Goal: Task Accomplishment & Management: Manage account settings

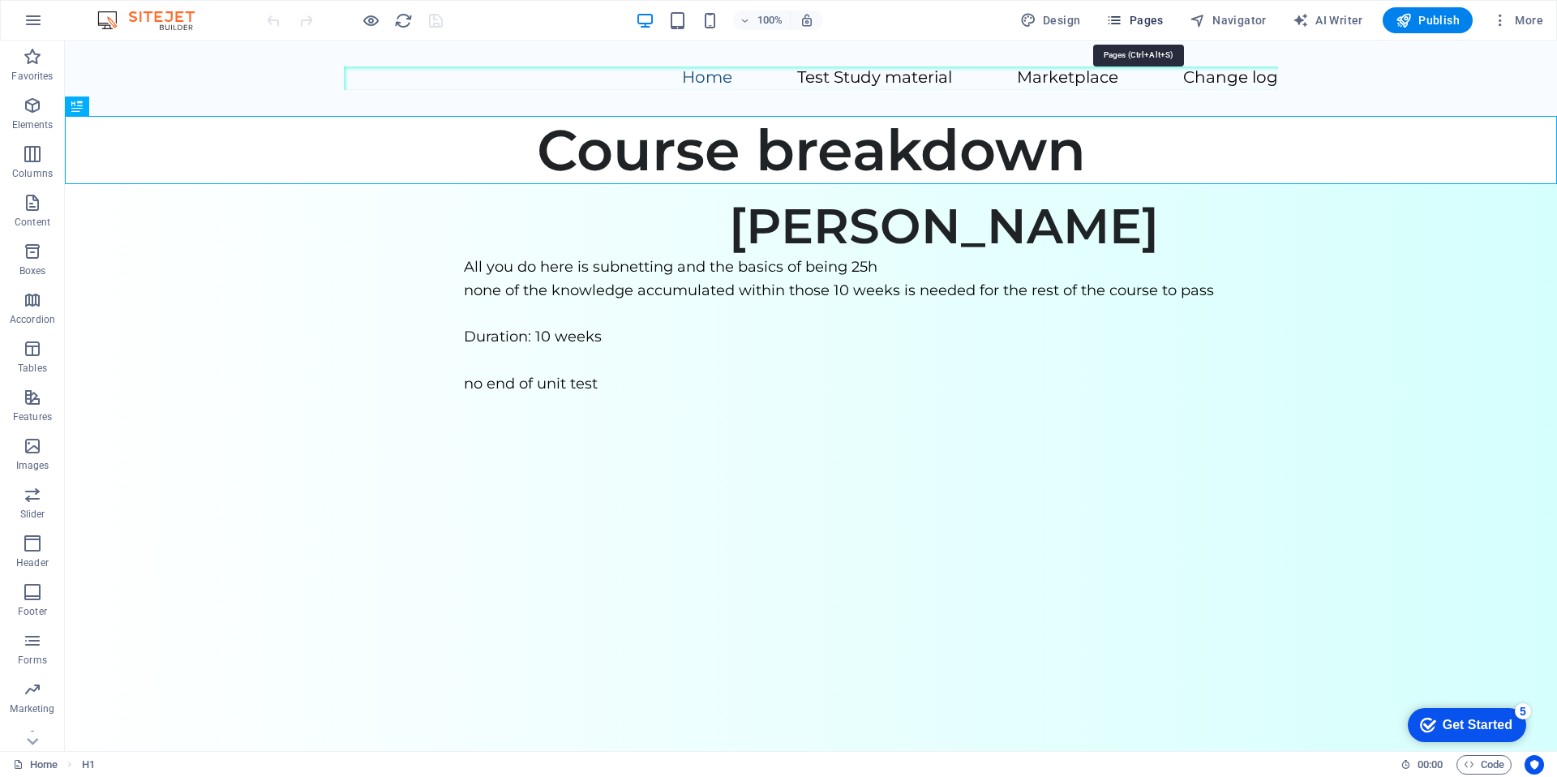
click at [1133, 20] on span "Pages" at bounding box center [1134, 20] width 57 height 16
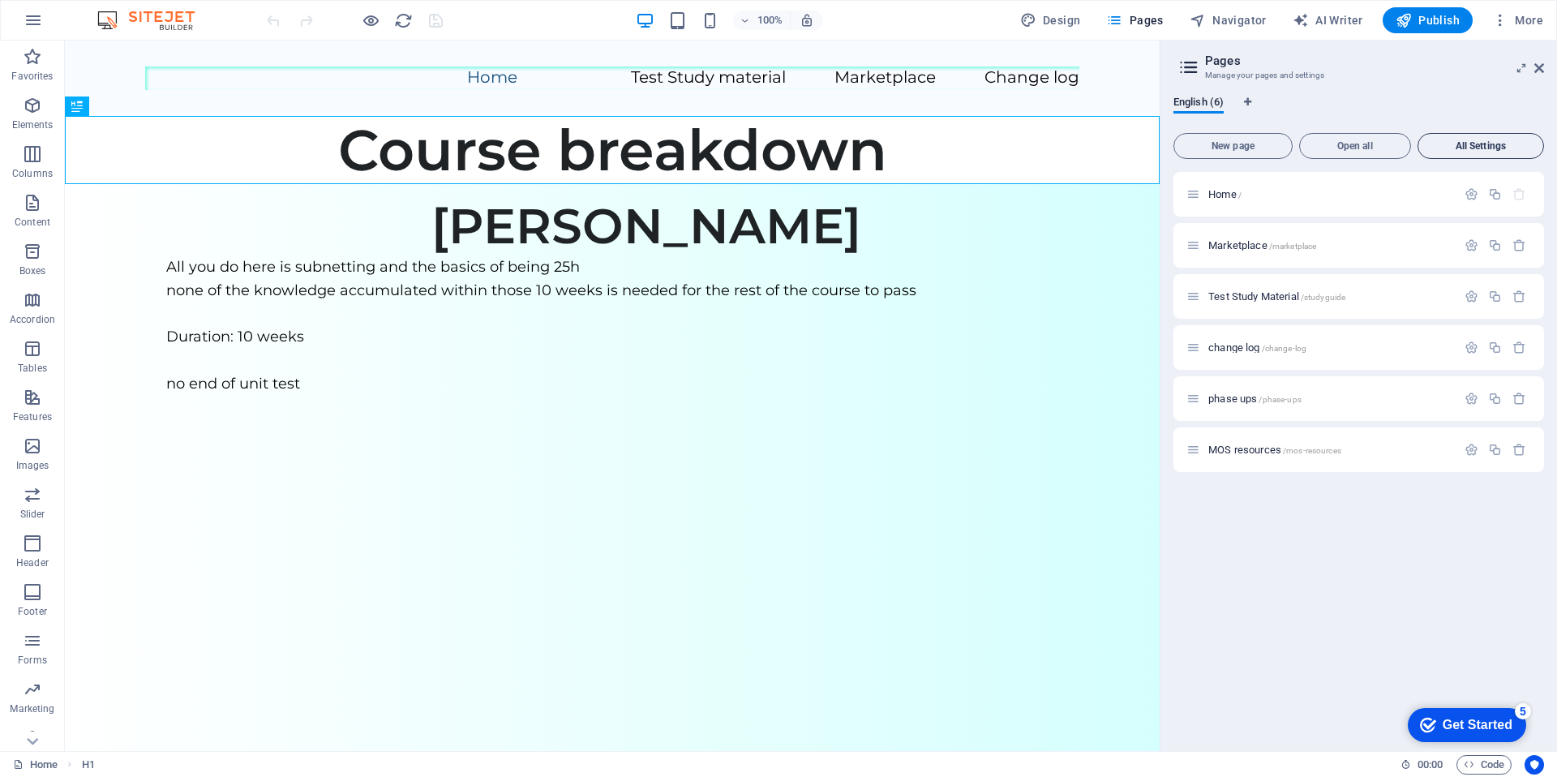
click at [1484, 144] on span "All Settings" at bounding box center [1480, 146] width 112 height 10
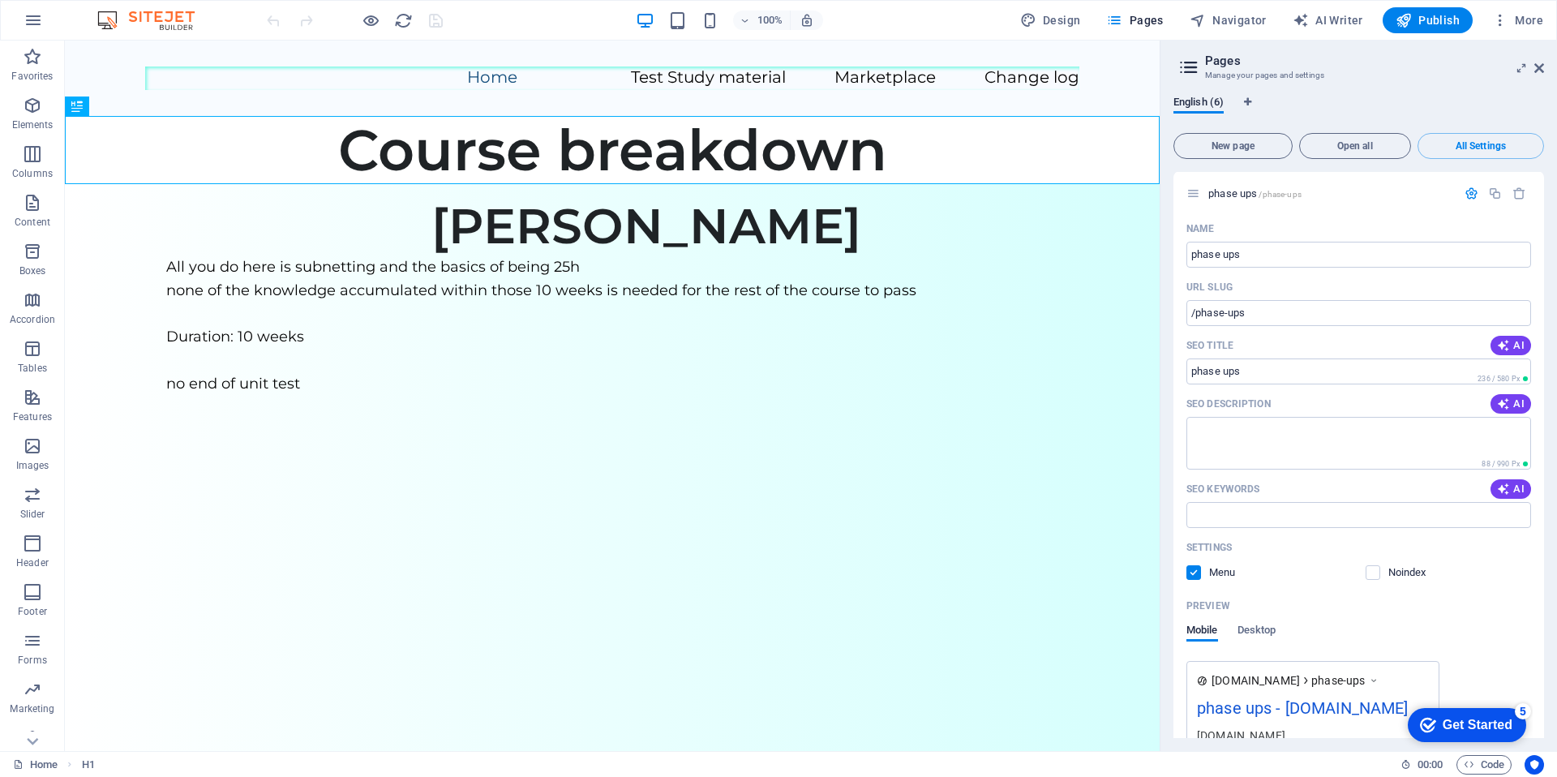
scroll to position [3390, 0]
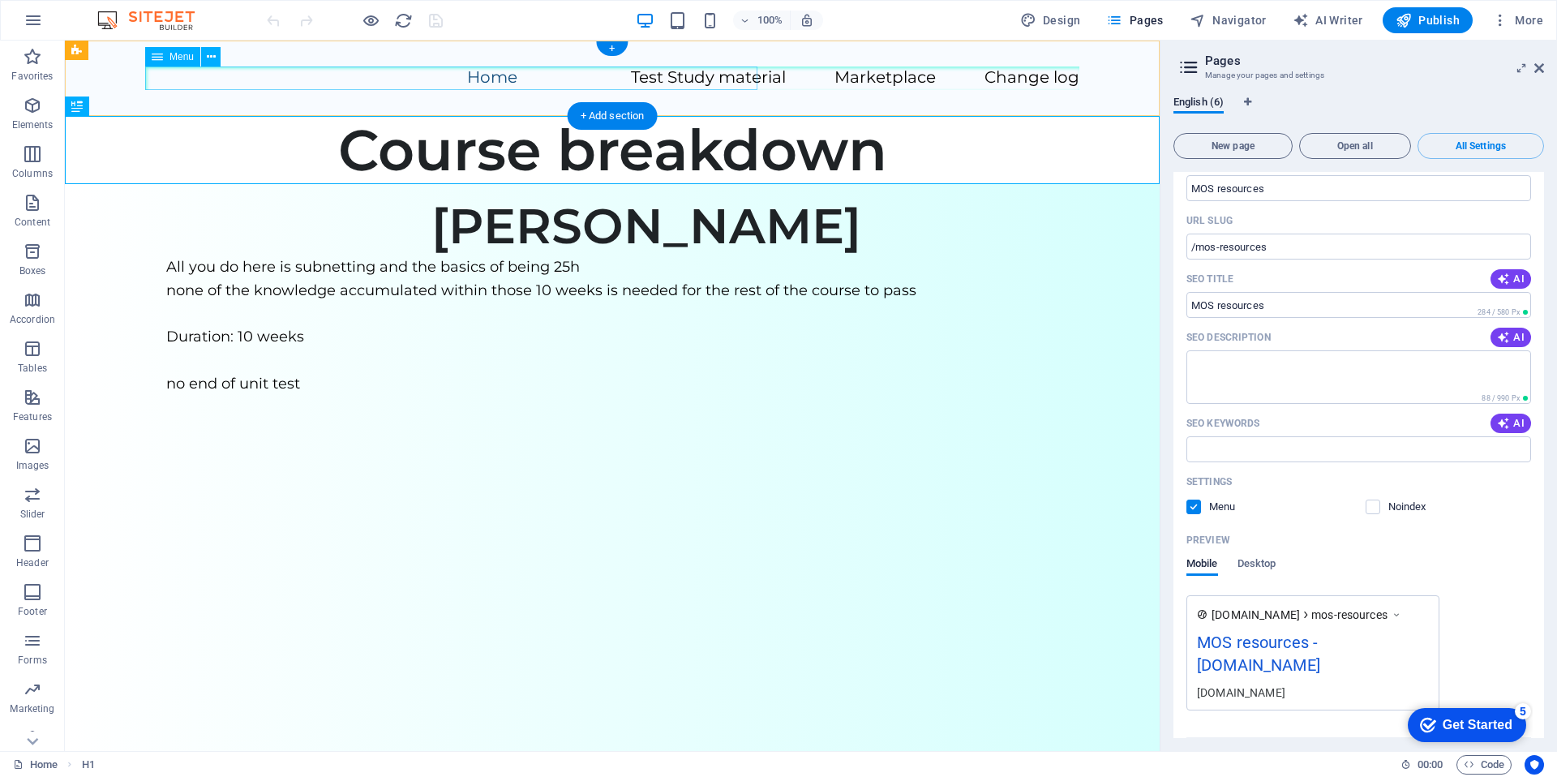
click at [562, 80] on nav "Home Test Study material Marketplace Change log" at bounding box center [612, 78] width 934 height 24
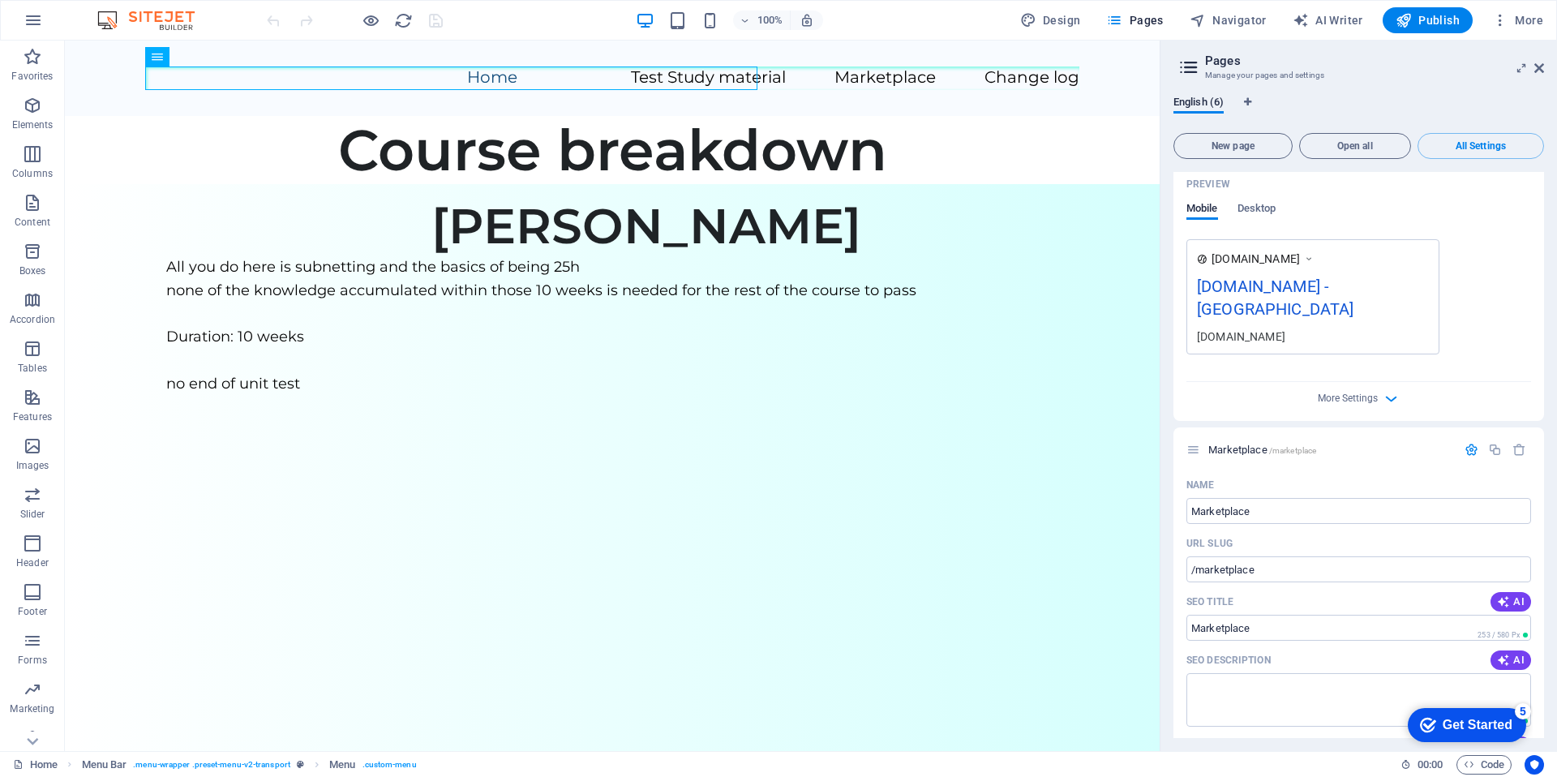
scroll to position [0, 0]
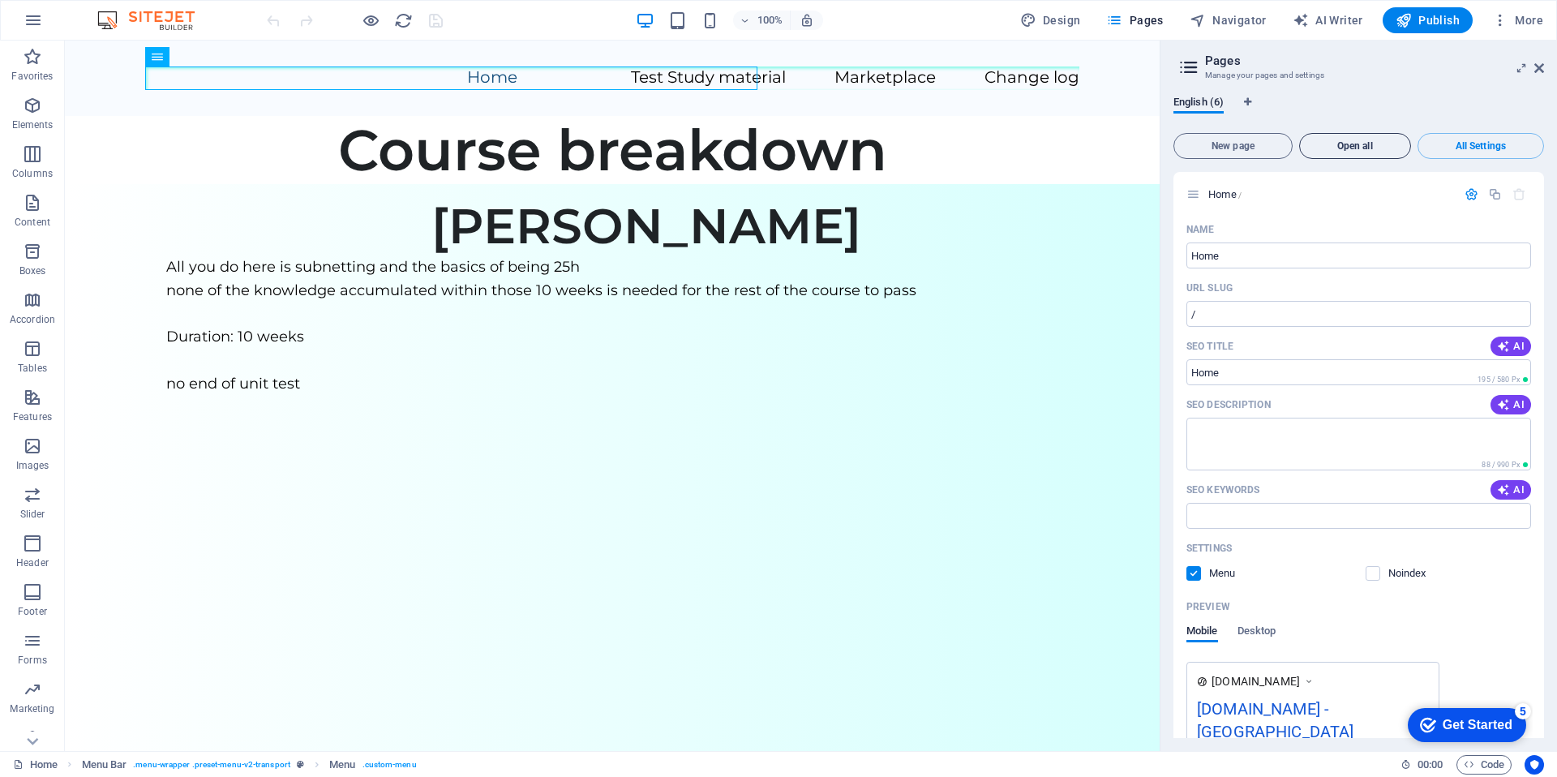
click at [1349, 134] on button "Open all" at bounding box center [1355, 146] width 112 height 26
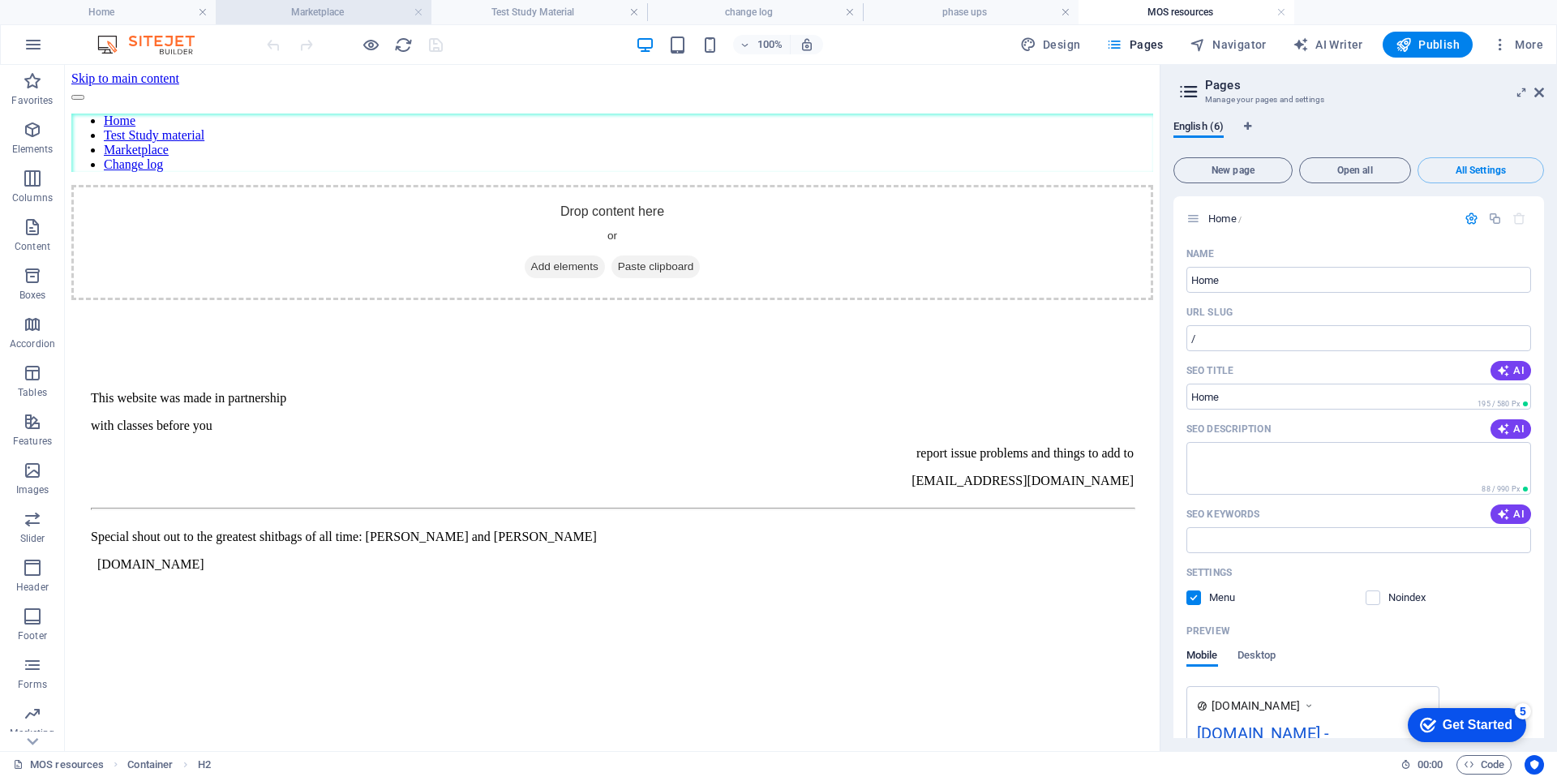
click at [369, 18] on h4 "Marketplace" at bounding box center [324, 12] width 216 height 18
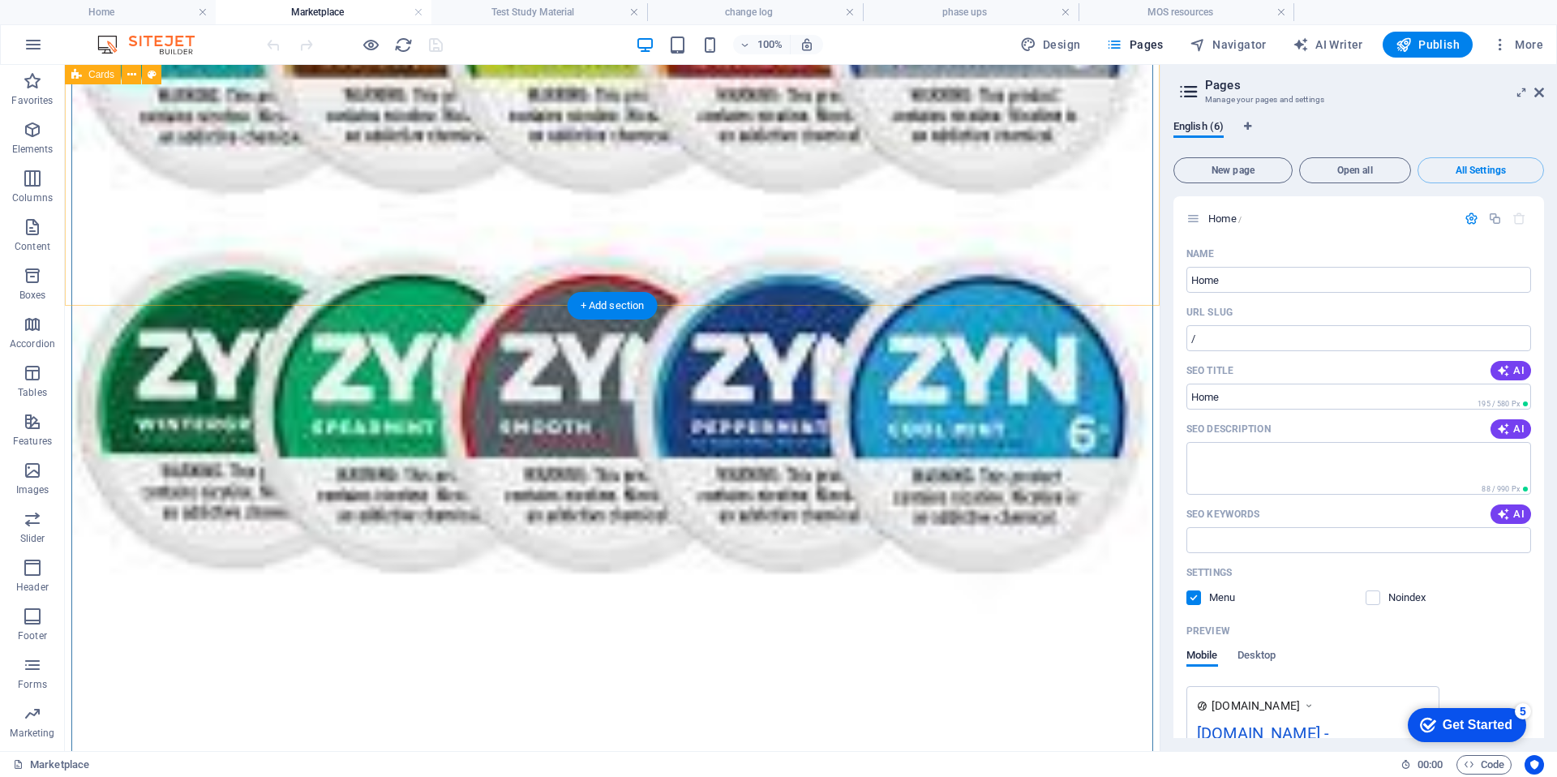
scroll to position [572, 0]
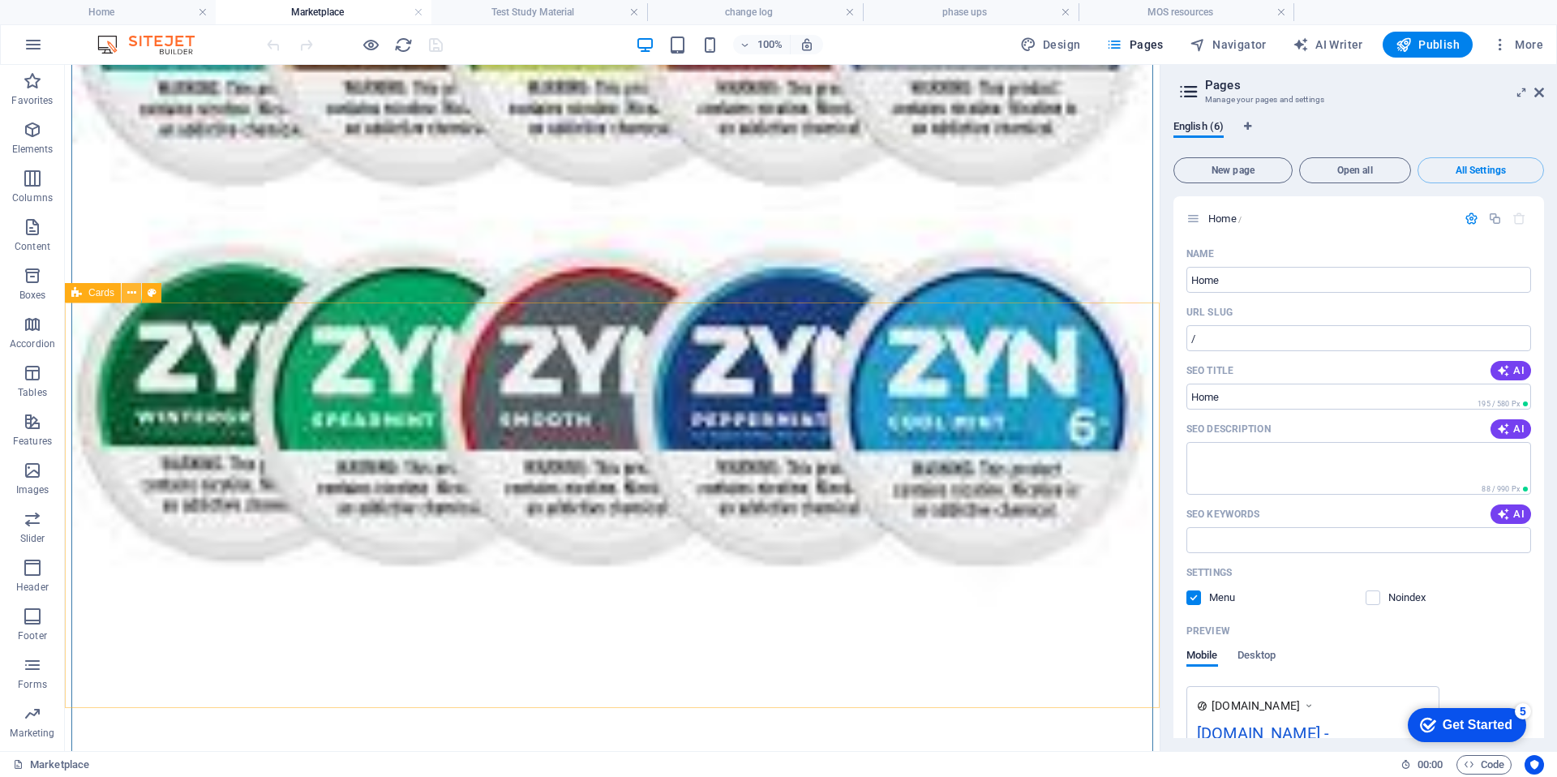
click at [134, 294] on icon at bounding box center [131, 293] width 9 height 17
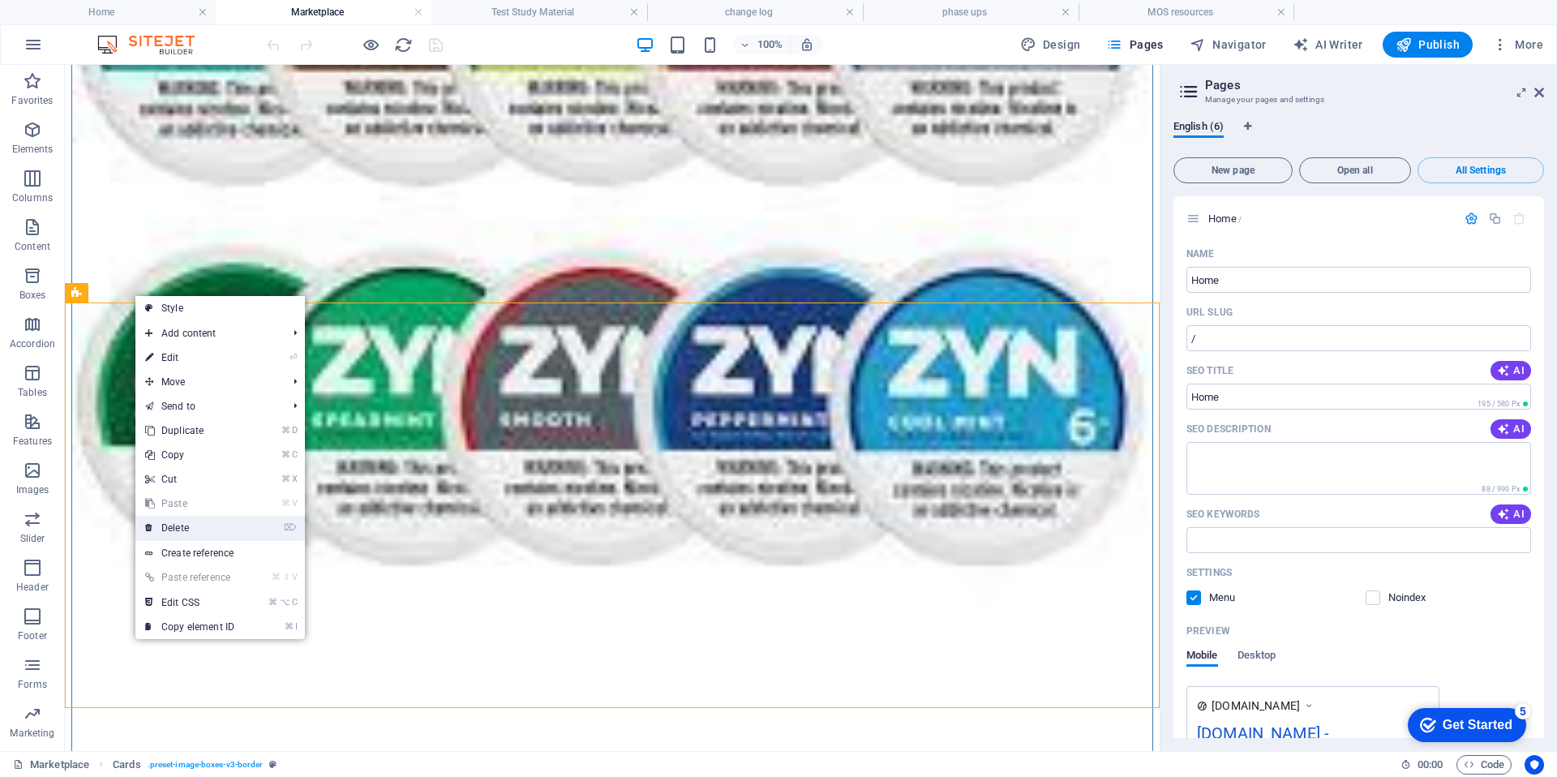
click at [204, 528] on link "⌦ Delete" at bounding box center [189, 528] width 109 height 24
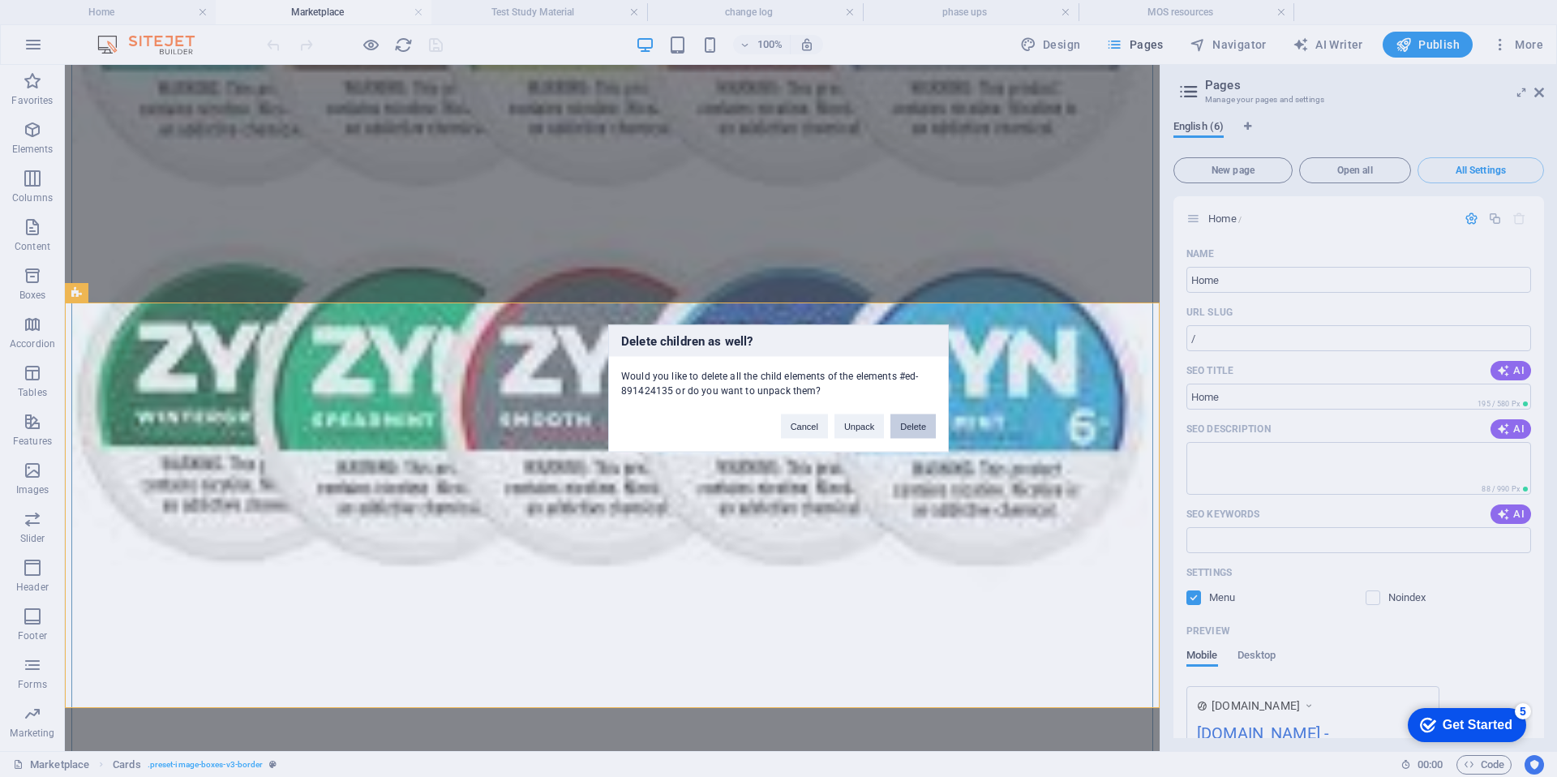
click at [923, 432] on button "Delete" at bounding box center [912, 426] width 45 height 24
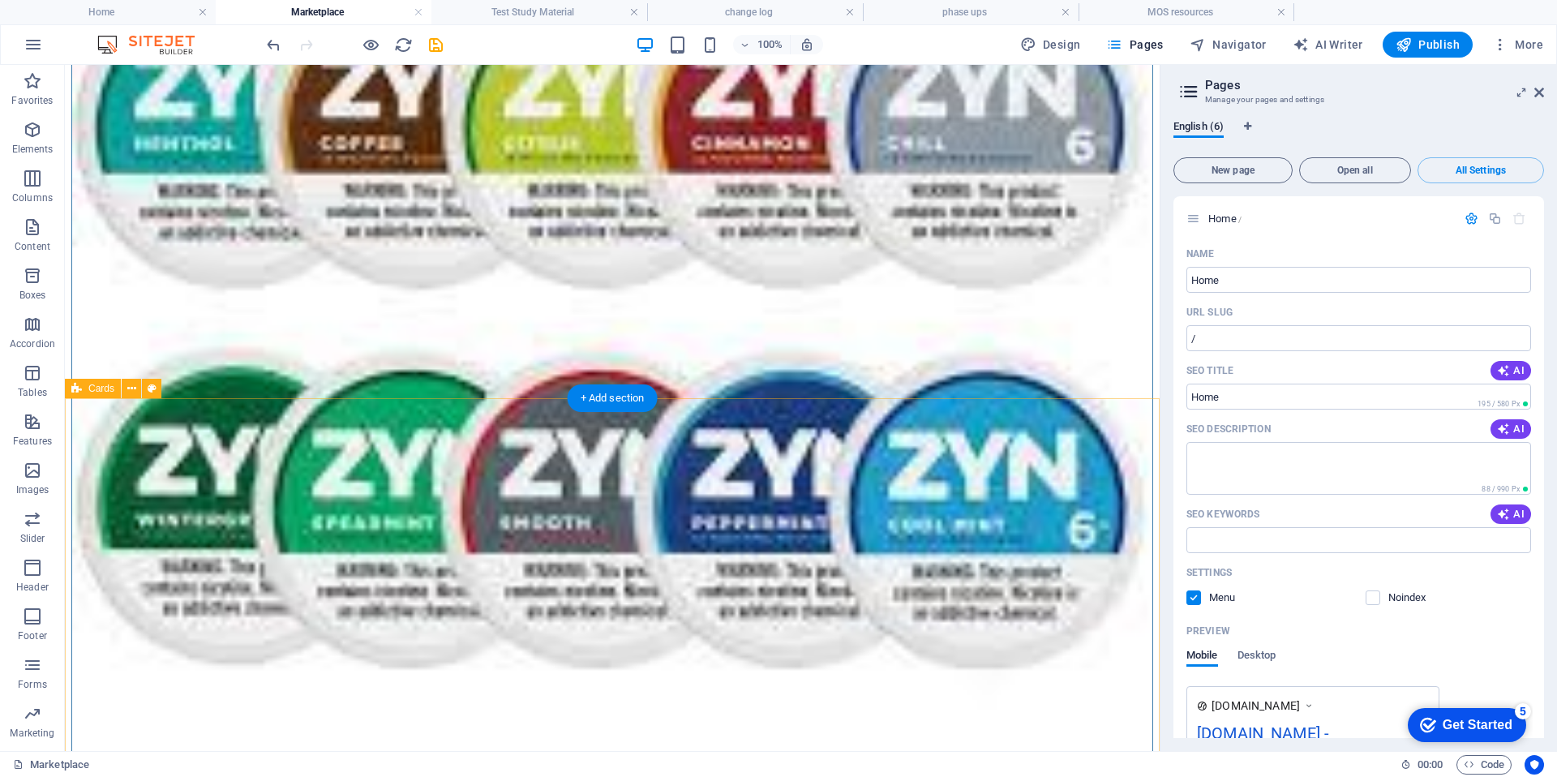
scroll to position [465, 0]
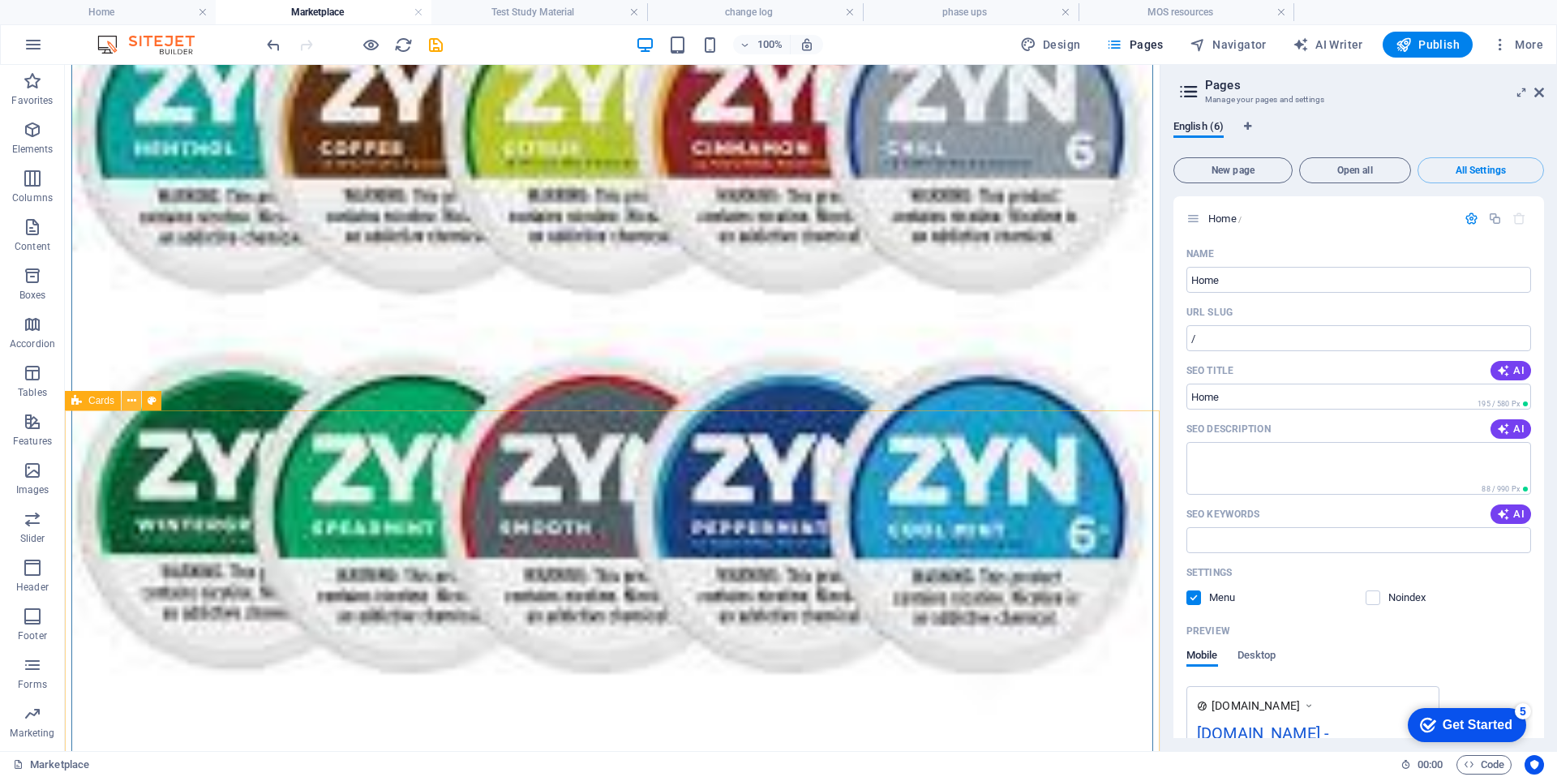
click at [129, 402] on icon at bounding box center [131, 400] width 9 height 17
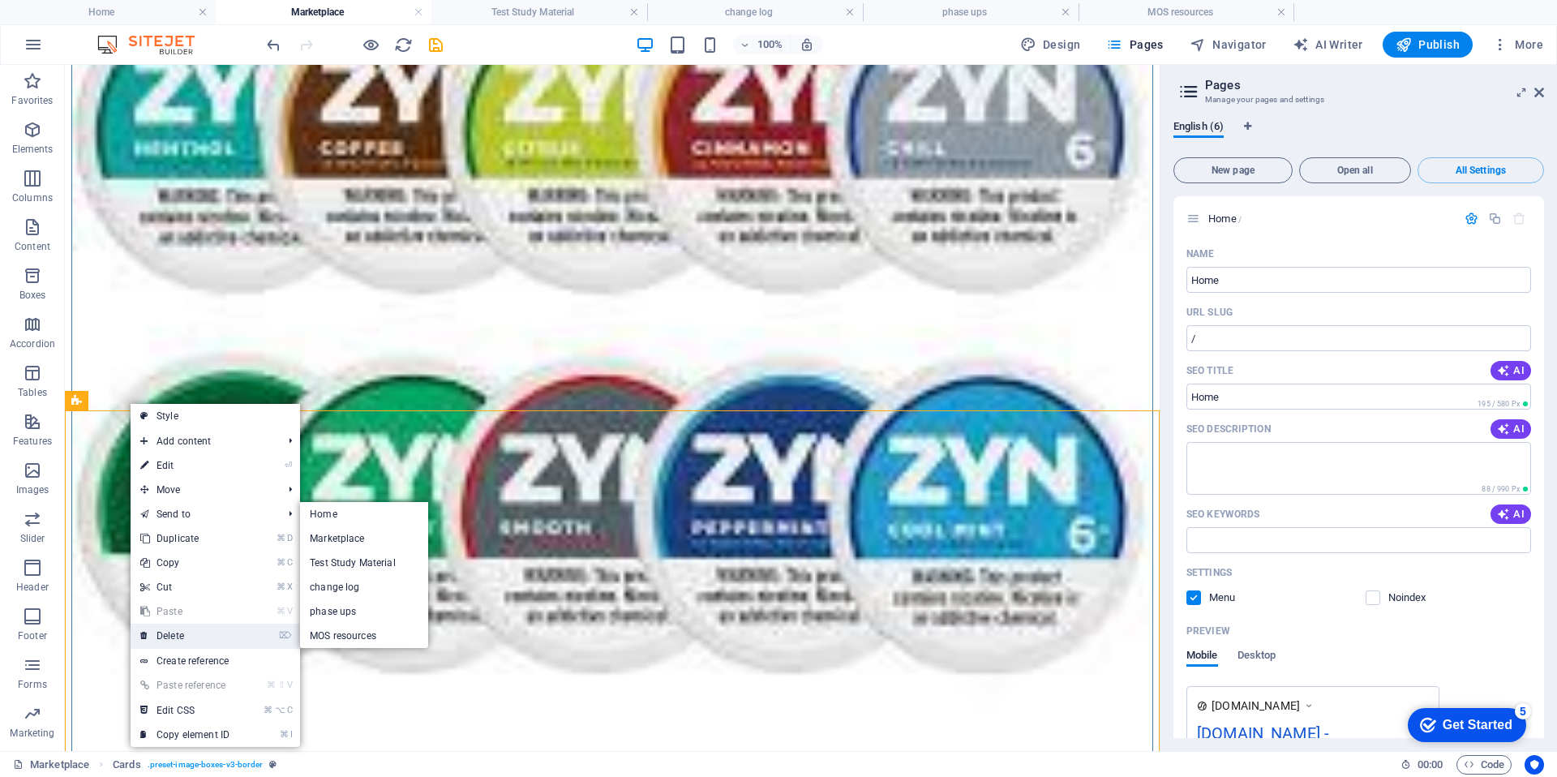
click at [213, 635] on link "⌦ Delete" at bounding box center [185, 635] width 109 height 24
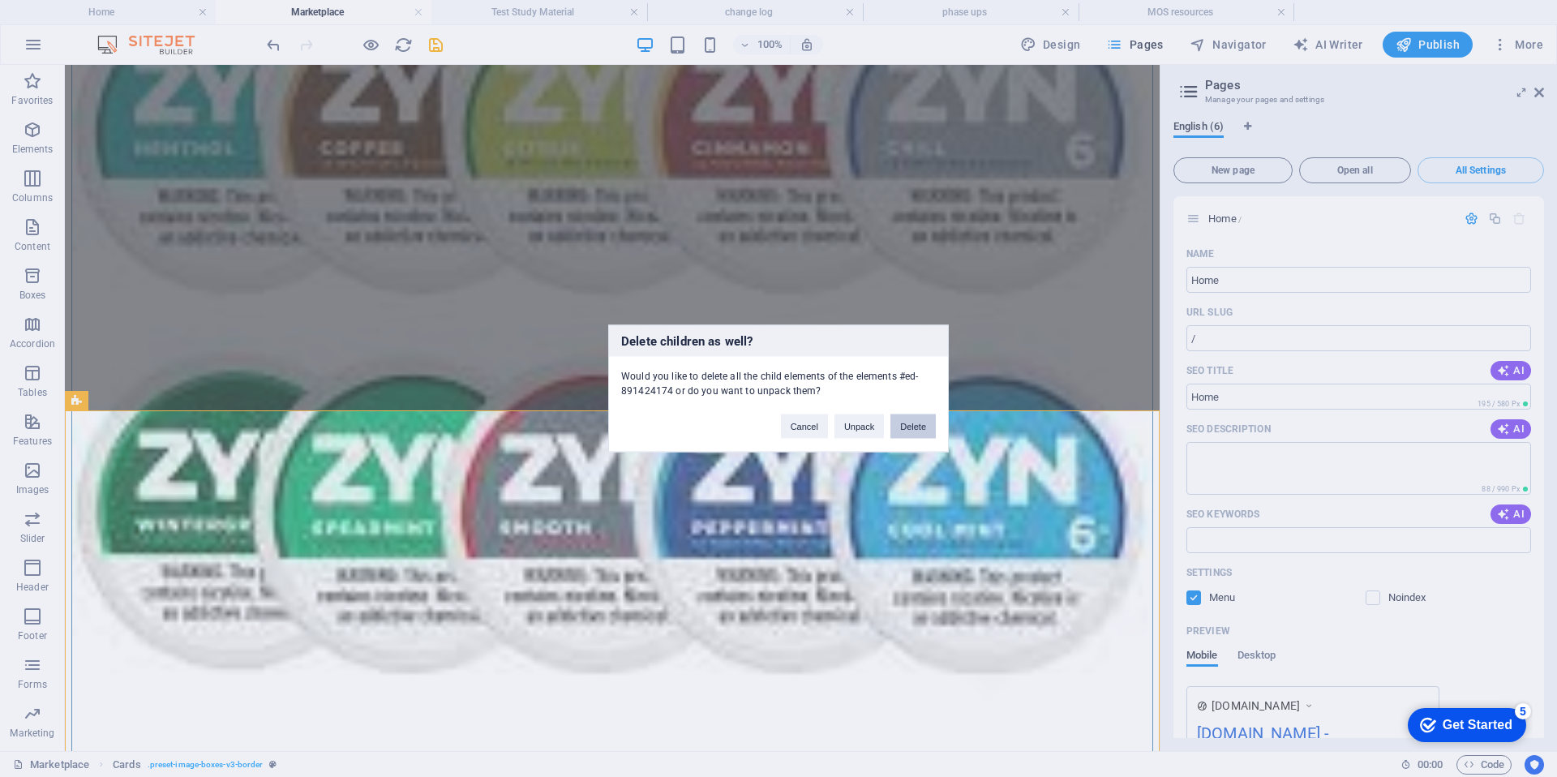
click at [915, 422] on button "Delete" at bounding box center [912, 426] width 45 height 24
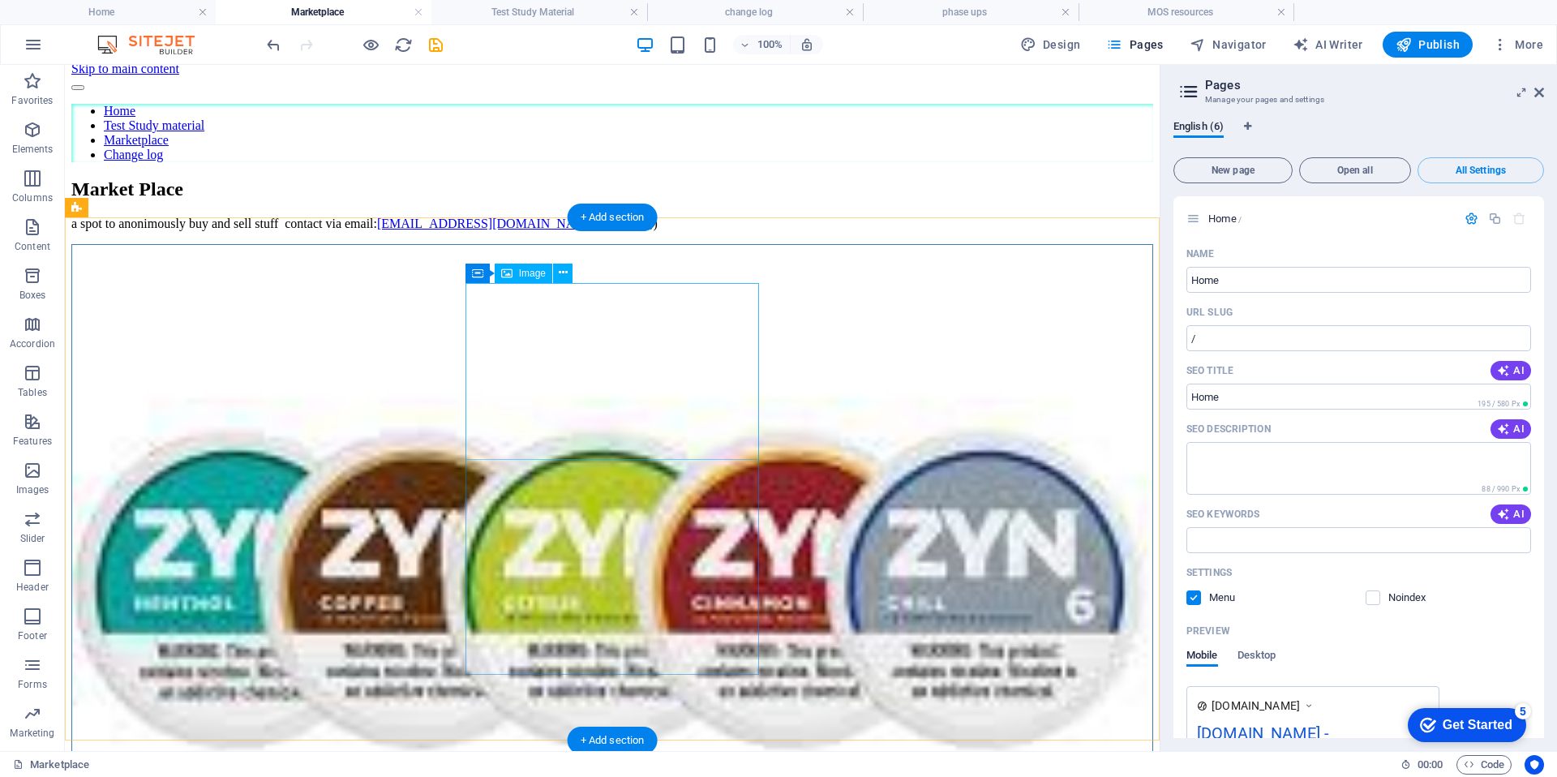
scroll to position [0, 0]
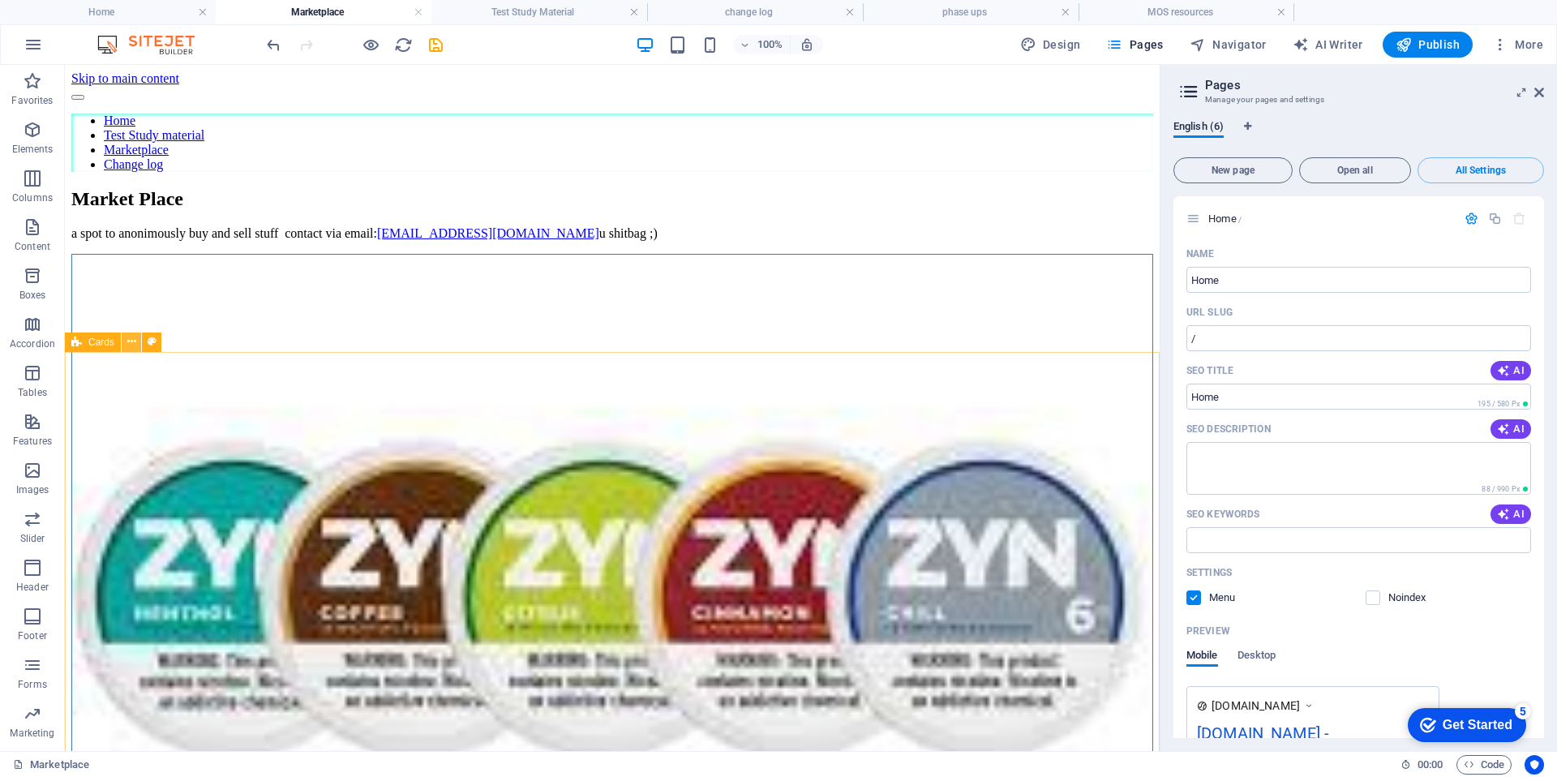
click at [127, 345] on icon at bounding box center [131, 341] width 9 height 17
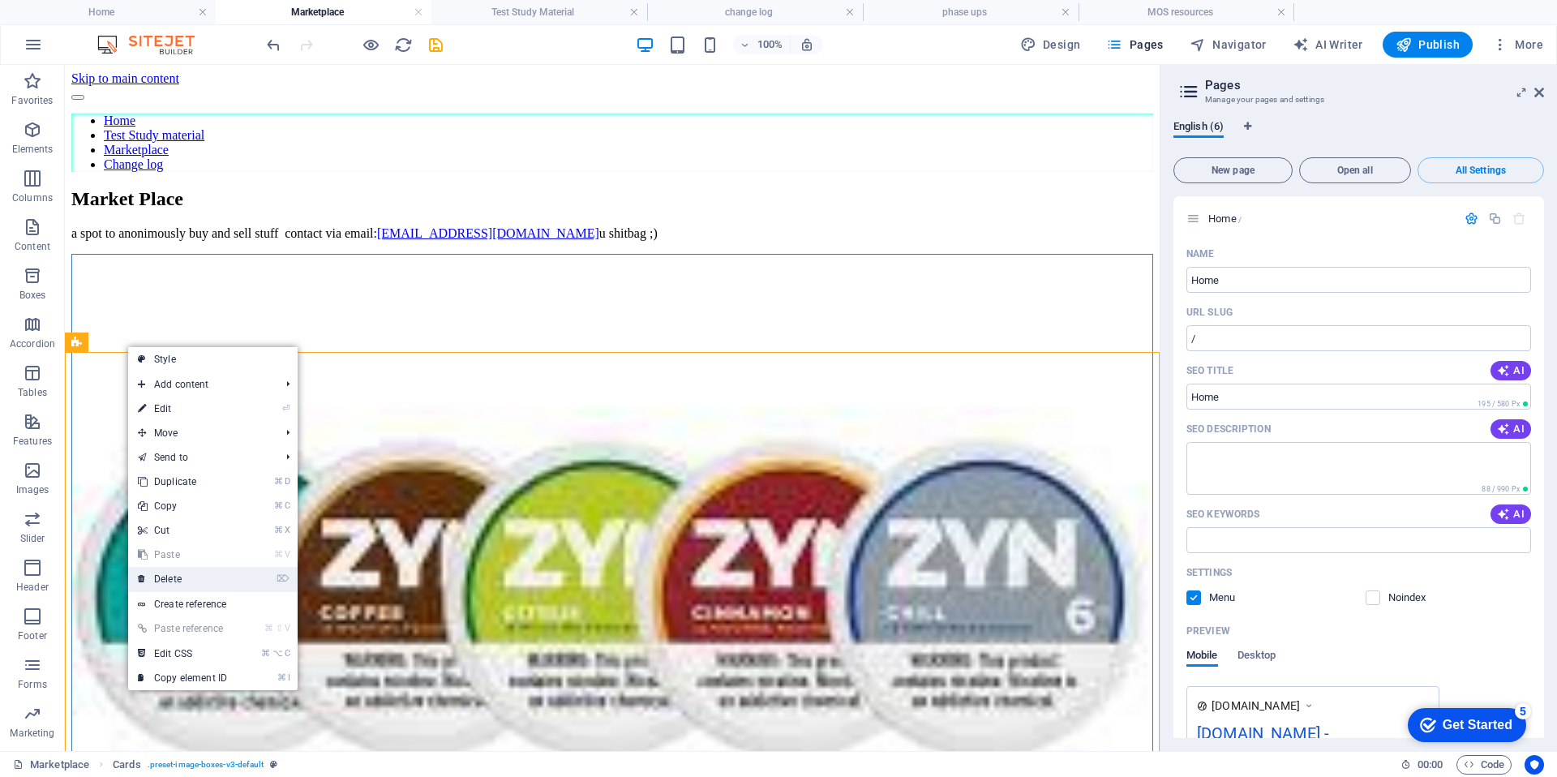
click at [193, 580] on link "⌦ Delete" at bounding box center [182, 579] width 109 height 24
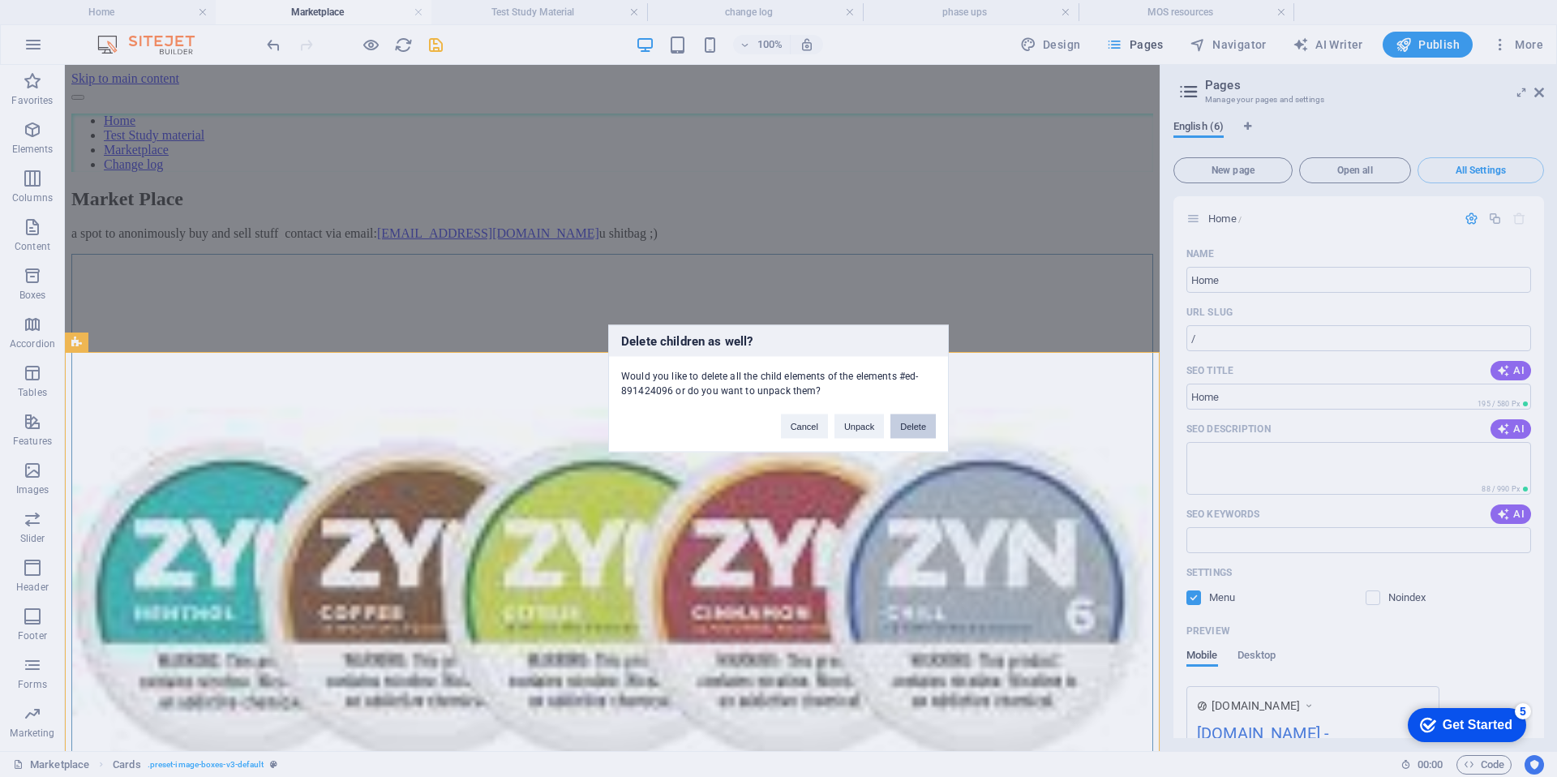
click at [910, 426] on button "Delete" at bounding box center [912, 426] width 45 height 24
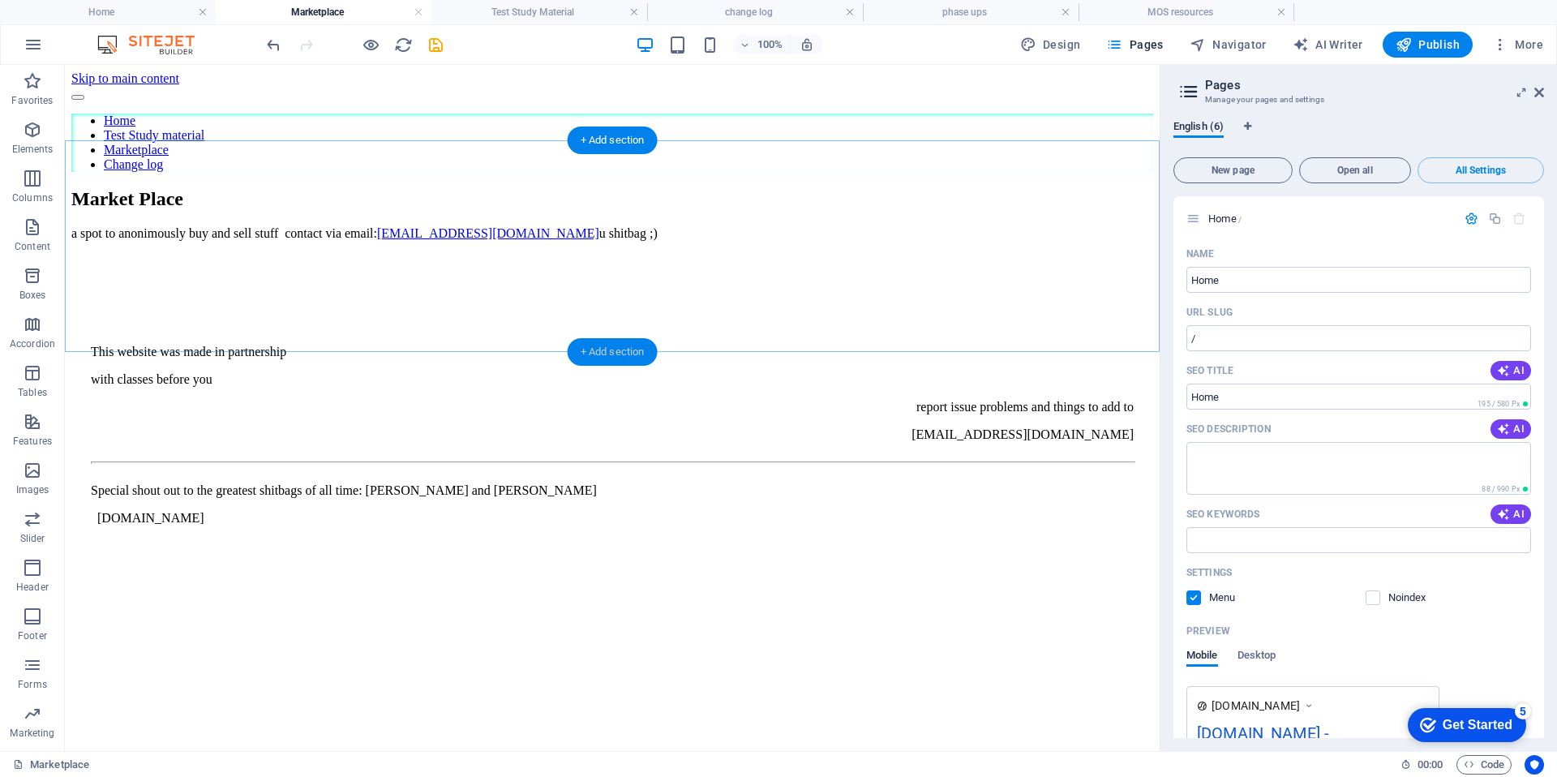
click at [585, 357] on div "+ Add section" at bounding box center [612, 352] width 90 height 28
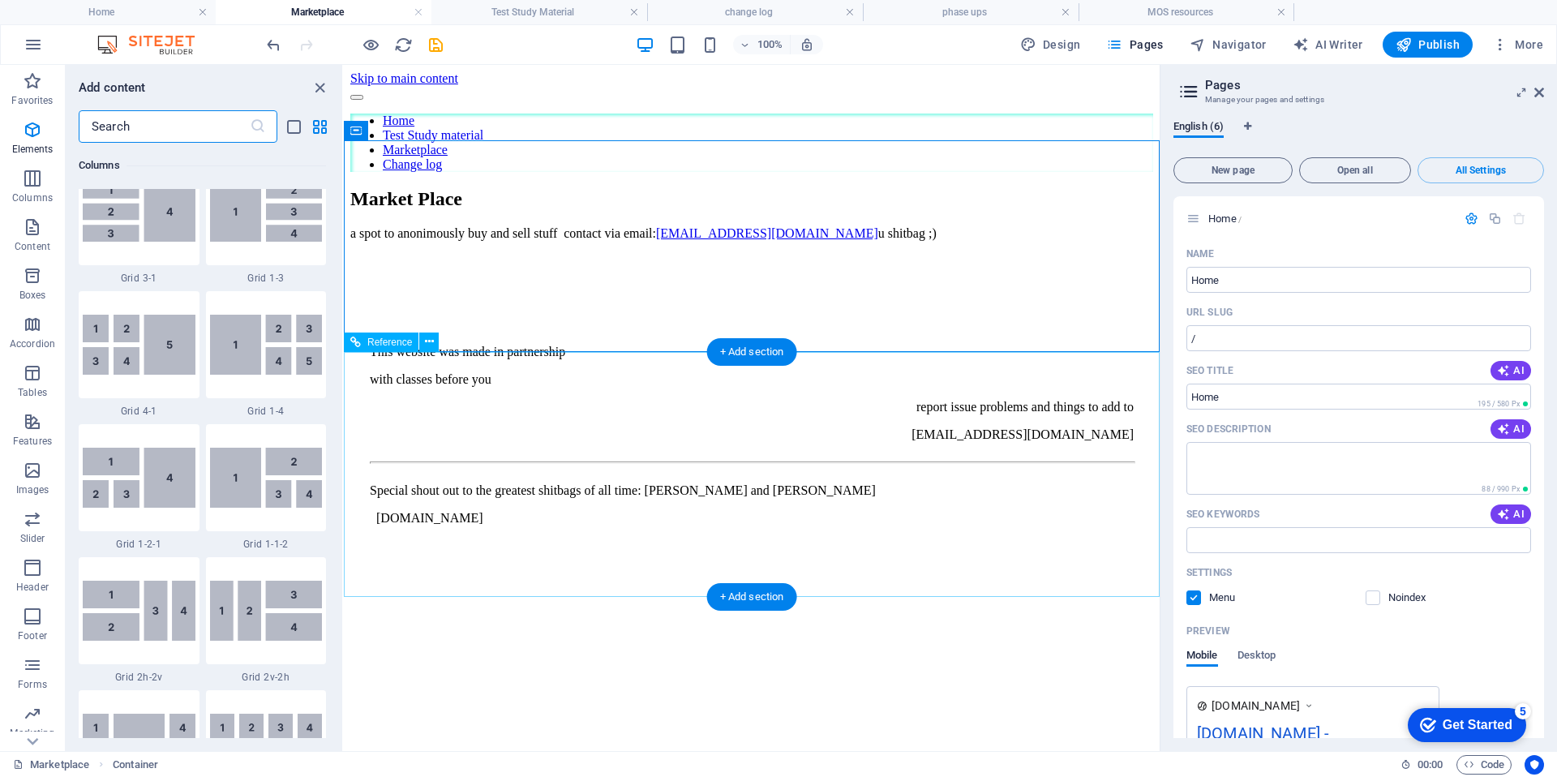
scroll to position [2837, 0]
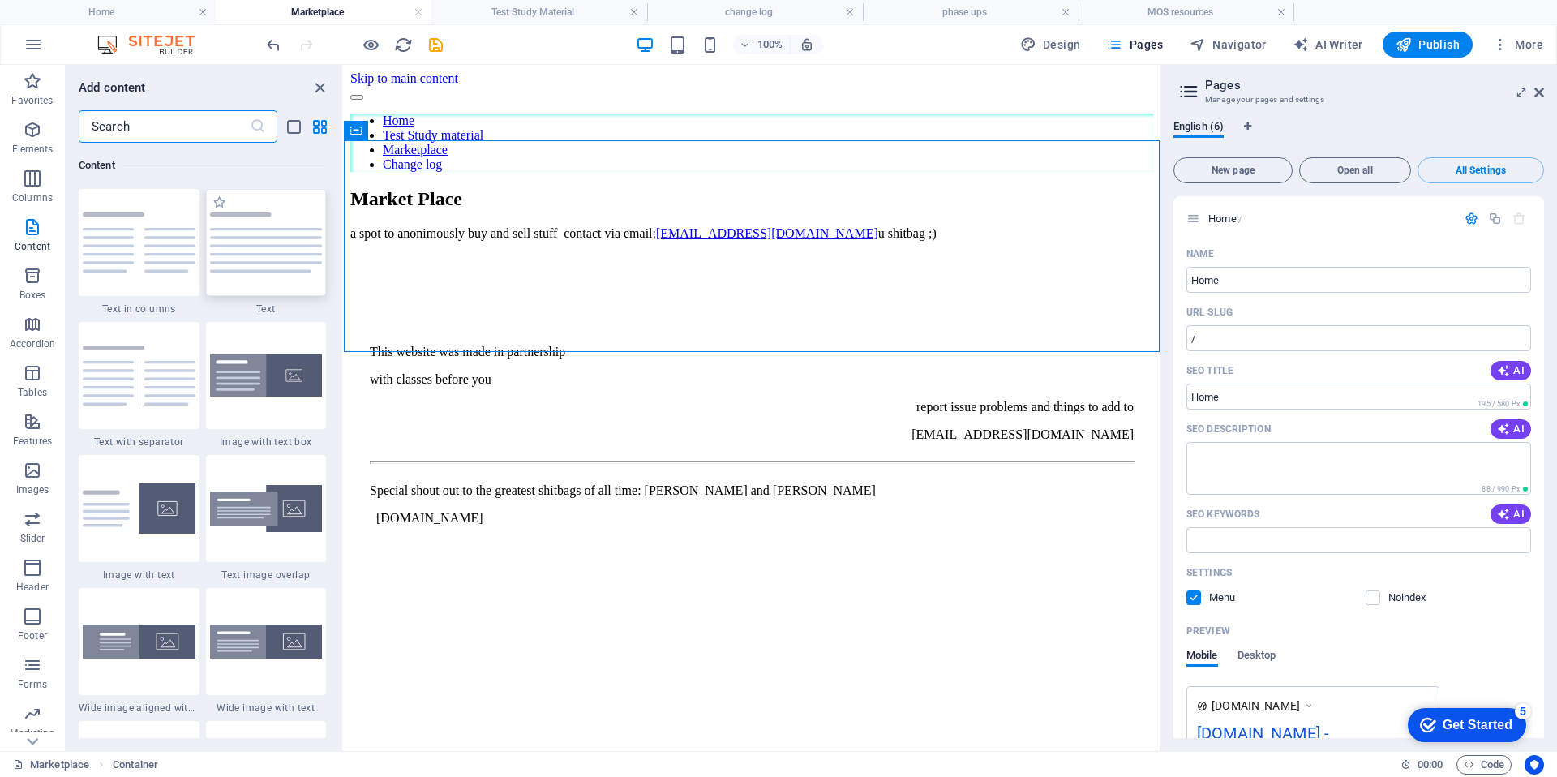
click at [271, 244] on img at bounding box center [266, 242] width 113 height 60
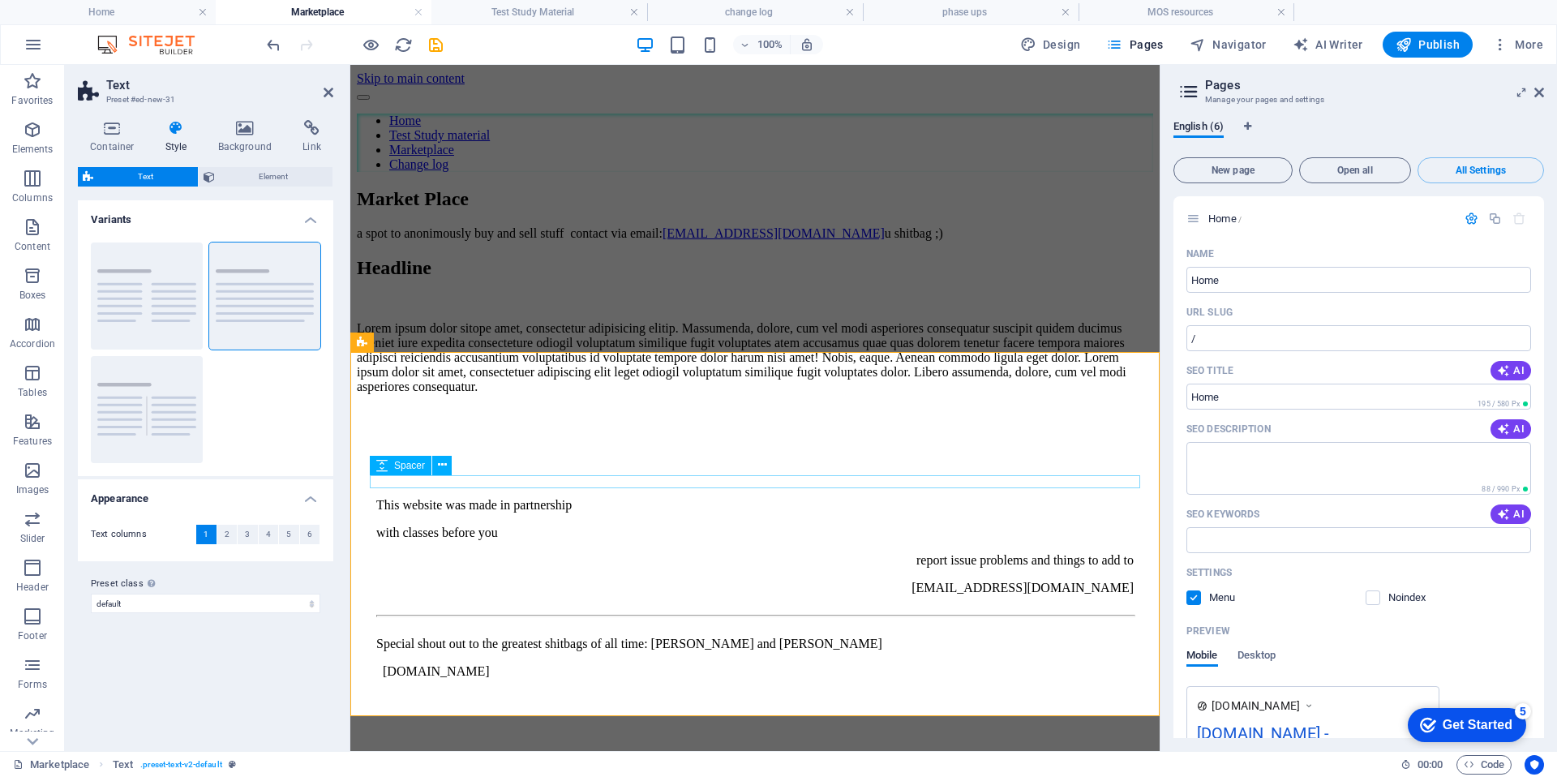
click at [460, 467] on div "Spacer" at bounding box center [416, 466] width 92 height 20
click at [474, 279] on div "Headline" at bounding box center [755, 268] width 796 height 22
click at [413, 345] on icon at bounding box center [409, 341] width 9 height 17
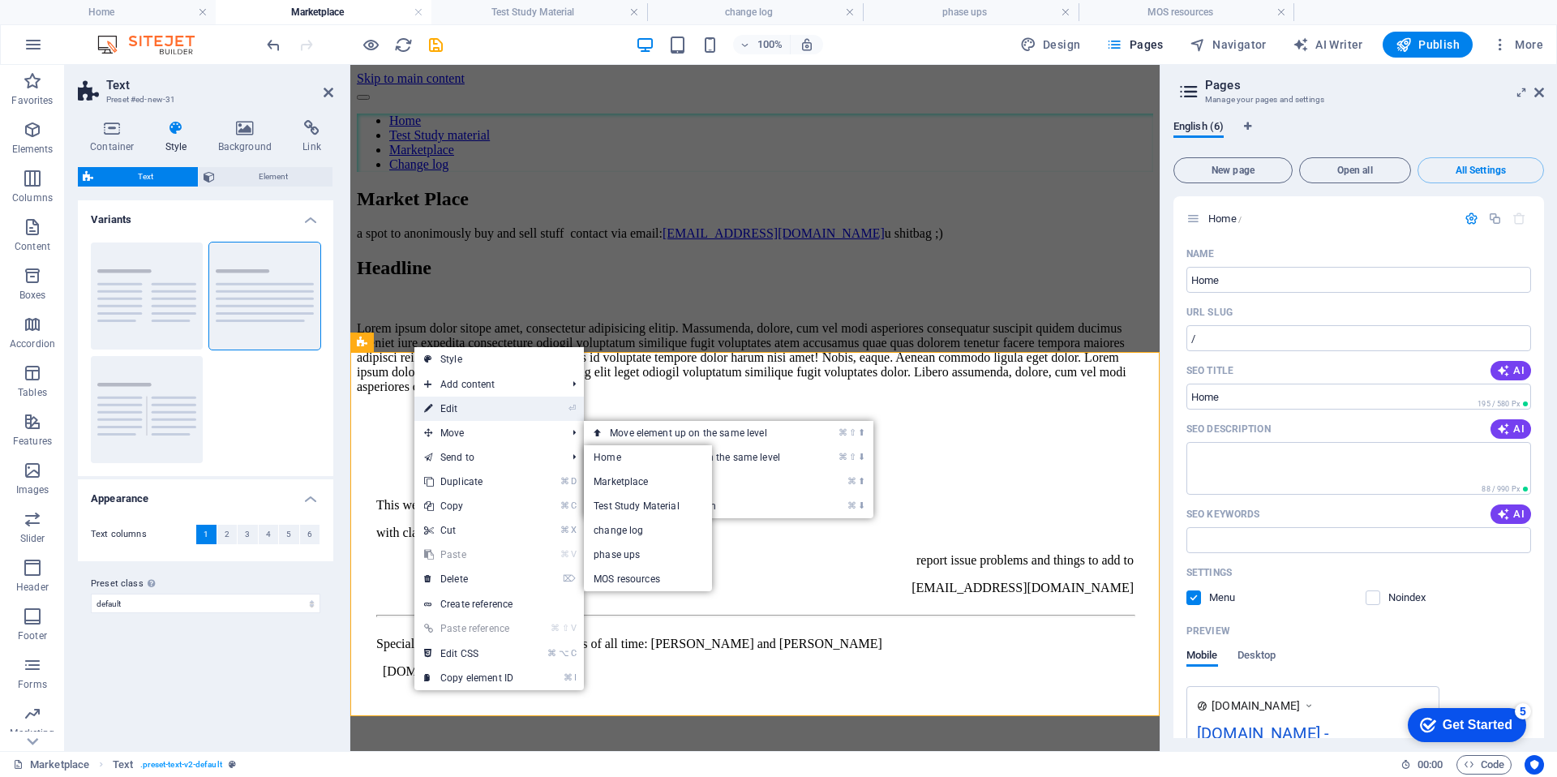
click at [474, 408] on link "⏎ Edit" at bounding box center [468, 408] width 109 height 24
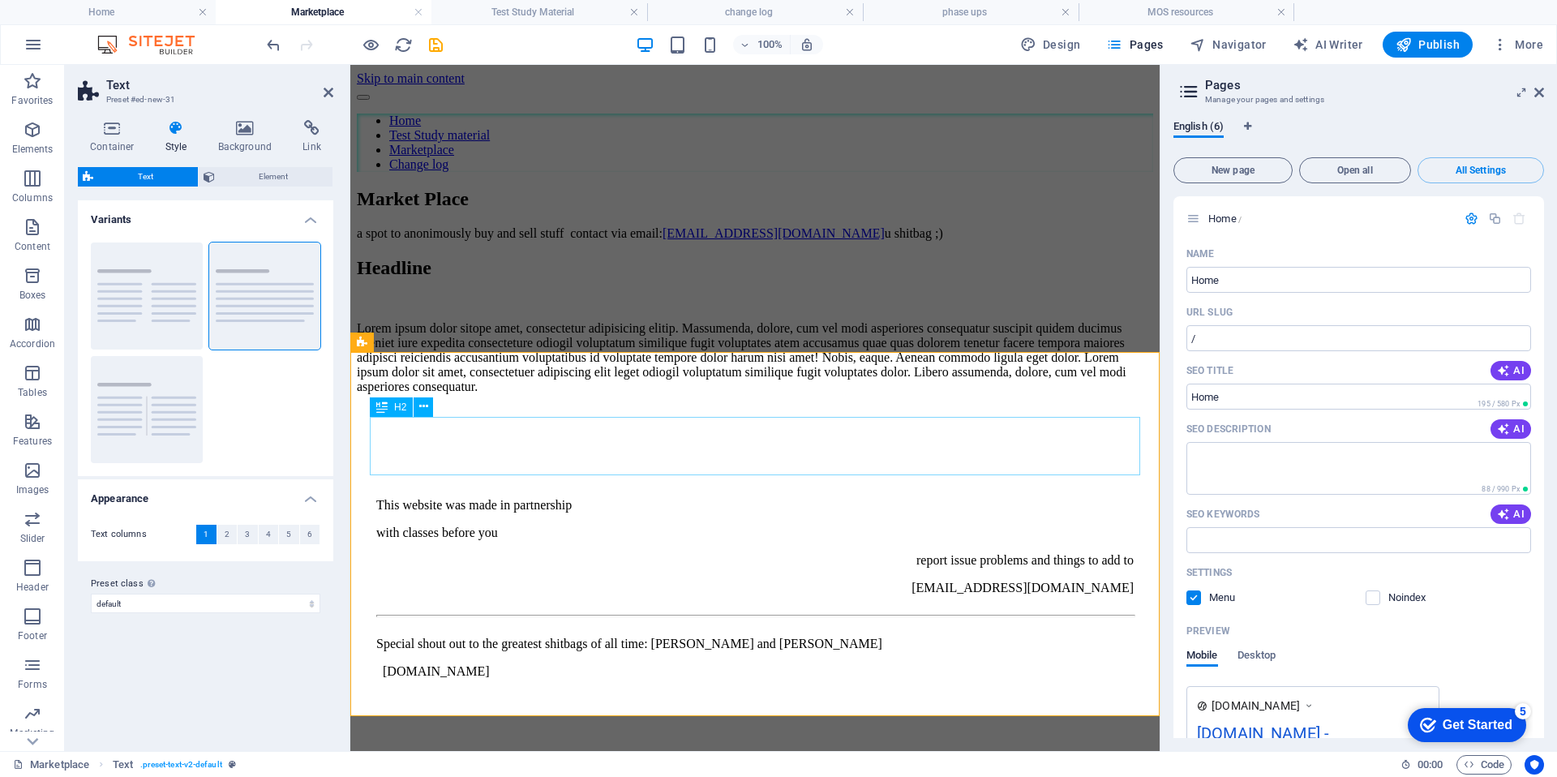
click at [448, 279] on div "Headline" at bounding box center [755, 268] width 796 height 22
click at [426, 407] on icon at bounding box center [423, 406] width 9 height 17
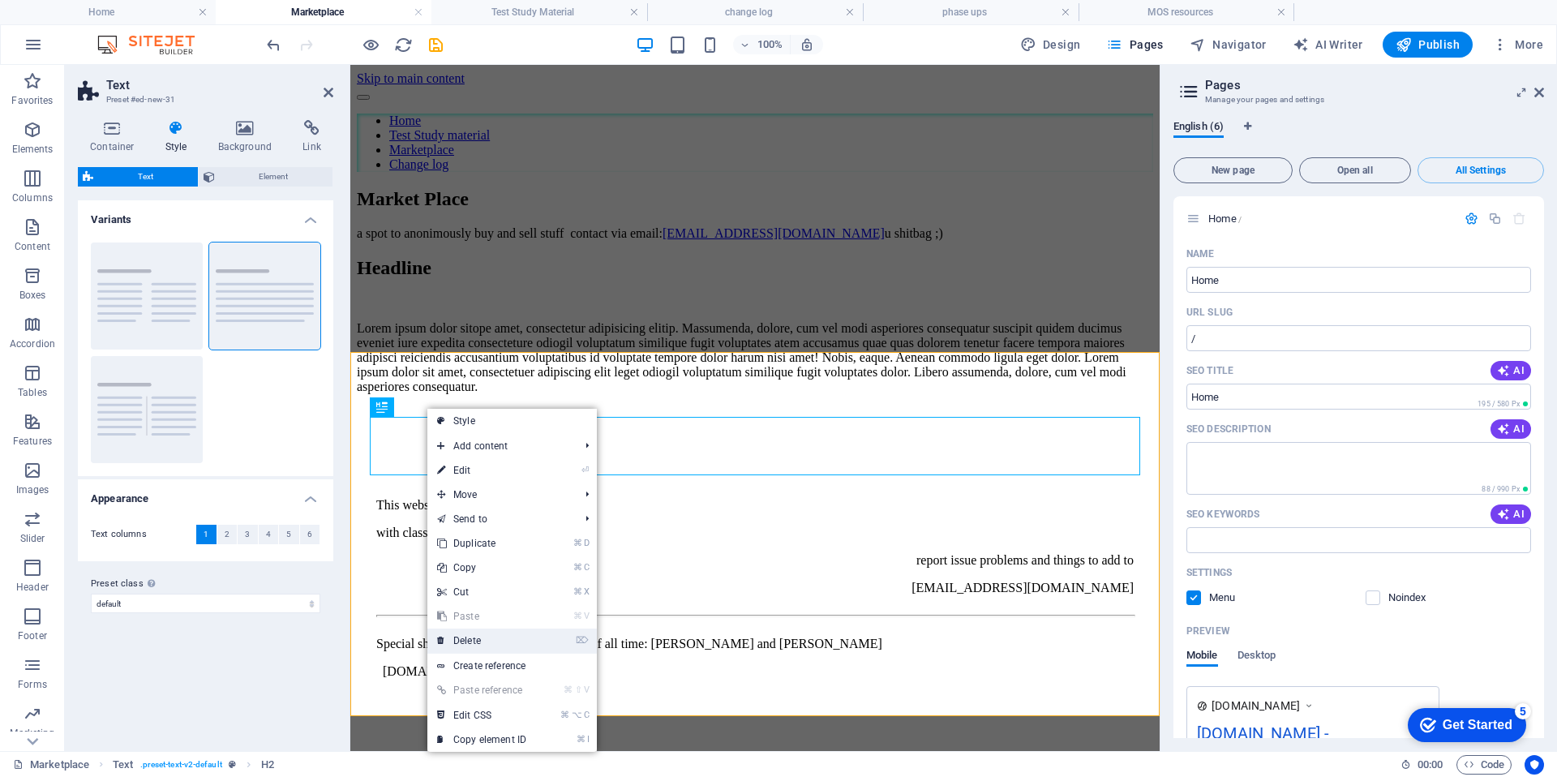
click at [478, 640] on link "⌦ Delete" at bounding box center [481, 640] width 109 height 24
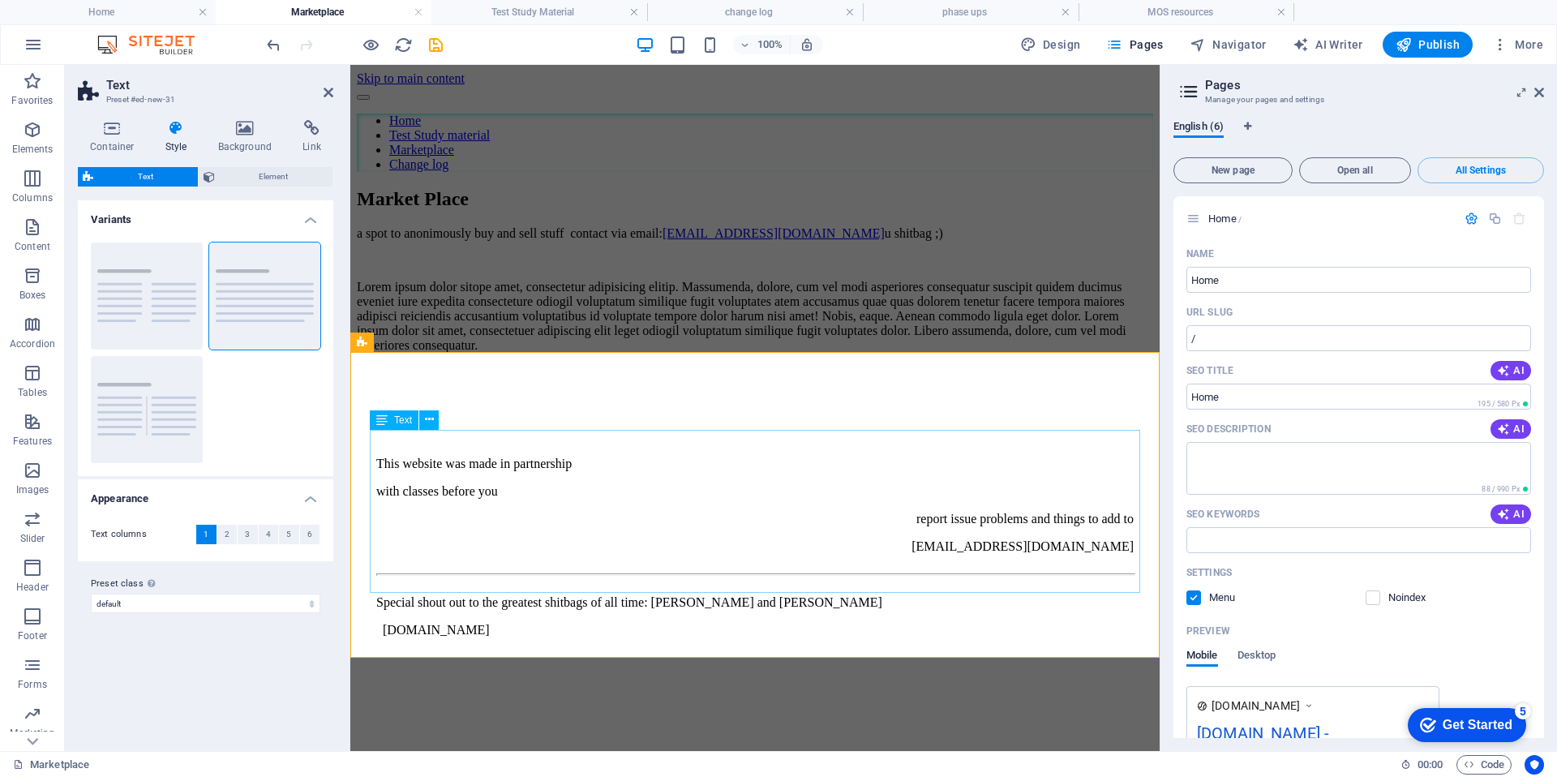
click at [444, 353] on div "Lorem ipsum dolor sitope amet, consectetur adipisicing elitip. Massumenda, dolo…" at bounding box center [755, 316] width 796 height 73
click at [433, 423] on button at bounding box center [428, 419] width 19 height 19
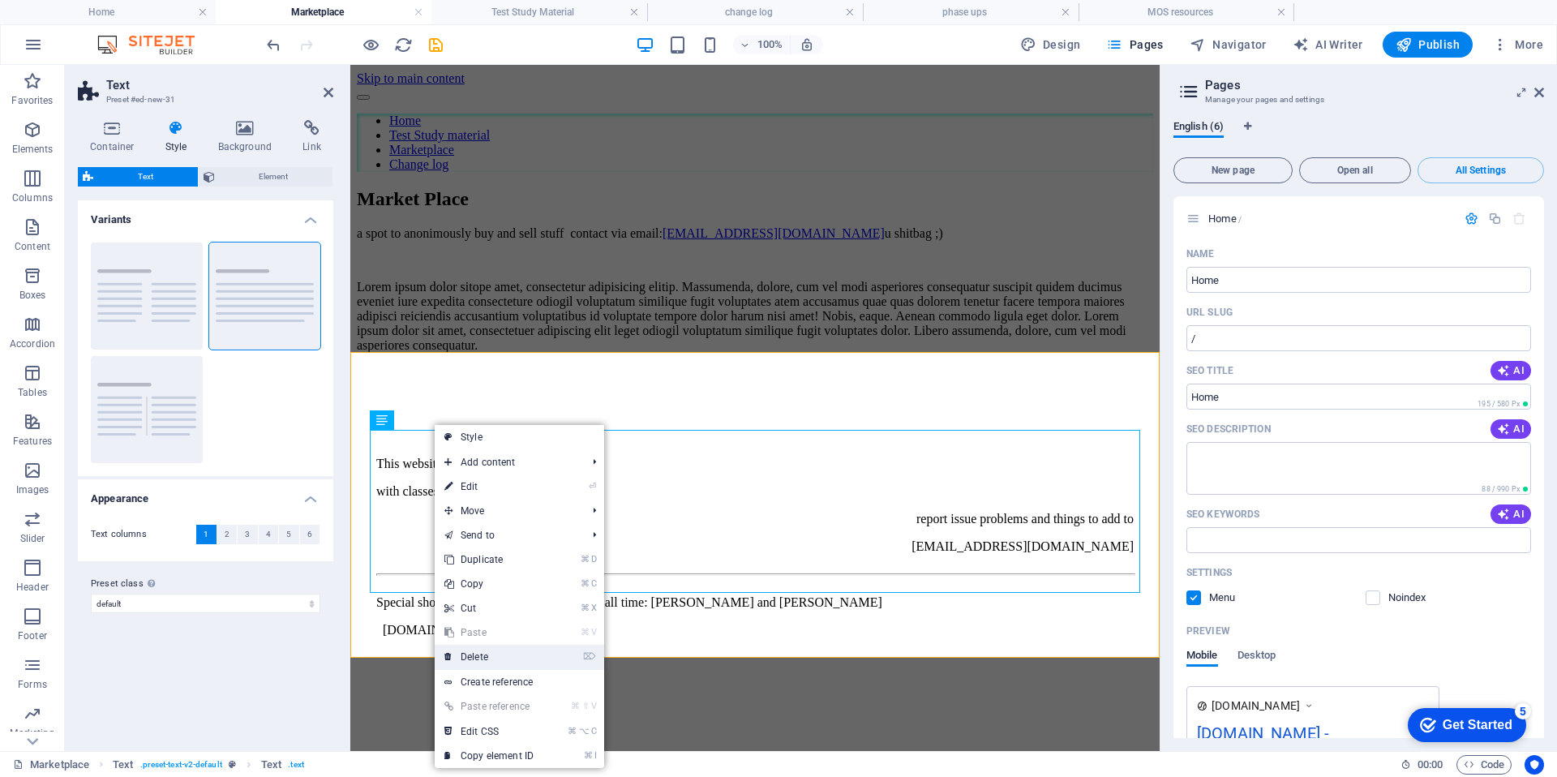
click at [502, 656] on link "⌦ Delete" at bounding box center [489, 657] width 109 height 24
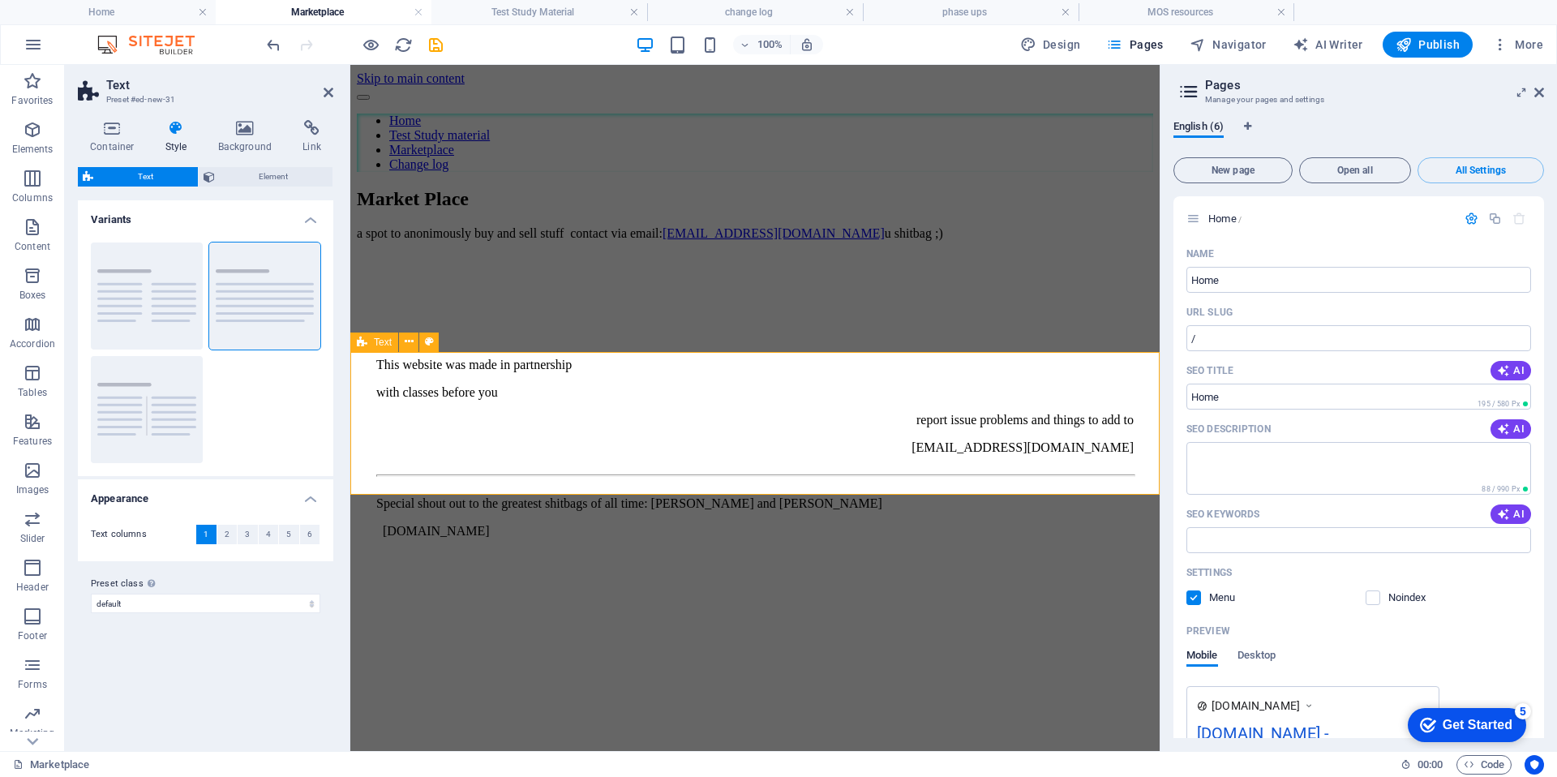
click at [516, 267] on div at bounding box center [755, 260] width 796 height 13
click at [121, 137] on h4 "Container" at bounding box center [115, 137] width 75 height 34
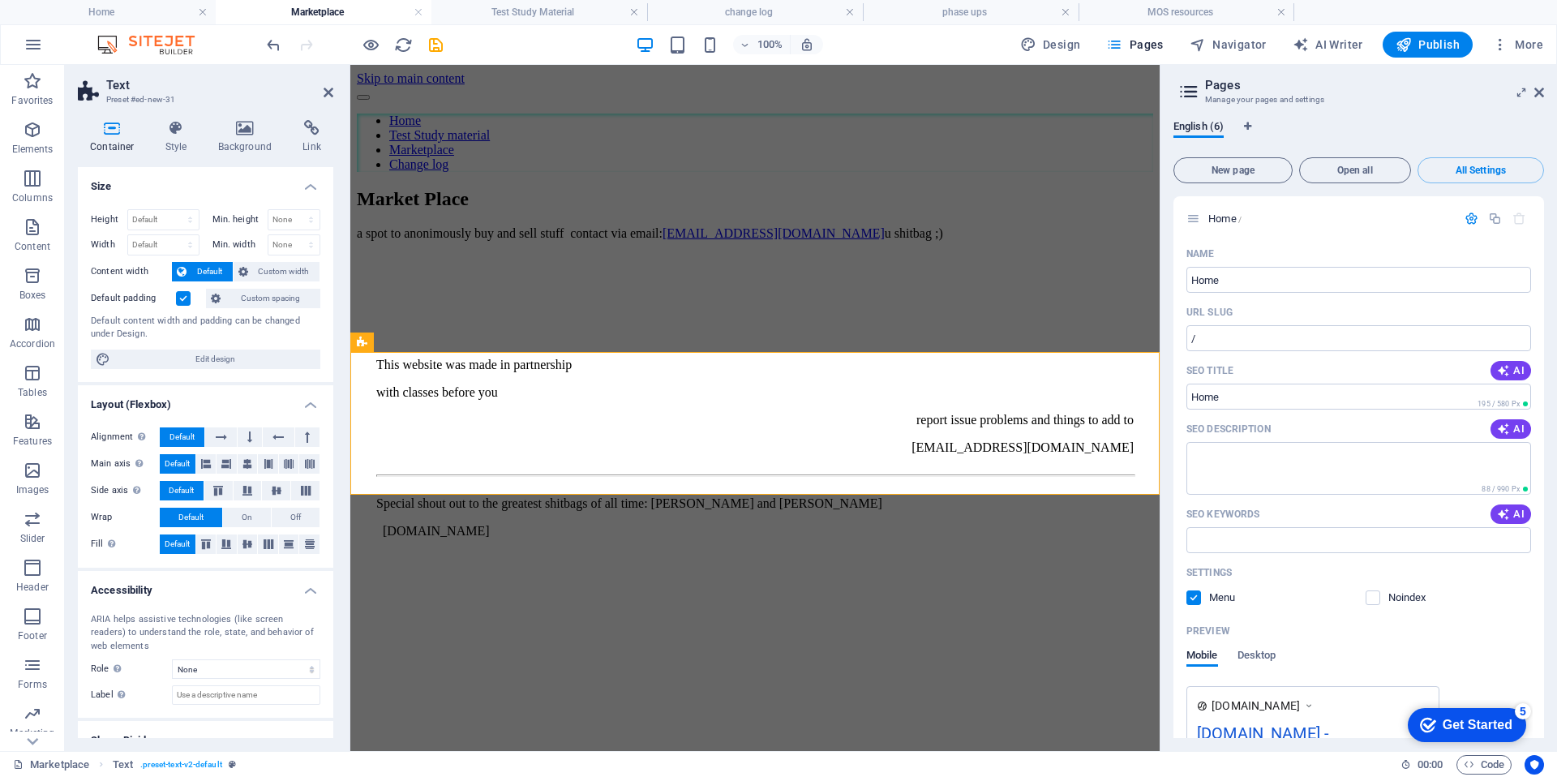
scroll to position [58, 0]
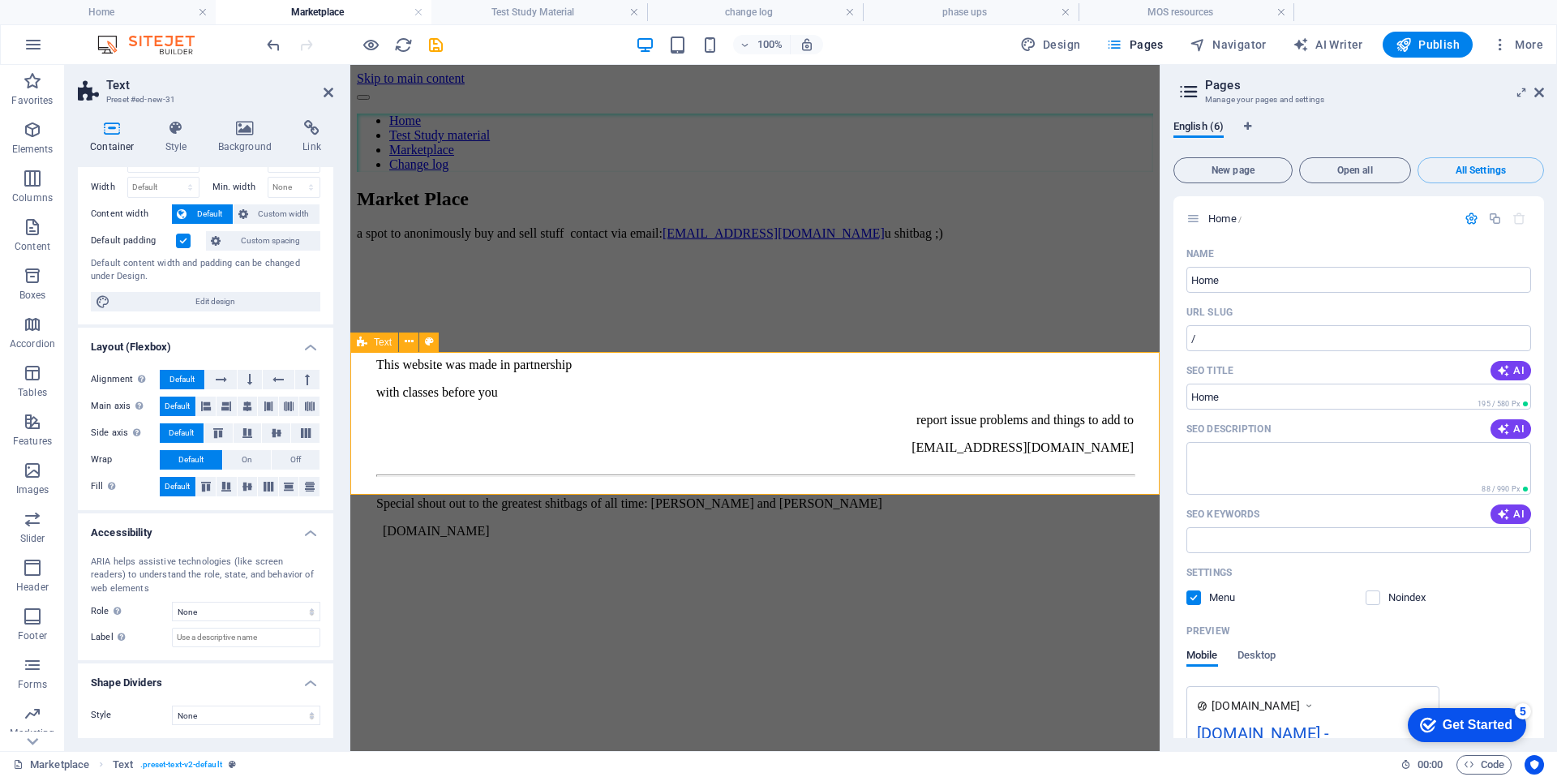
click at [534, 267] on div at bounding box center [755, 260] width 796 height 13
click at [39, 233] on icon "button" at bounding box center [32, 226] width 19 height 19
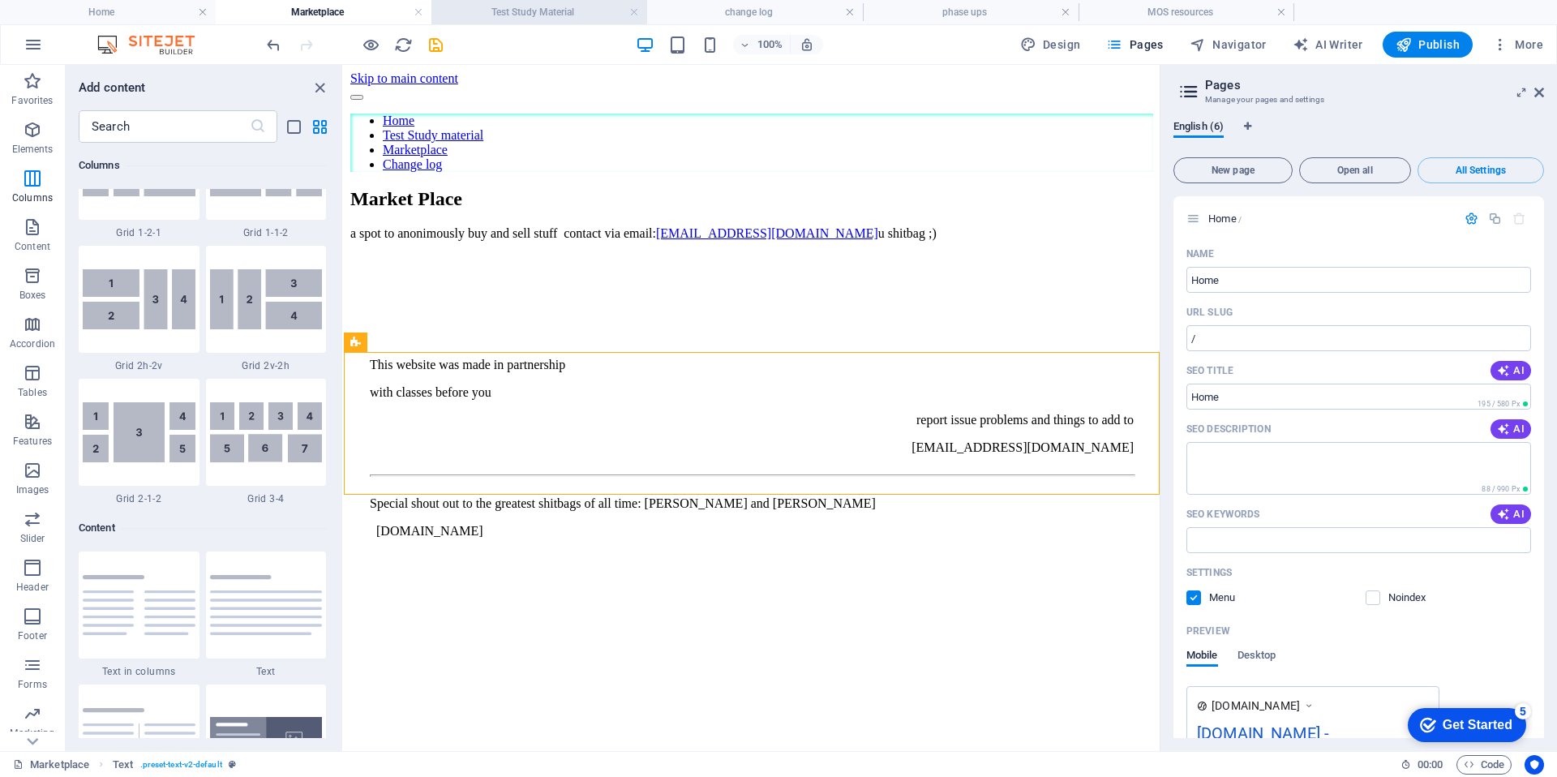
scroll to position [2474, 0]
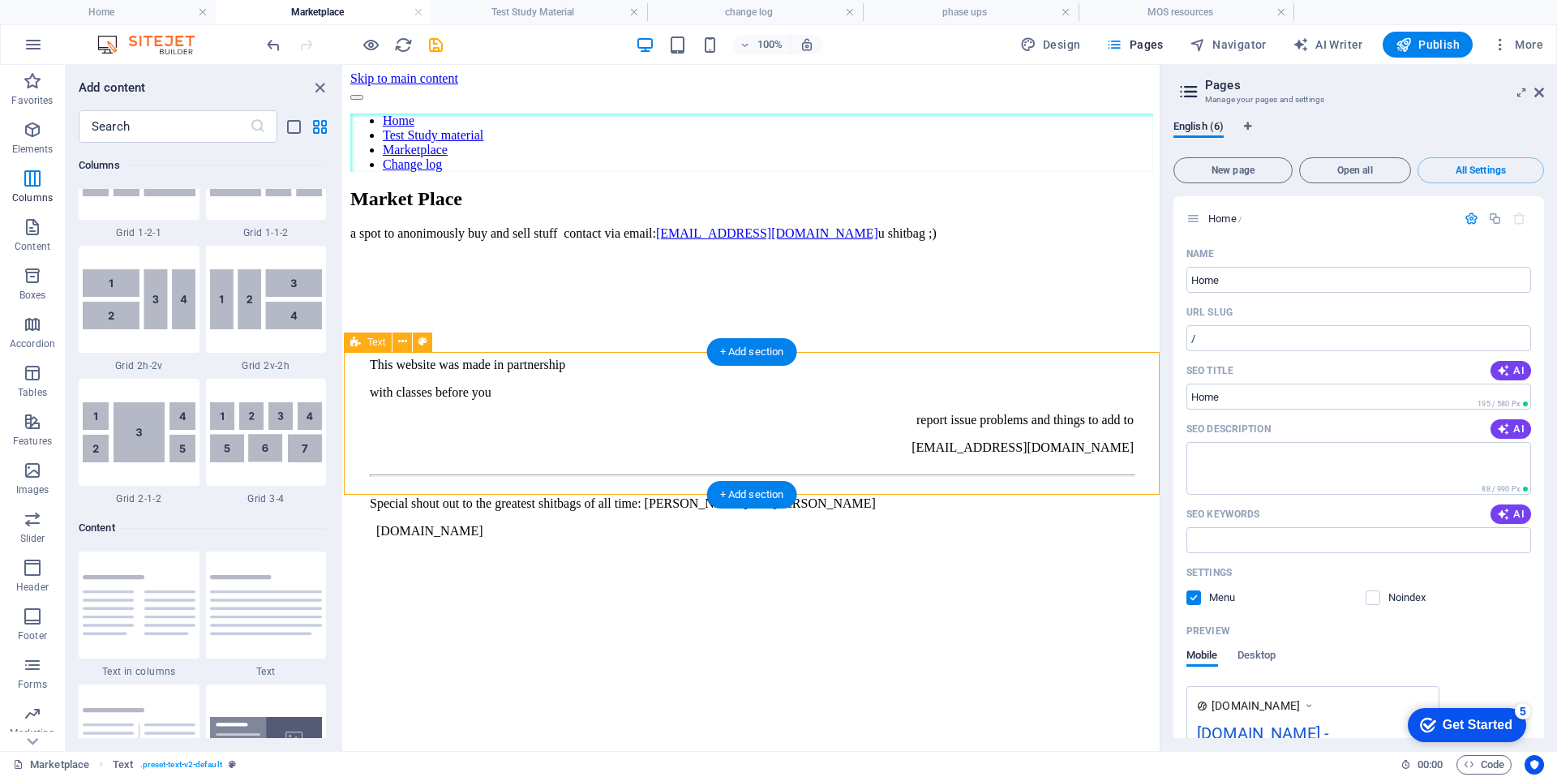
click at [613, 267] on div at bounding box center [751, 260] width 803 height 13
click at [374, 344] on span "Text" at bounding box center [376, 342] width 18 height 10
click at [405, 349] on icon at bounding box center [402, 341] width 9 height 17
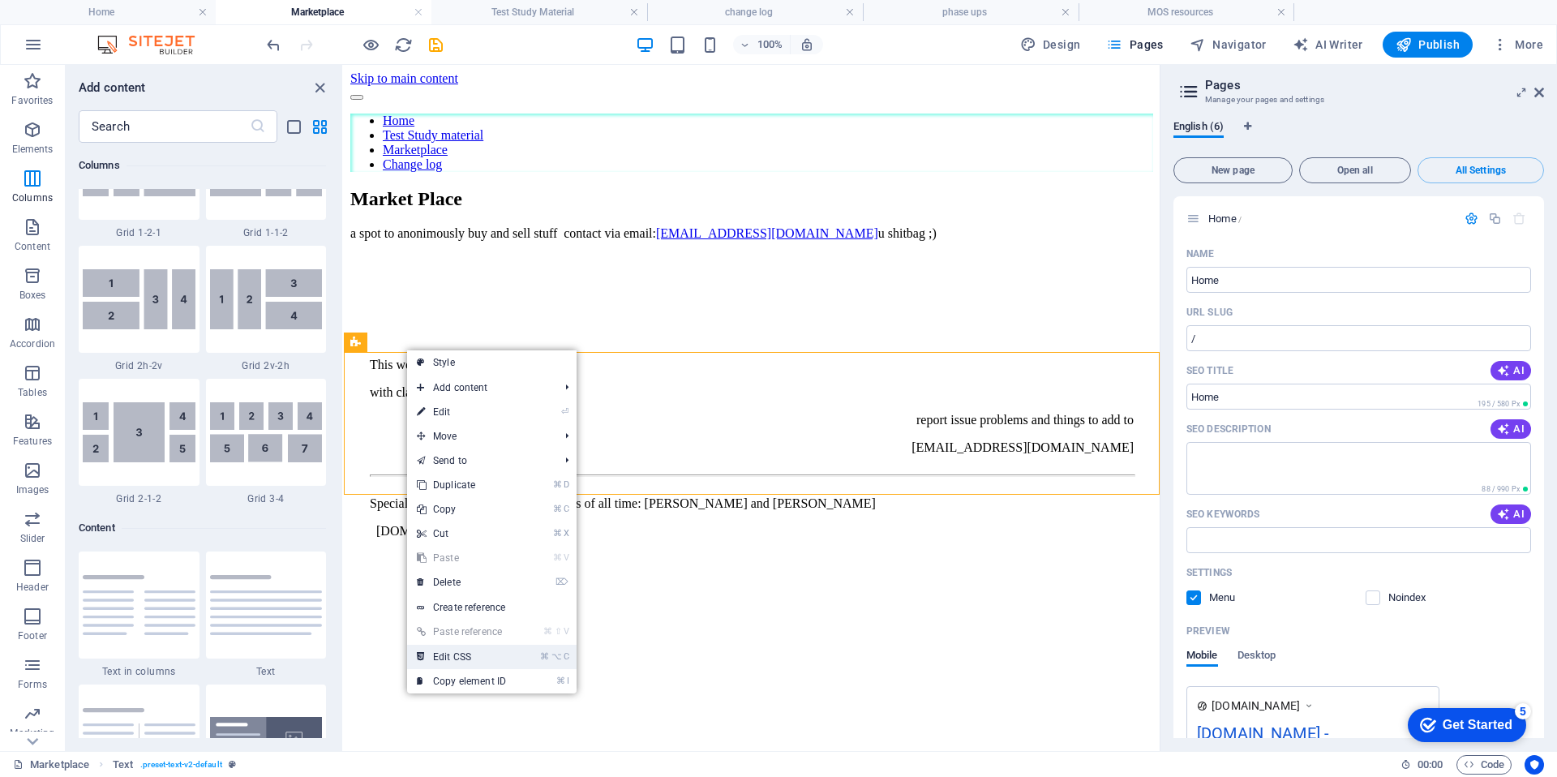
click at [479, 647] on link "⌘ ⌥ C Edit CSS" at bounding box center [461, 657] width 109 height 24
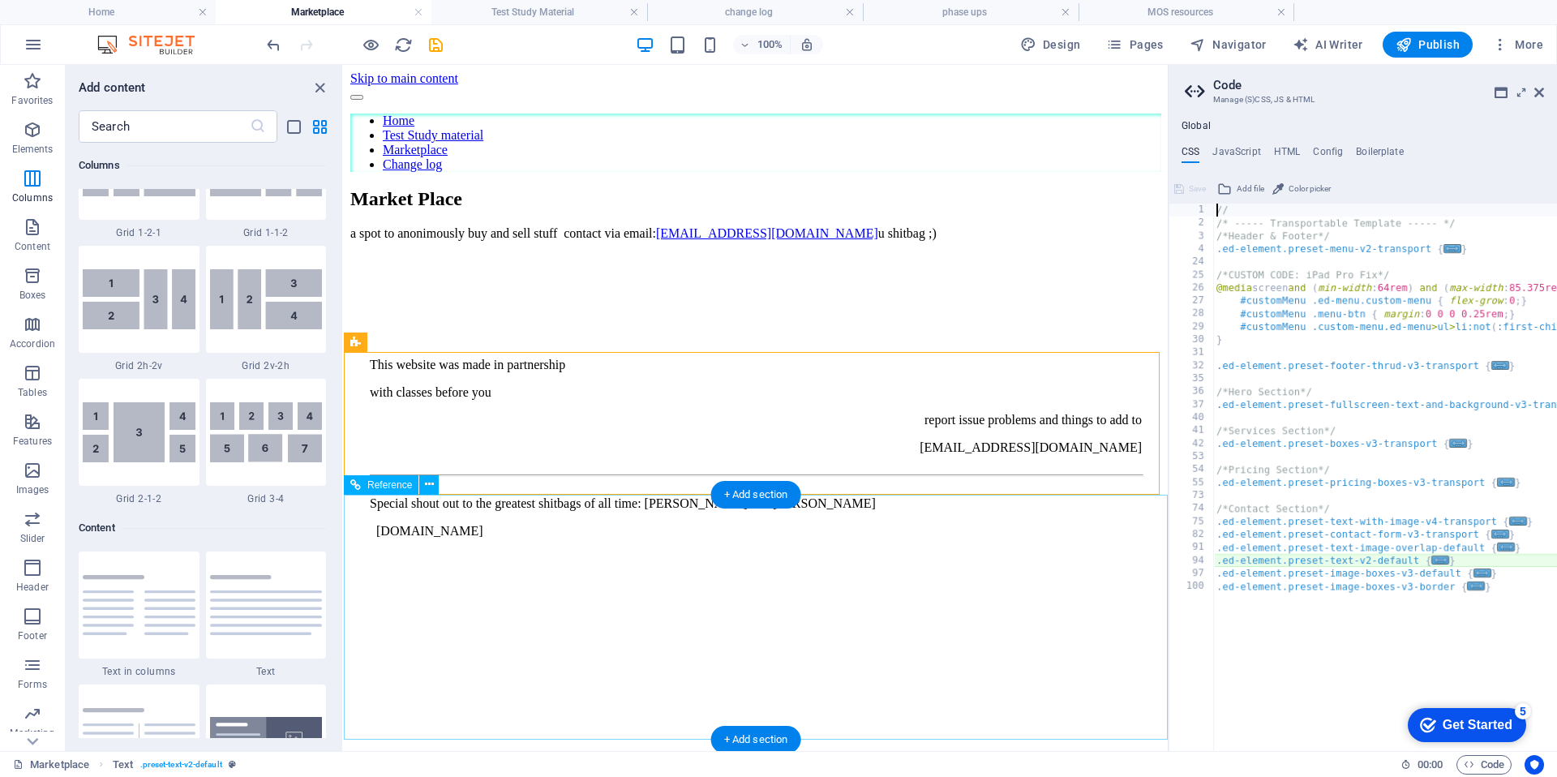
type textarea "@include text-v2;"
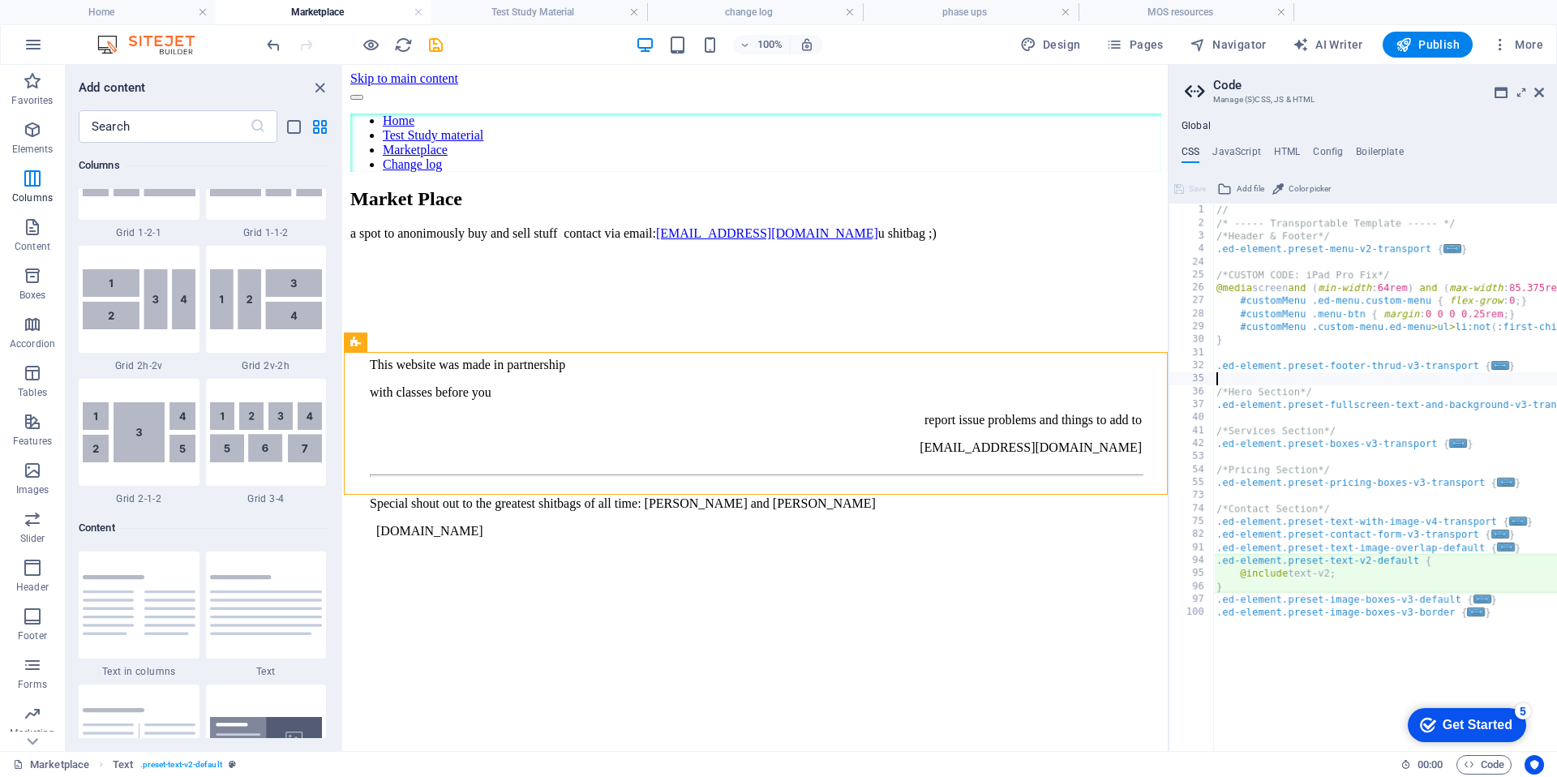
click at [1281, 377] on div "// /* ----- Transportable Template ----- */ /*Header & Footer*/ .ed-element.pre…" at bounding box center [1475, 489] width 525 height 573
click at [1282, 430] on div "// /* ----- Transportable Template ----- */ /*Header & Footer*/ .ed-element.pre…" at bounding box center [1475, 489] width 525 height 573
click at [1295, 363] on div "// /* ----- Transportable Template ----- */ /*Header & Footer*/ .ed-element.pre…" at bounding box center [1475, 489] width 525 height 573
type textarea ".ed-element.preset-footer-thrud-v3-transport {"
click at [1281, 153] on h4 "HTML" at bounding box center [1287, 155] width 27 height 18
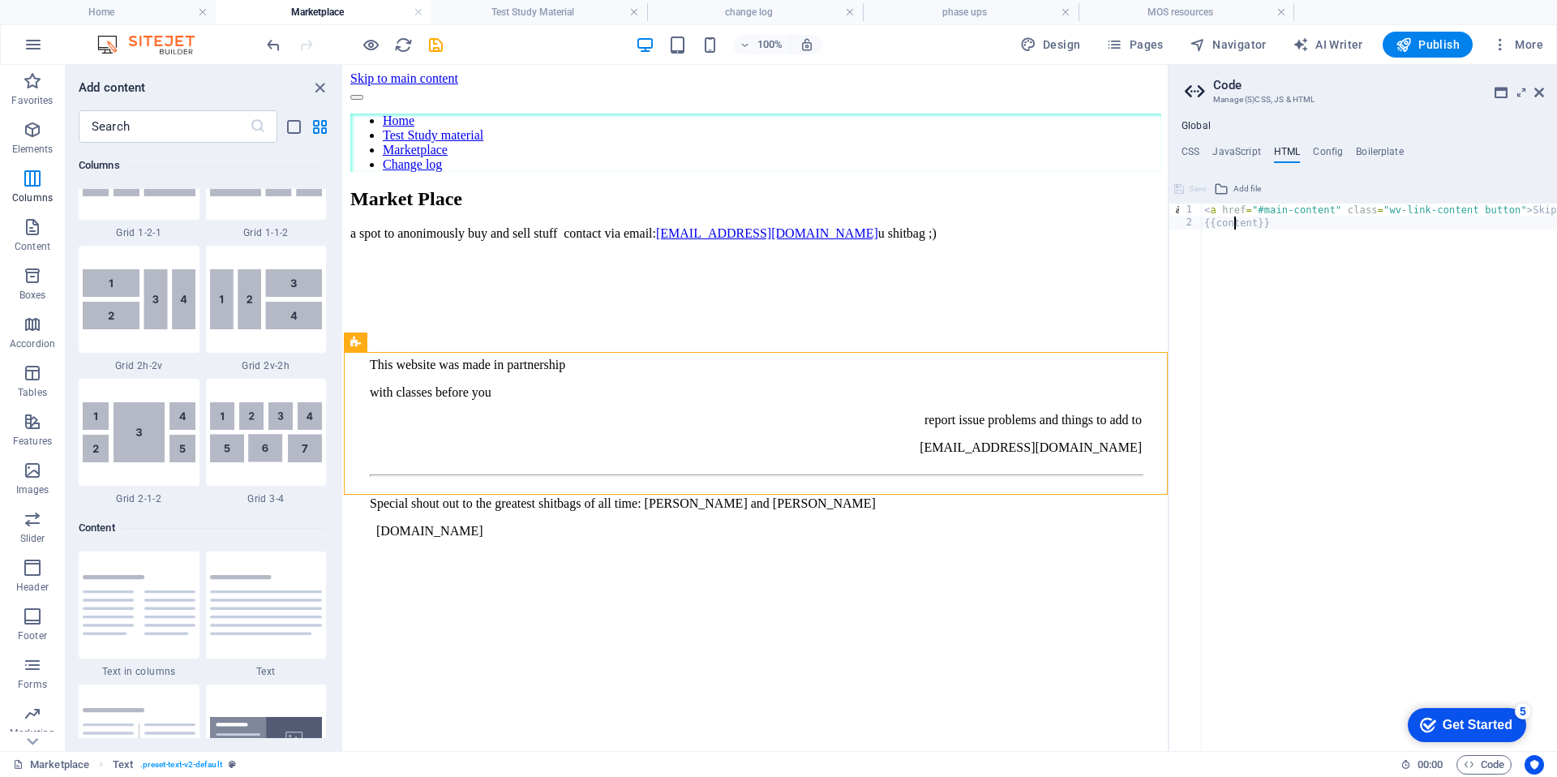
click at [1235, 227] on div "< a href = "#main-content" class = "wv-link-content button" > Skip to main cont…" at bounding box center [1439, 489] width 477 height 573
type textarea "{{content}}"
click at [1270, 242] on div "< a href = "#main-content" class = "wv-link-content button" > Skip to main cont…" at bounding box center [1439, 489] width 477 height 573
click at [1272, 246] on div "< a href = "#main-content" class = "wv-link-content button" > Skip to main cont…" at bounding box center [1439, 489] width 477 height 573
click at [1141, 48] on span "Pages" at bounding box center [1134, 44] width 57 height 16
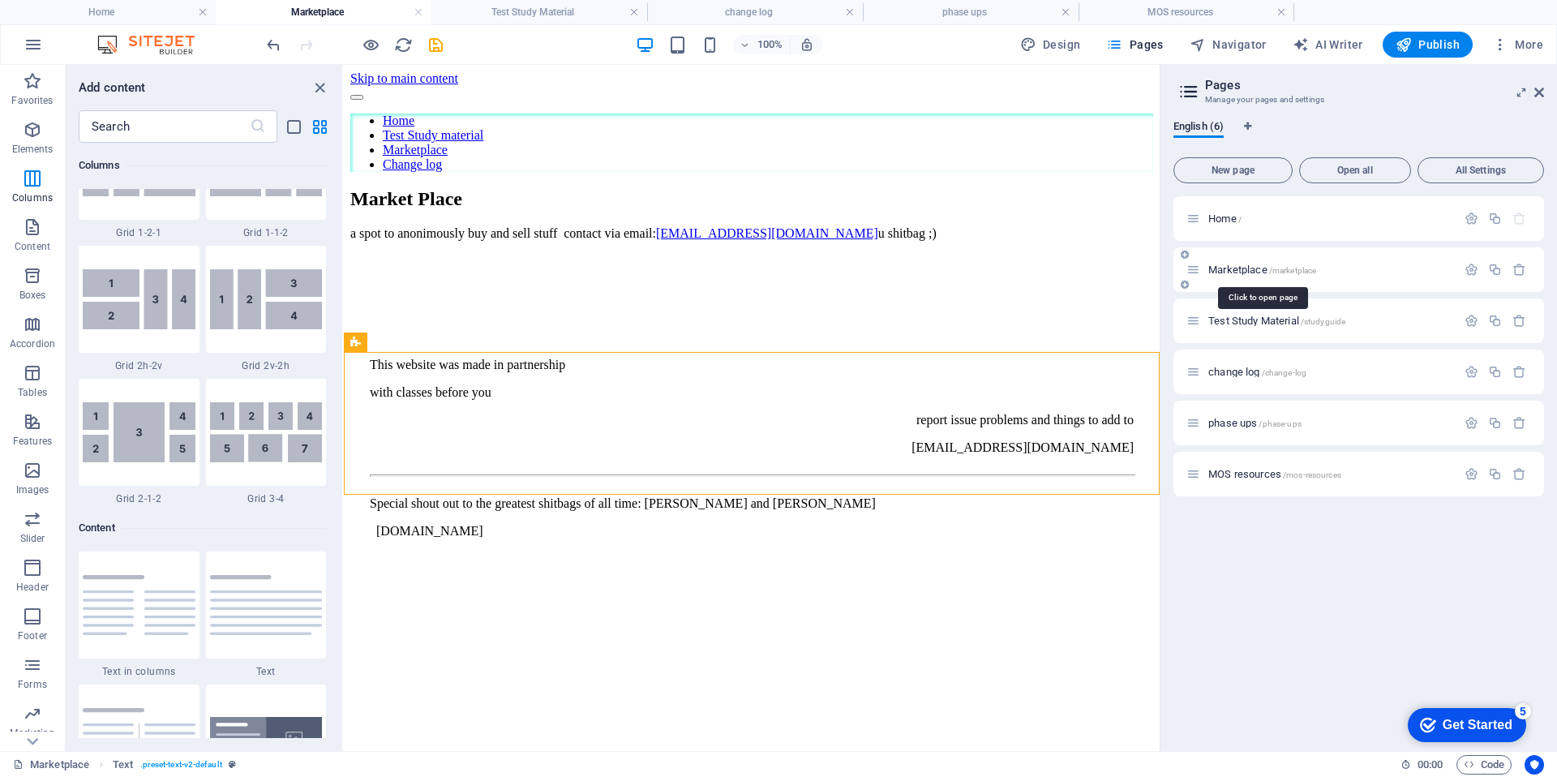
click at [1291, 270] on span "/marketplace" at bounding box center [1293, 270] width 48 height 9
click at [1473, 277] on div at bounding box center [1494, 270] width 71 height 18
click at [1474, 270] on icon "button" at bounding box center [1471, 270] width 14 height 14
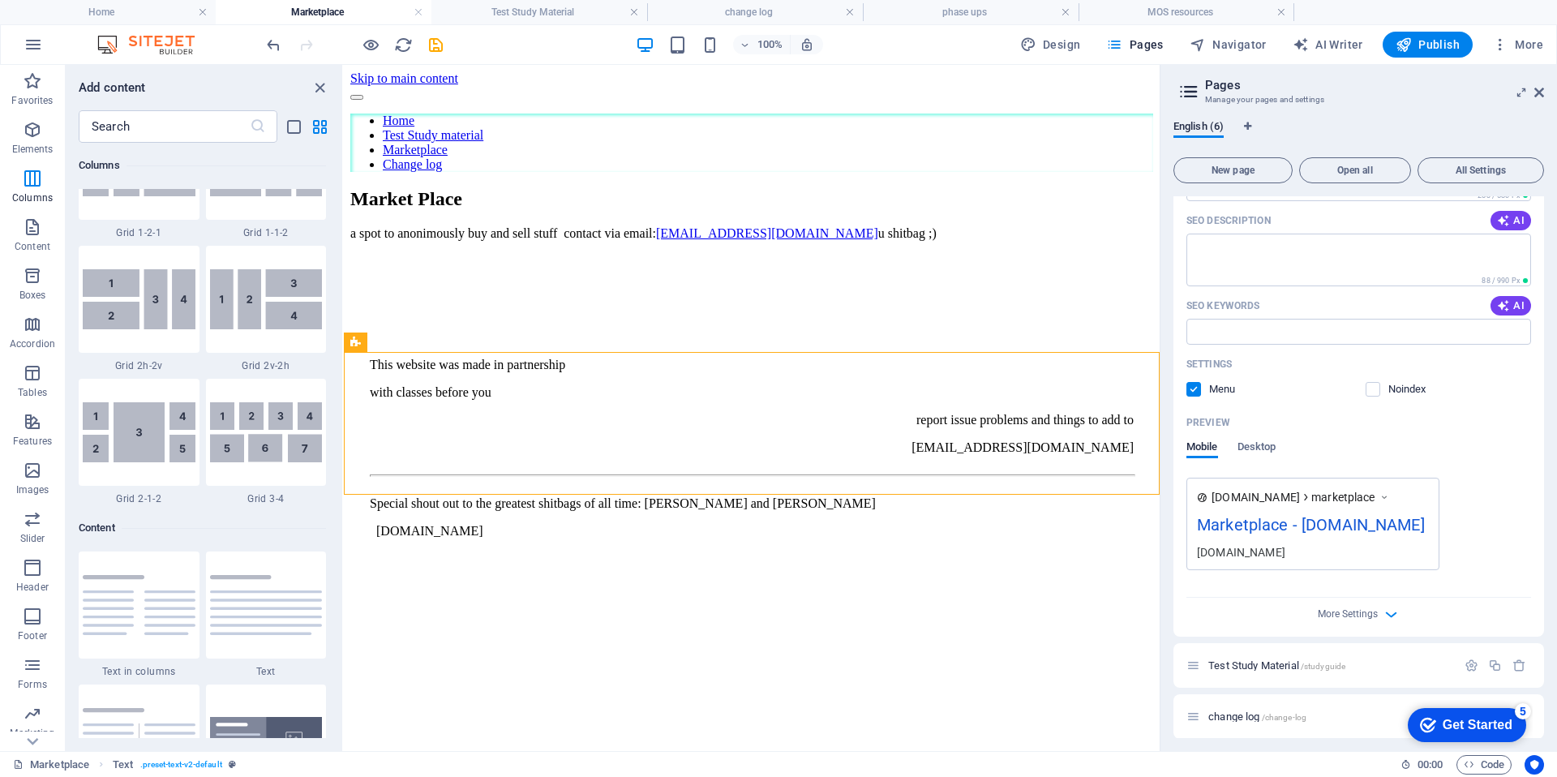
scroll to position [369, 0]
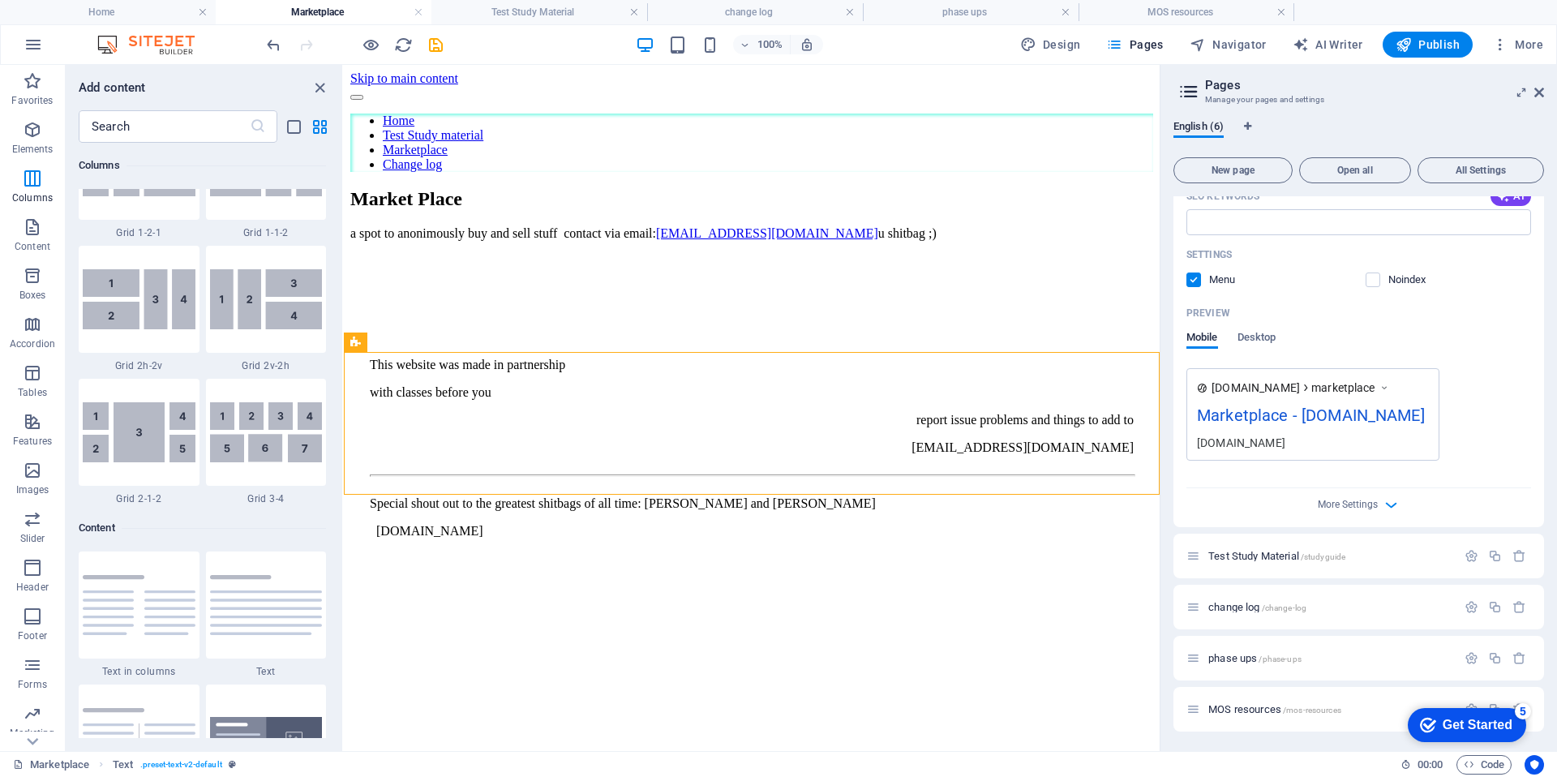
click at [1344, 511] on div "More Settings" at bounding box center [1358, 501] width 345 height 26
click at [1349, 497] on span "More Settings" at bounding box center [1358, 504] width 19 height 19
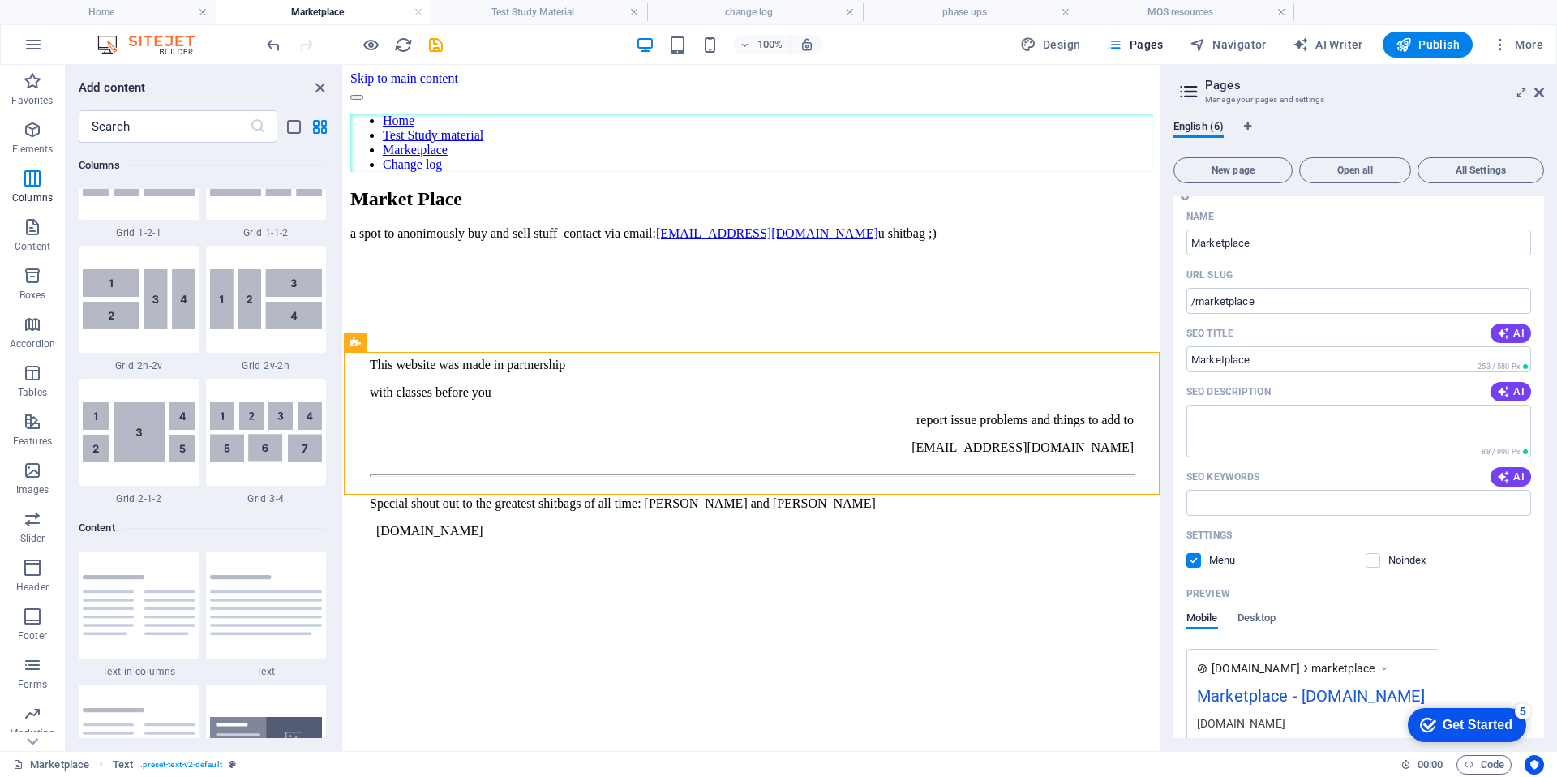
scroll to position [0, 0]
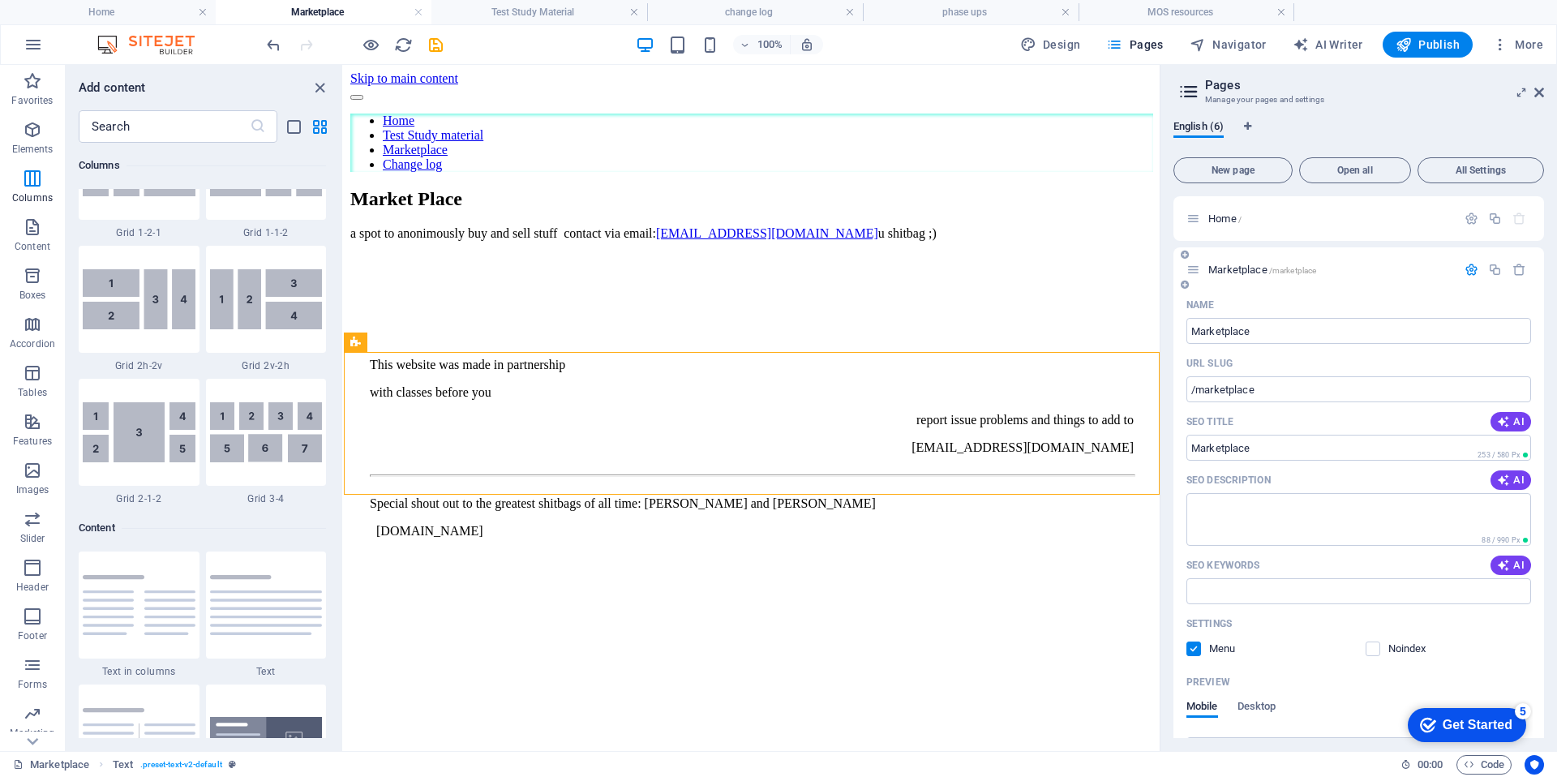
click at [1186, 285] on icon at bounding box center [1184, 285] width 8 height 10
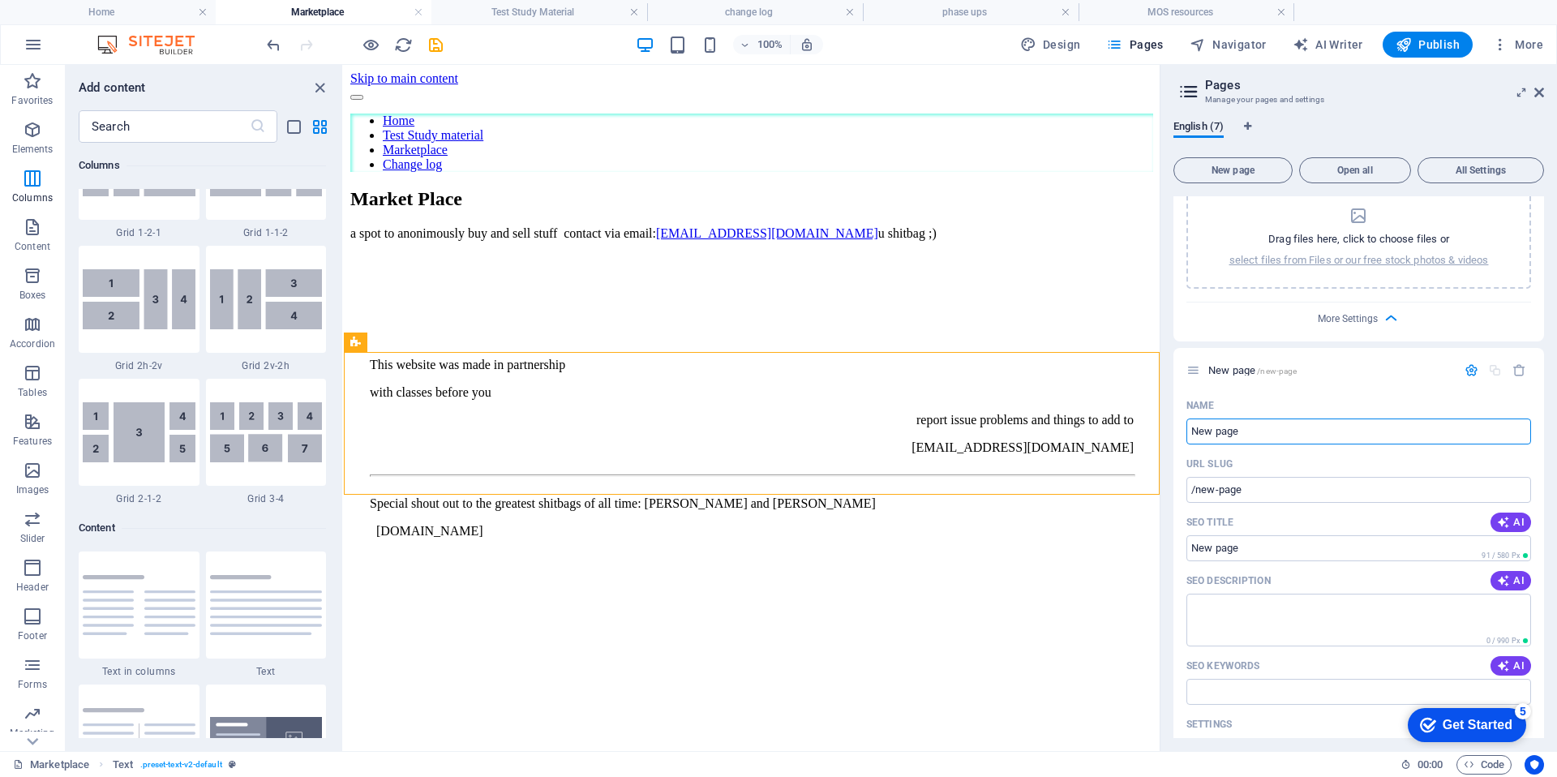
scroll to position [784, 0]
click at [1247, 489] on input "/new-page" at bounding box center [1358, 494] width 345 height 26
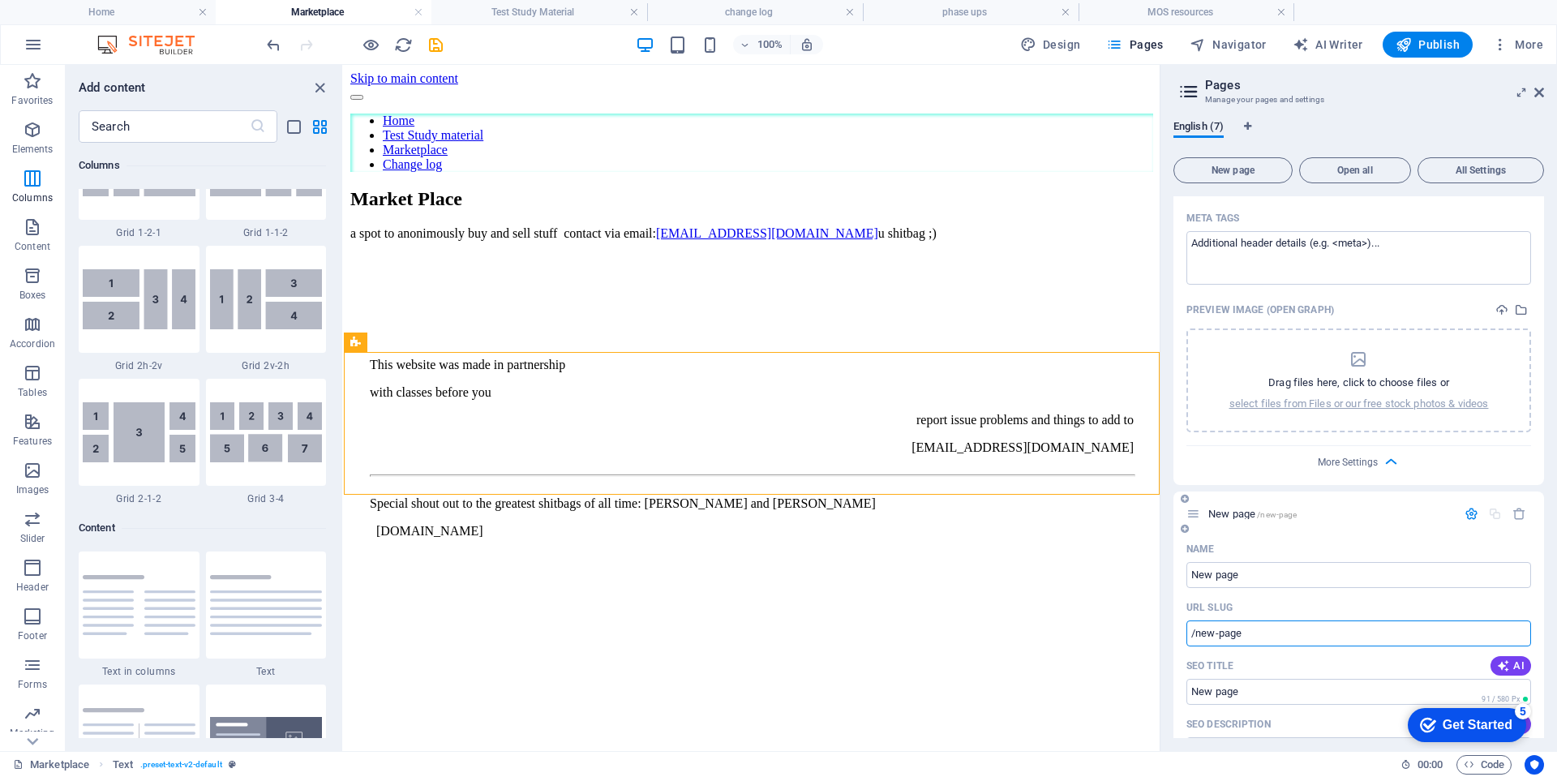
scroll to position [644, 0]
drag, startPoint x: 1252, startPoint y: 638, endPoint x: 1176, endPoint y: 636, distance: 75.4
click at [1258, 574] on input "New page" at bounding box center [1358, 576] width 345 height 26
type input "marketp"
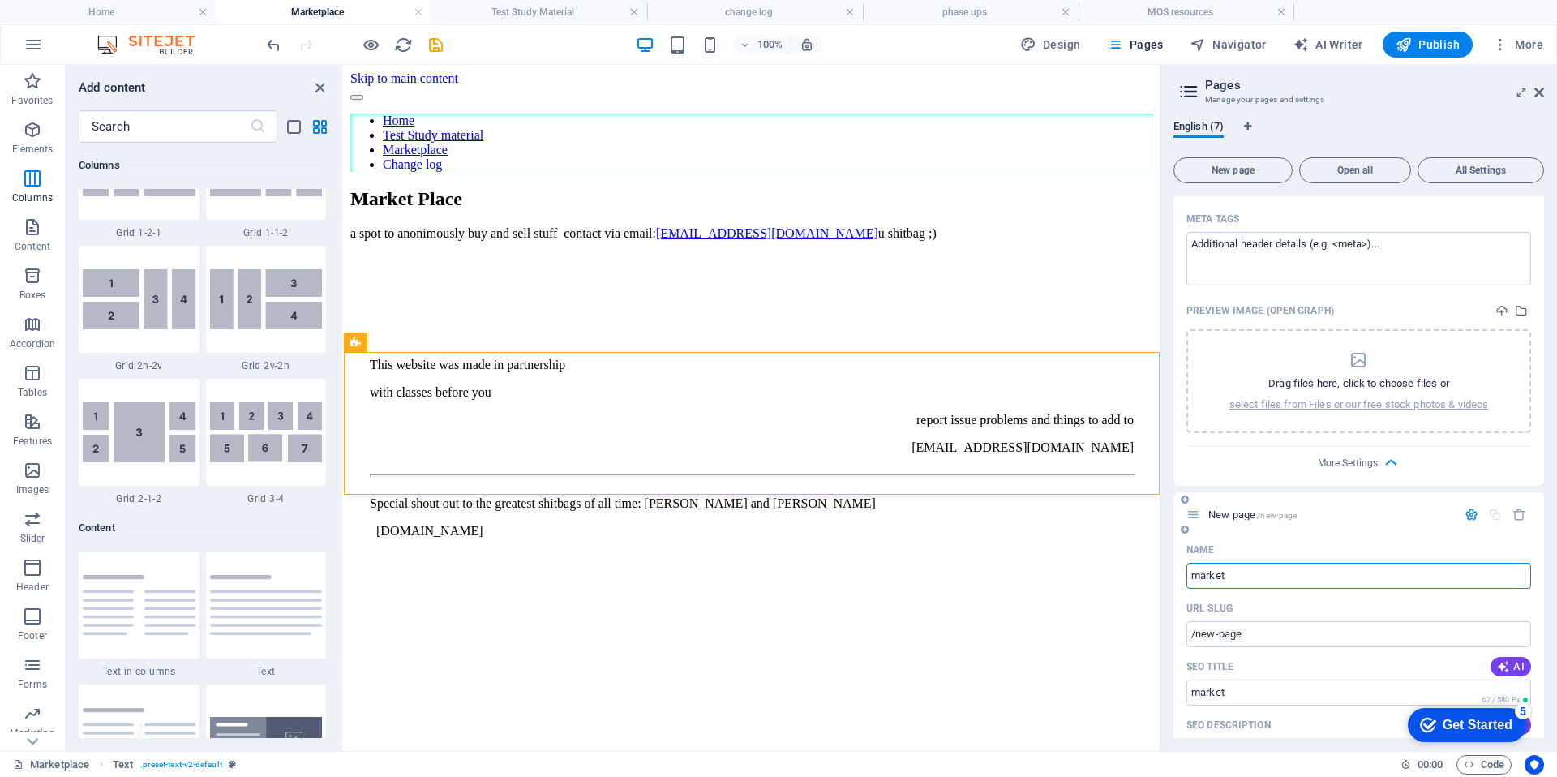
type input "/market"
type input "marketplace"
type input "/marketplace-7"
type input "marketplace"
click at [1313, 634] on input "/marketplace-7" at bounding box center [1358, 634] width 345 height 26
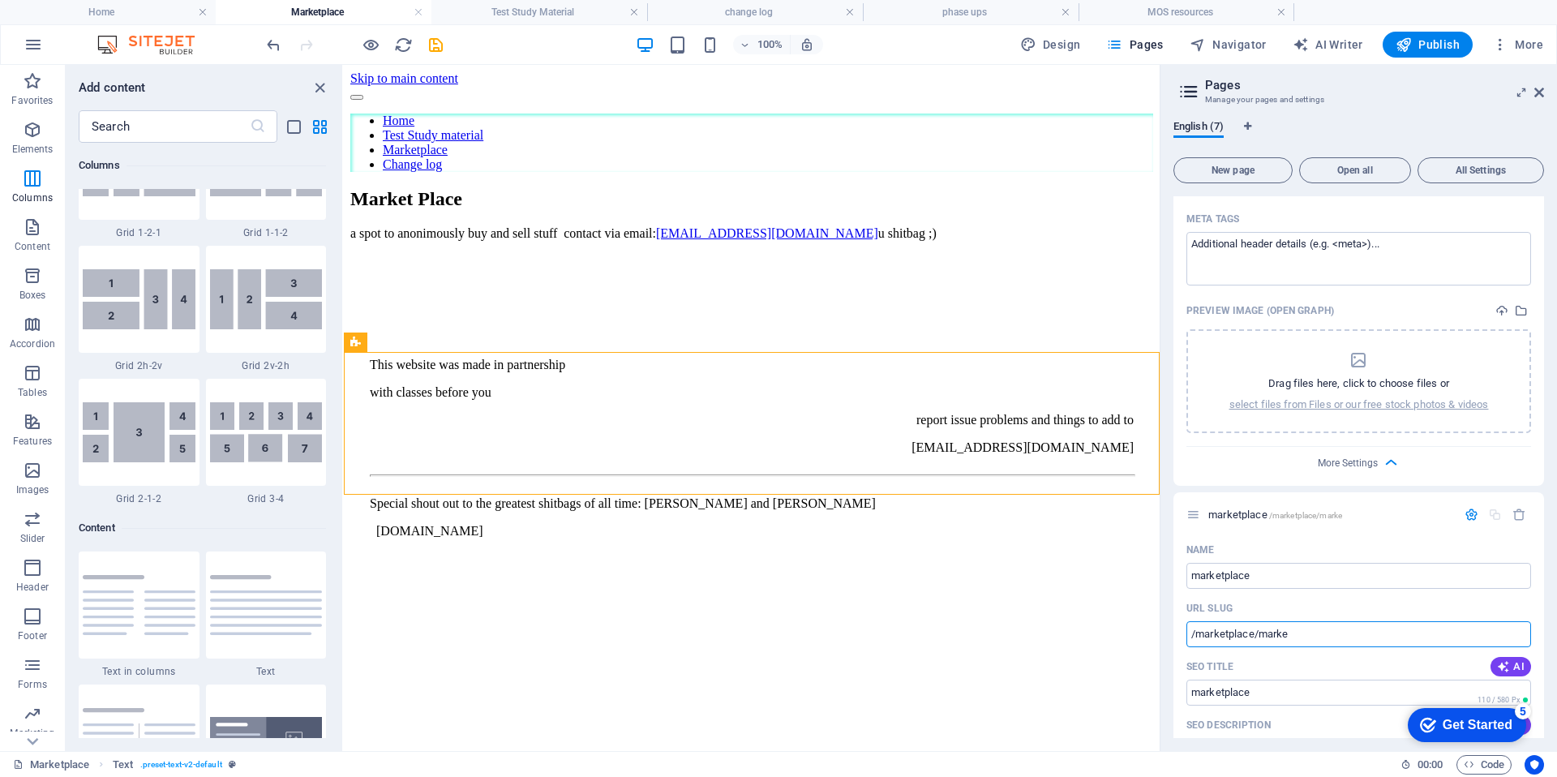
type input "/marketplace/marke"
click at [1530, 95] on header "Pages Manage your pages and settings" at bounding box center [1359, 86] width 367 height 42
click at [1536, 92] on icon at bounding box center [1539, 92] width 10 height 13
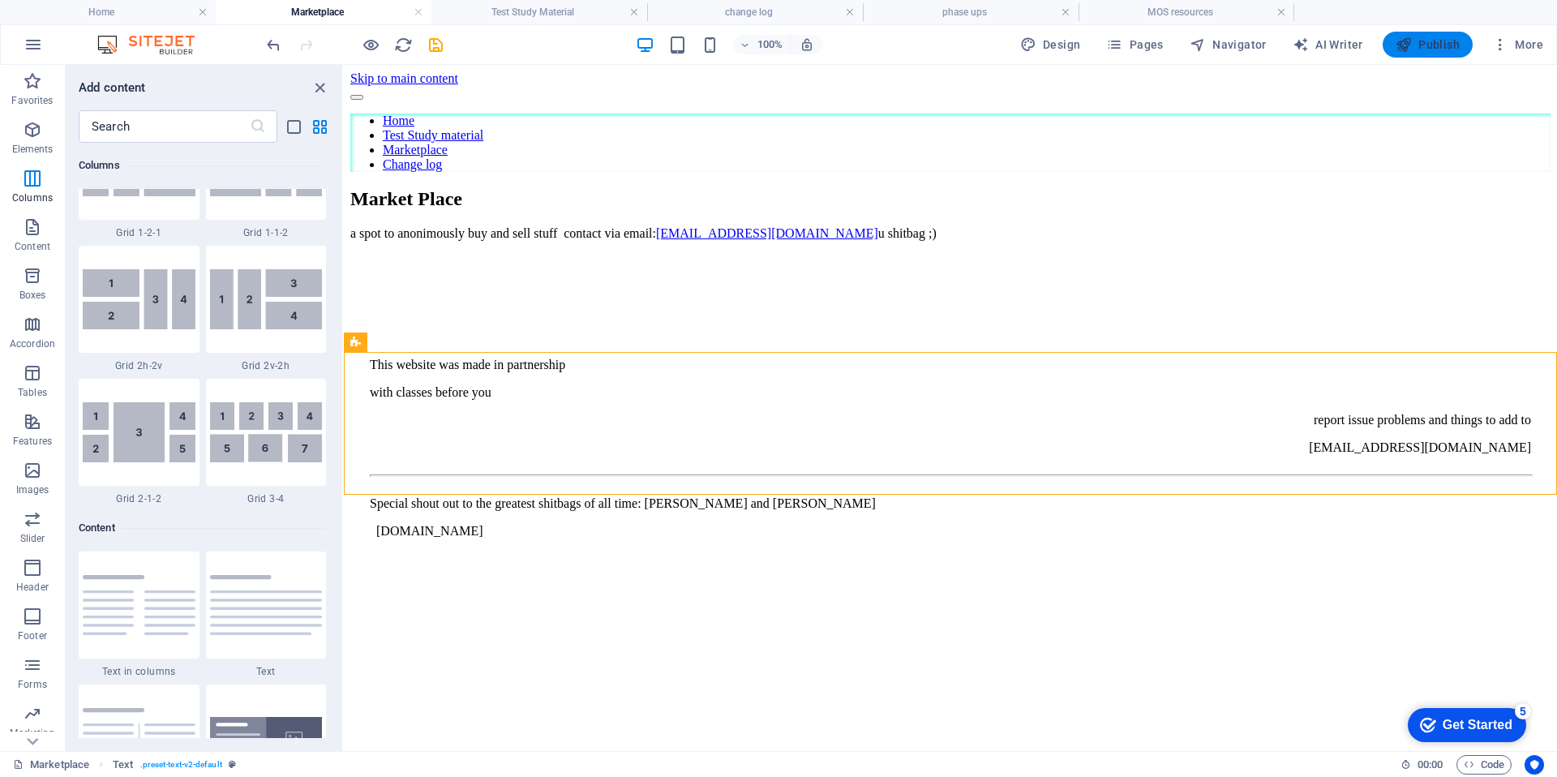
click at [1402, 50] on icon "button" at bounding box center [1403, 44] width 16 height 16
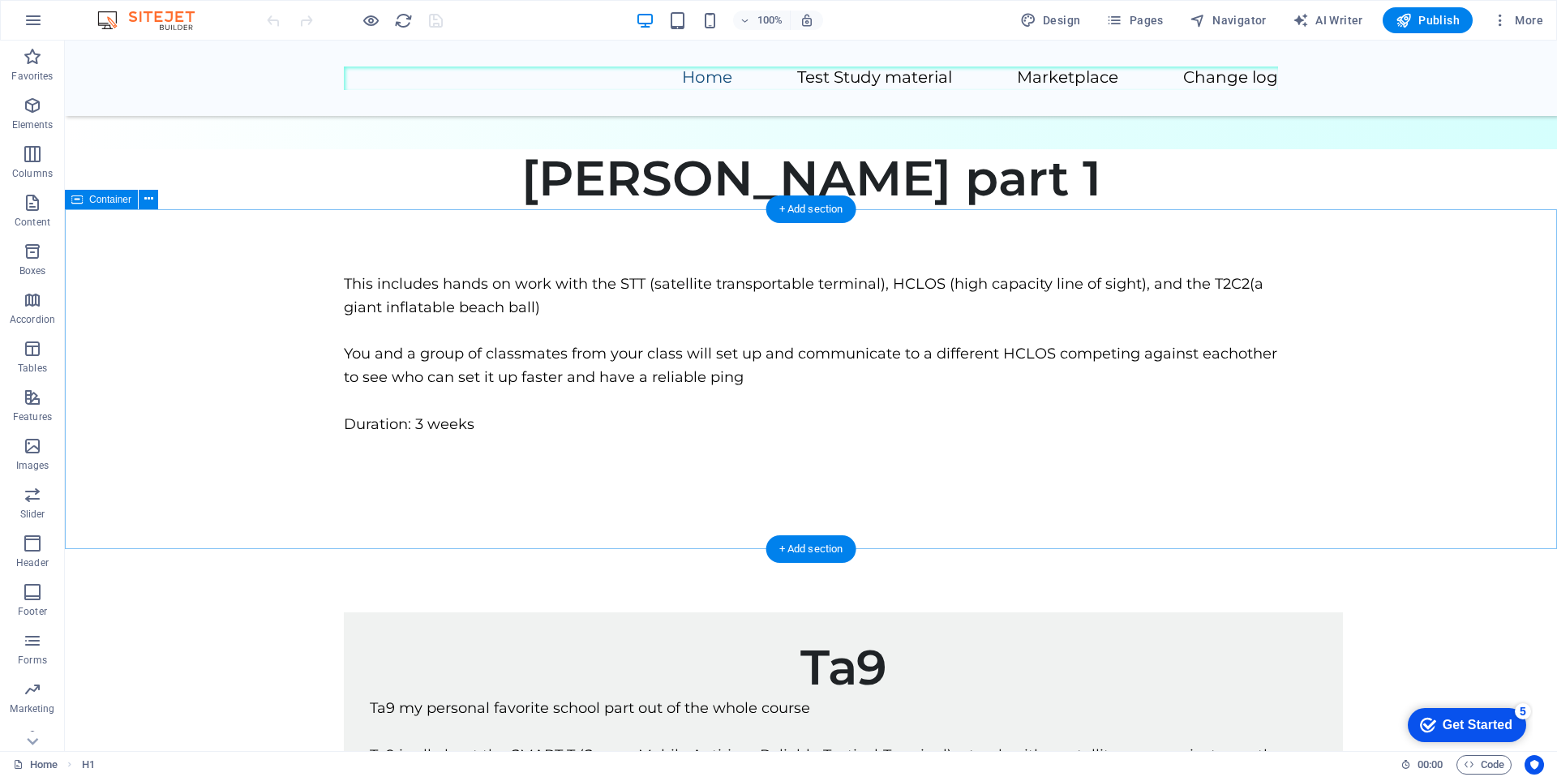
scroll to position [654, 0]
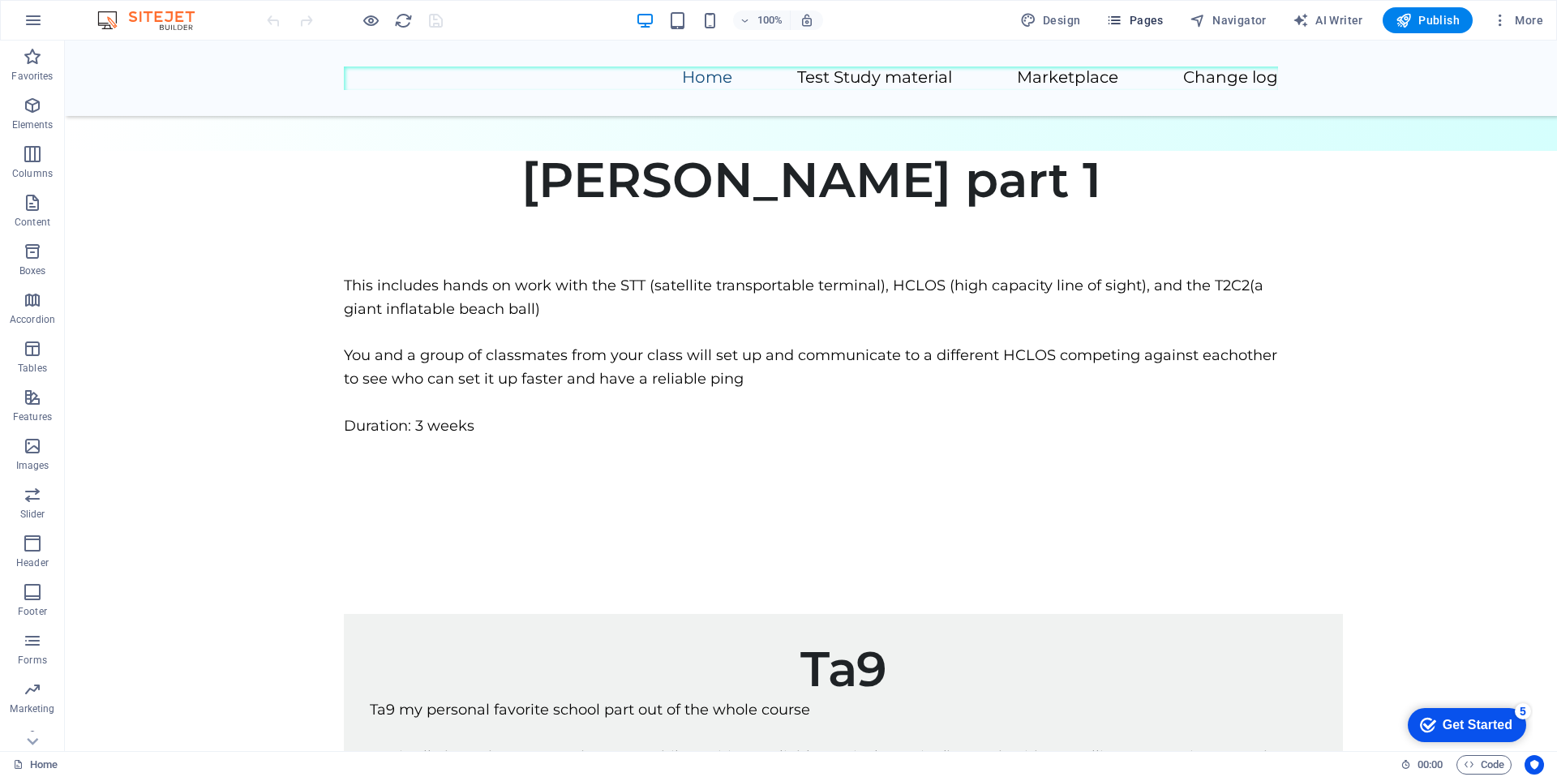
click at [1128, 10] on button "Pages" at bounding box center [1134, 20] width 70 height 26
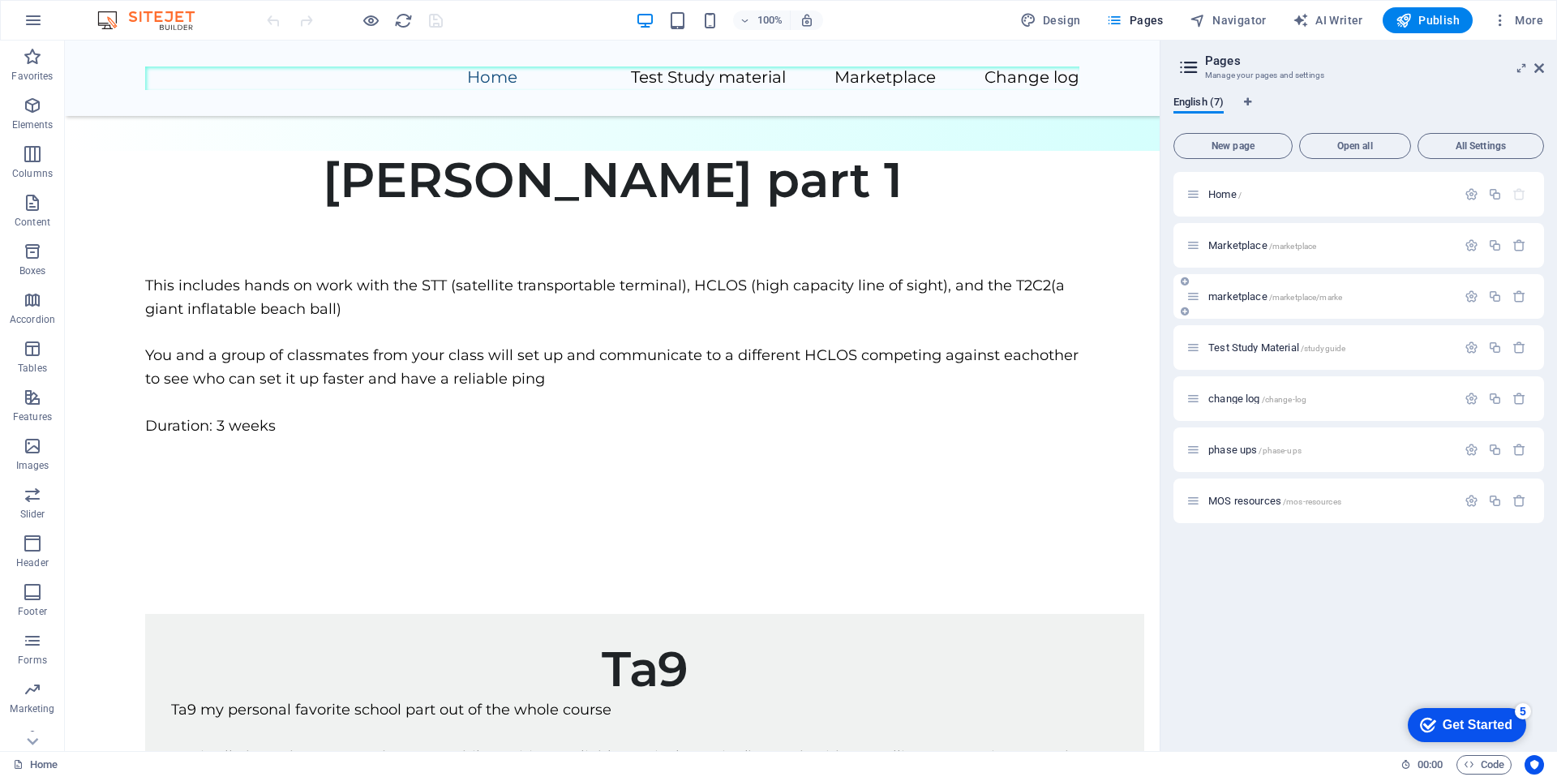
click at [1359, 297] on p "marketplace /marketplace/marke" at bounding box center [1329, 296] width 243 height 11
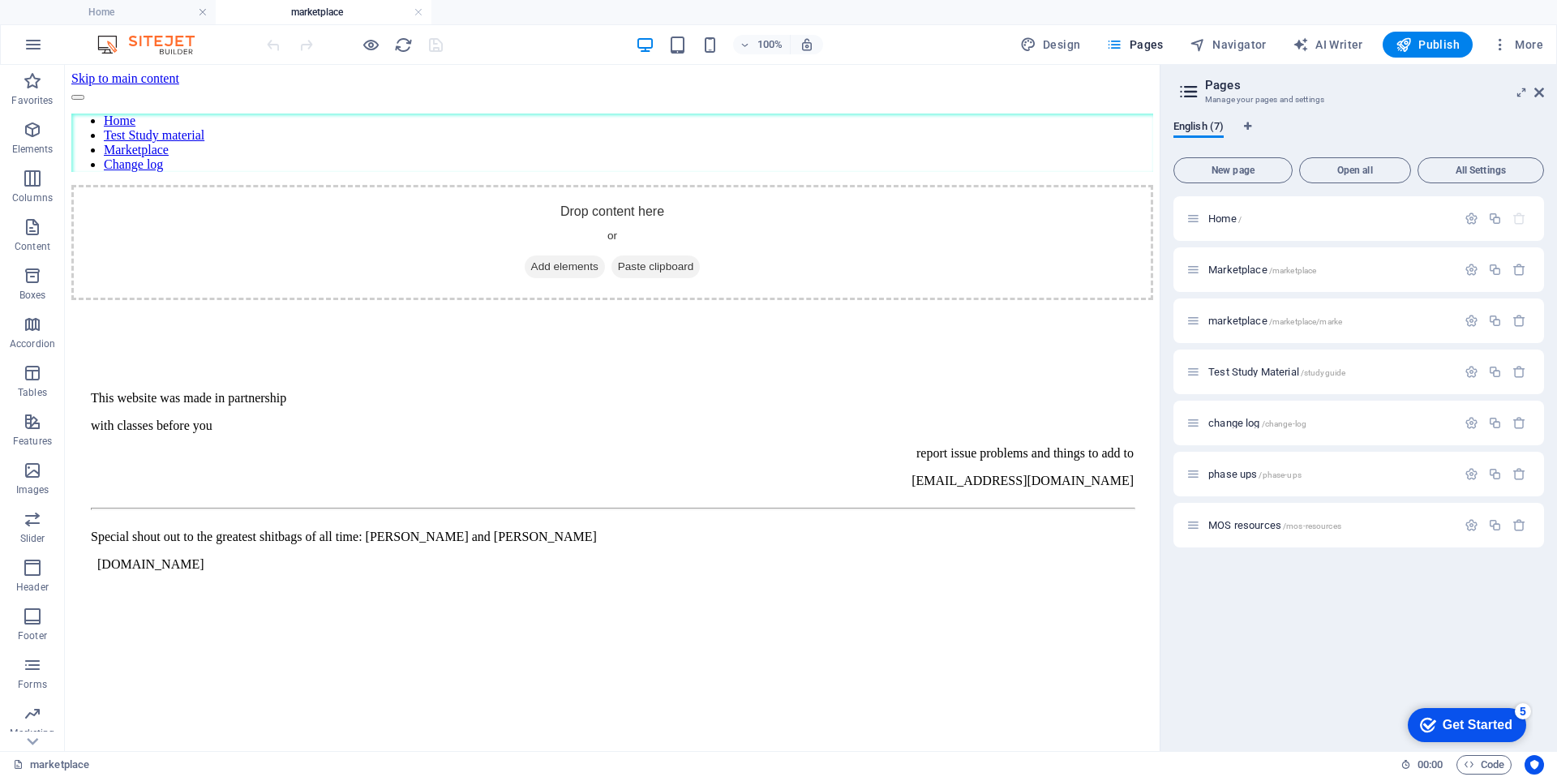
scroll to position [0, 0]
click at [1263, 266] on span "Marketplace /marketplace" at bounding box center [1262, 269] width 108 height 12
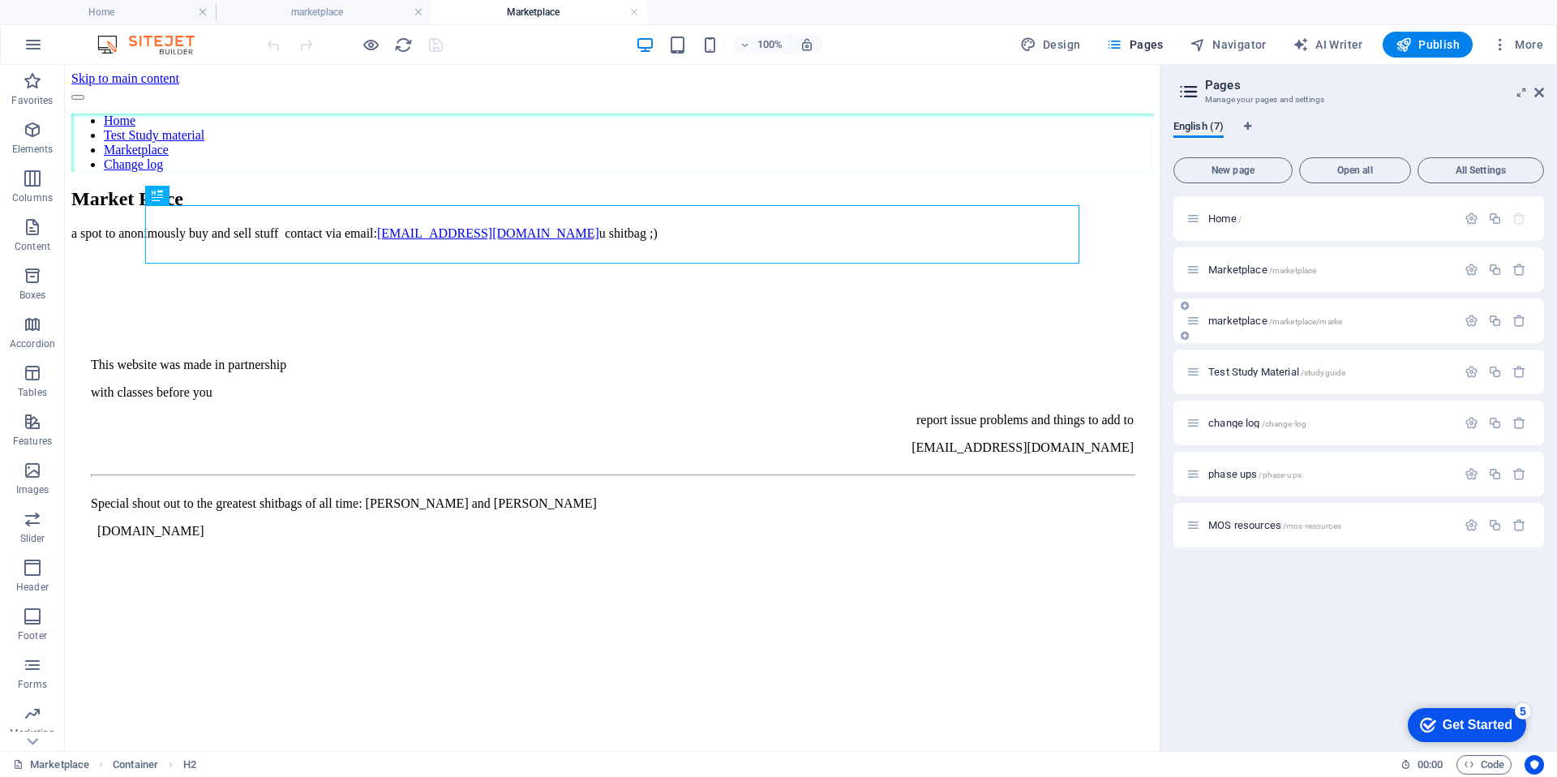
click at [1318, 314] on div "marketplace /marketplace/marke" at bounding box center [1321, 320] width 270 height 19
click at [1328, 323] on span "/marketplace/marke" at bounding box center [1306, 321] width 74 height 9
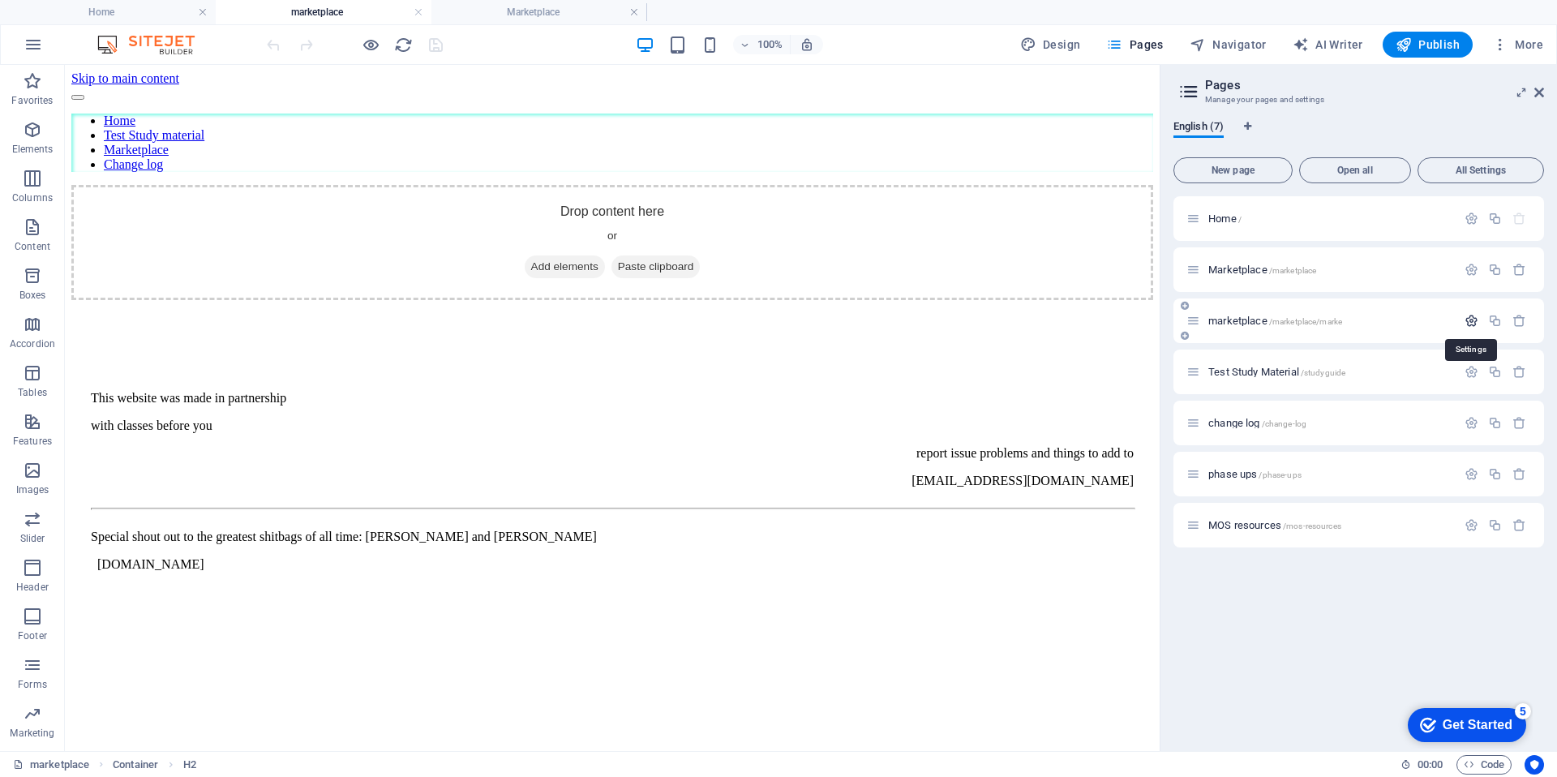
click at [1467, 326] on icon "button" at bounding box center [1471, 321] width 14 height 14
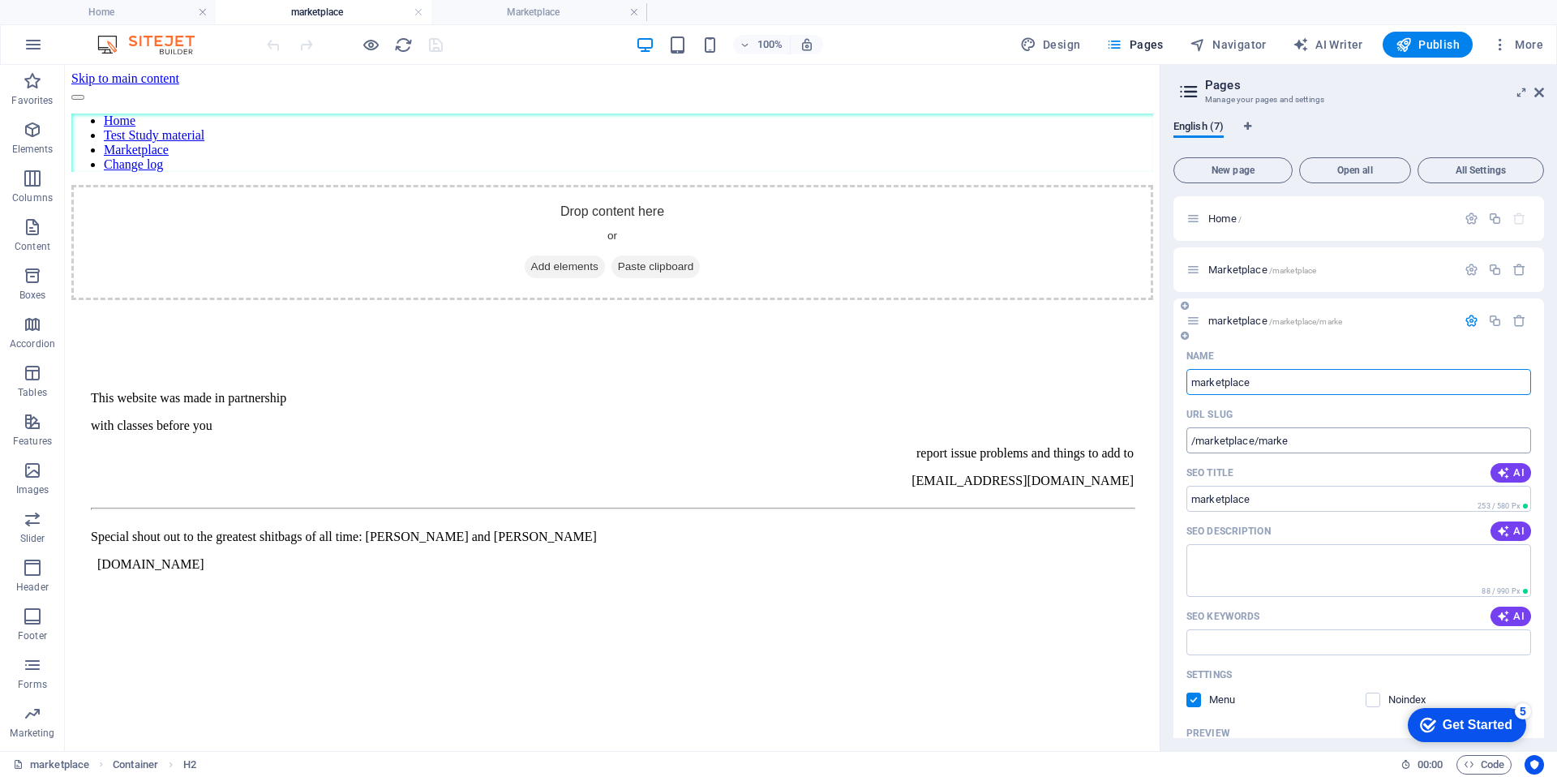
click at [1364, 440] on input "/marketplace/marke" at bounding box center [1358, 440] width 345 height 26
click at [1304, 434] on input "/marketplace/marke" at bounding box center [1358, 440] width 345 height 26
click at [1304, 439] on input "/marketplace/marke" at bounding box center [1358, 440] width 345 height 26
type input "/marketplace/market-place"
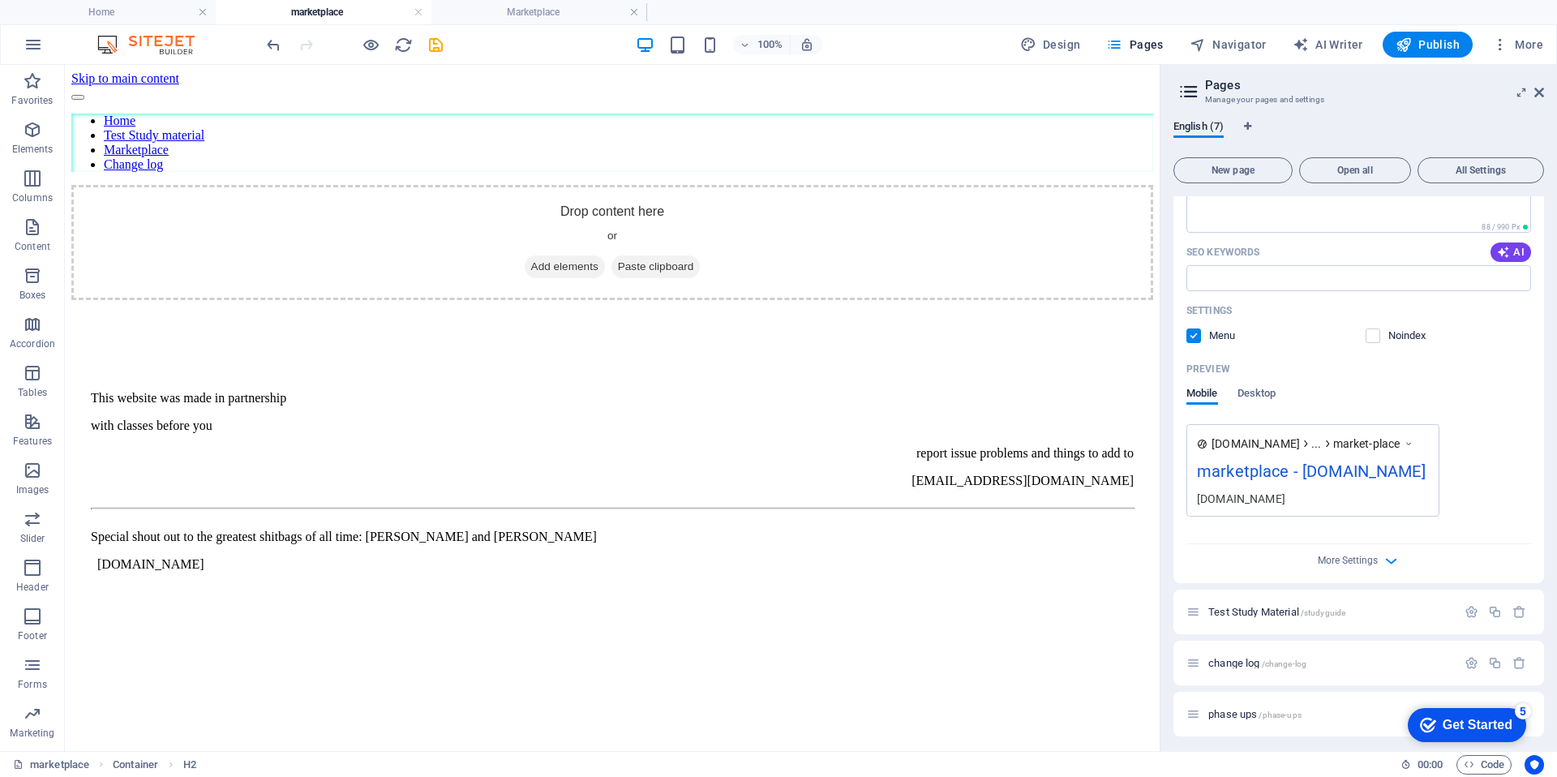
scroll to position [377, 0]
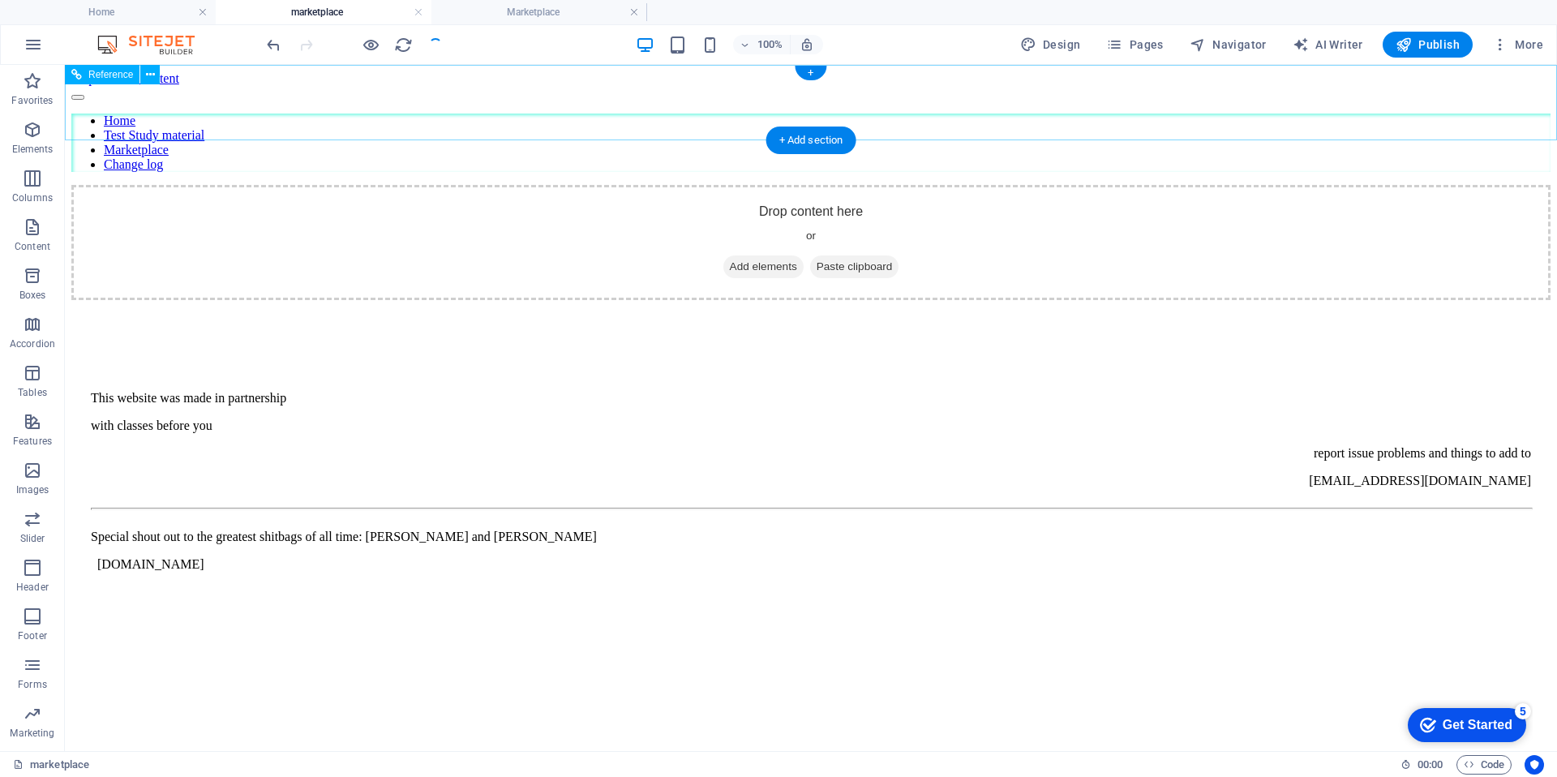
click at [1049, 113] on nav "Home Test Study material Marketplace Change log" at bounding box center [810, 142] width 1479 height 58
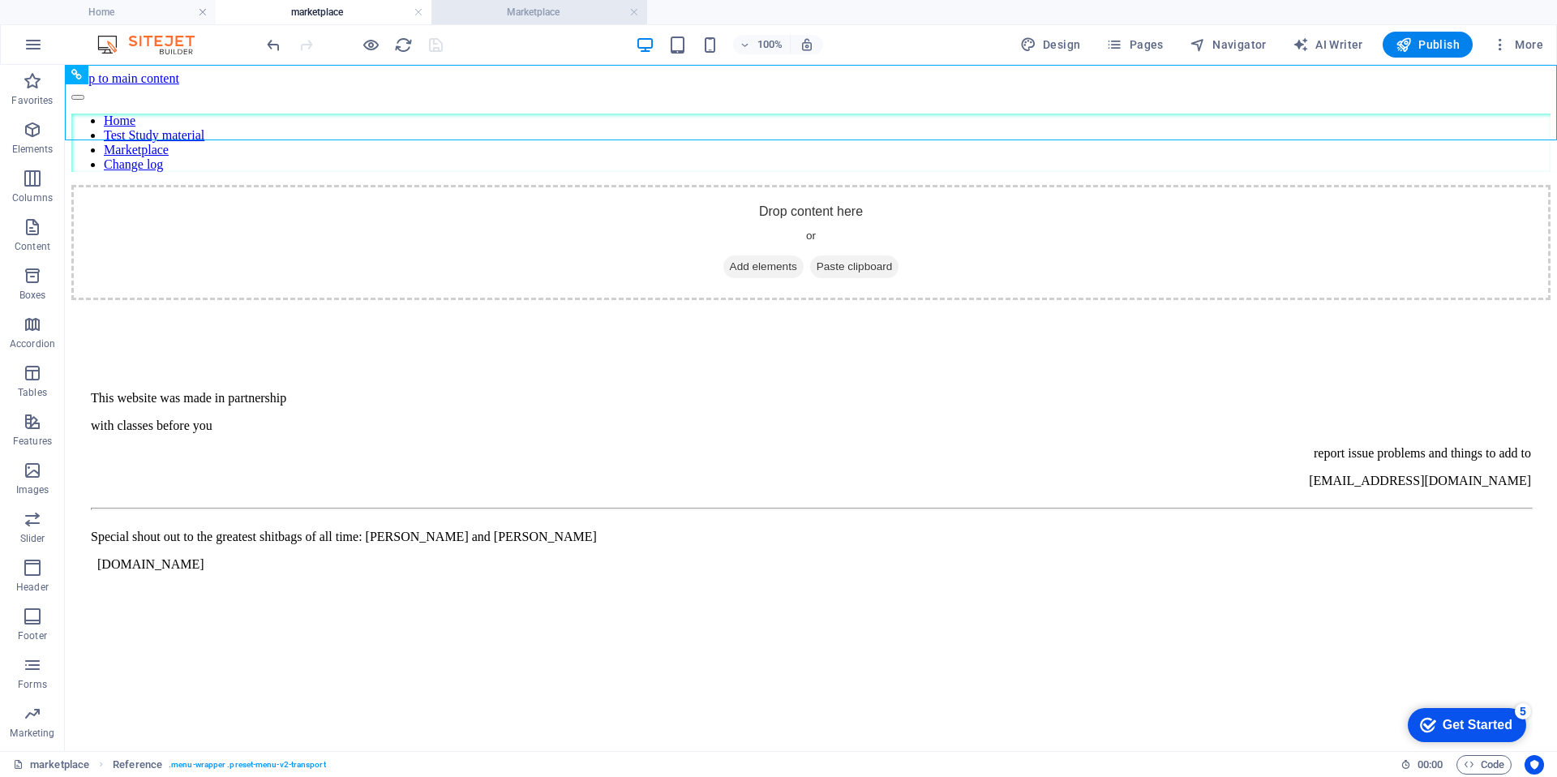
click at [530, 18] on h4 "Marketplace" at bounding box center [539, 12] width 216 height 18
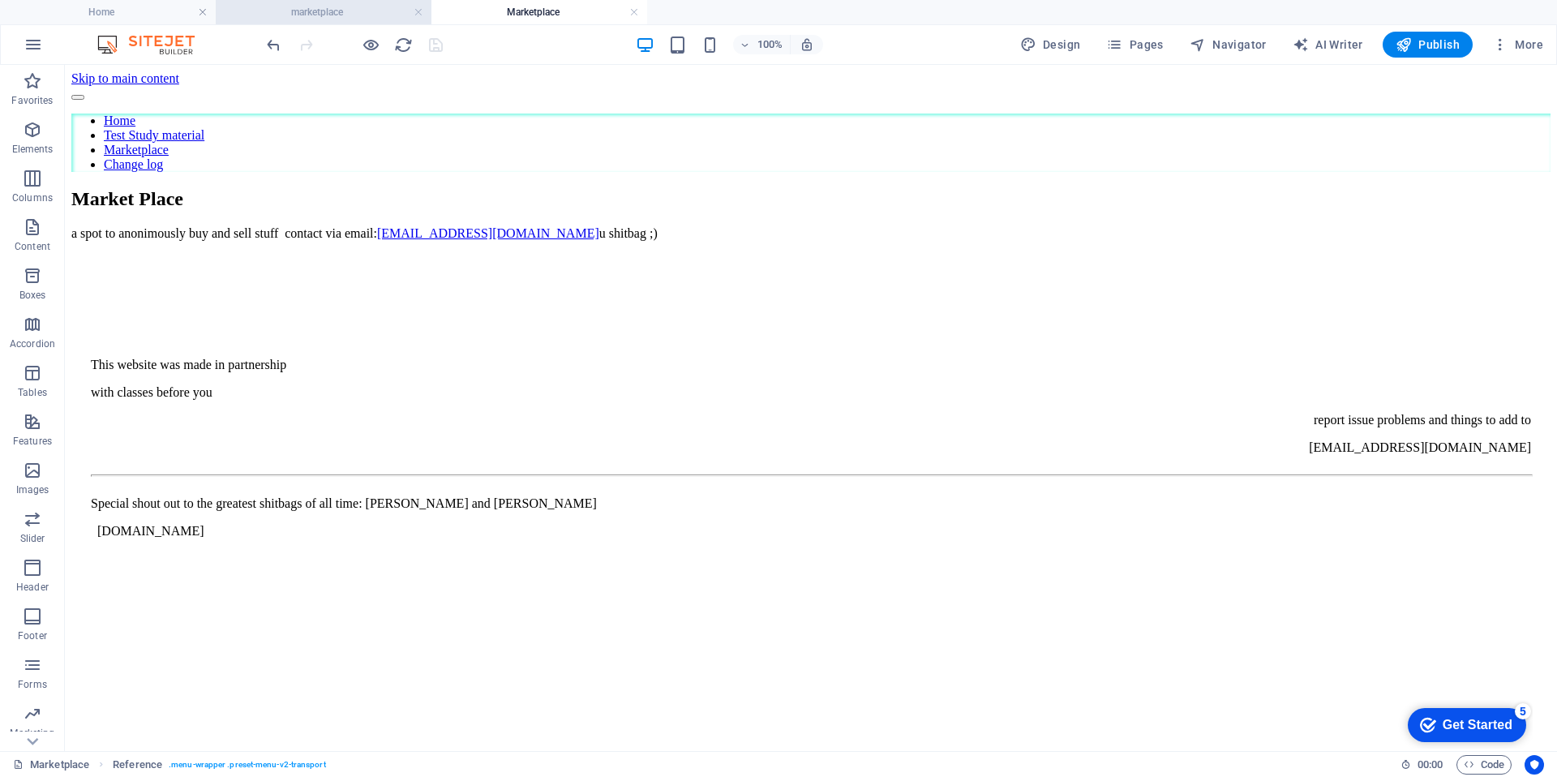
click at [374, 13] on h4 "marketplace" at bounding box center [324, 12] width 216 height 18
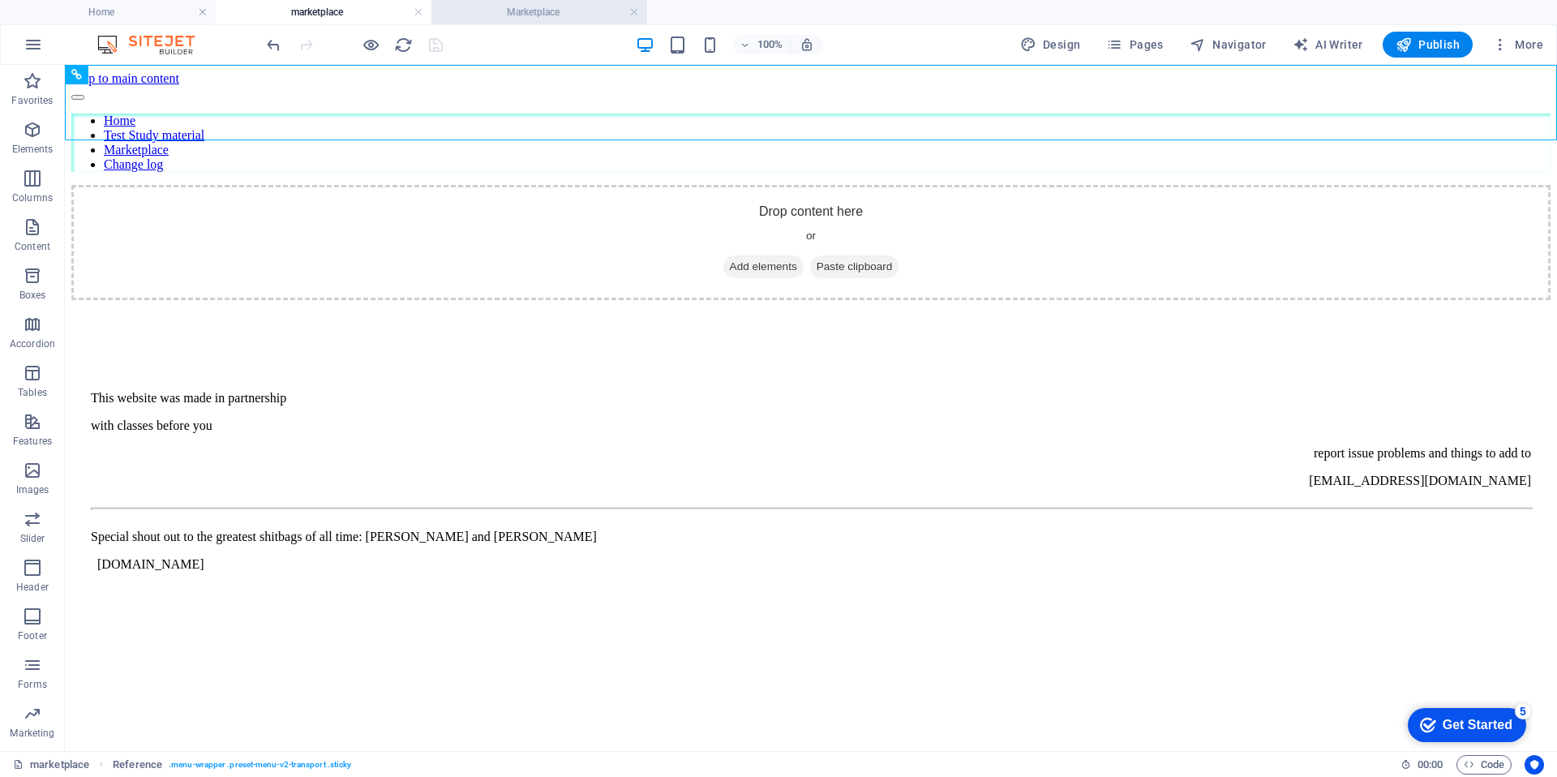
click at [487, 15] on h4 "Marketplace" at bounding box center [539, 12] width 216 height 18
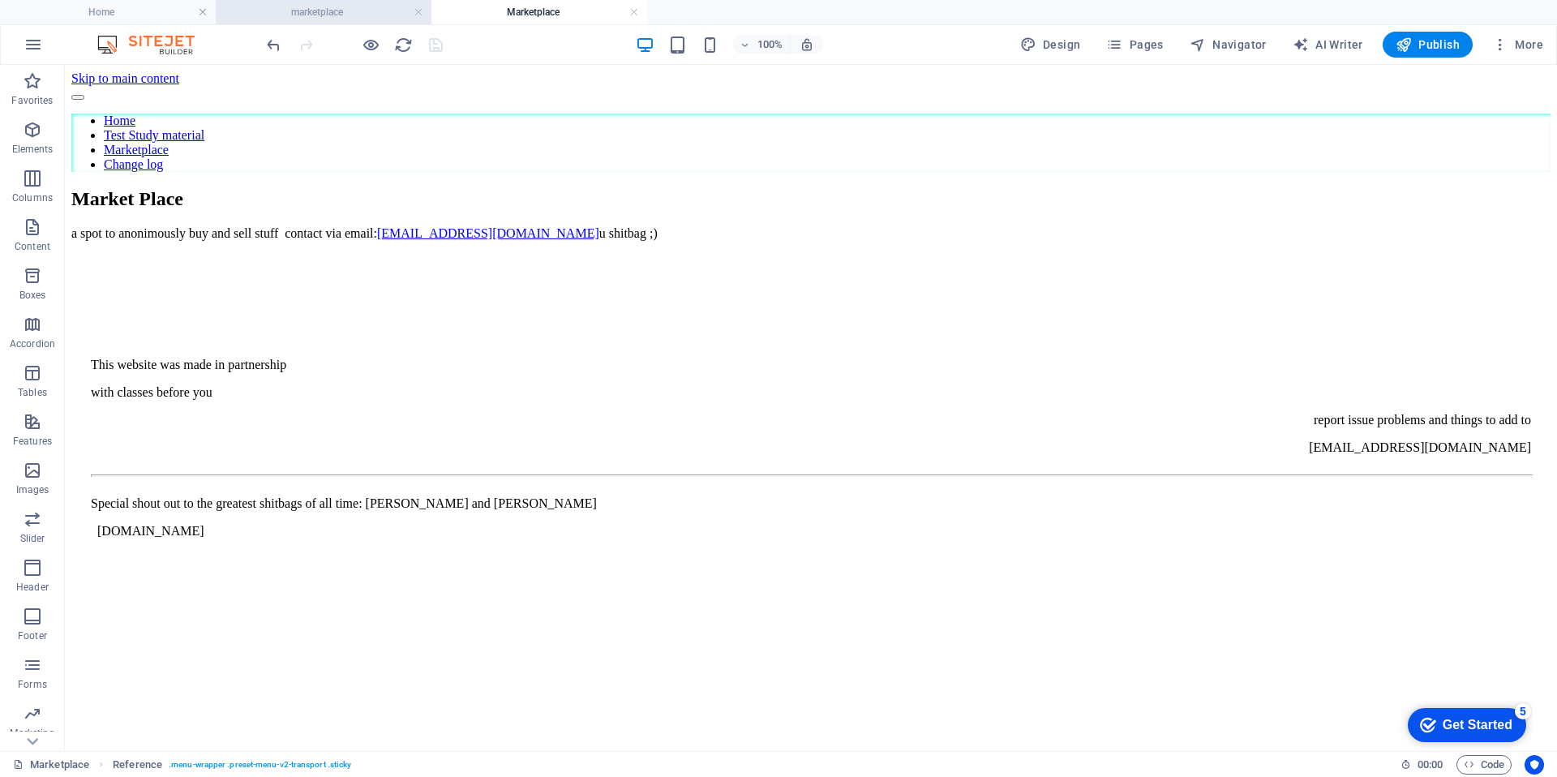
click at [389, 12] on h4 "marketplace" at bounding box center [324, 12] width 216 height 18
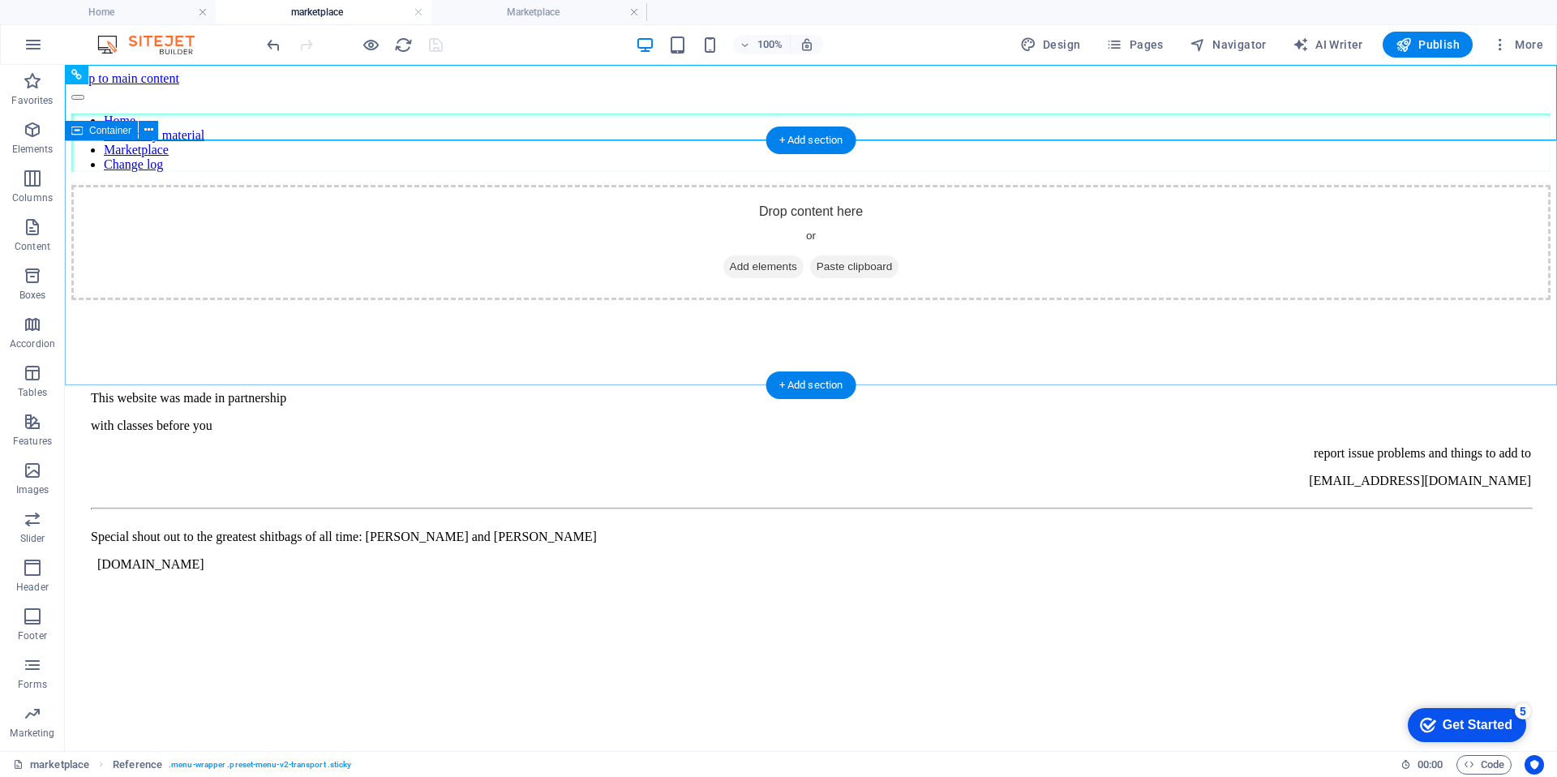
click at [636, 272] on div "Drop content here or Add elements Paste clipboard" at bounding box center [810, 242] width 1479 height 115
click at [746, 278] on span "Add elements" at bounding box center [763, 266] width 80 height 23
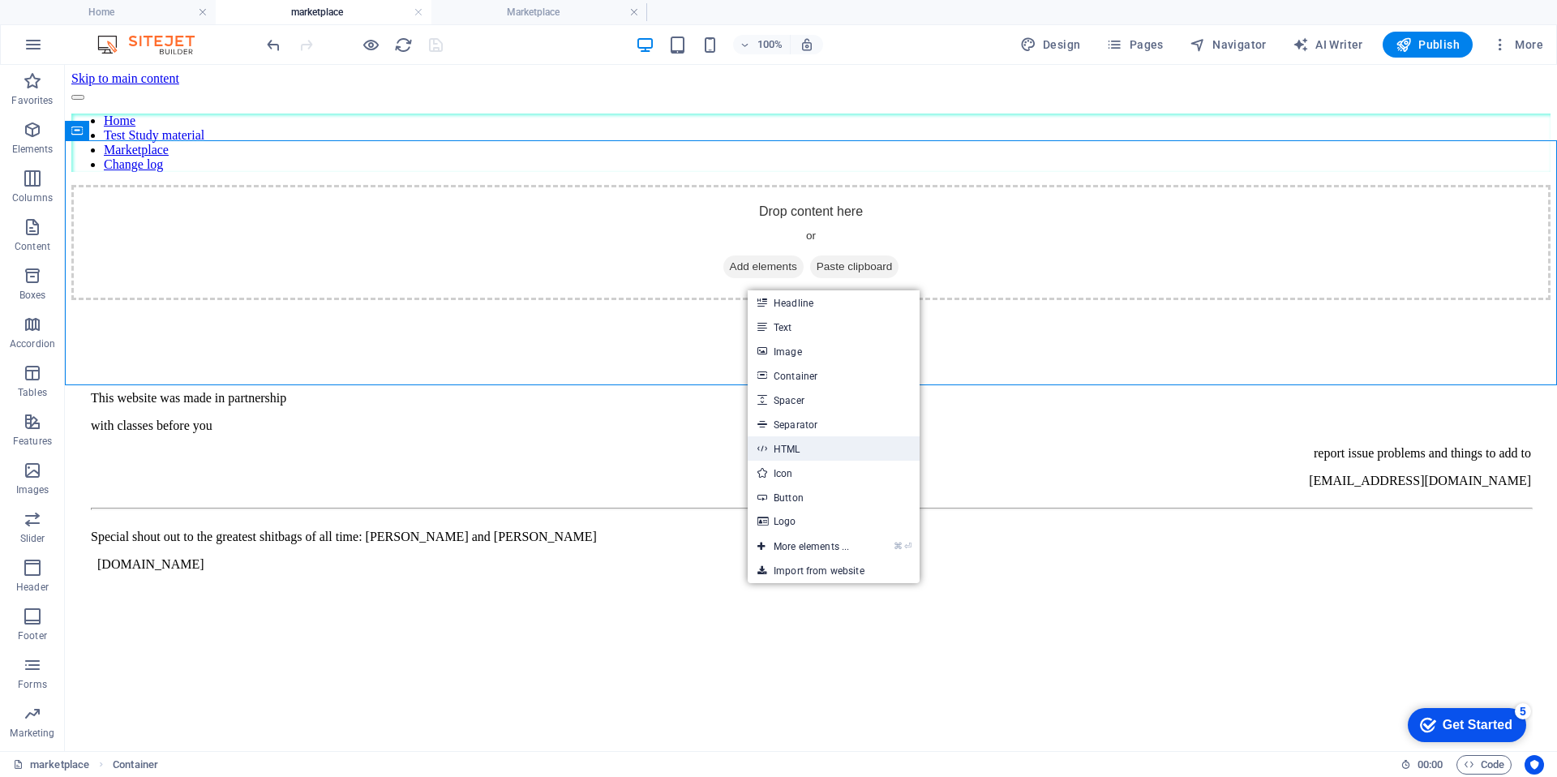
click at [824, 442] on link "HTML" at bounding box center [833, 448] width 172 height 24
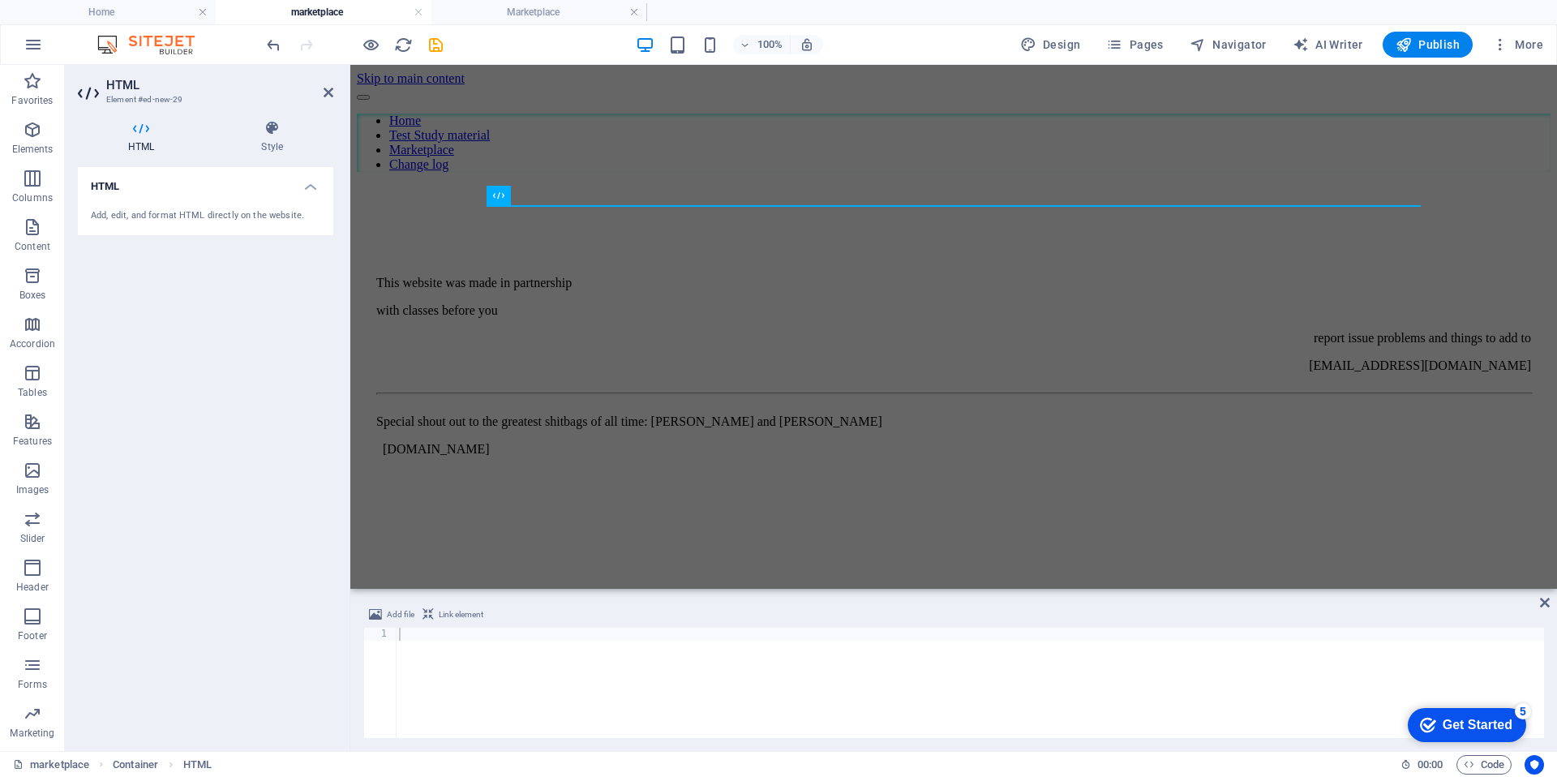
click at [391, 614] on span "Add file" at bounding box center [401, 614] width 28 height 19
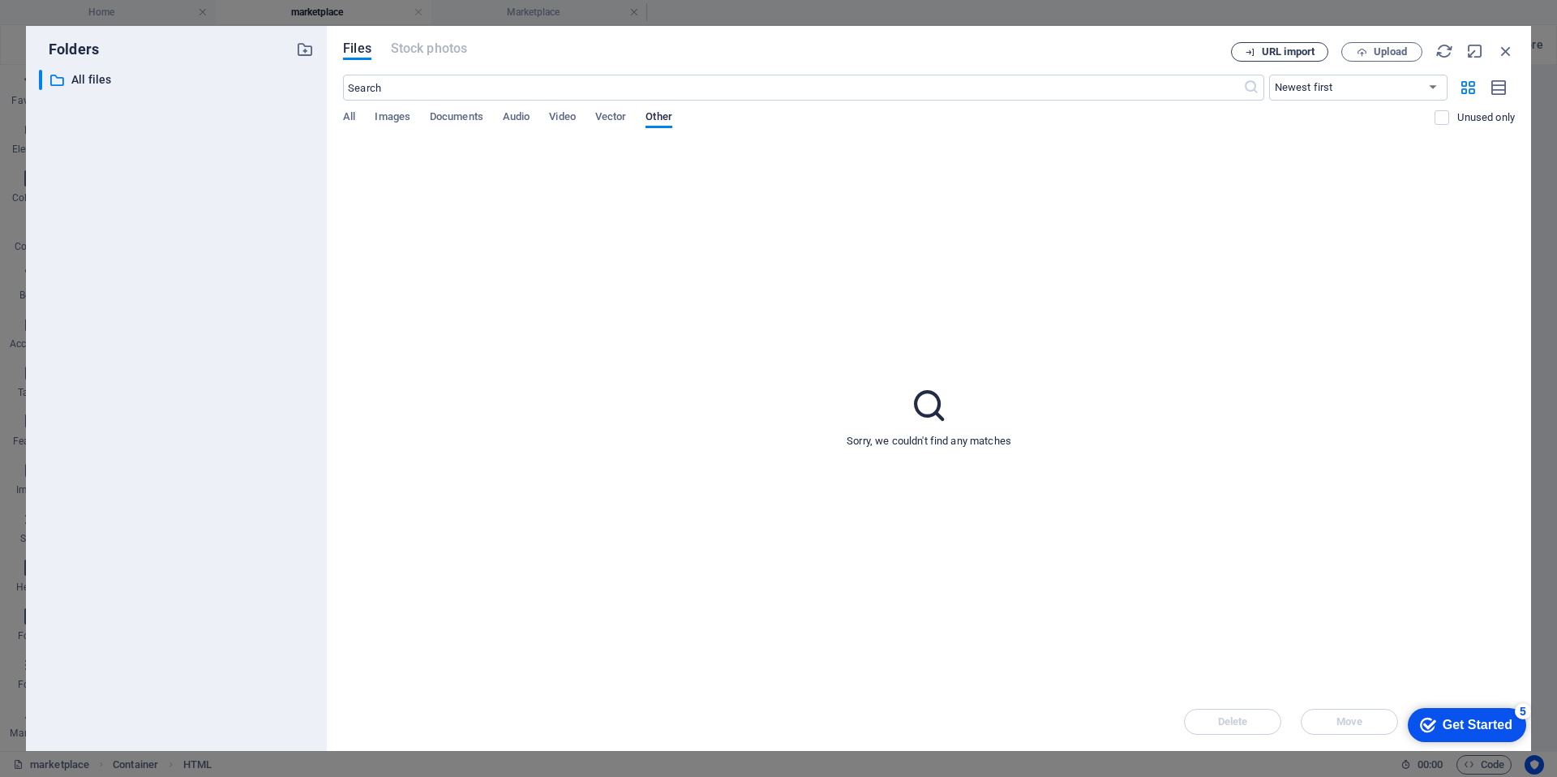
click at [1282, 49] on span "URL import" at bounding box center [1287, 52] width 53 height 10
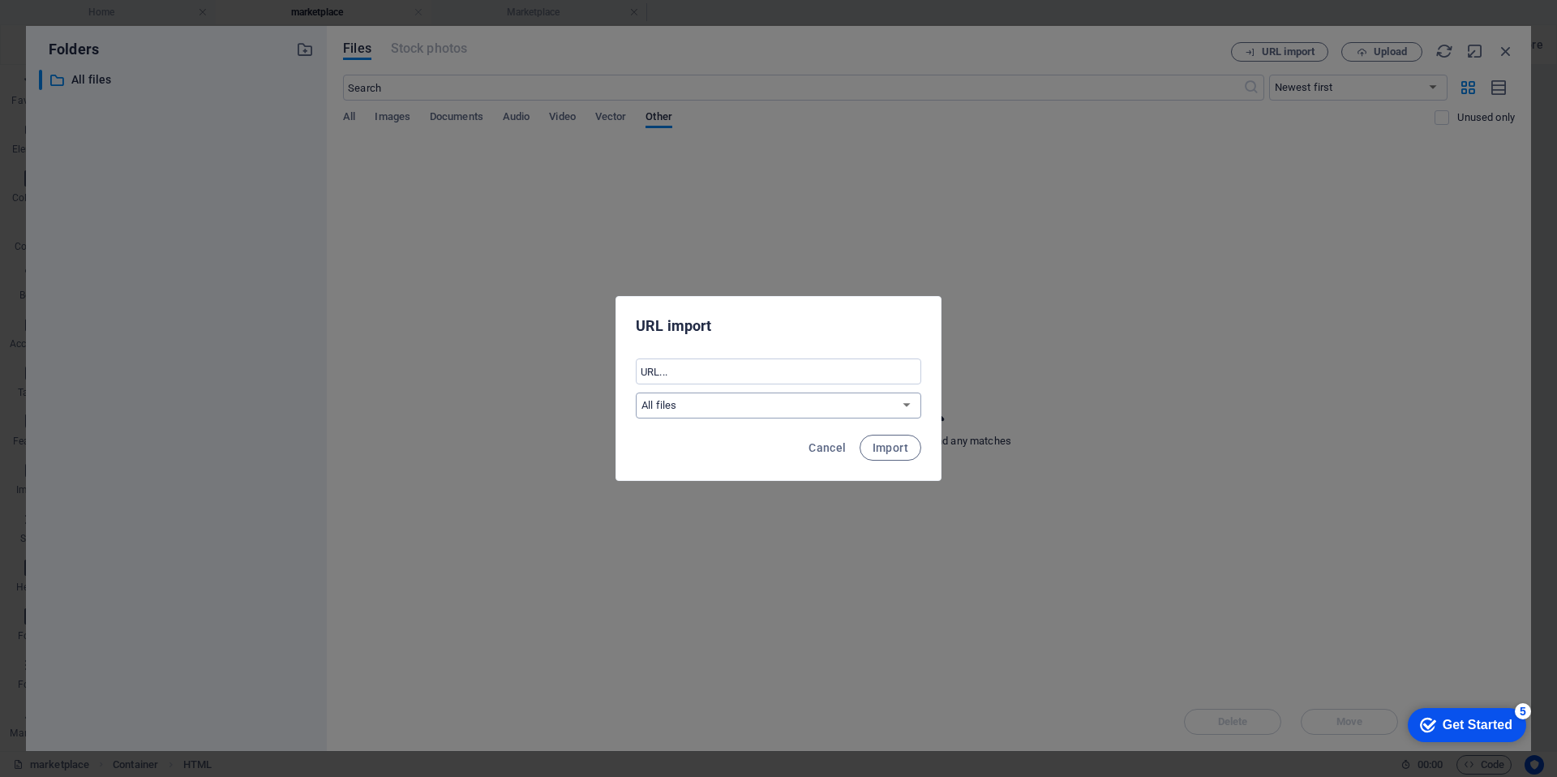
click at [737, 408] on select "All files" at bounding box center [778, 405] width 285 height 26
click at [1498, 46] on div "URL import ​ All files Cancel Import" at bounding box center [778, 388] width 1557 height 777
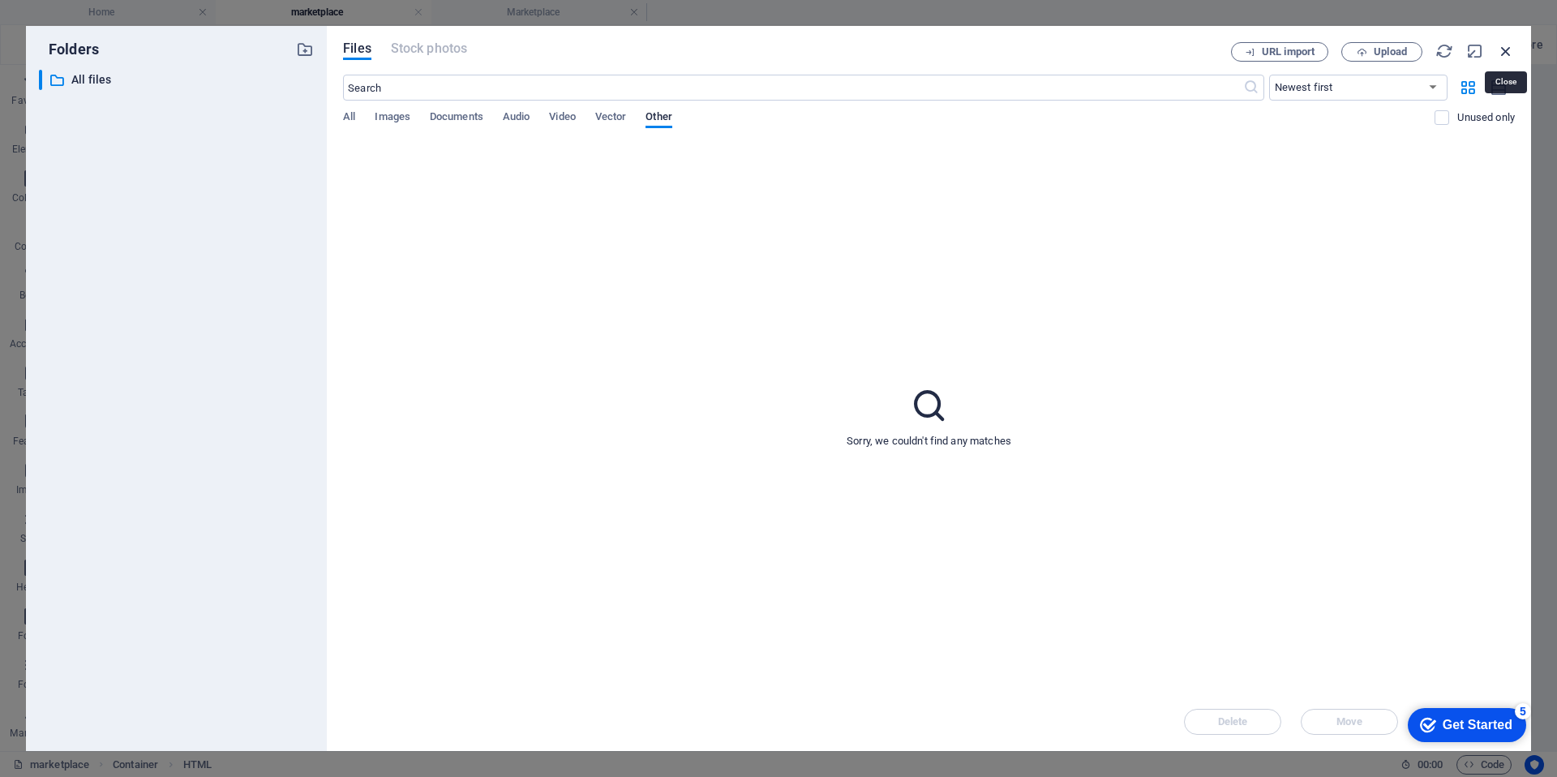
click at [1502, 43] on icon "button" at bounding box center [1506, 51] width 18 height 18
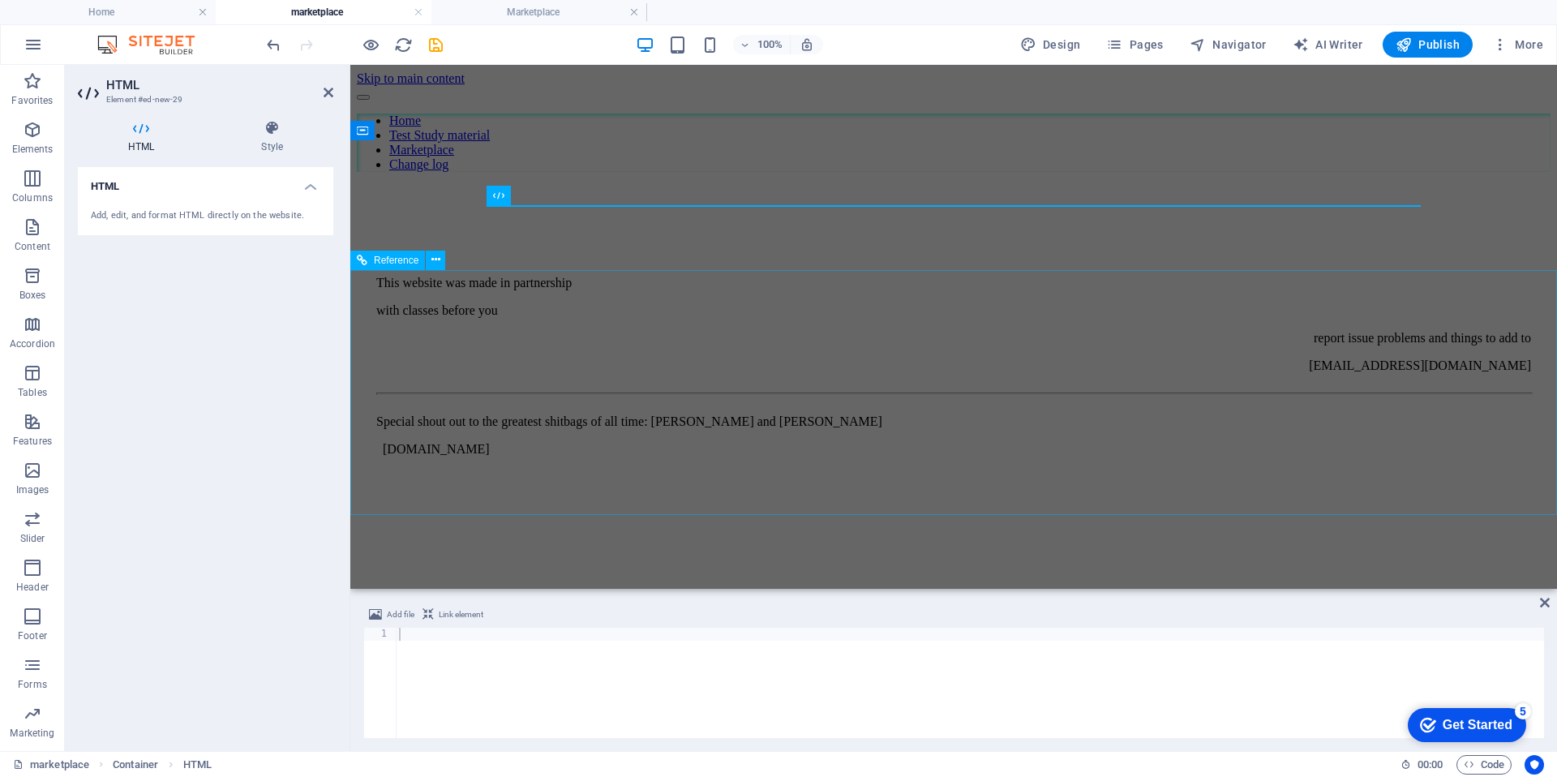
click at [1086, 395] on div at bounding box center [953, 393] width 1154 height 2
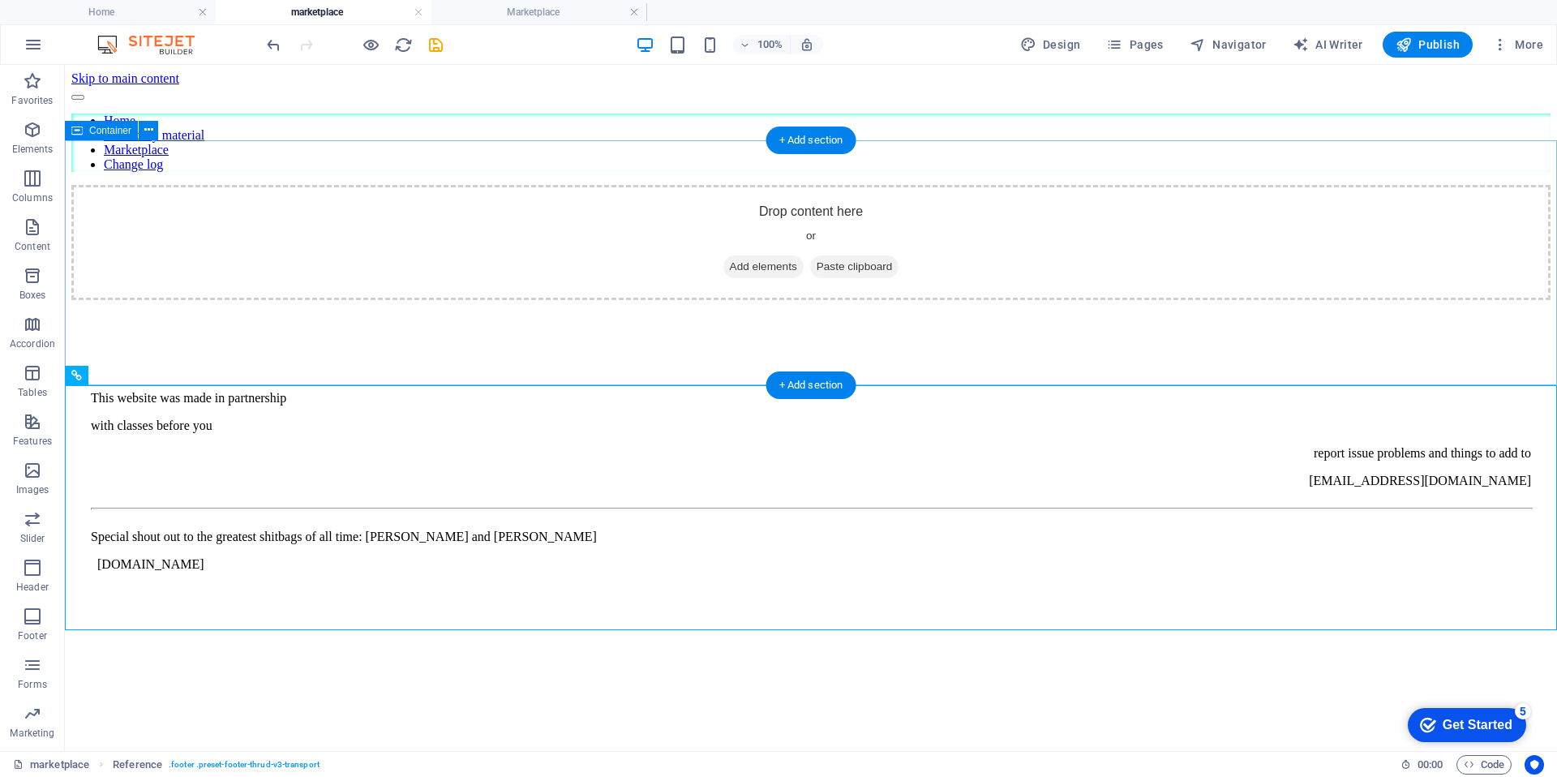
click at [711, 275] on div "Drop content here or Add elements Paste clipboard" at bounding box center [810, 242] width 1479 height 115
click at [512, 291] on div "Drop content here or Add elements Paste clipboard" at bounding box center [810, 242] width 1479 height 115
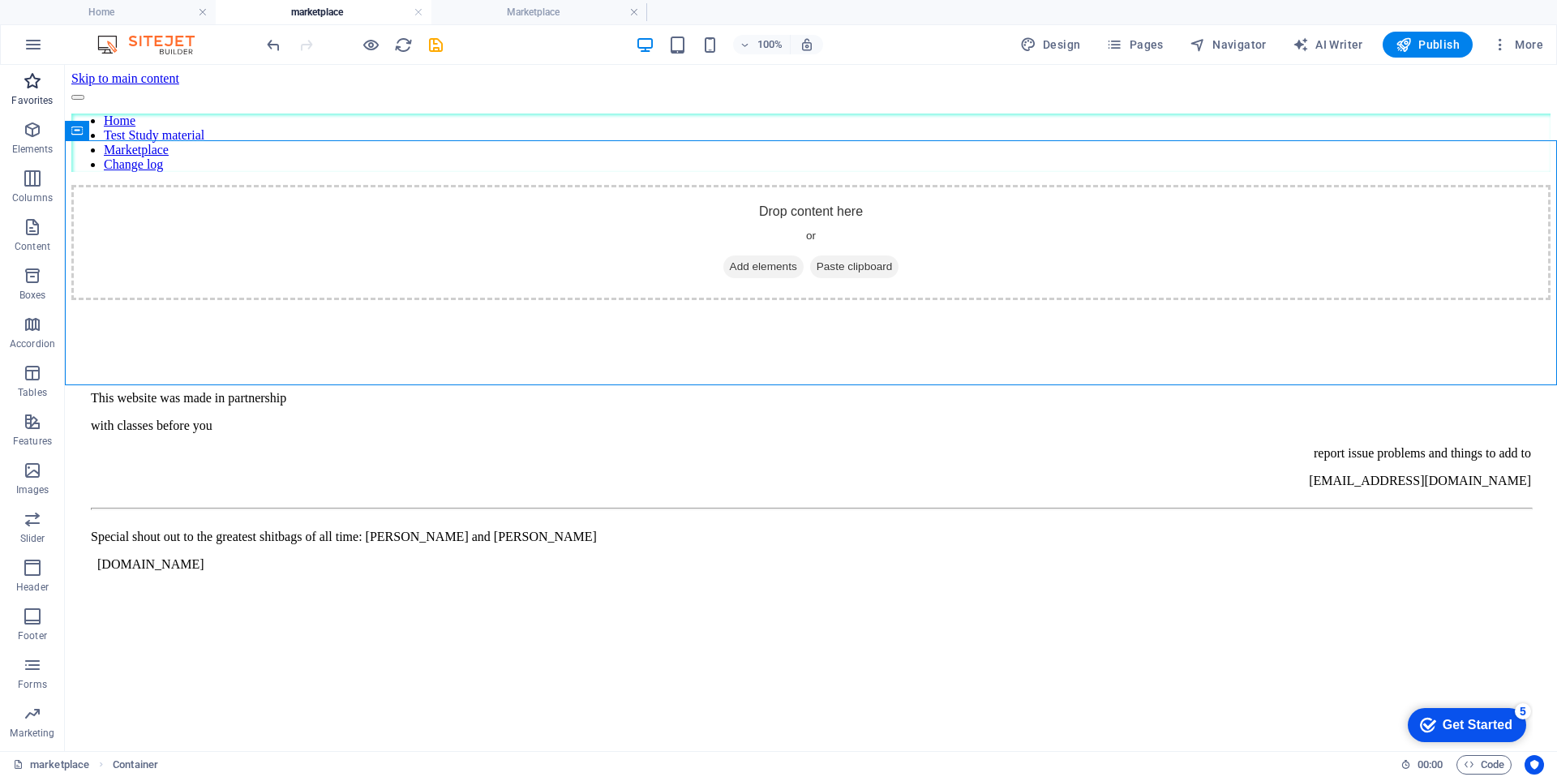
click at [33, 102] on p "Favorites" at bounding box center [31, 100] width 41 height 13
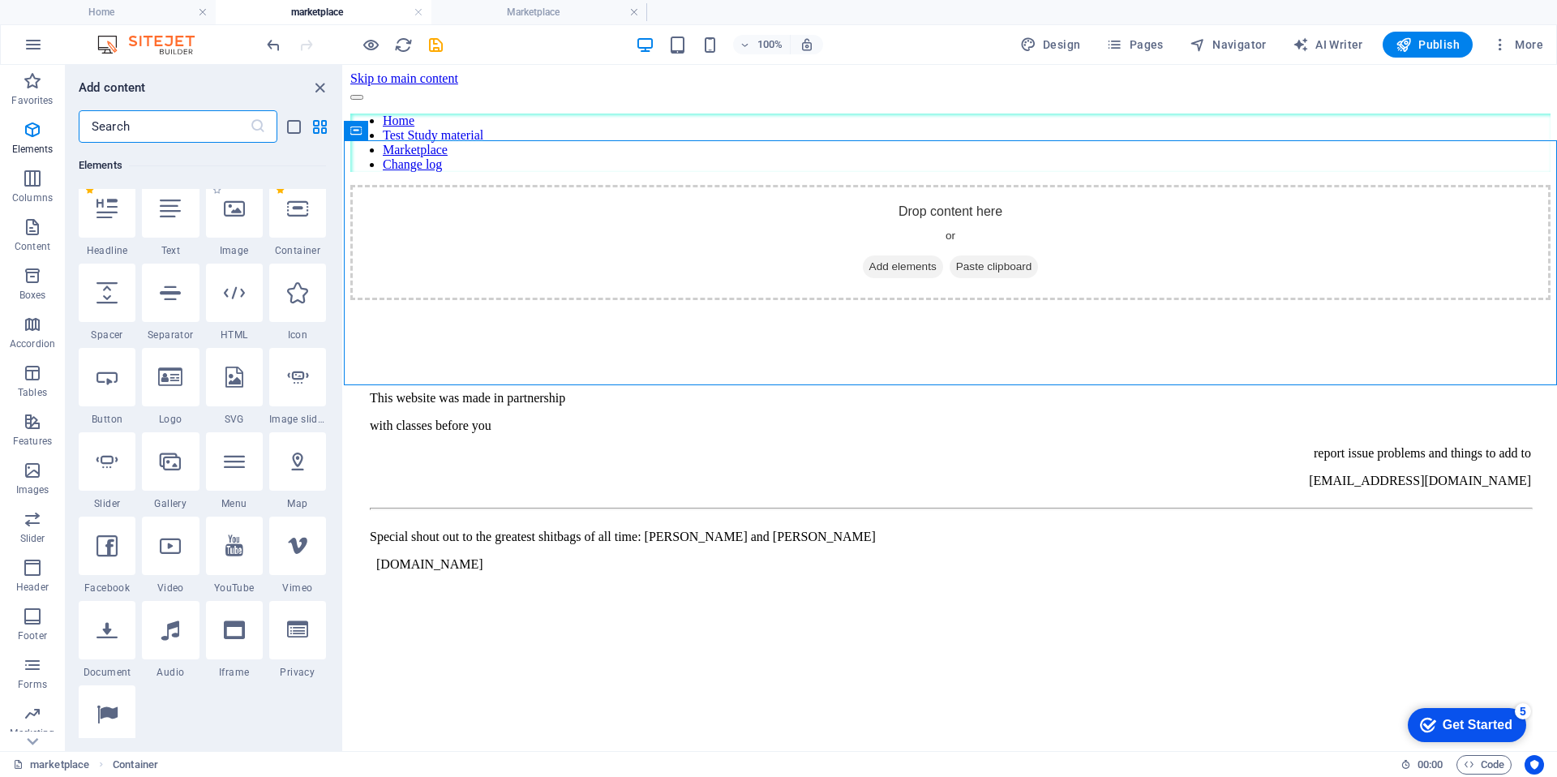
scroll to position [191, 0]
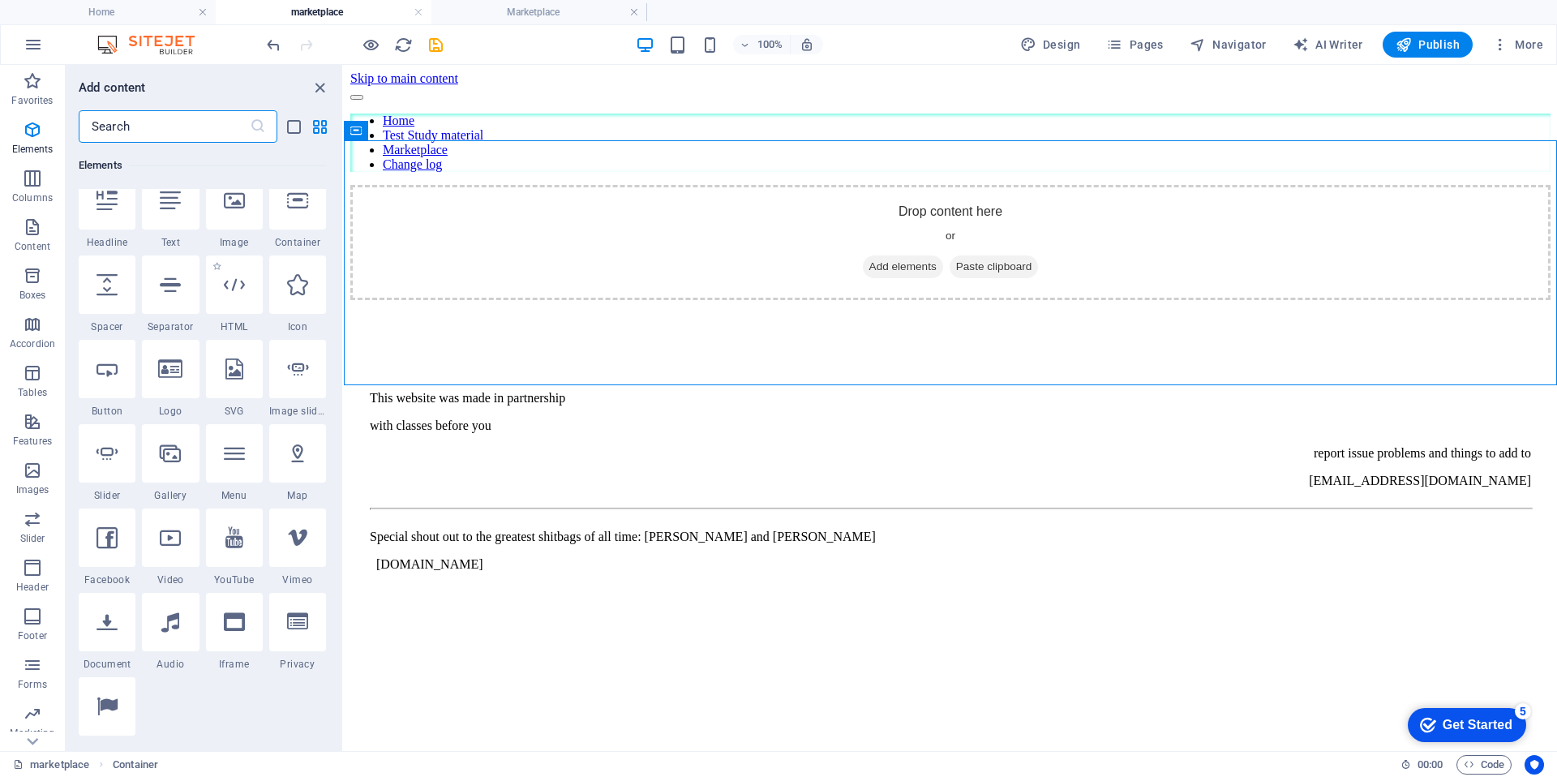
click at [238, 321] on span "HTML" at bounding box center [234, 326] width 57 height 13
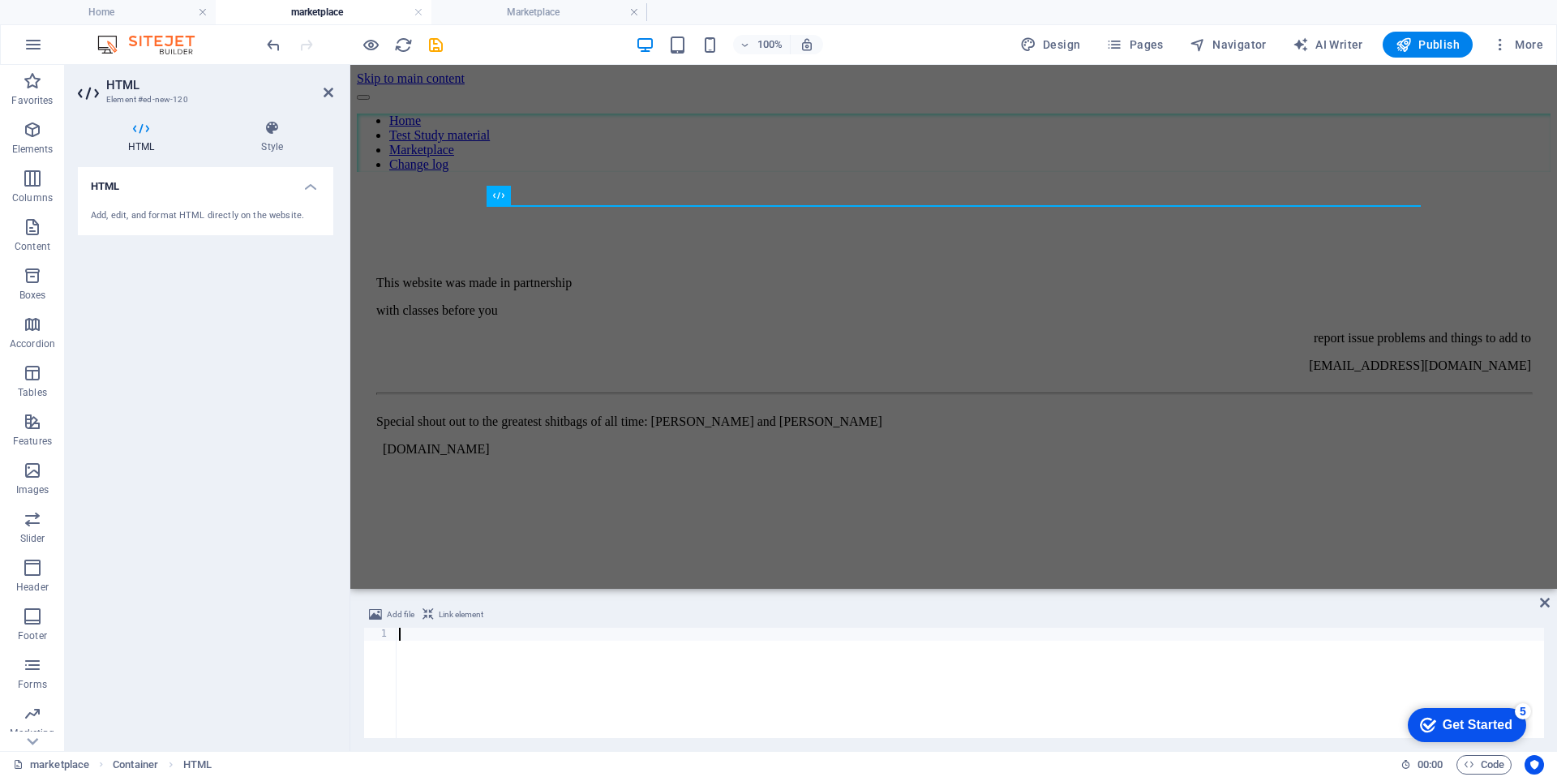
click at [514, 637] on div at bounding box center [970, 695] width 1148 height 136
click at [832, 185] on div at bounding box center [953, 185] width 1193 height 0
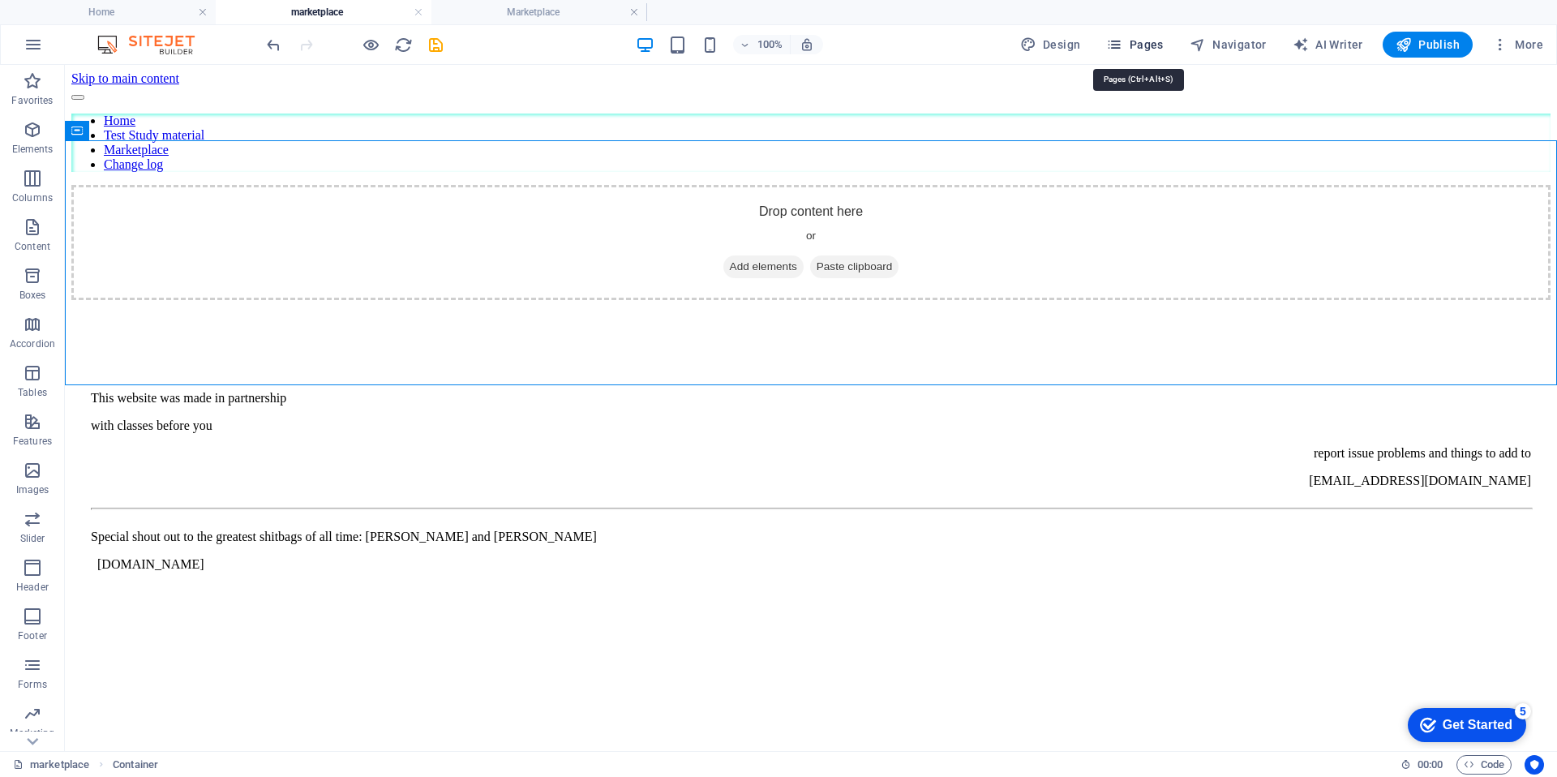
click at [1154, 49] on span "Pages" at bounding box center [1134, 44] width 57 height 16
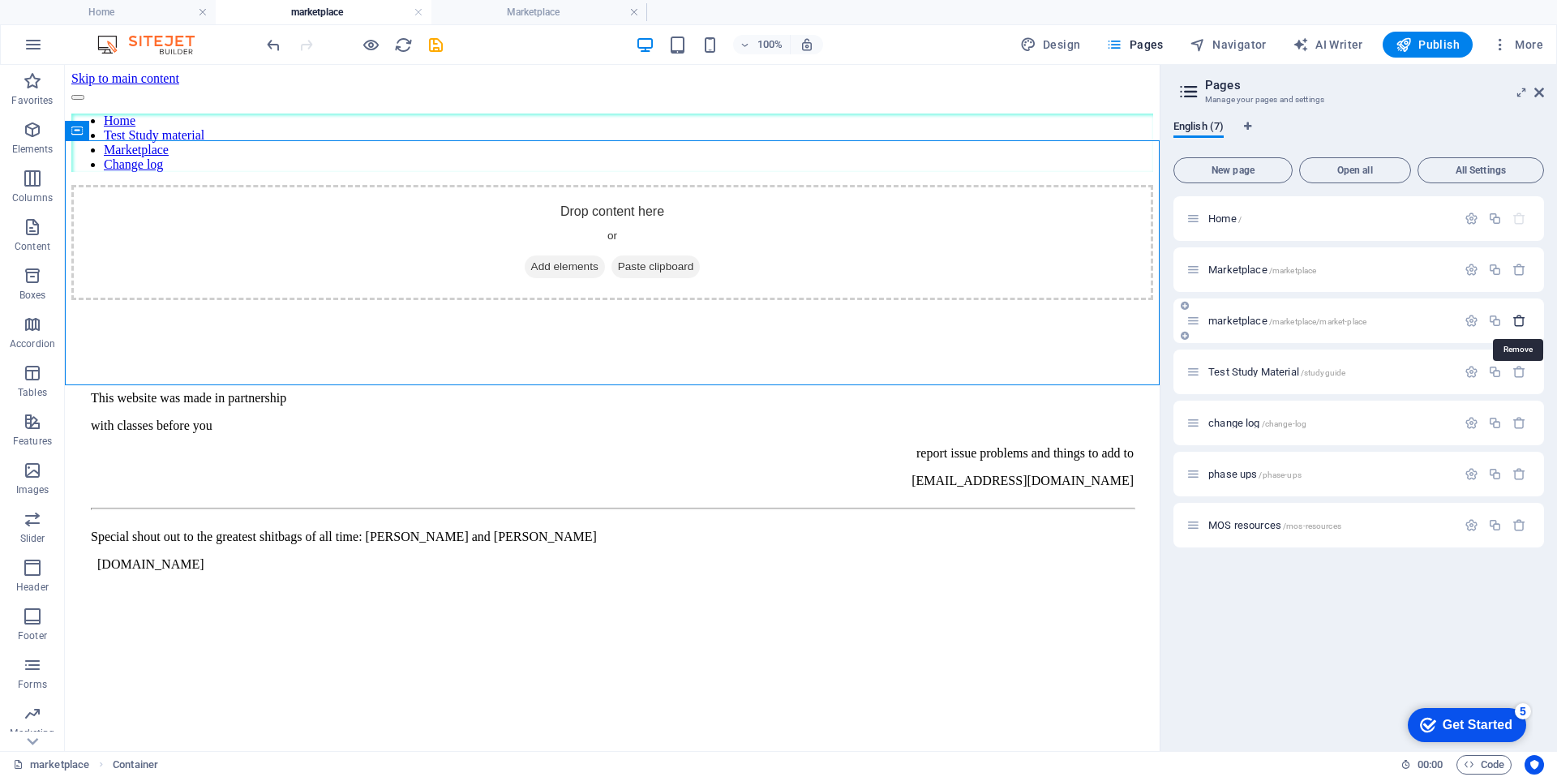
click at [1512, 323] on icon "button" at bounding box center [1519, 321] width 14 height 14
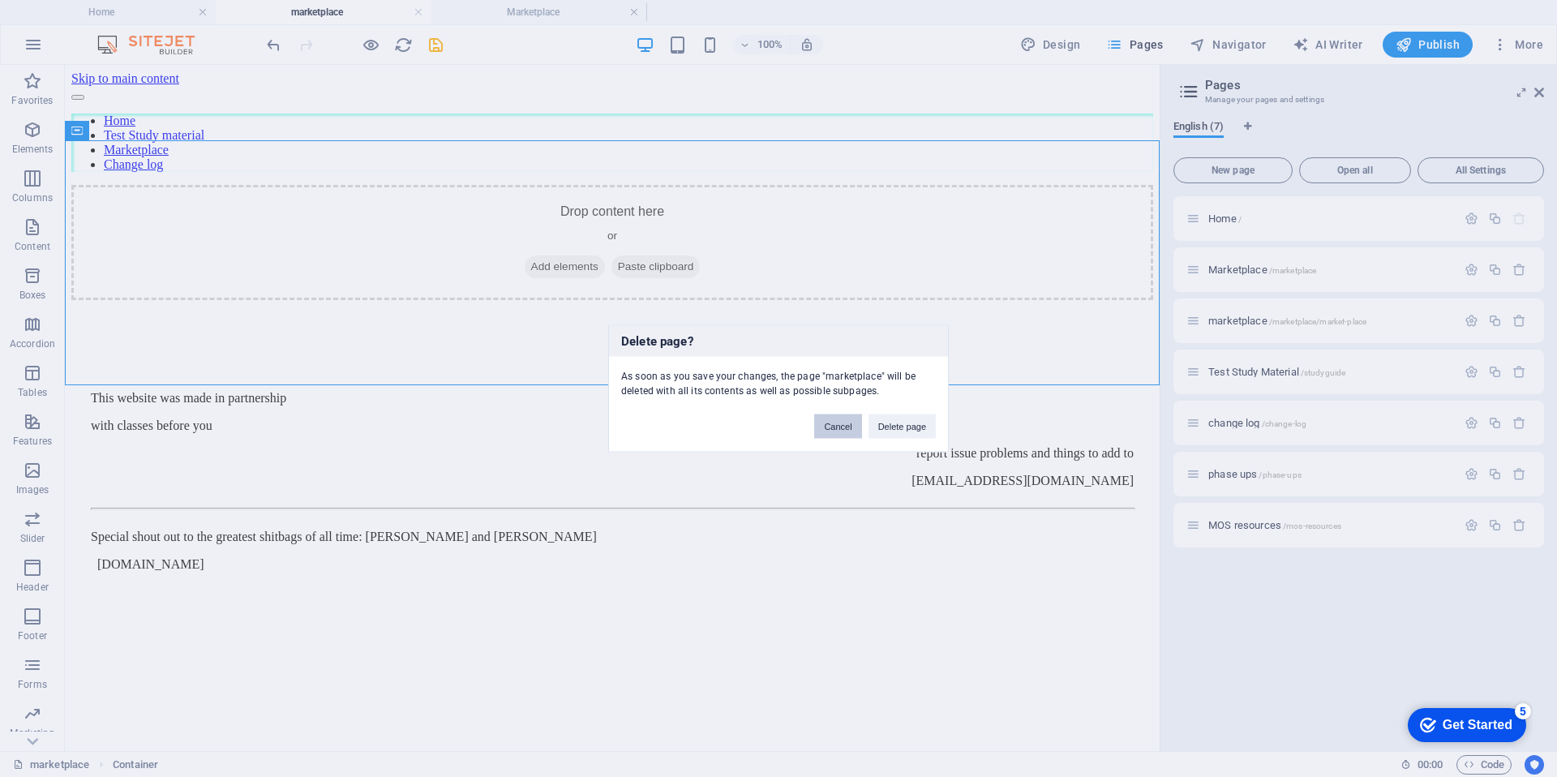
click at [842, 430] on button "Cancel" at bounding box center [837, 426] width 47 height 24
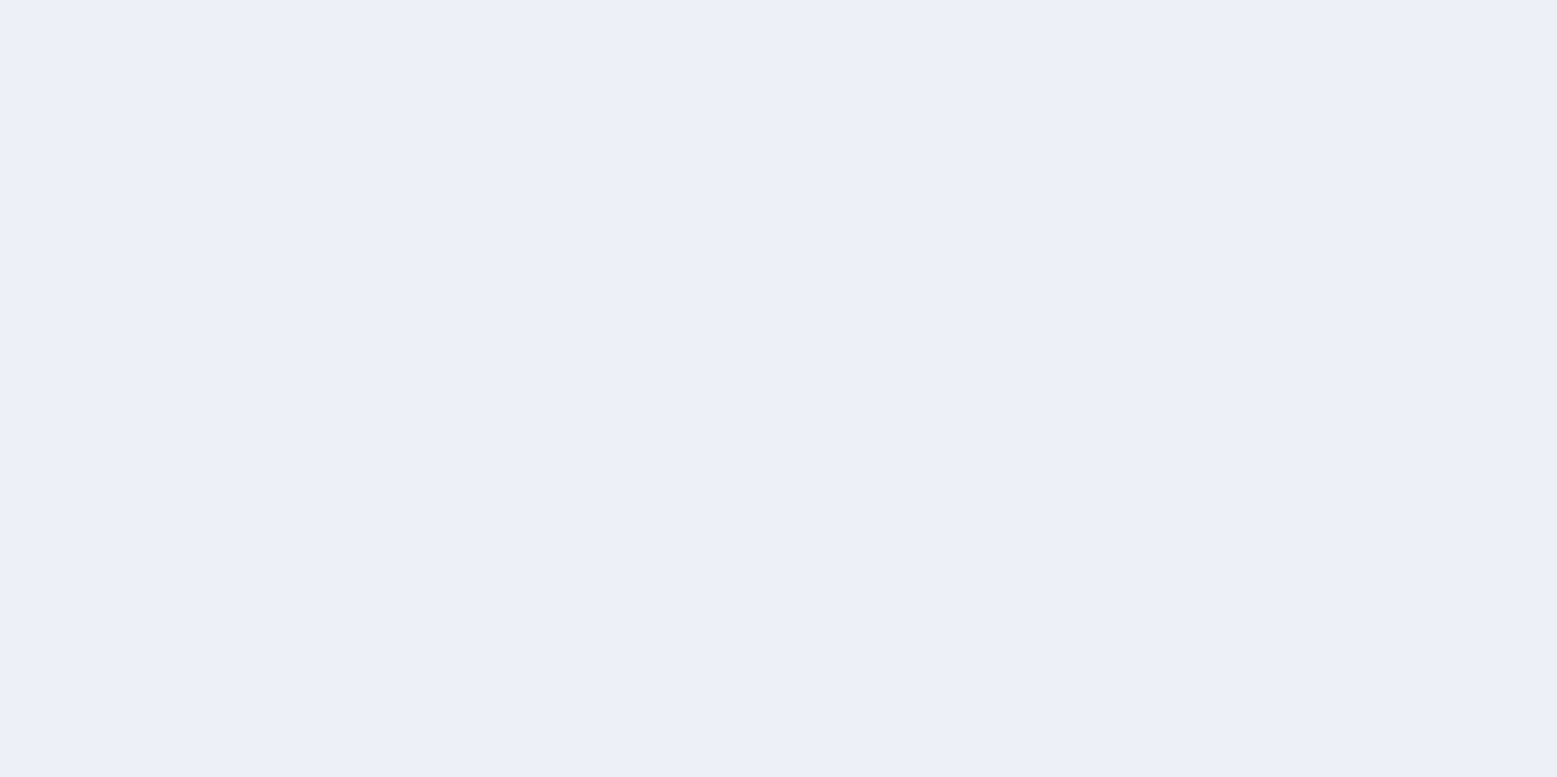
click at [910, 440] on div at bounding box center [778, 388] width 1557 height 777
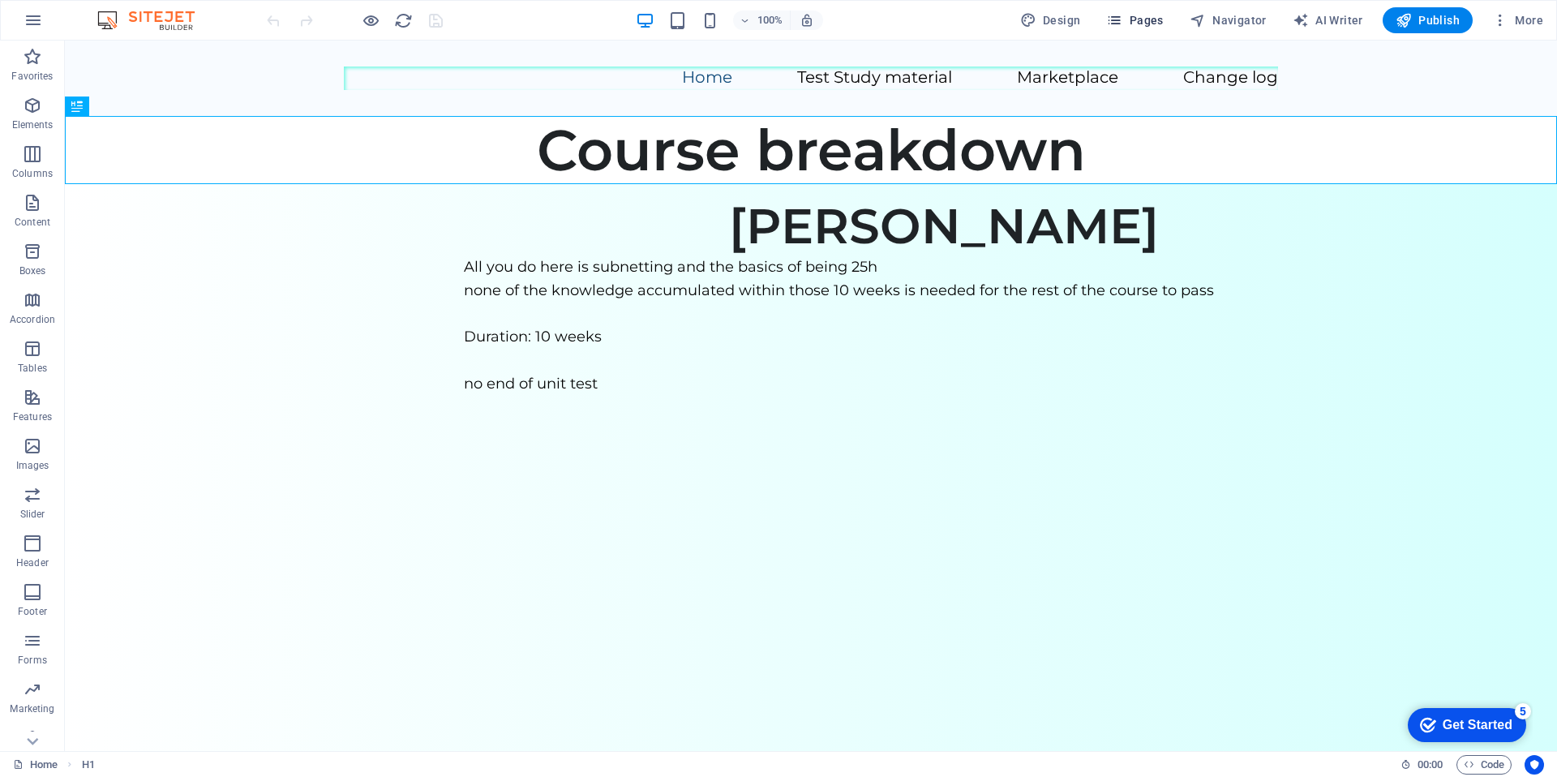
click at [1141, 28] on button "Pages" at bounding box center [1134, 20] width 70 height 26
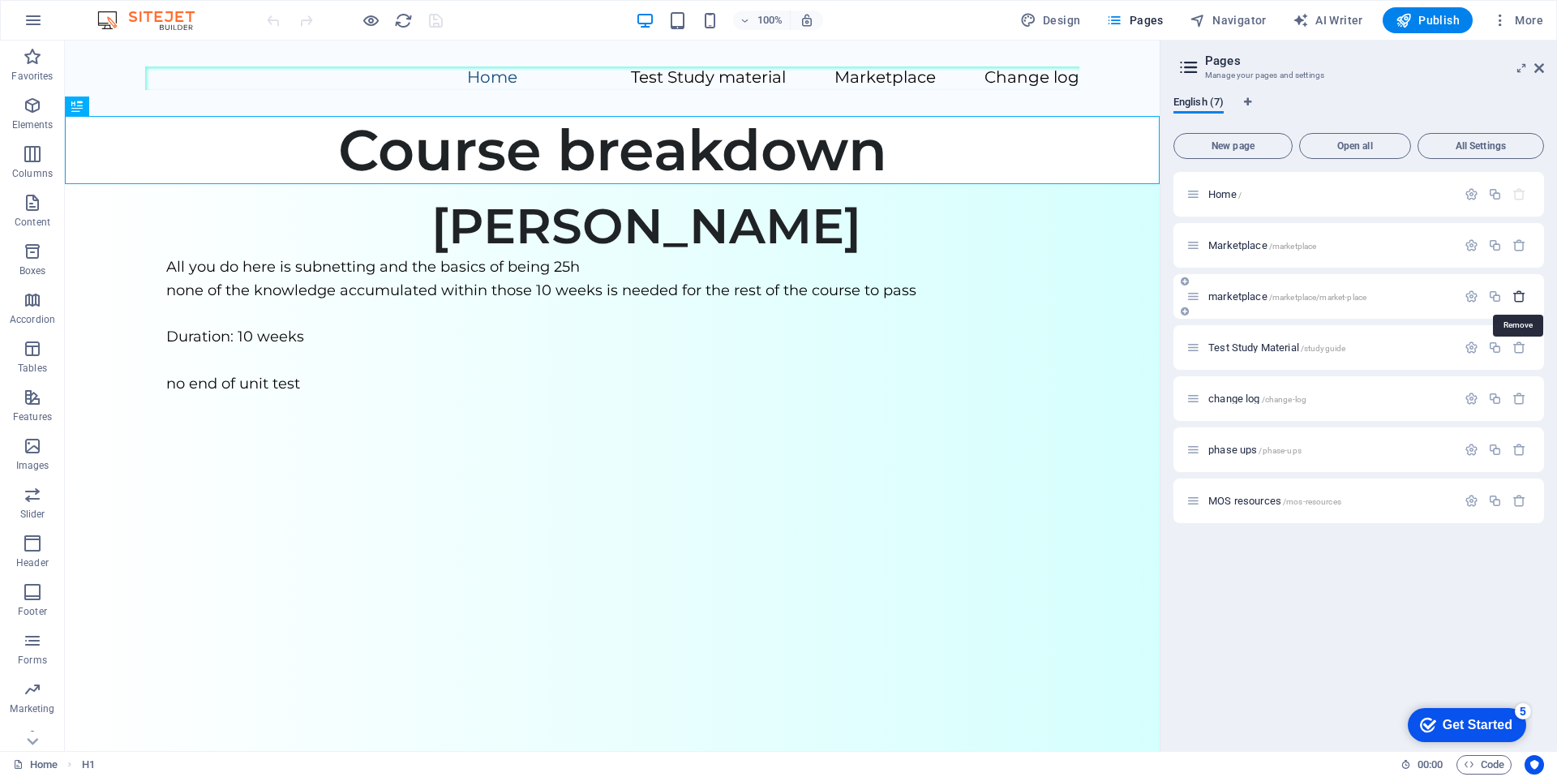
click at [1522, 300] on icon "button" at bounding box center [1519, 296] width 14 height 14
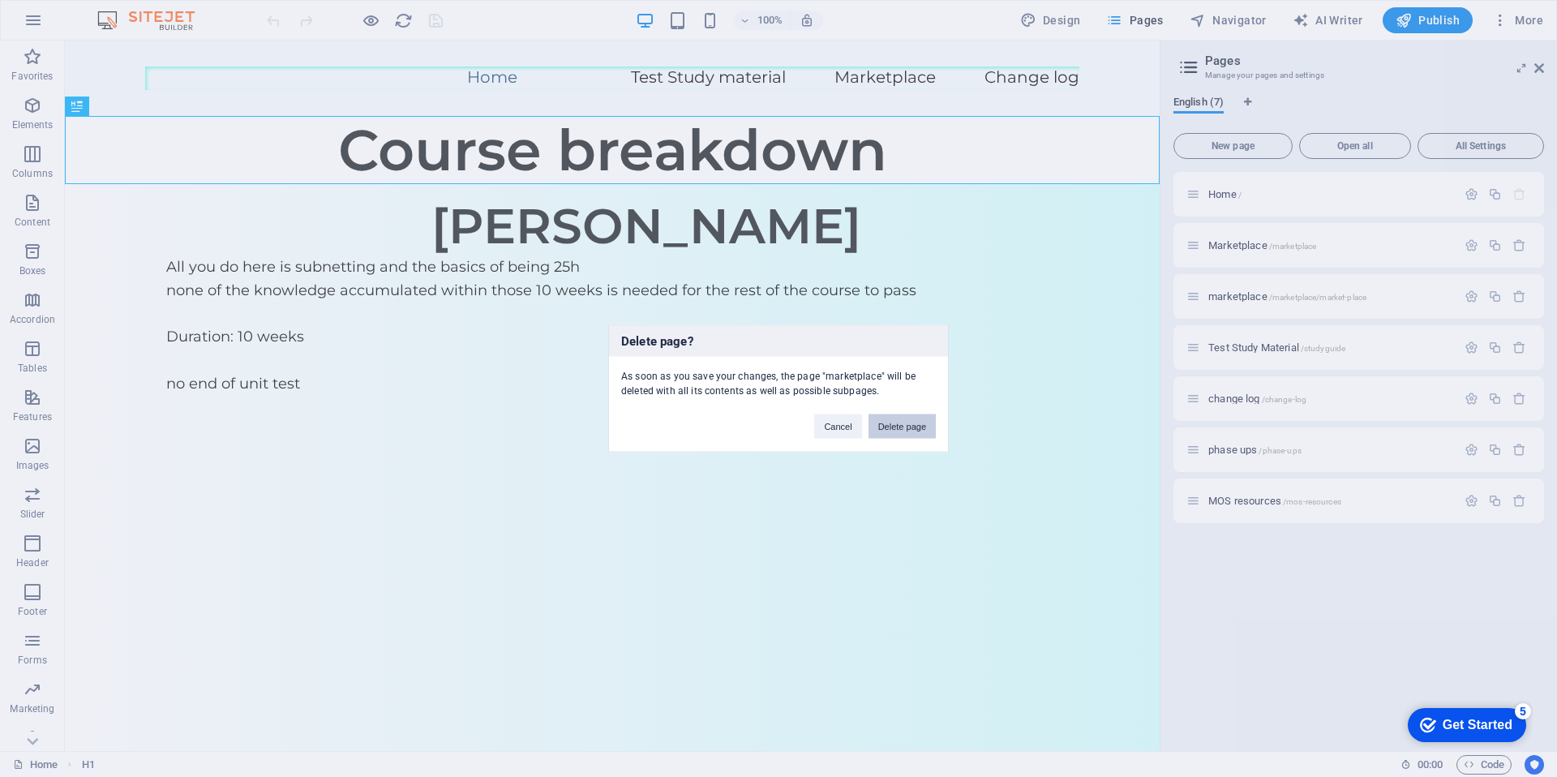
click at [900, 426] on button "Delete page" at bounding box center [901, 426] width 67 height 24
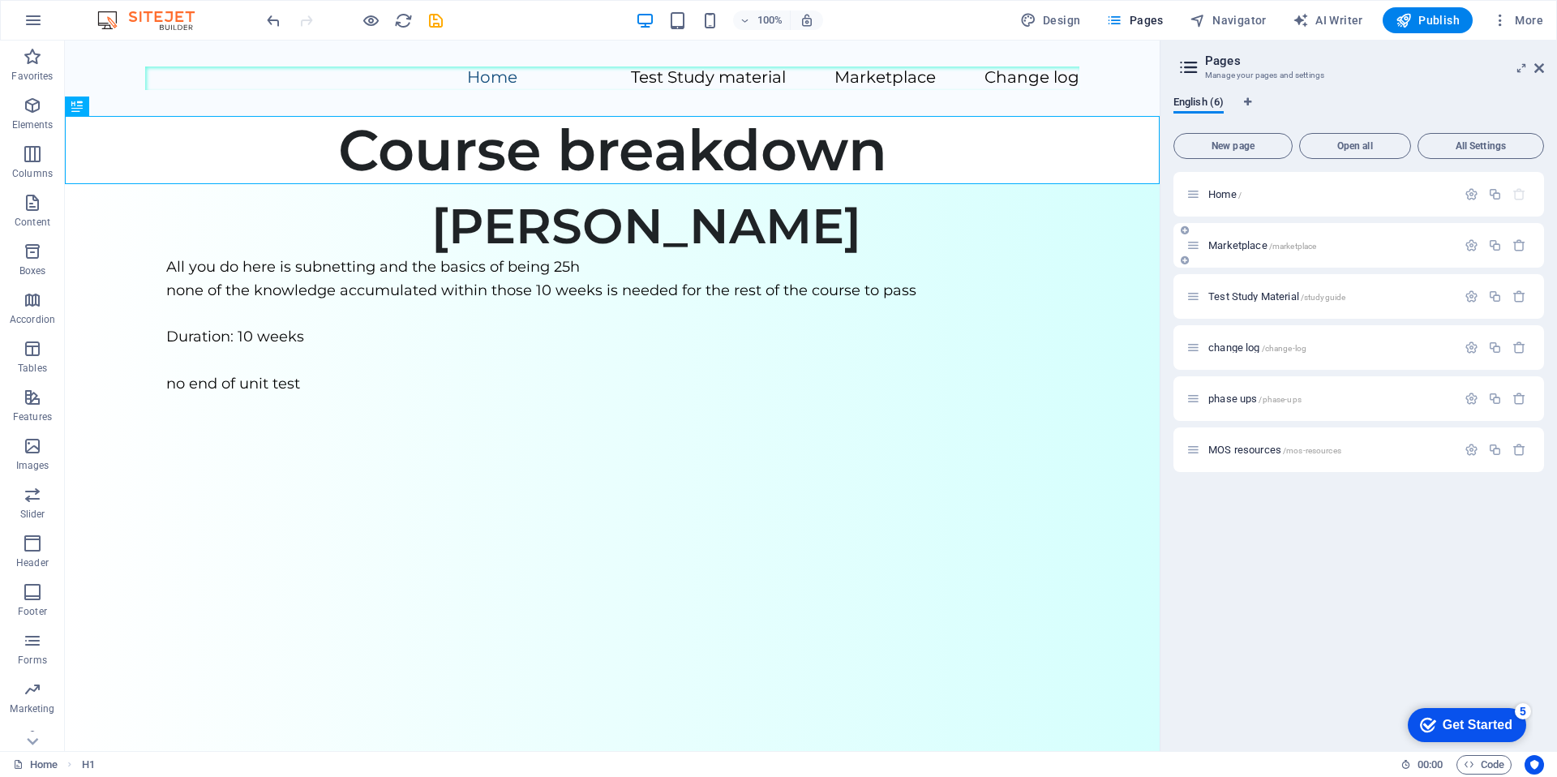
click at [1372, 256] on div "Marketplace /marketplace" at bounding box center [1358, 245] width 370 height 45
click at [1475, 251] on icon "button" at bounding box center [1471, 245] width 14 height 14
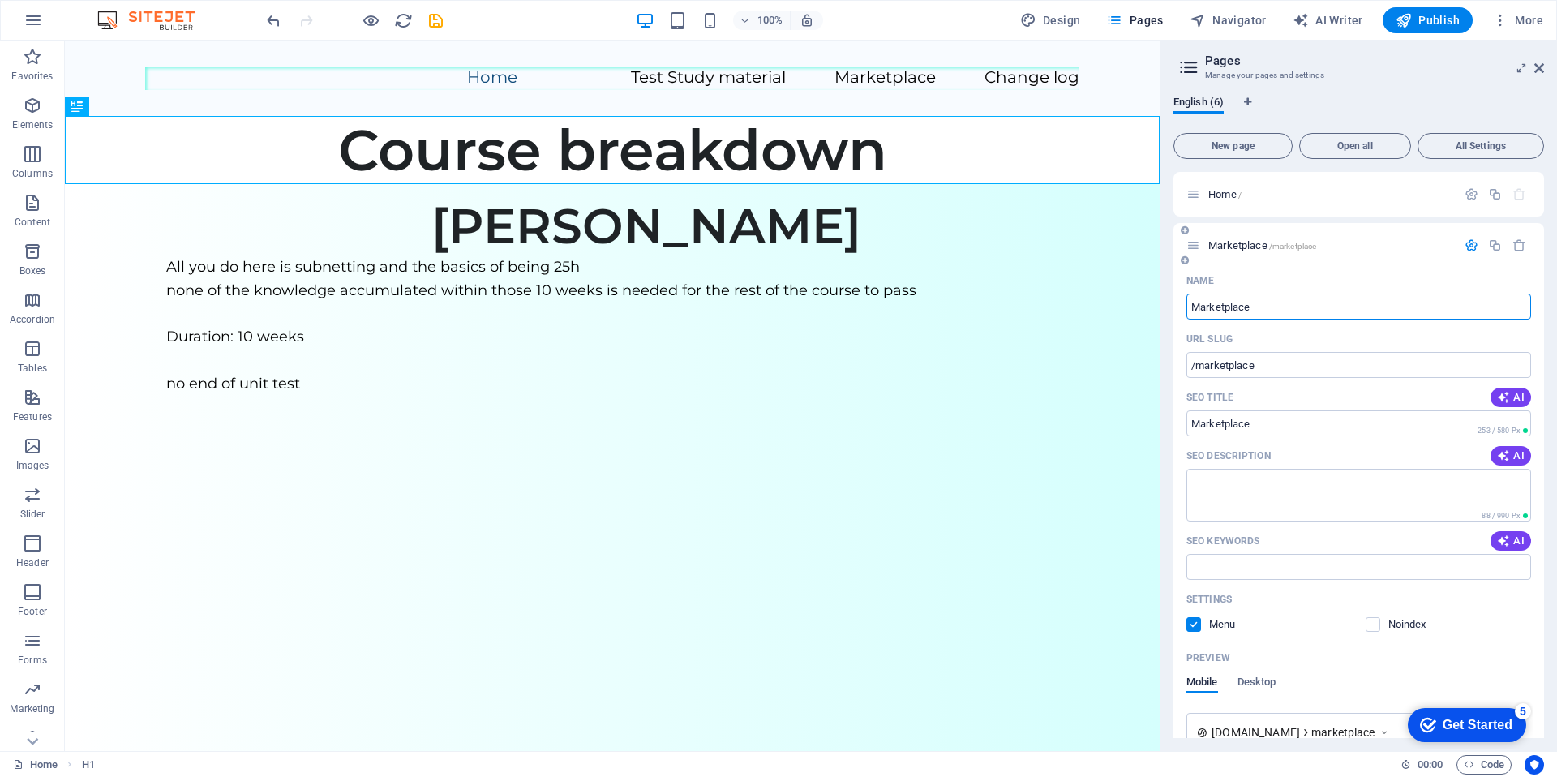
click at [1221, 310] on input "Marketplace" at bounding box center [1358, 306] width 345 height 26
click at [1225, 311] on input "Marketplace" at bounding box center [1358, 306] width 345 height 26
type input "Market-place"
type input "/market-place"
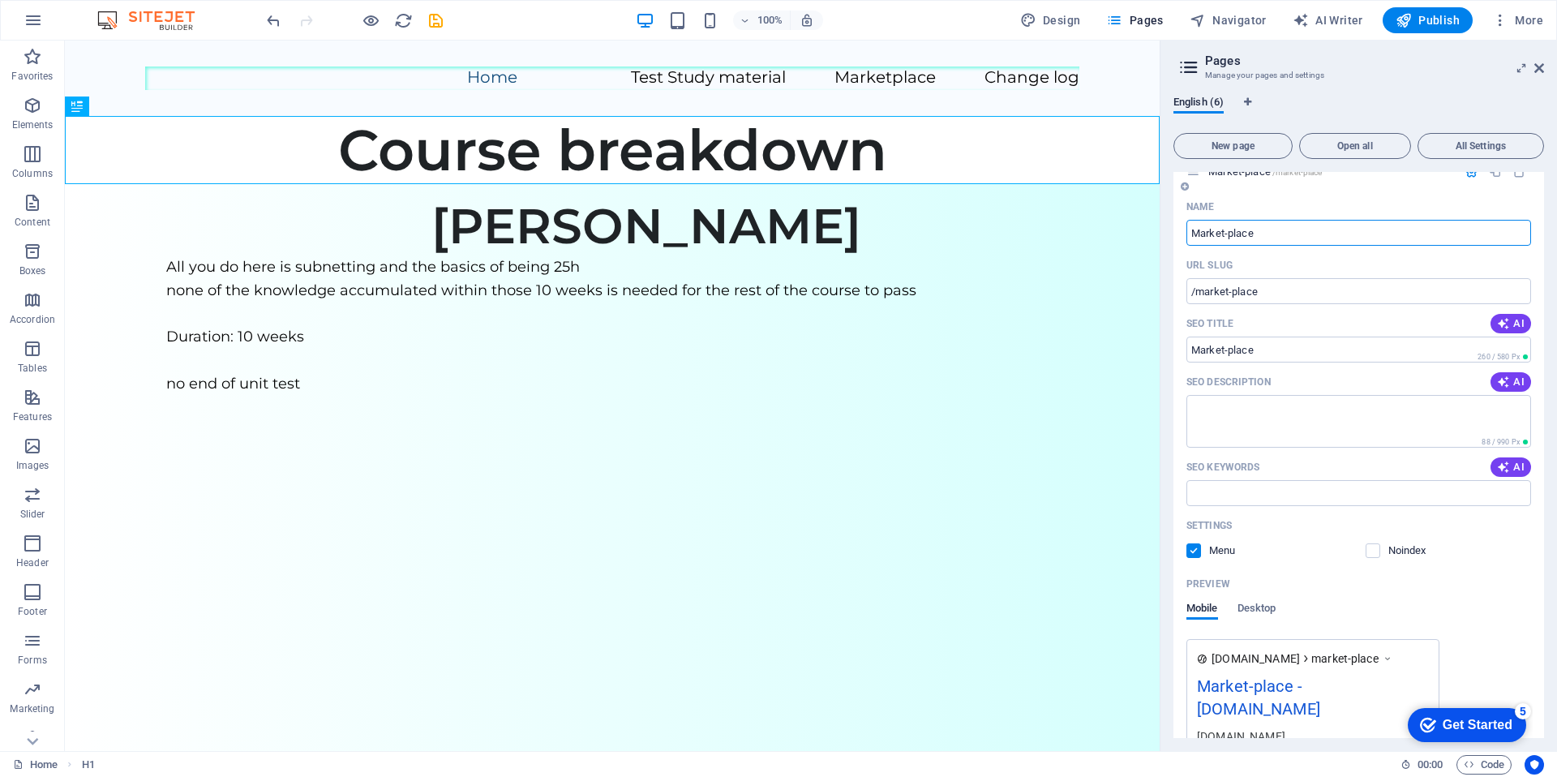
scroll to position [65, 0]
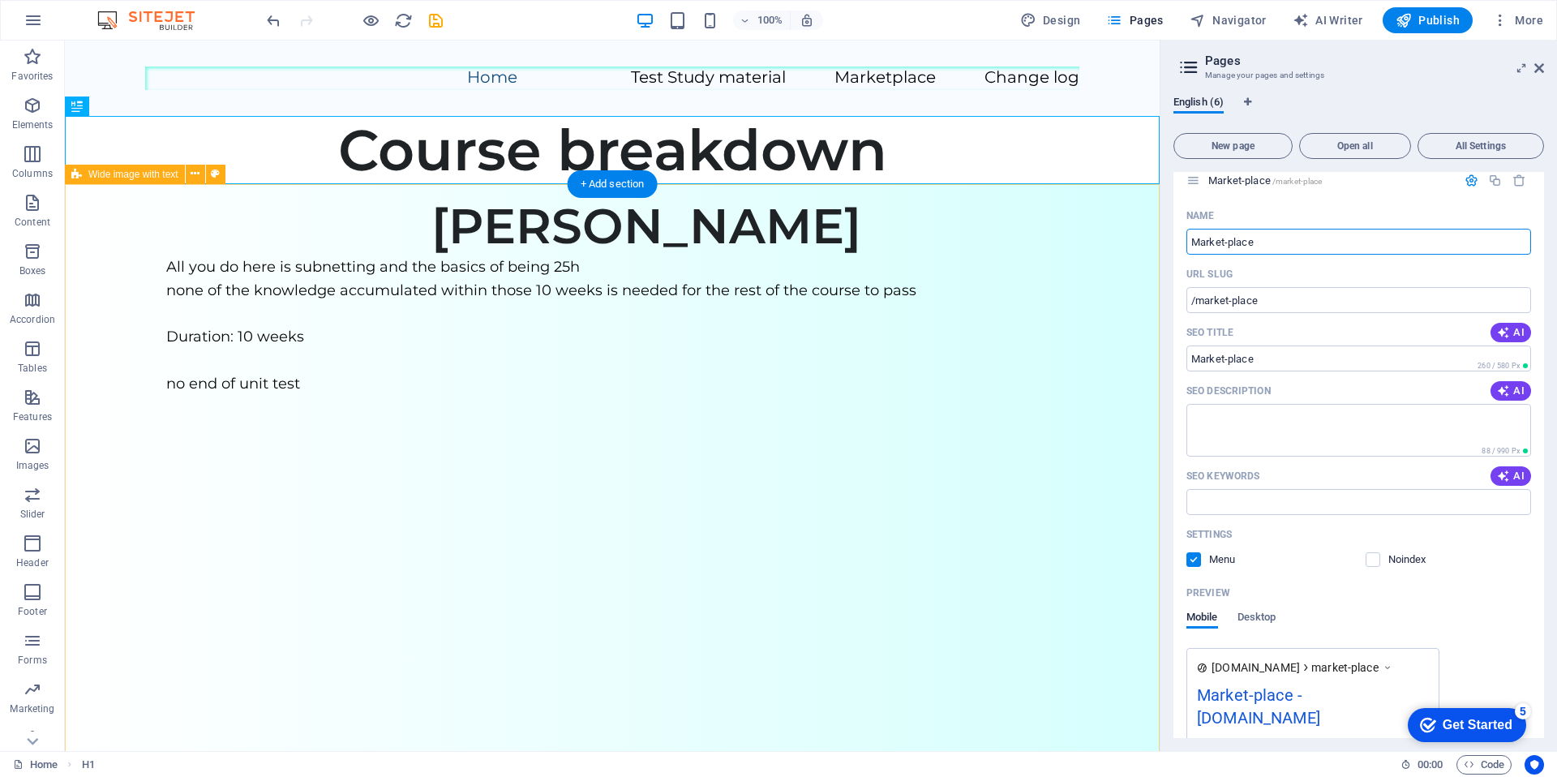
type input "Market-place"
click at [959, 332] on div "Brant Hall All you do here is subnetting and the basics of being 25h none of th…" at bounding box center [612, 494] width 1094 height 621
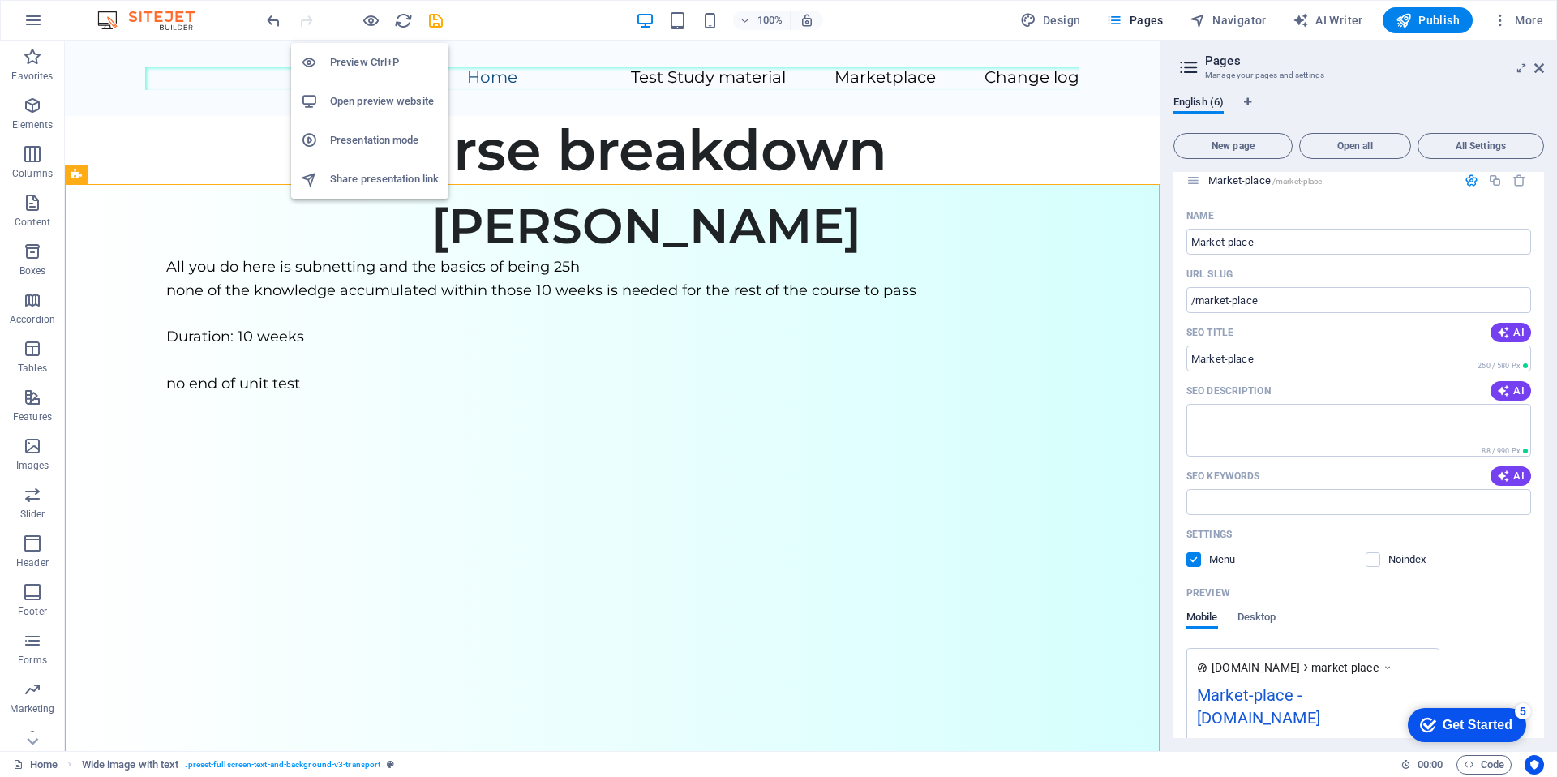
click at [376, 60] on h6 "Preview Ctrl+P" at bounding box center [384, 62] width 109 height 19
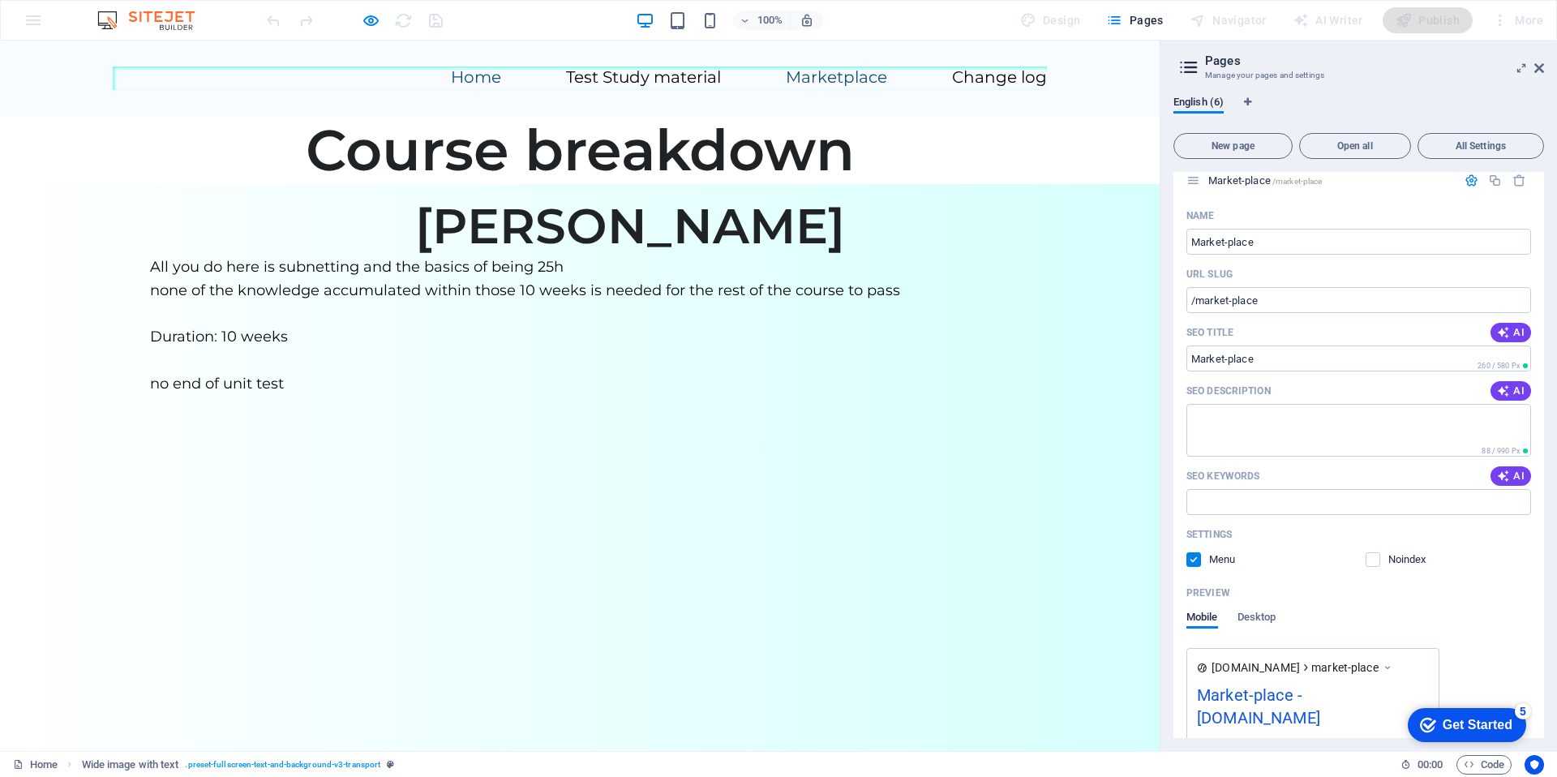
click at [817, 79] on link "Marketplace" at bounding box center [836, 77] width 101 height 16
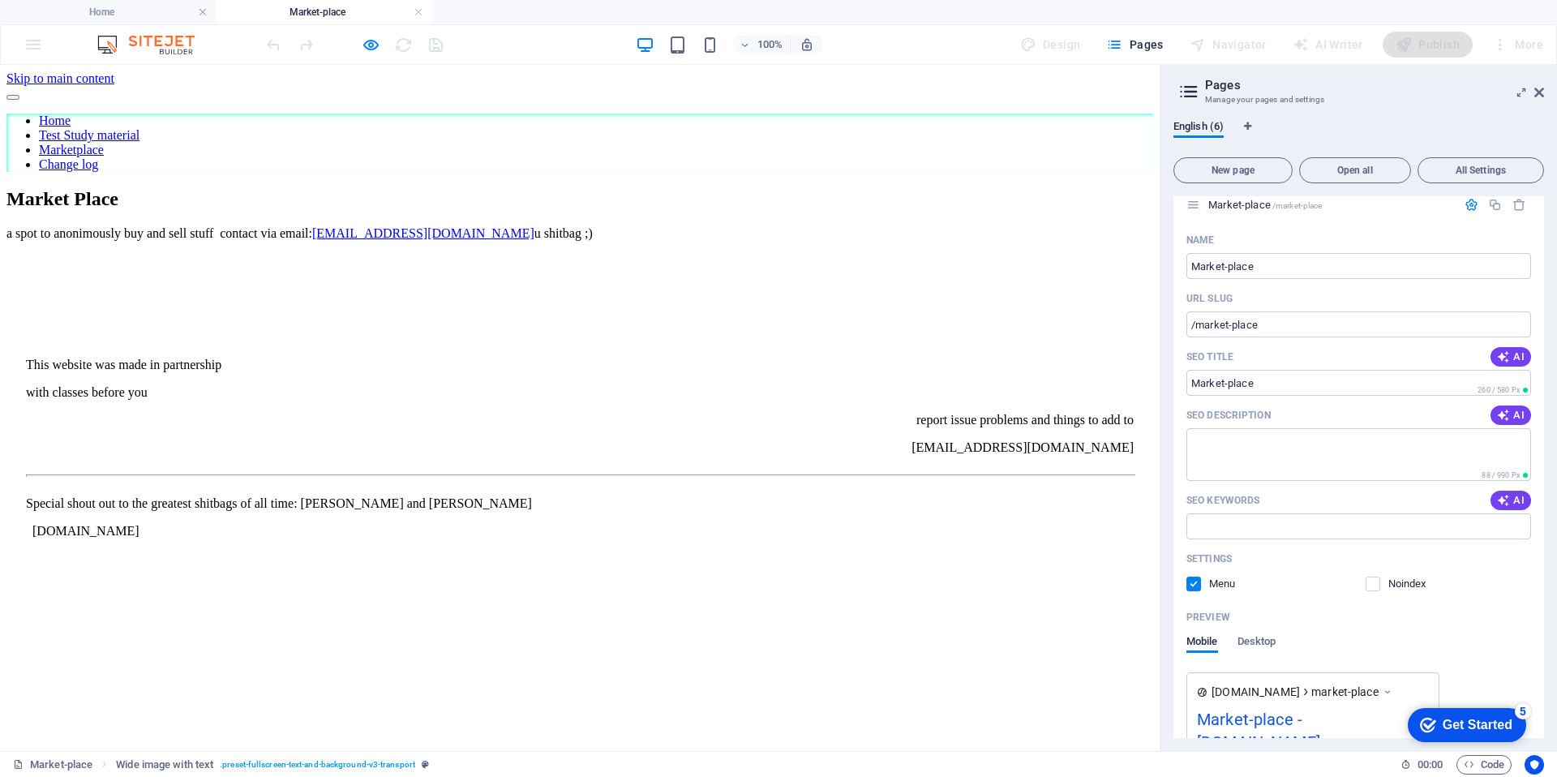
scroll to position [0, 0]
click at [1540, 93] on icon at bounding box center [1539, 92] width 10 height 13
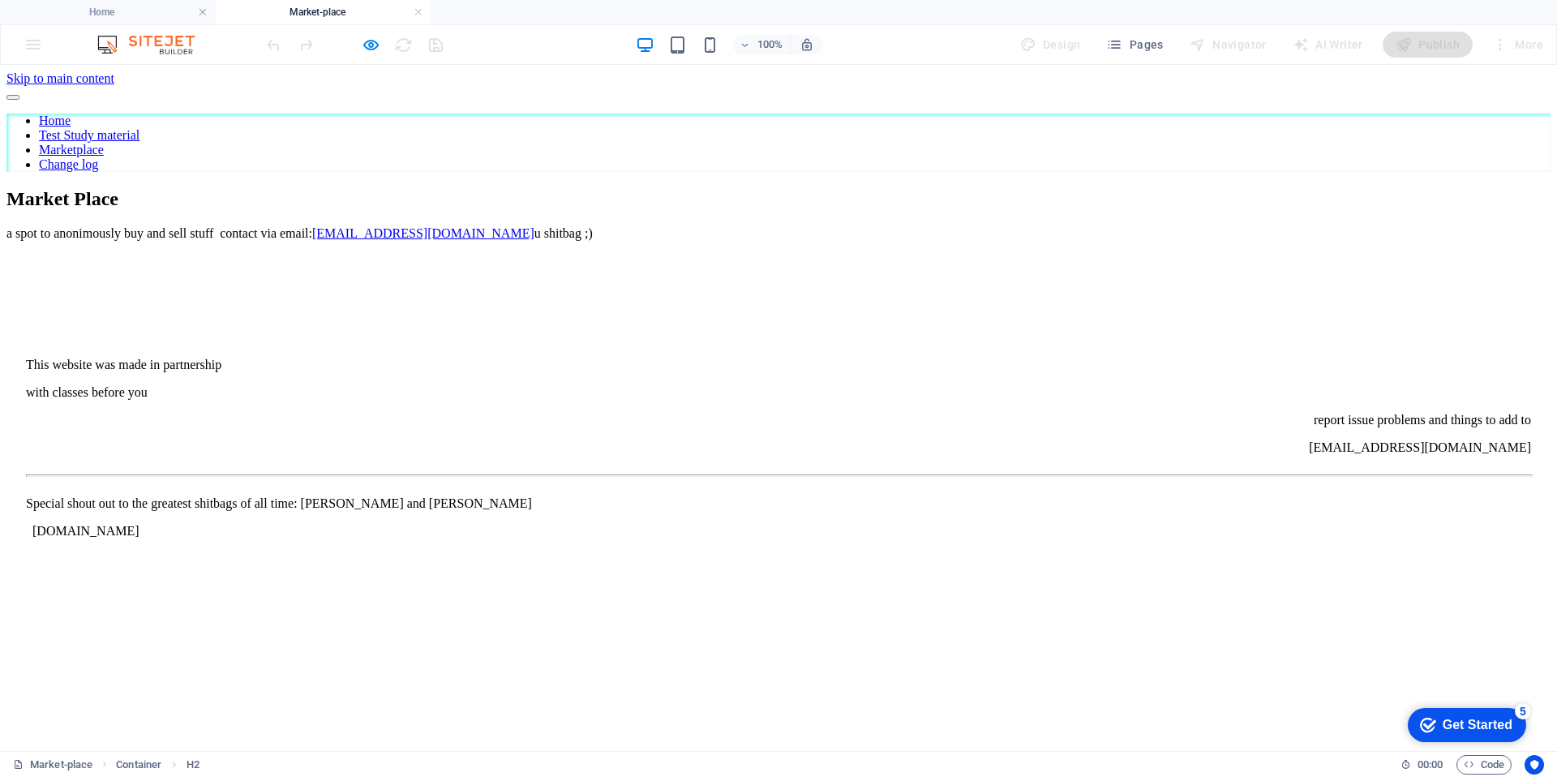
click at [1521, 54] on div "More" at bounding box center [1517, 45] width 64 height 26
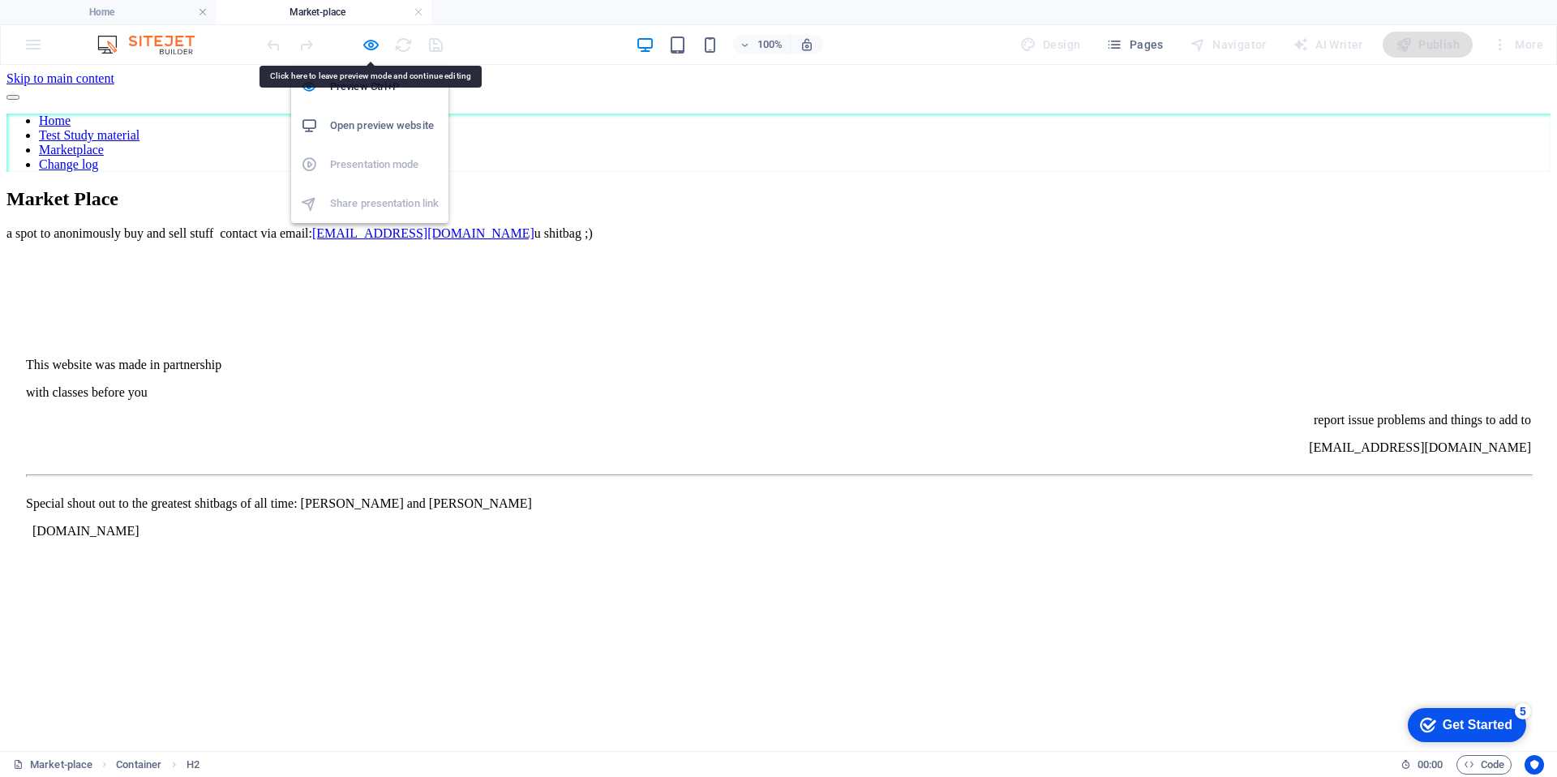
click at [370, 54] on div "Preview Ctrl+P Open preview website Presentation mode Share presentation link" at bounding box center [369, 138] width 157 height 169
click at [366, 45] on icon "button" at bounding box center [371, 45] width 19 height 19
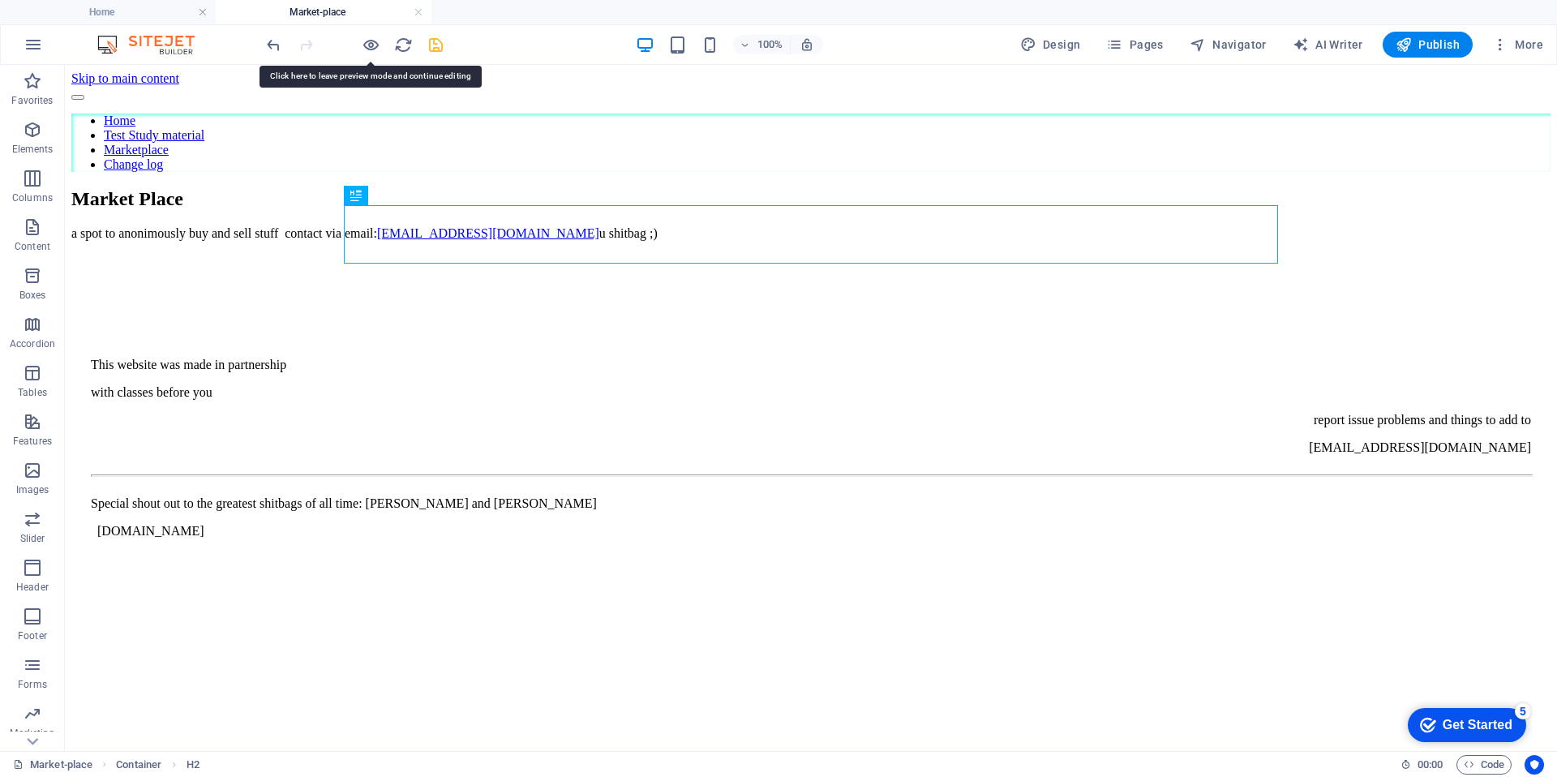
click at [443, 44] on icon "save" at bounding box center [435, 45] width 19 height 19
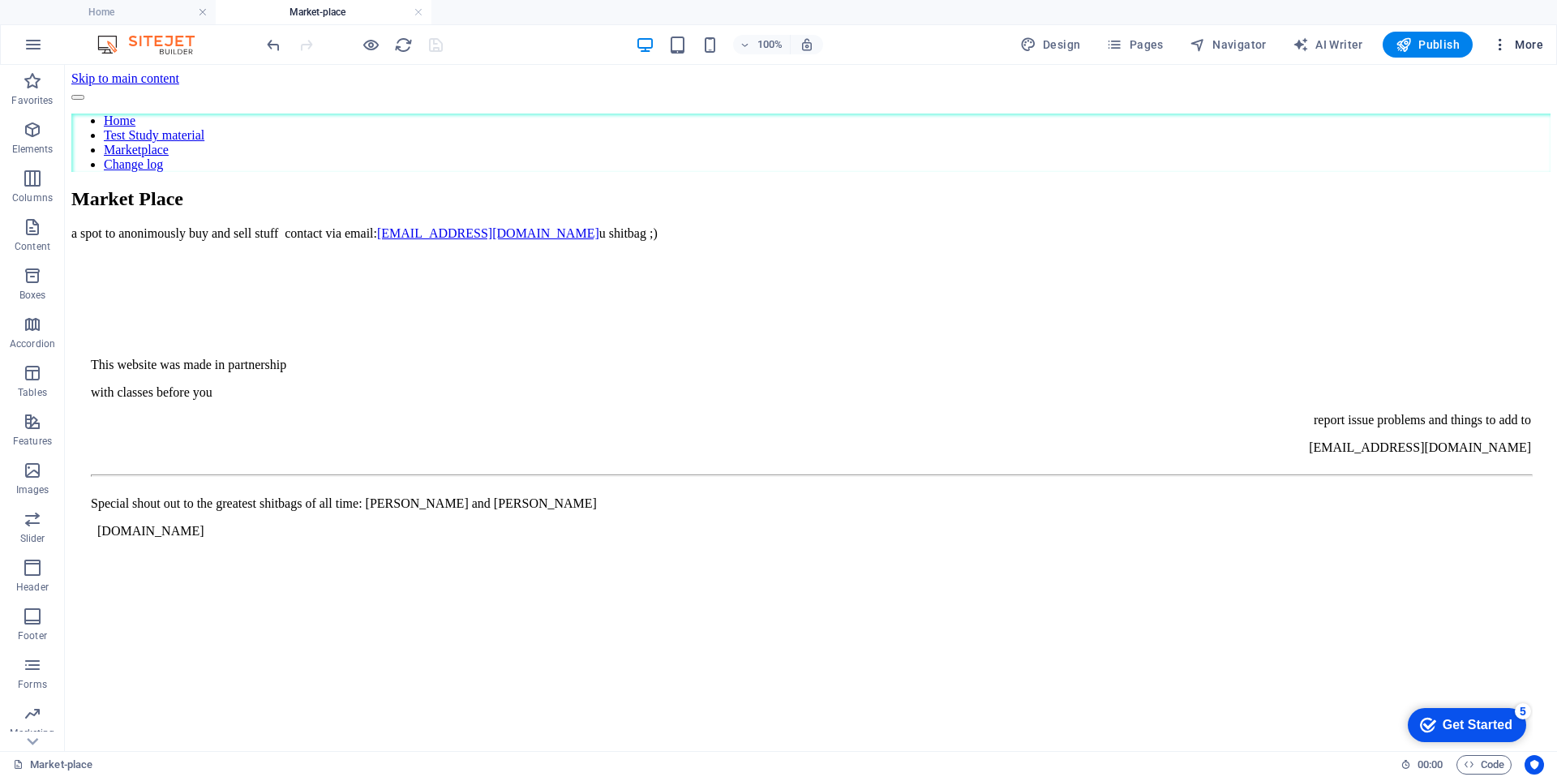
click at [1525, 39] on span "More" at bounding box center [1517, 44] width 51 height 16
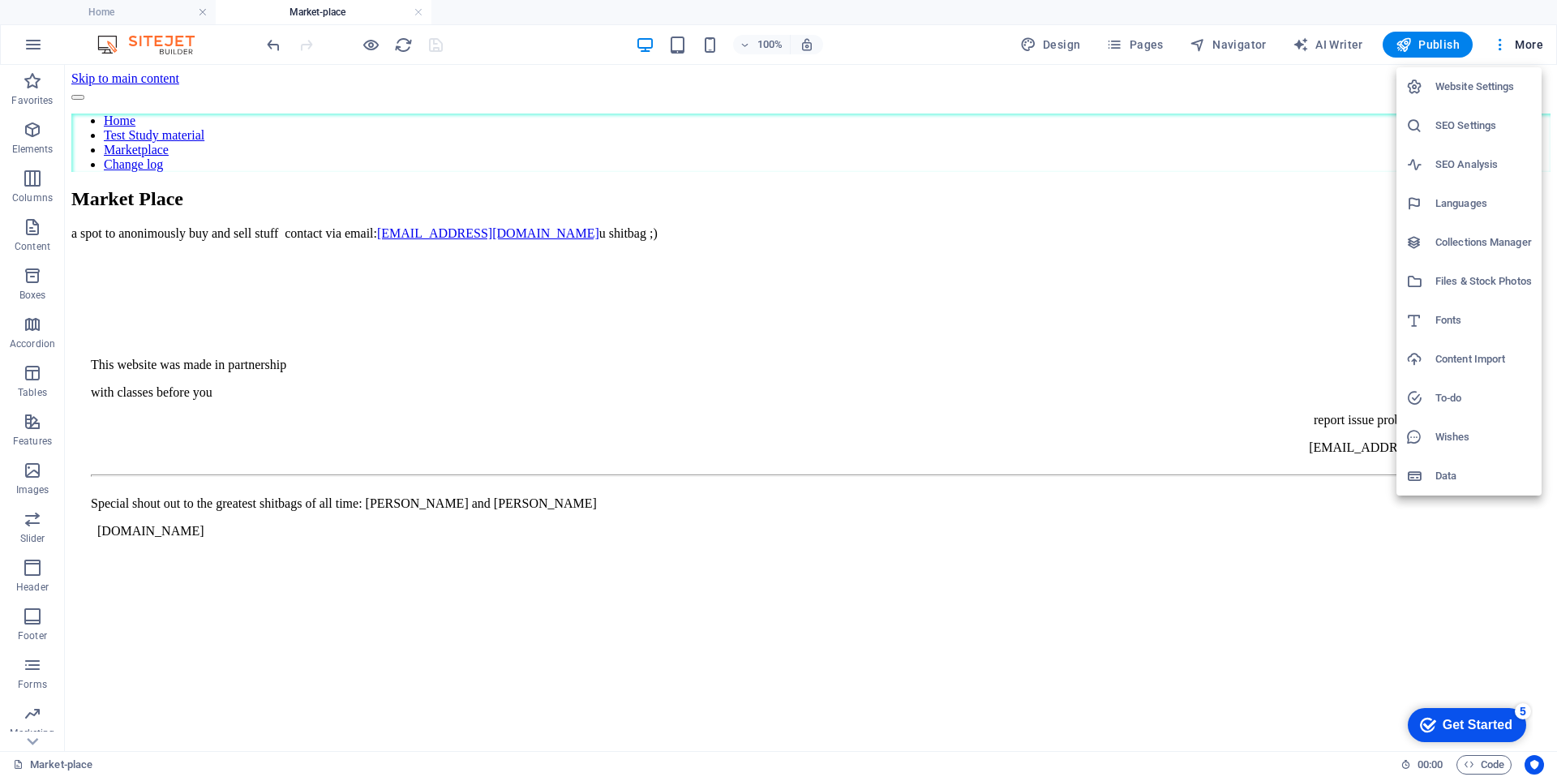
click at [1141, 49] on div at bounding box center [778, 388] width 1557 height 777
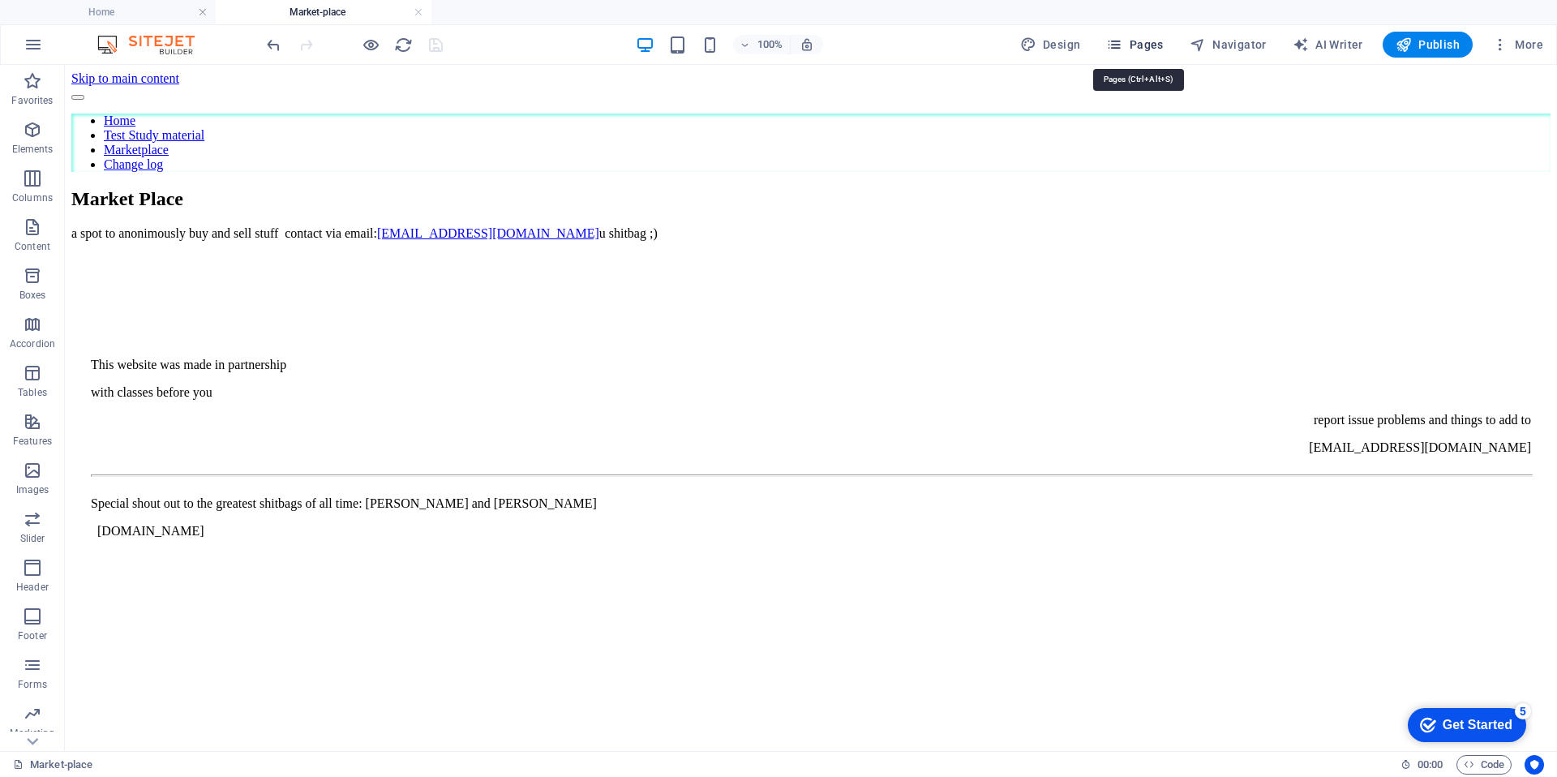
click at [1132, 44] on span "Pages" at bounding box center [1134, 44] width 57 height 16
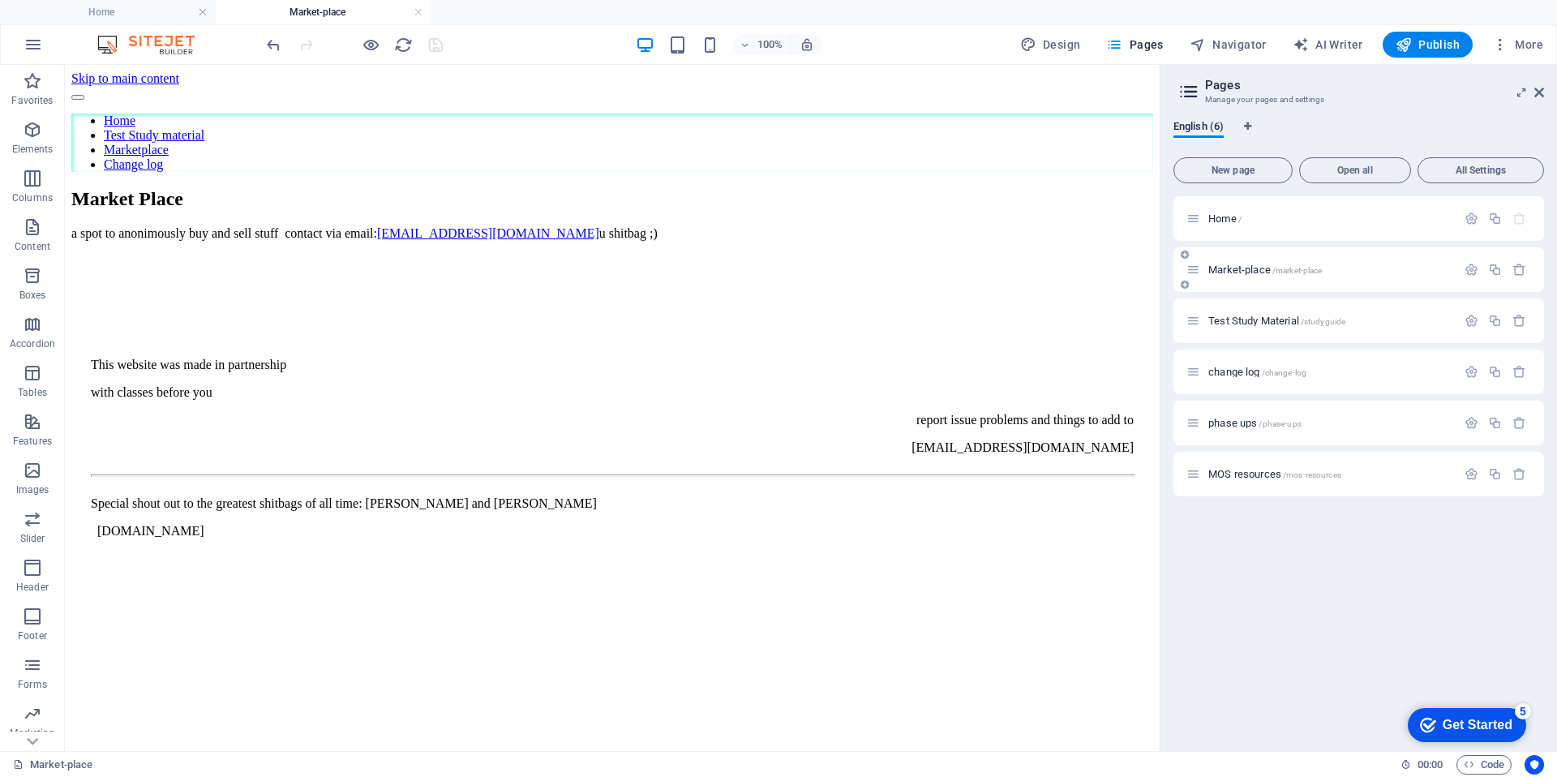
click at [1338, 272] on p "Market-place /market-place" at bounding box center [1329, 269] width 243 height 11
click at [1248, 272] on span "Market-place /market-place" at bounding box center [1264, 269] width 113 height 12
click at [1428, 55] on button "Publish" at bounding box center [1427, 45] width 90 height 26
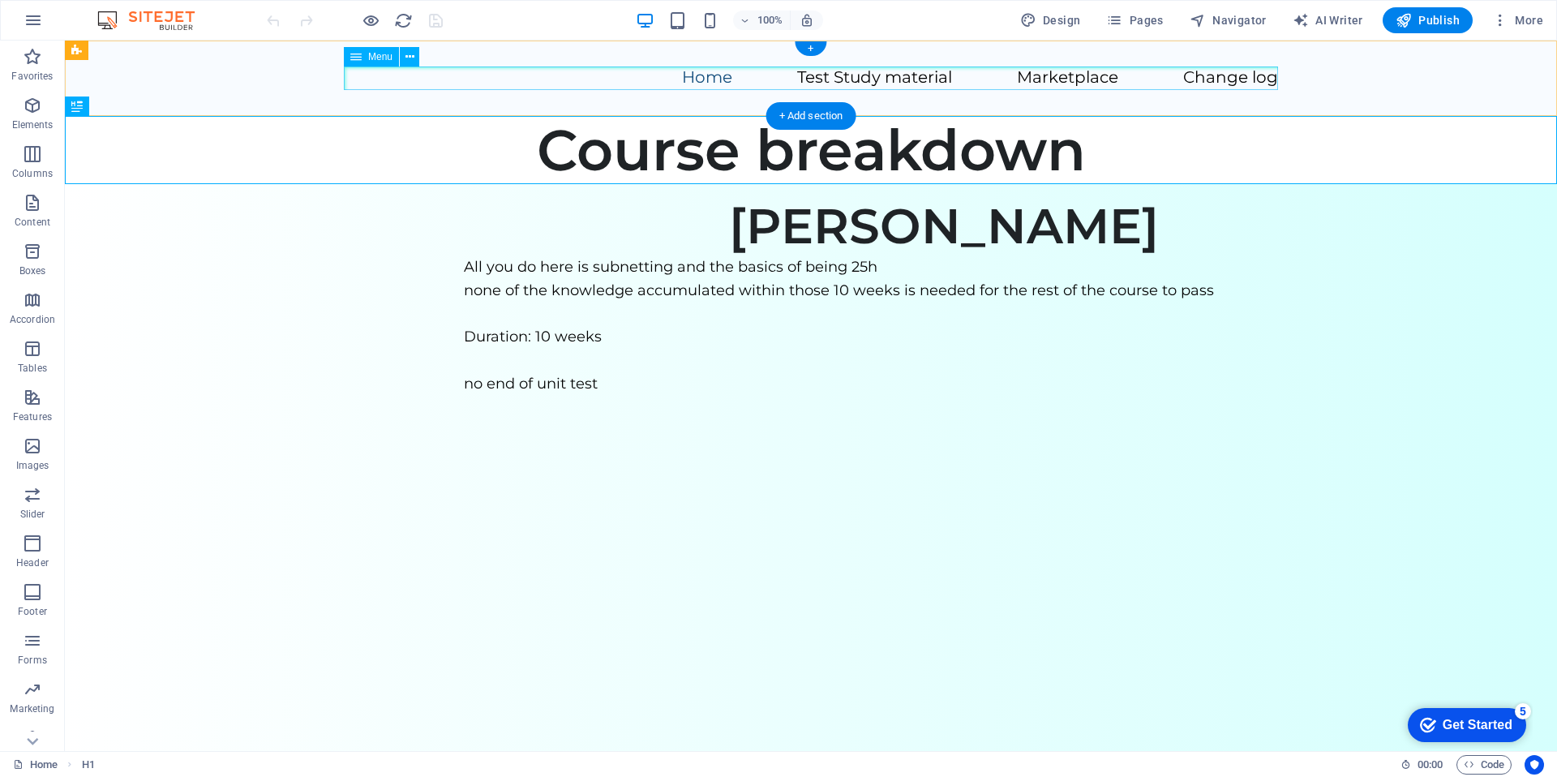
click at [1072, 78] on nav "Home Test Study material Marketplace Change log" at bounding box center [811, 78] width 934 height 24
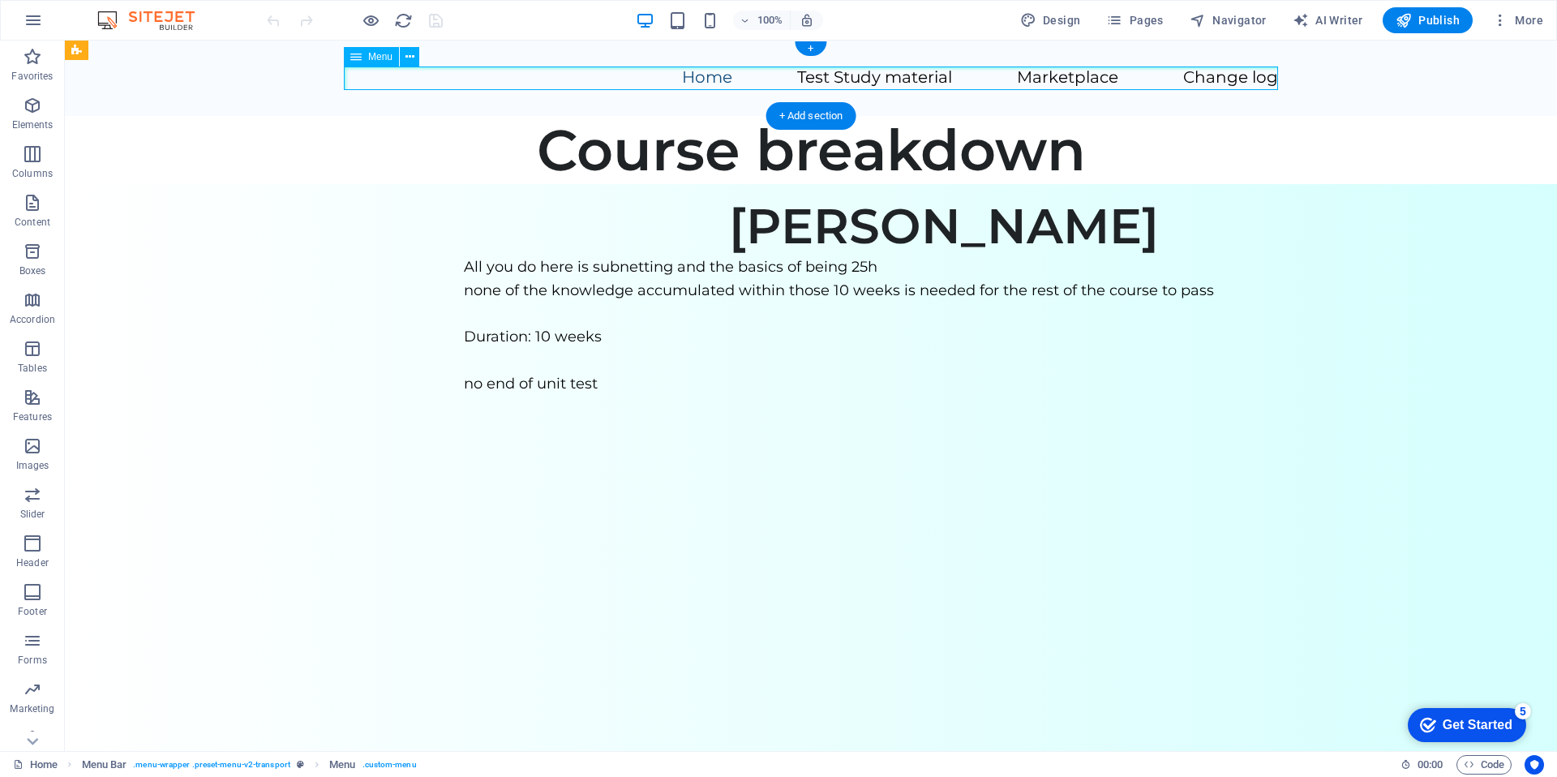
click at [1072, 78] on nav "Home Test Study material Marketplace Change log" at bounding box center [811, 78] width 934 height 24
click at [324, 75] on div "Home Test Study material Marketplace Change log" at bounding box center [811, 78] width 1492 height 75
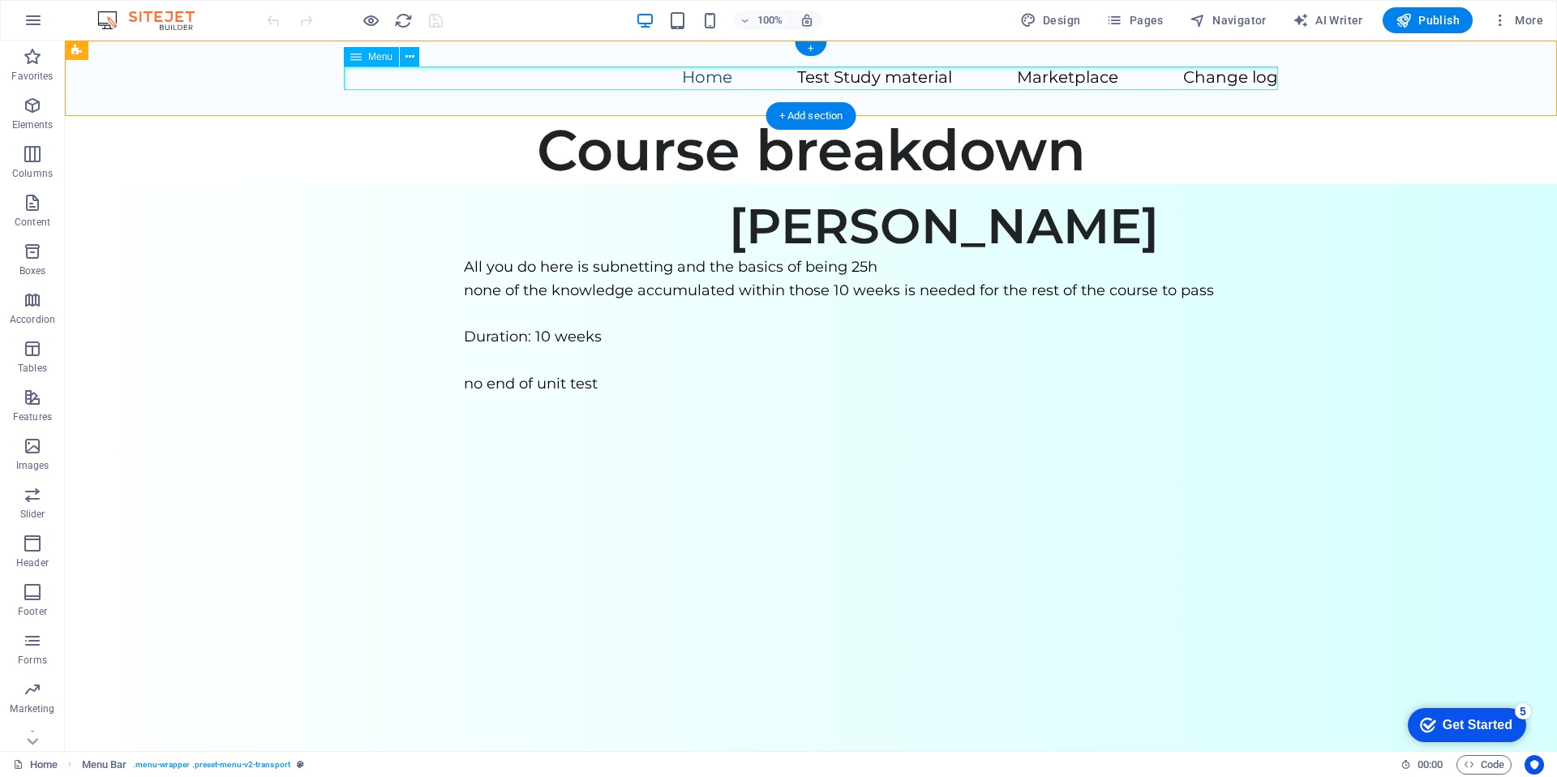
click at [421, 68] on nav "Home Test Study material Marketplace Change log" at bounding box center [811, 78] width 934 height 24
click at [409, 62] on icon at bounding box center [409, 57] width 9 height 17
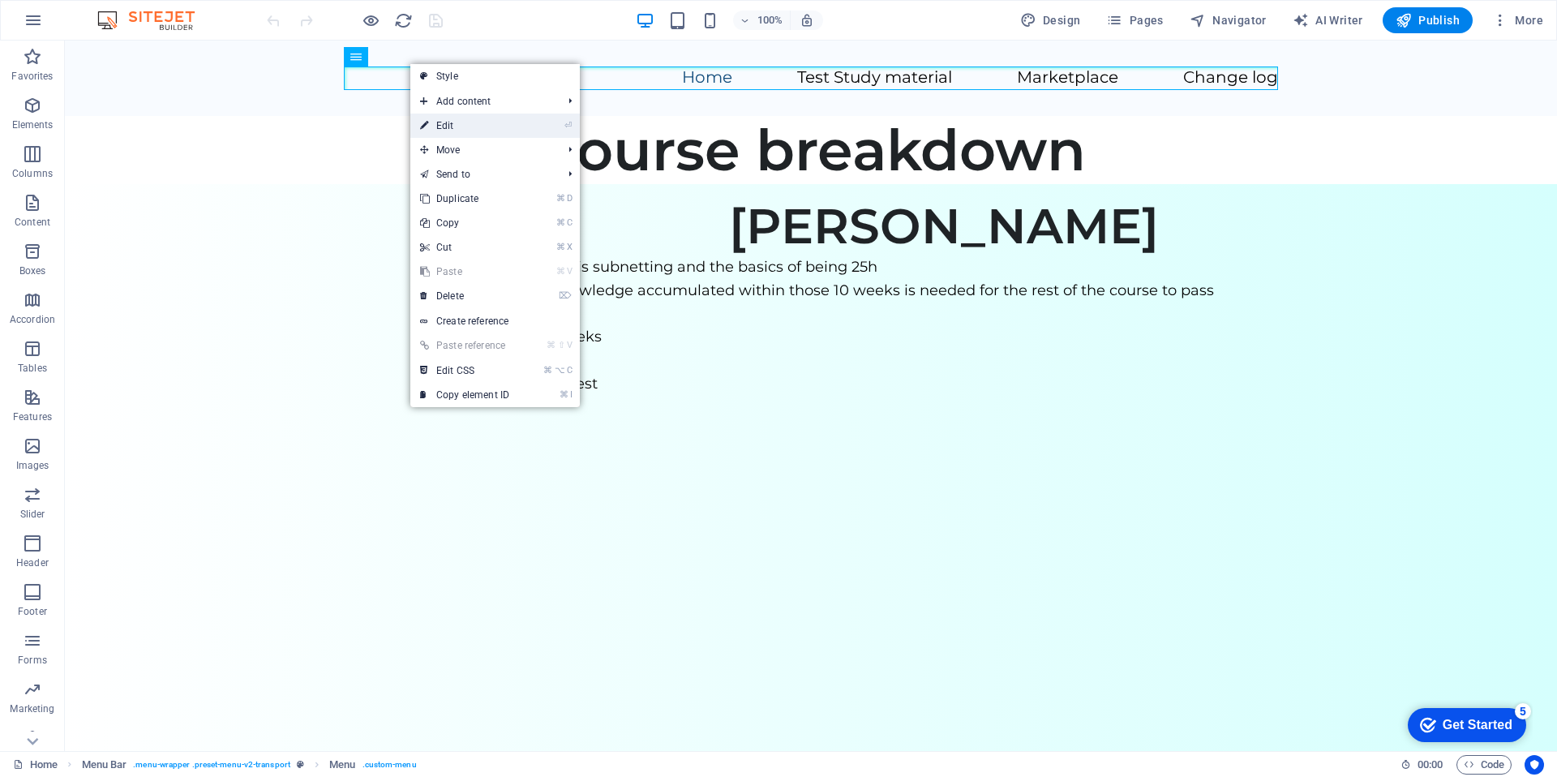
click at [461, 129] on link "⏎ Edit" at bounding box center [464, 125] width 109 height 24
select select
select select "2"
select select
select select "1"
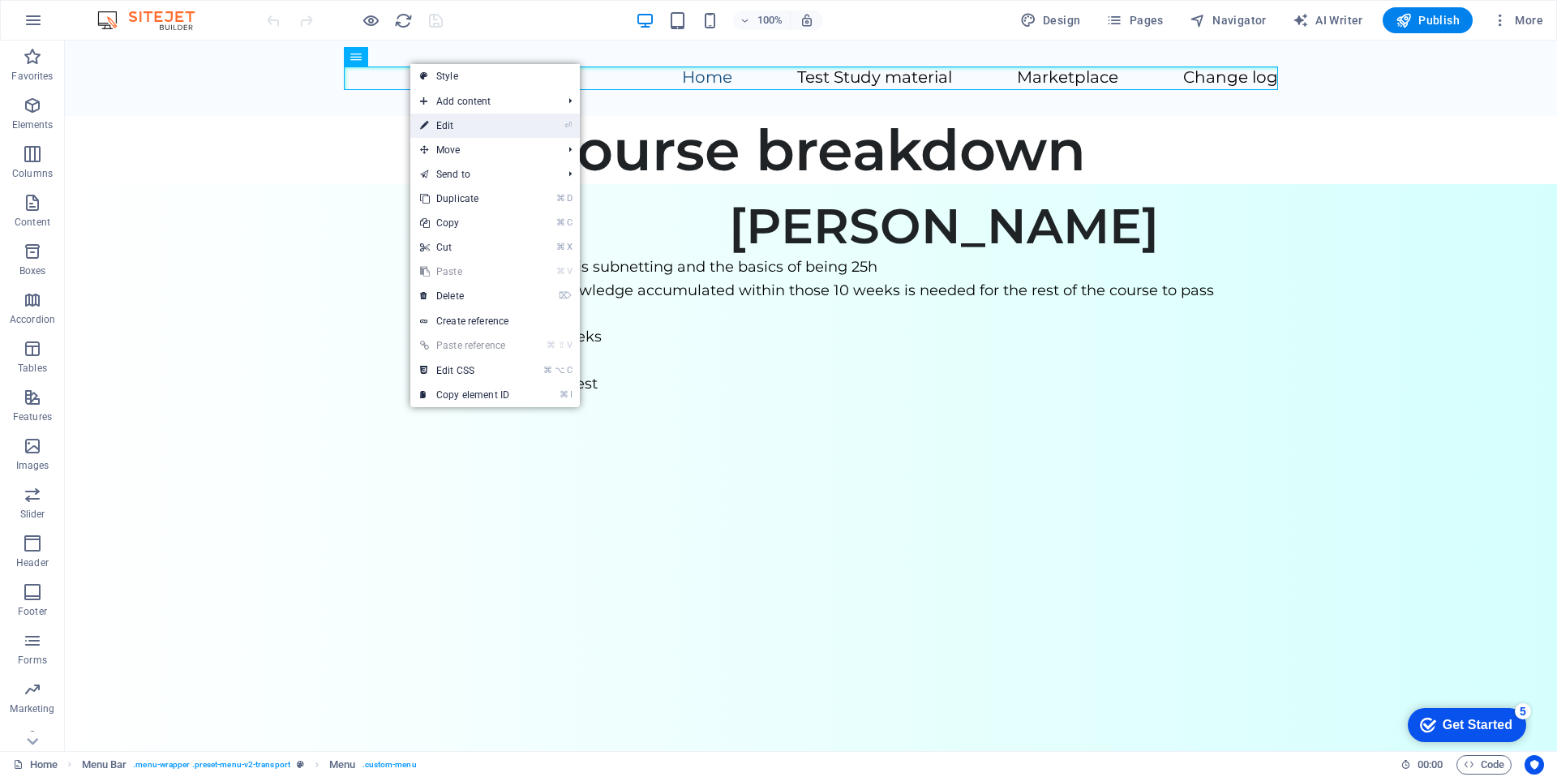
select select
select select "3"
select select
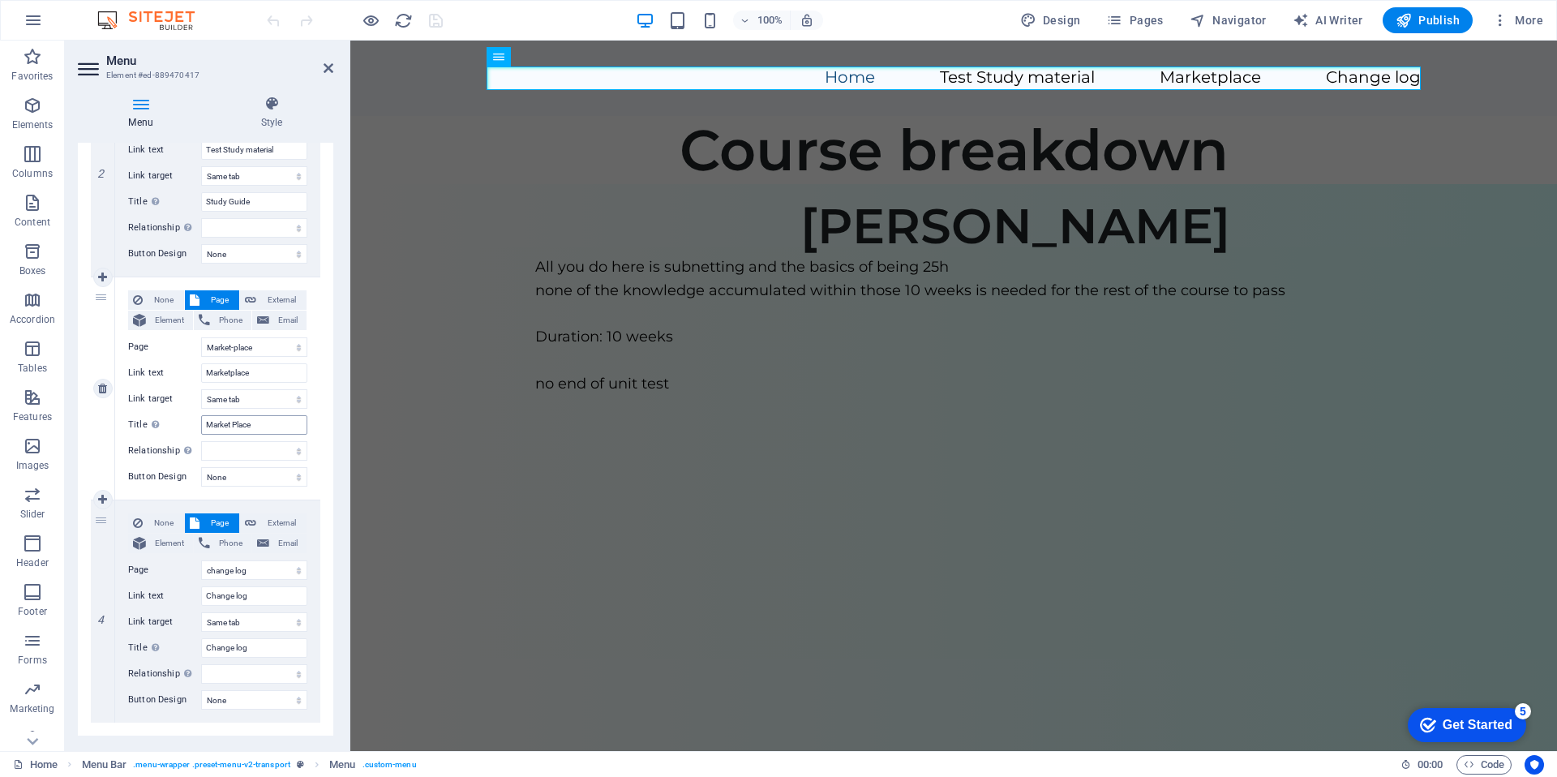
scroll to position [483, 0]
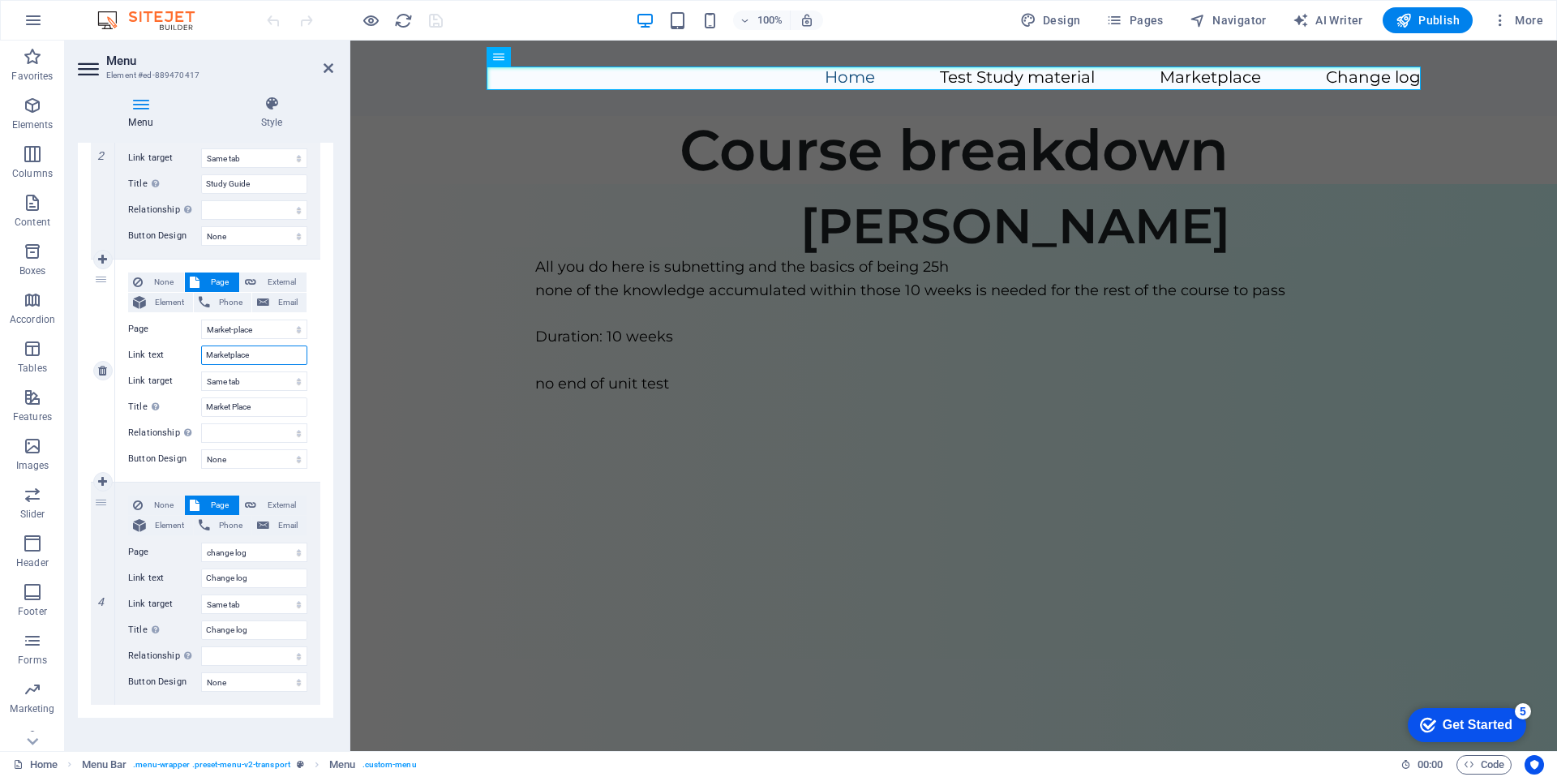
click at [230, 354] on input "Marketplace" at bounding box center [254, 354] width 106 height 19
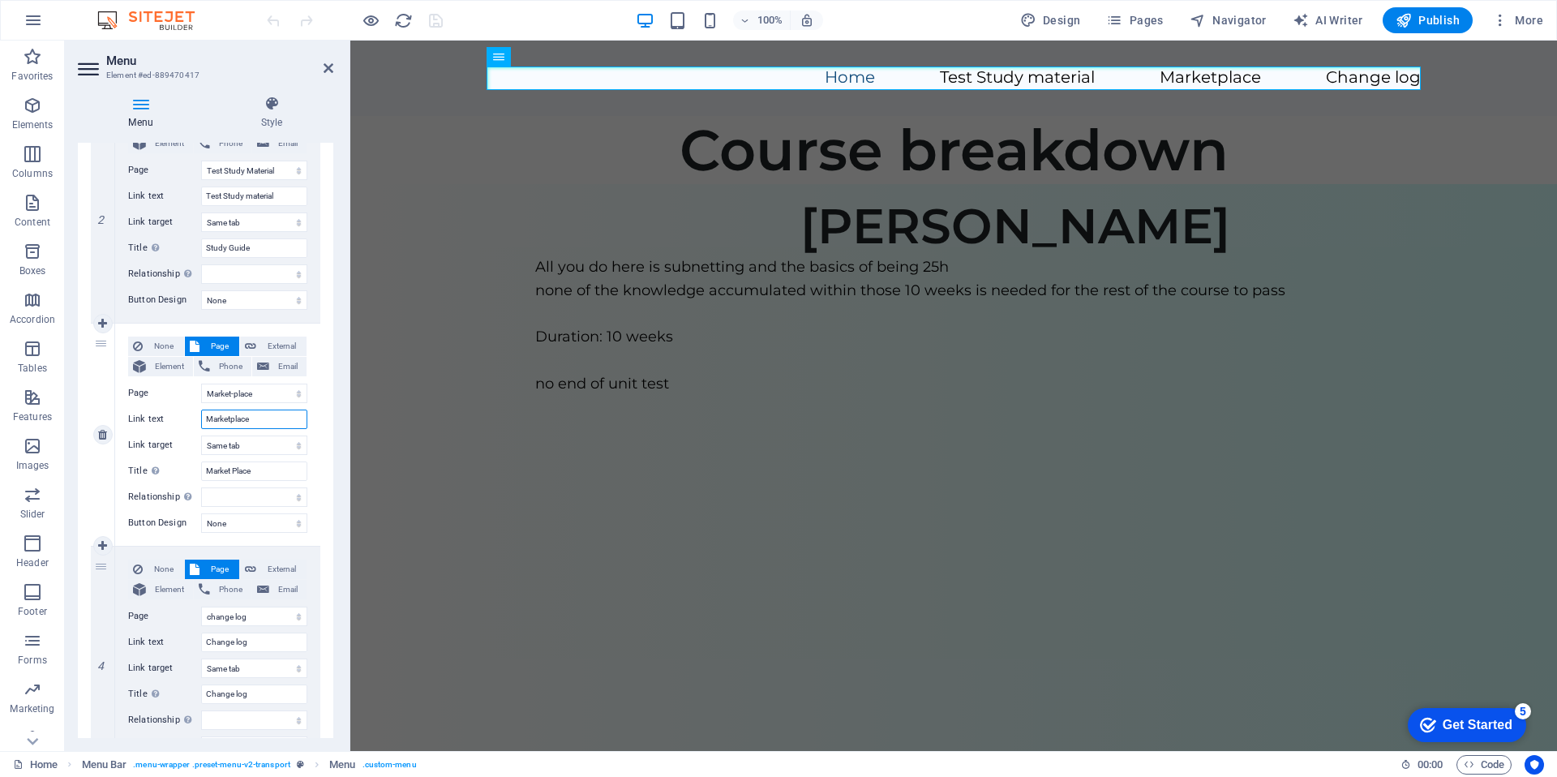
scroll to position [412, 0]
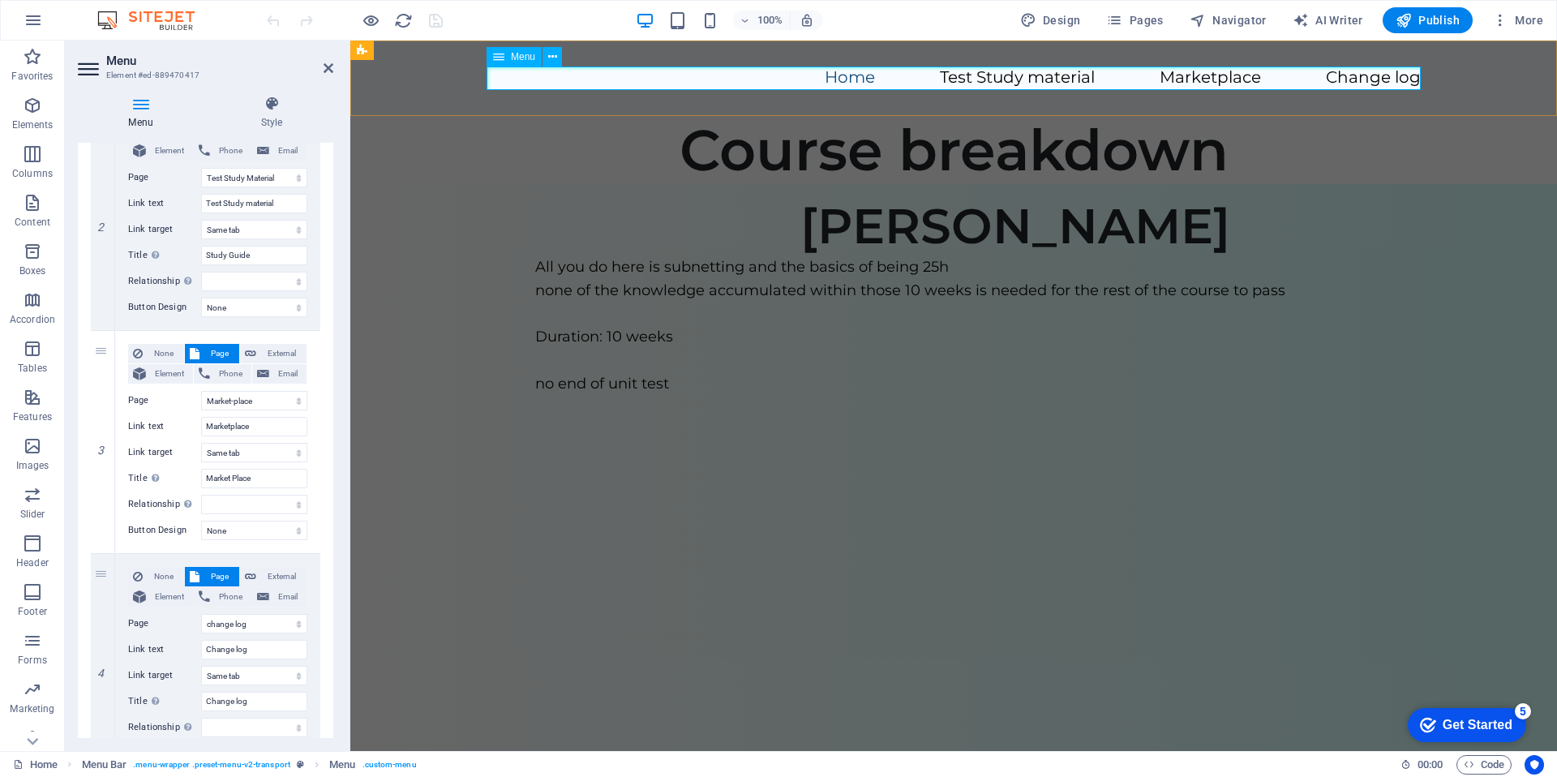
click at [1220, 84] on nav "Home Test Study material Marketplace Change log" at bounding box center [953, 78] width 934 height 24
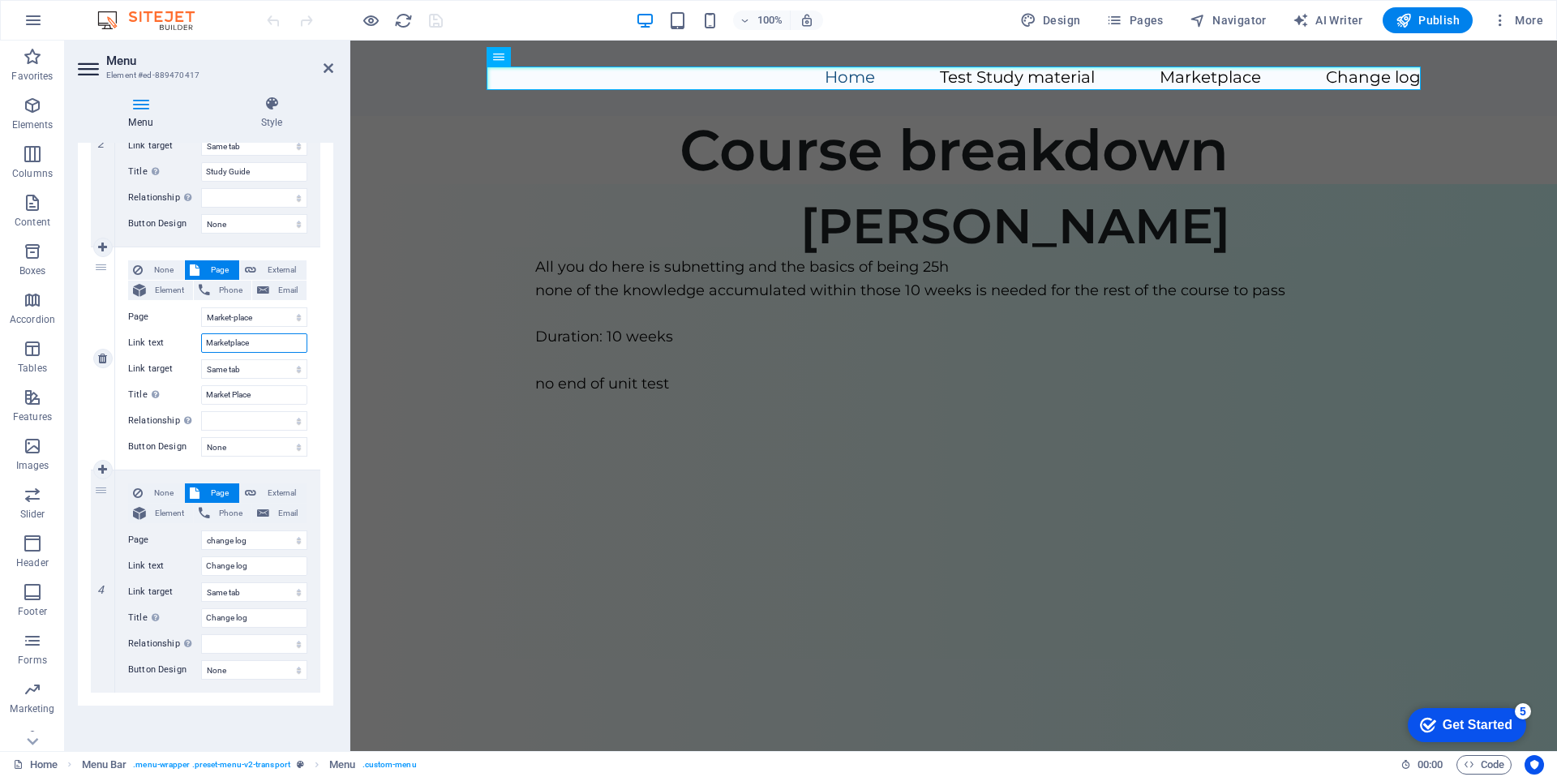
click at [232, 337] on input "Marketplace" at bounding box center [254, 342] width 106 height 19
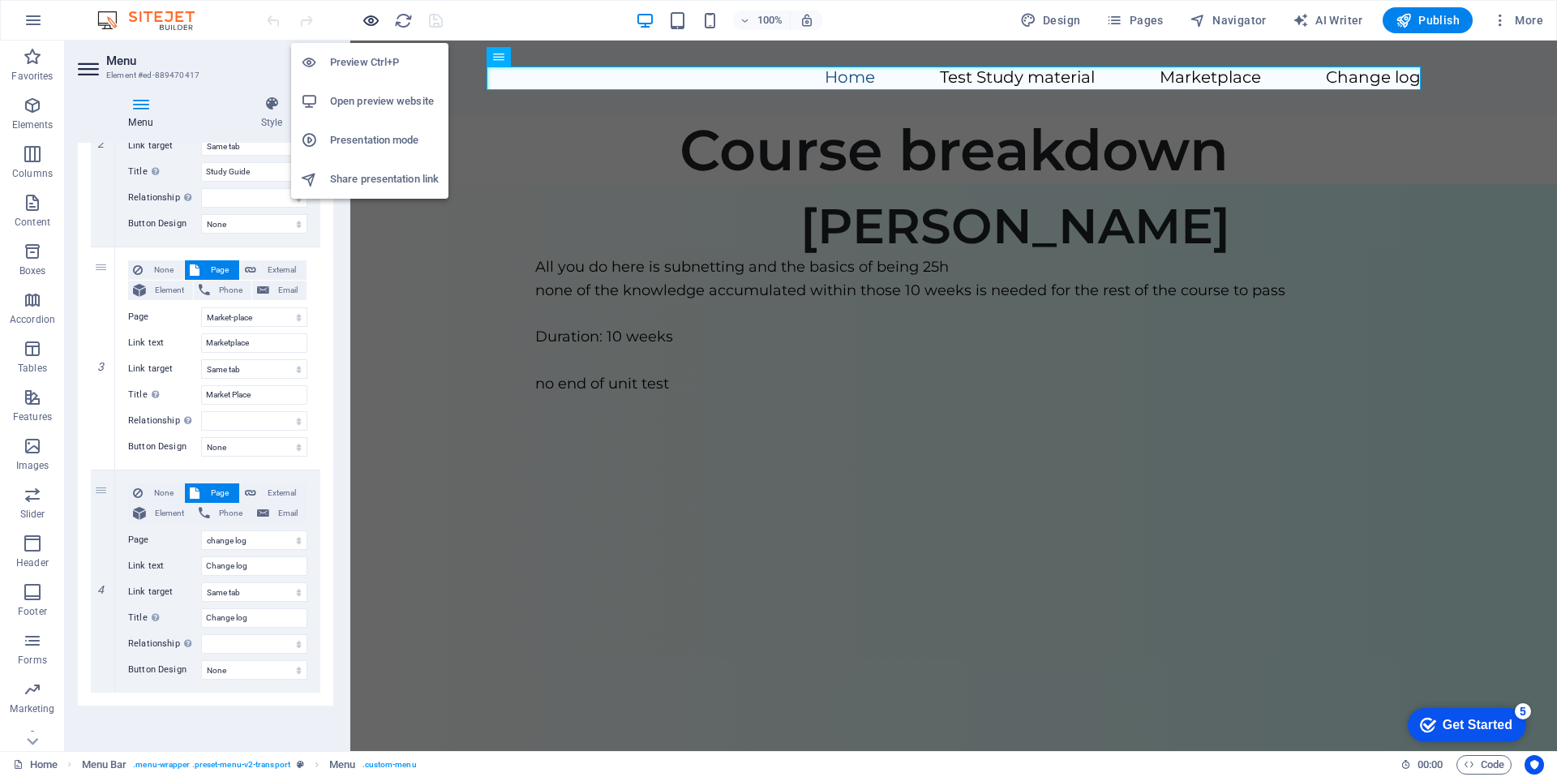
click at [370, 24] on icon "button" at bounding box center [371, 20] width 19 height 19
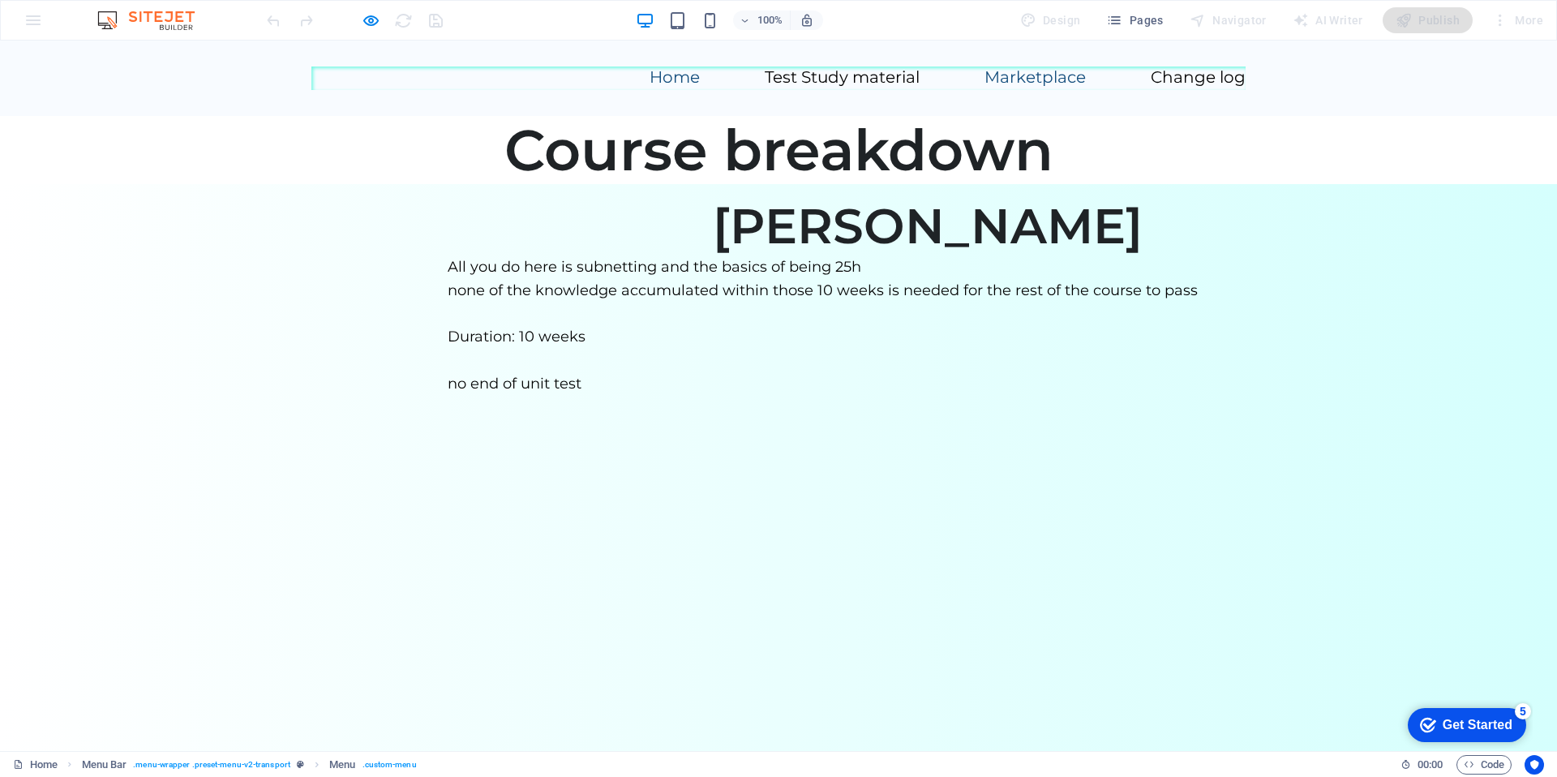
click at [1043, 75] on link "Marketplace" at bounding box center [1034, 77] width 101 height 16
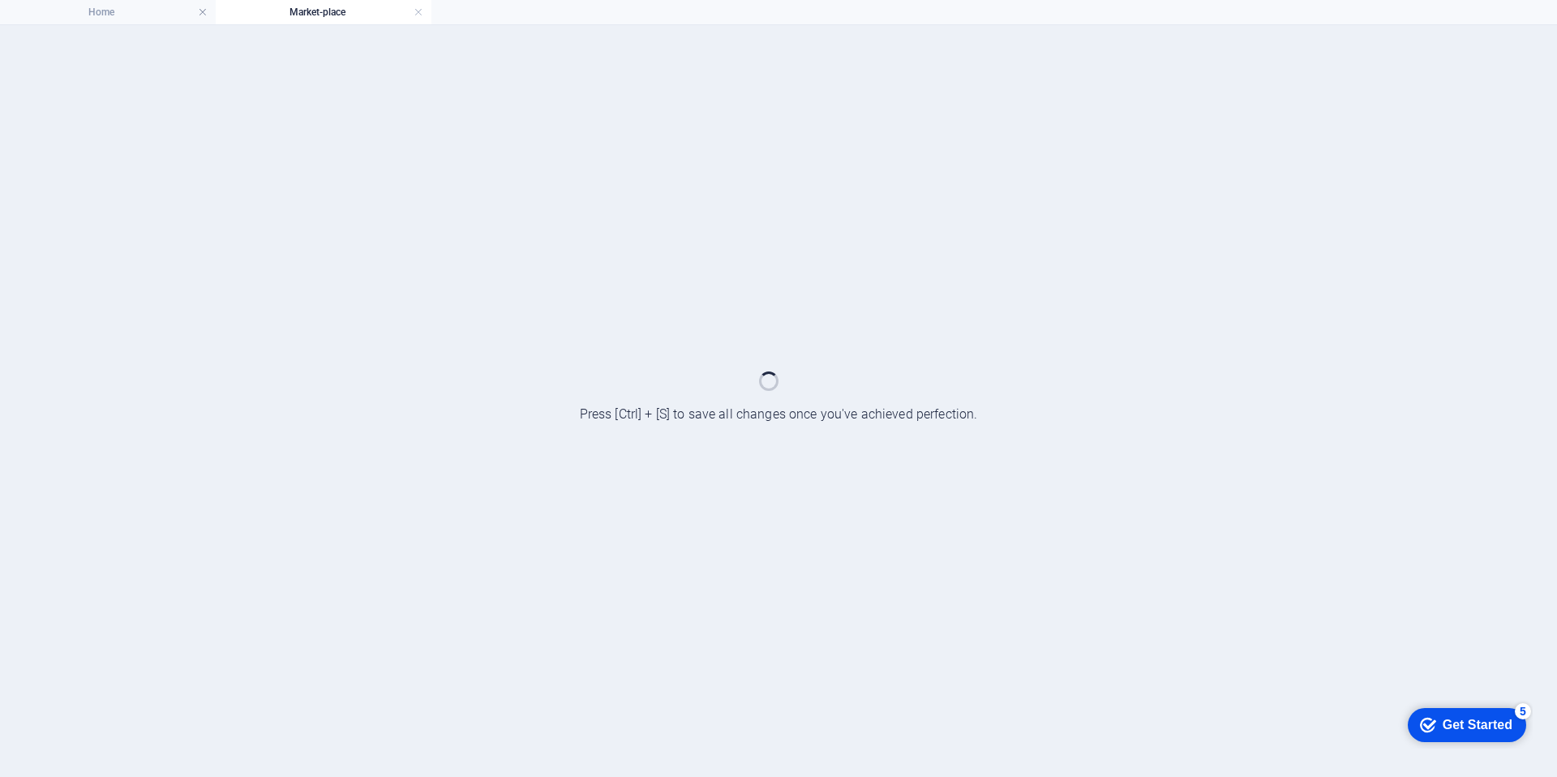
scroll to position [0, 0]
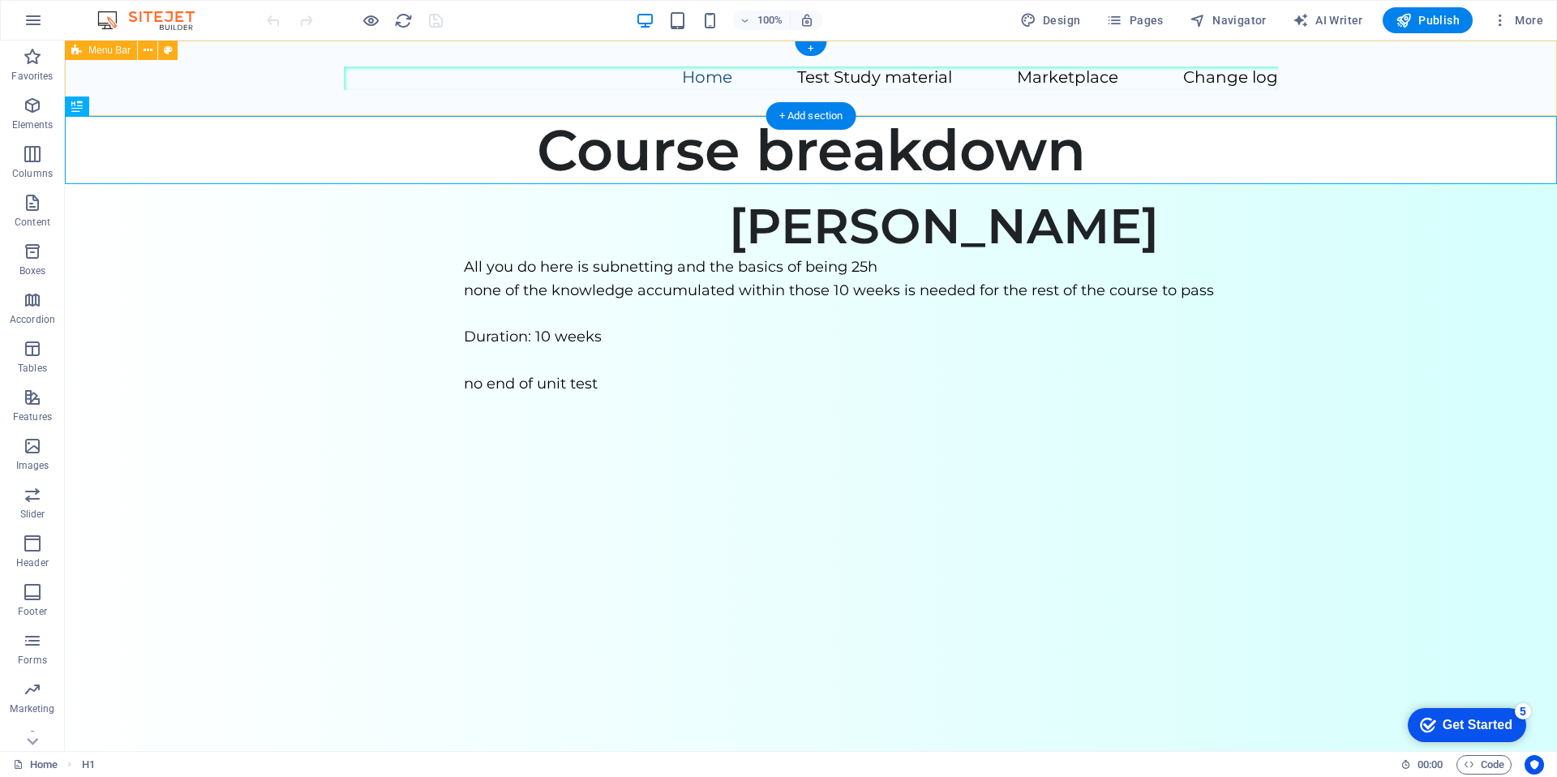
click at [649, 99] on div "Home Test Study material Marketplace Change log" at bounding box center [811, 78] width 1492 height 75
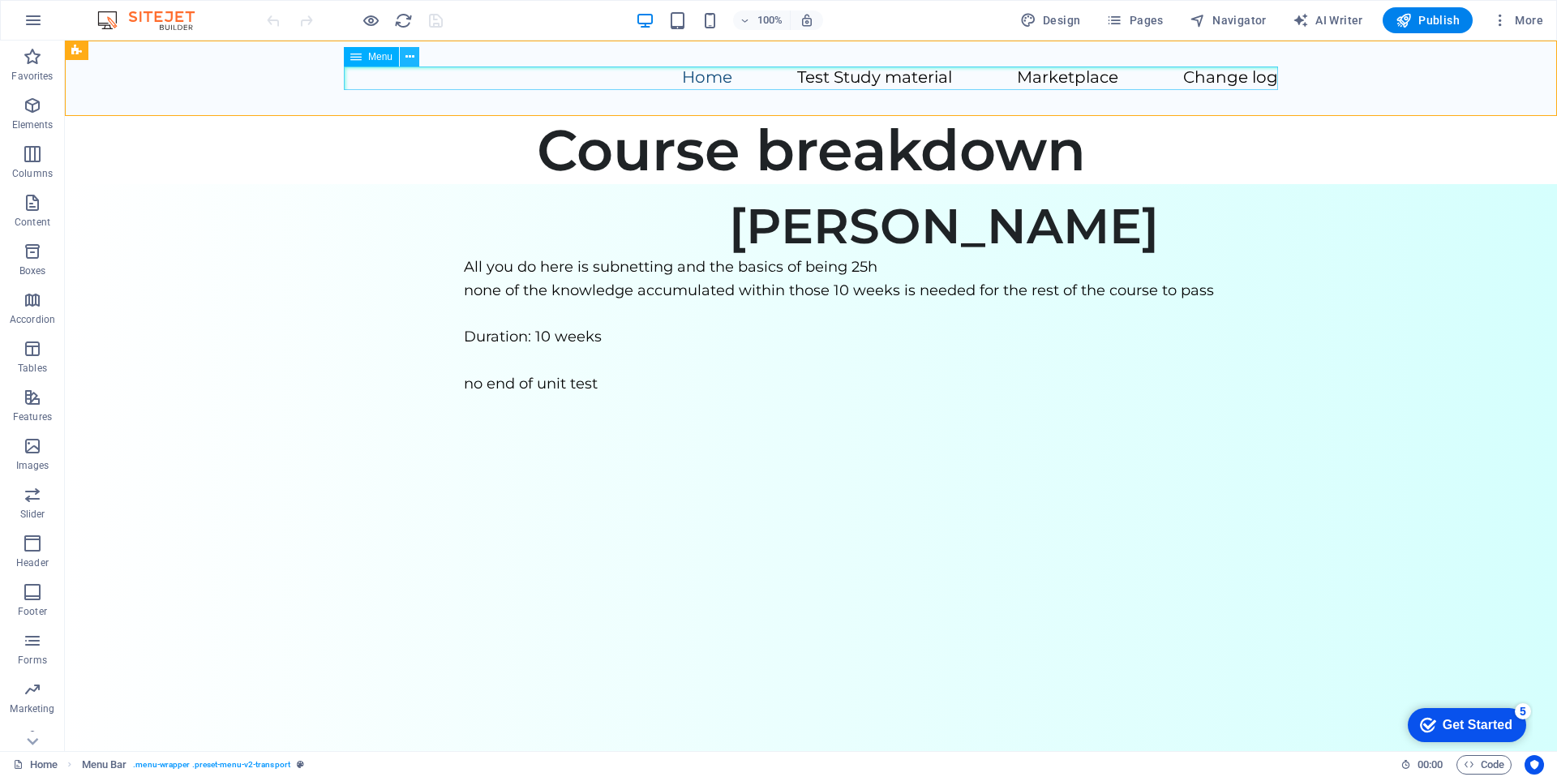
click at [408, 62] on icon at bounding box center [409, 57] width 9 height 17
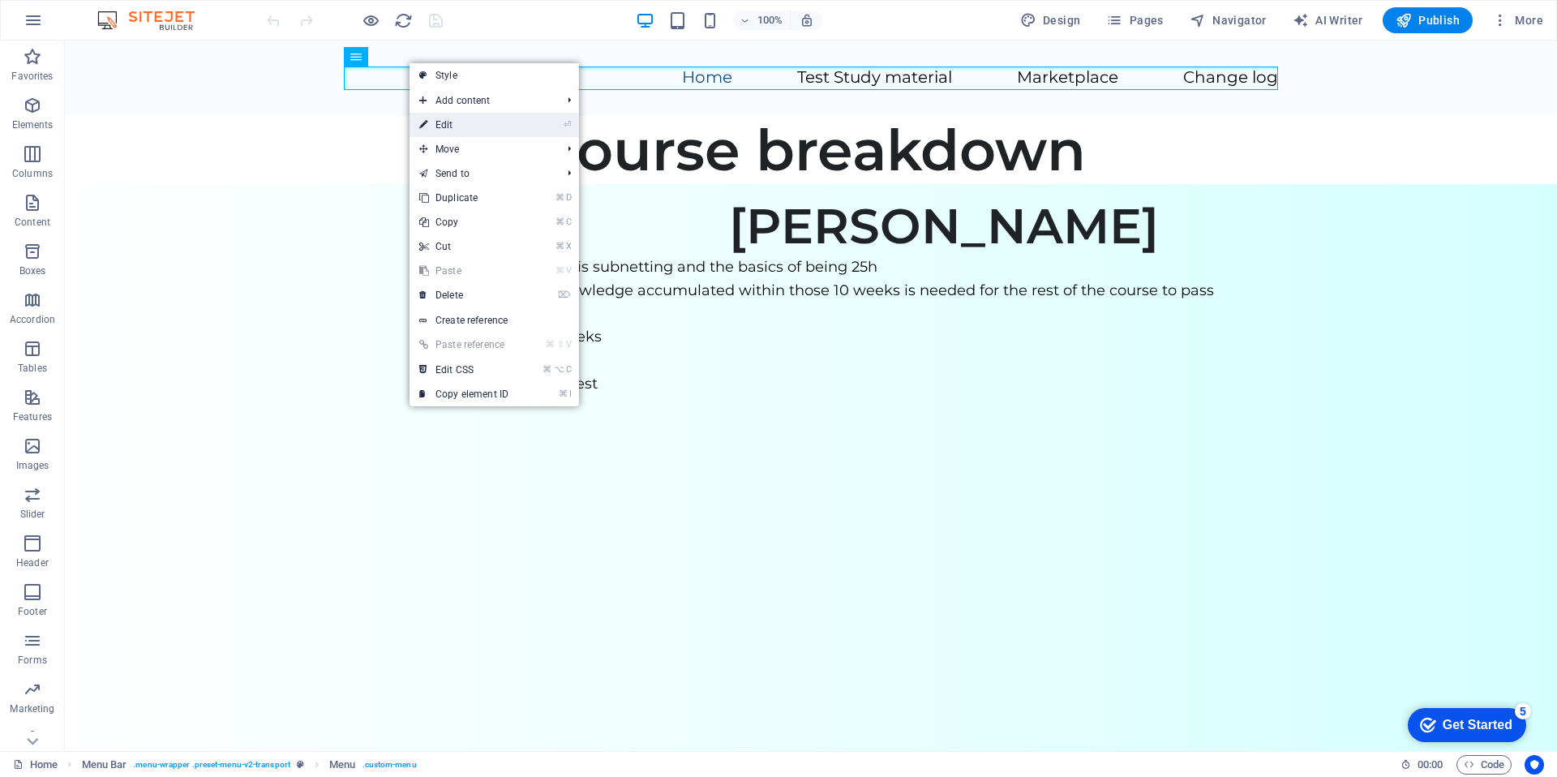
click at [489, 124] on link "⏎ Edit" at bounding box center [463, 125] width 109 height 24
select select
select select "2"
select select
select select "1"
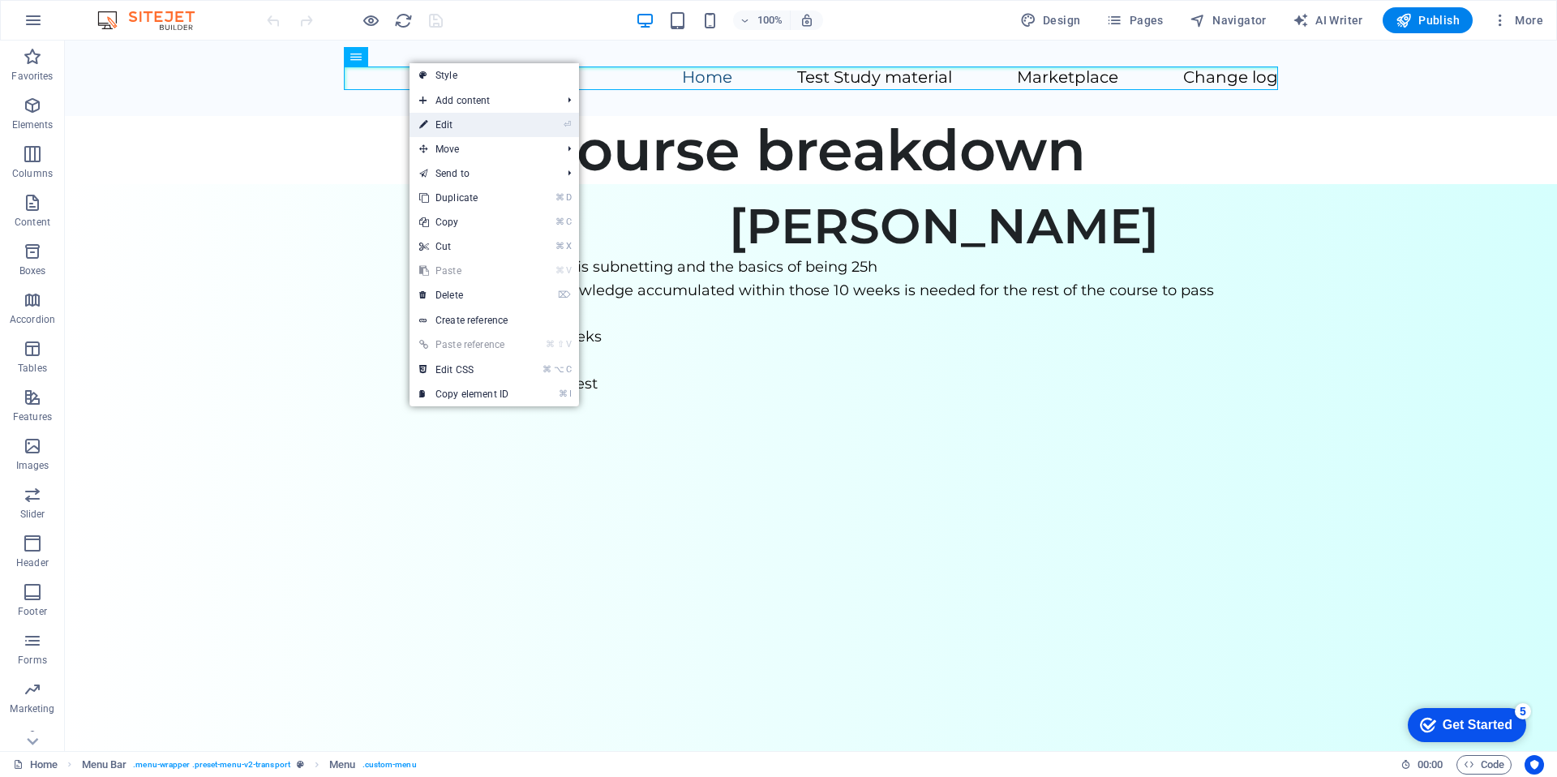
select select
select select "3"
select select
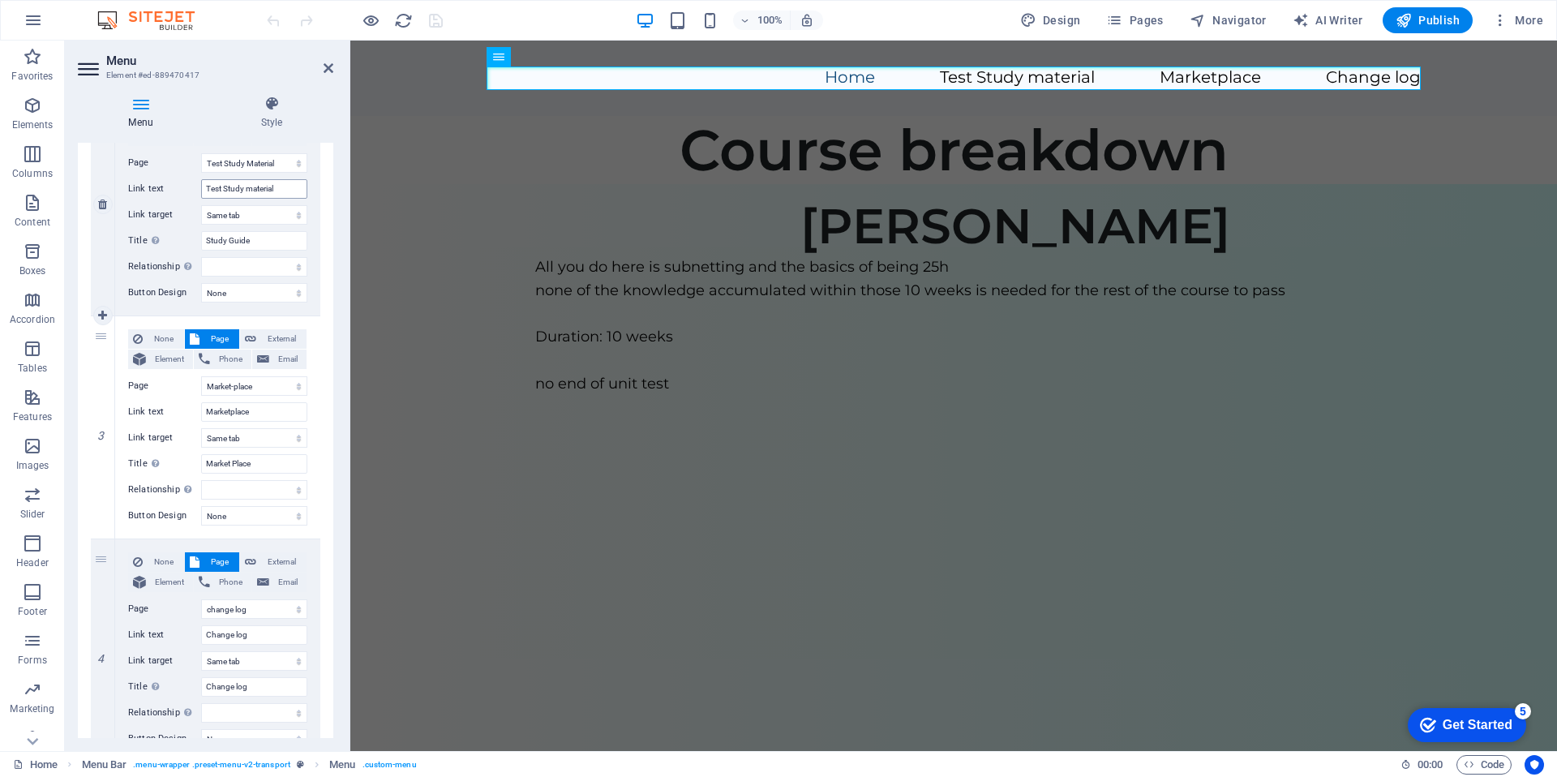
scroll to position [430, 0]
click at [233, 413] on input "Marketplace" at bounding box center [254, 408] width 106 height 19
type input "Market-place"
select select
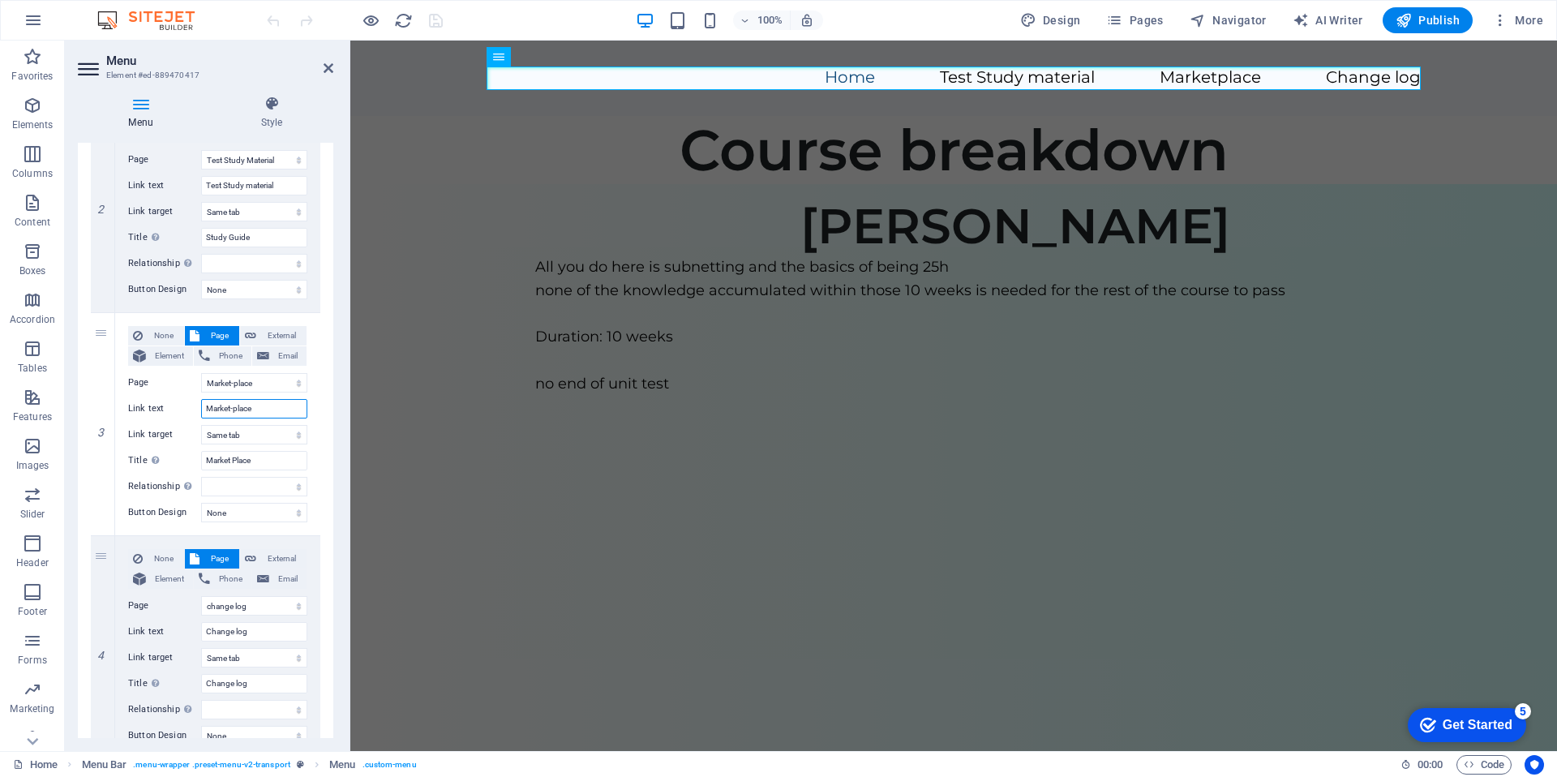
select select
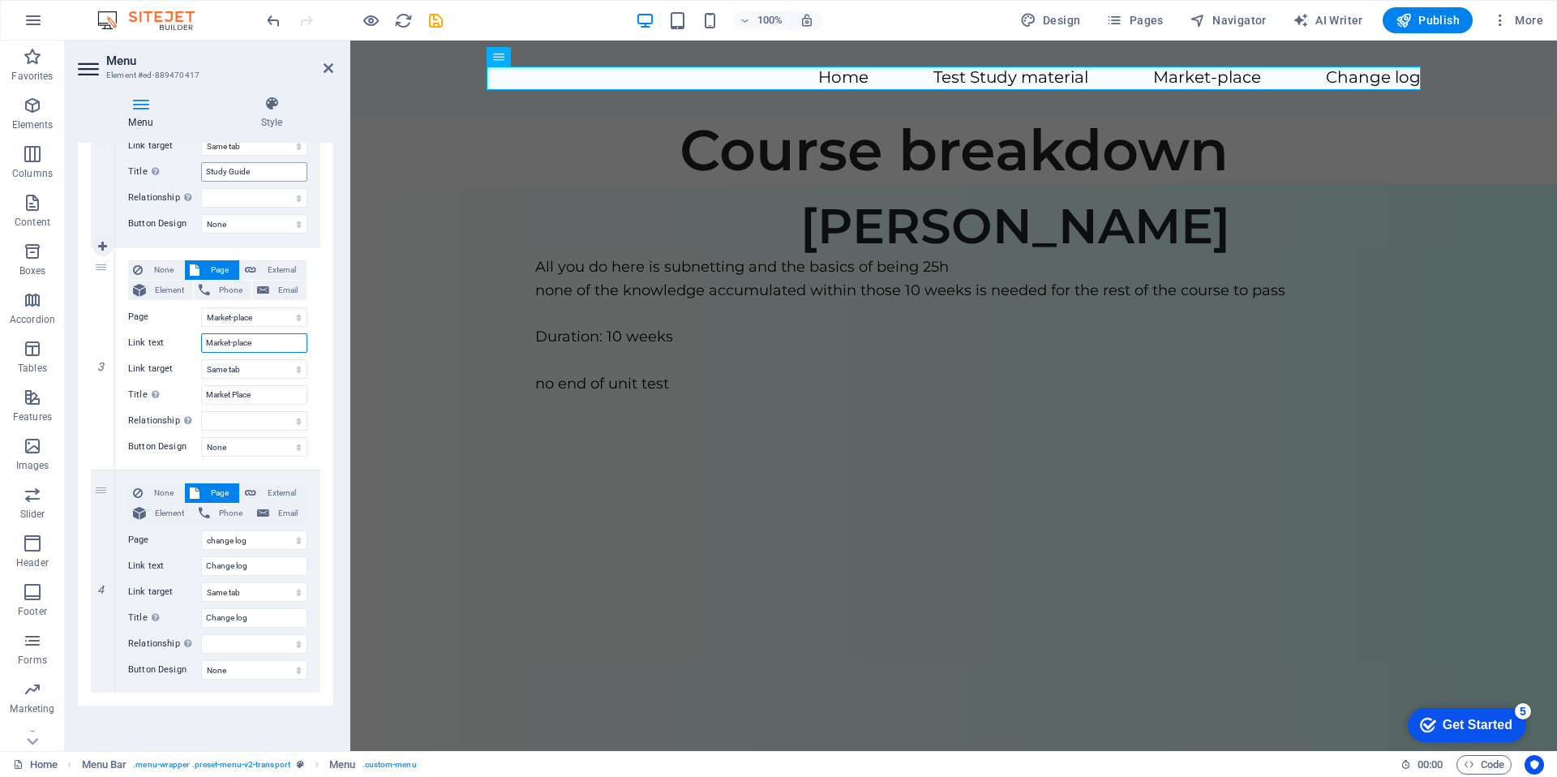
scroll to position [0, 0]
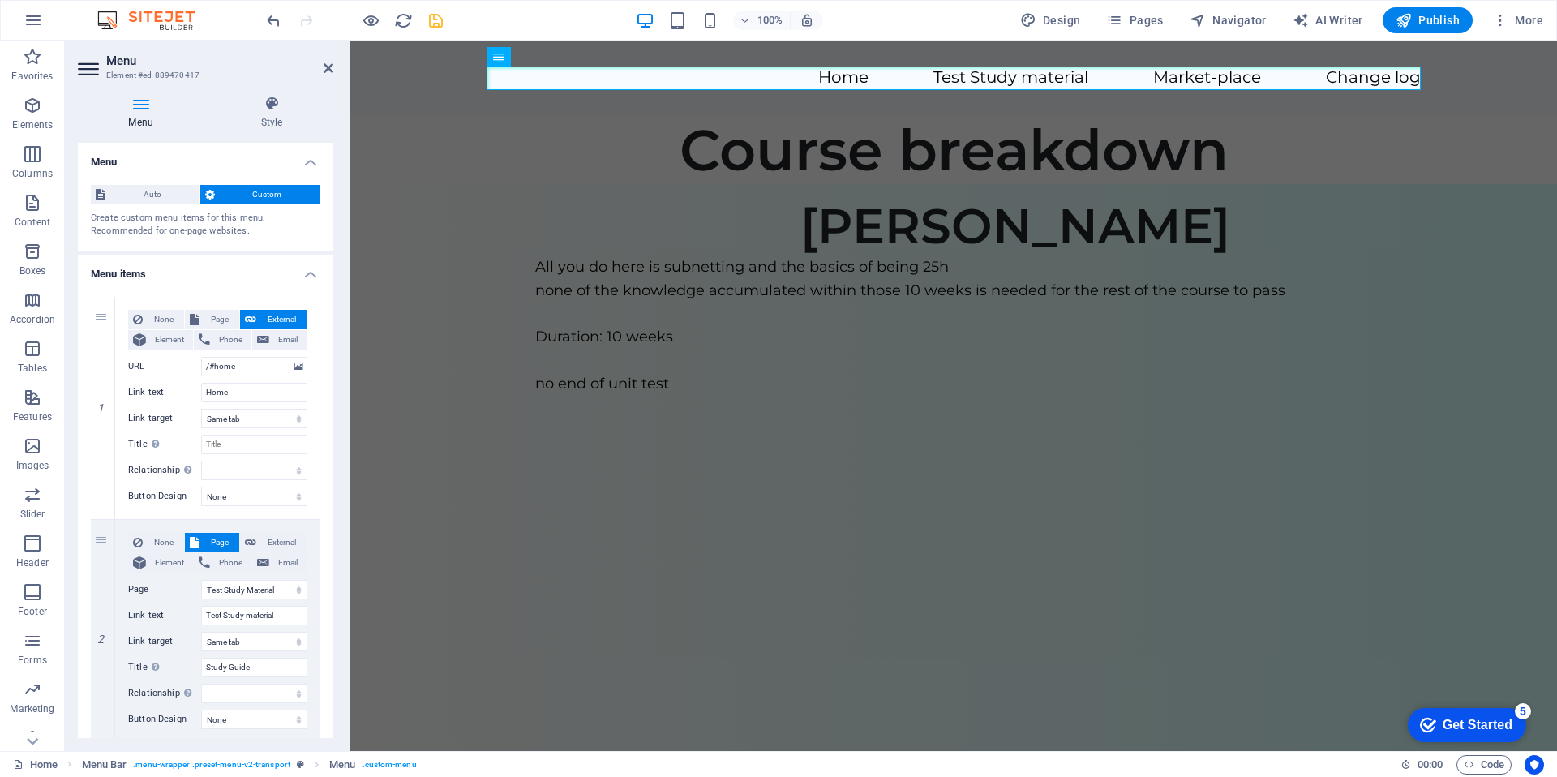
type input "Market-place"
click at [432, 26] on icon "save" at bounding box center [603, 38] width 934 height 24
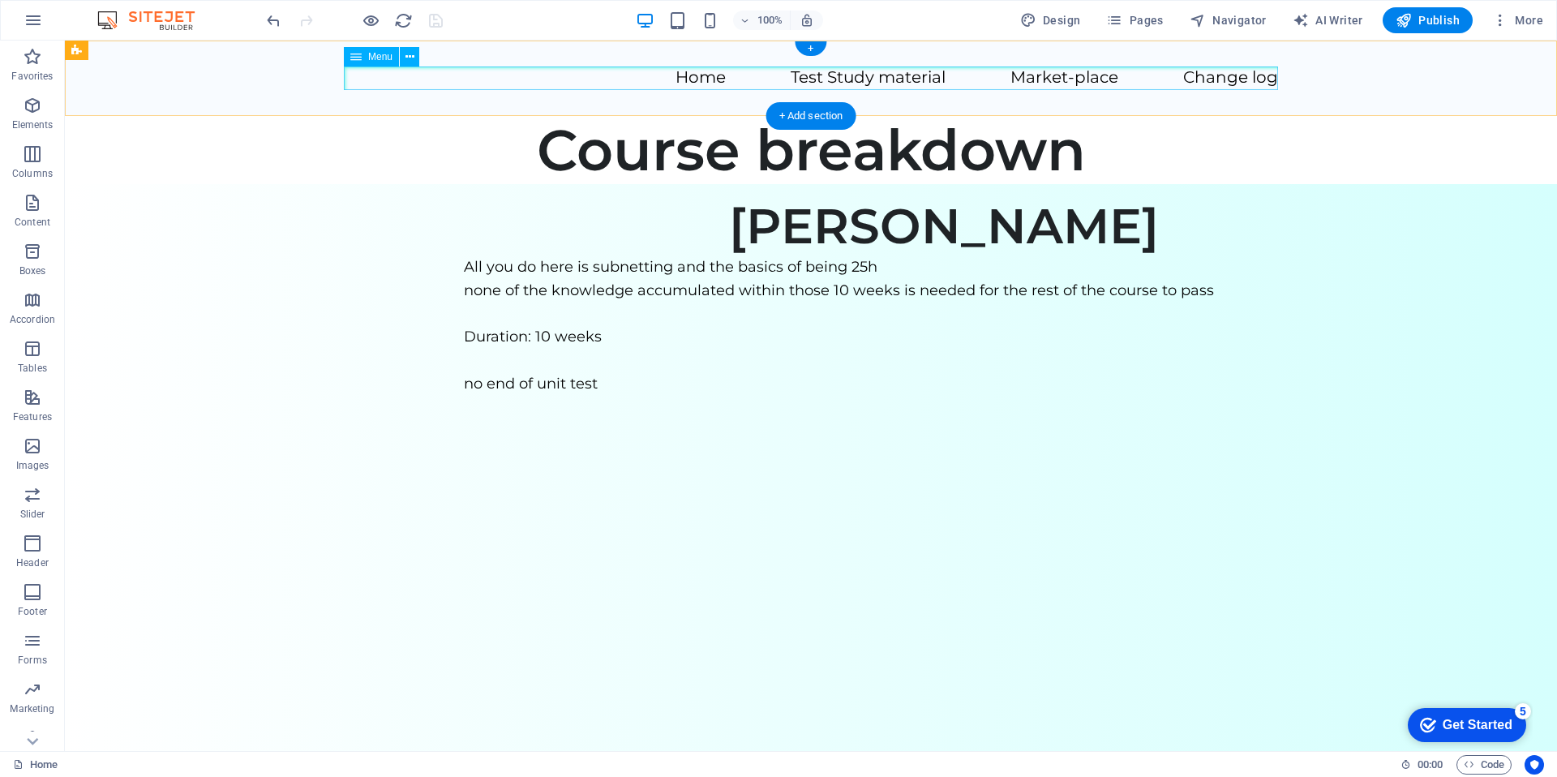
click at [1047, 77] on nav "Home Test Study material Market-place Change log" at bounding box center [811, 78] width 934 height 24
click at [1043, 83] on nav "Home Test Study material Market-place Change log" at bounding box center [811, 78] width 934 height 24
click at [1045, 80] on nav "Home Test Study material Market-place Change log" at bounding box center [811, 78] width 934 height 24
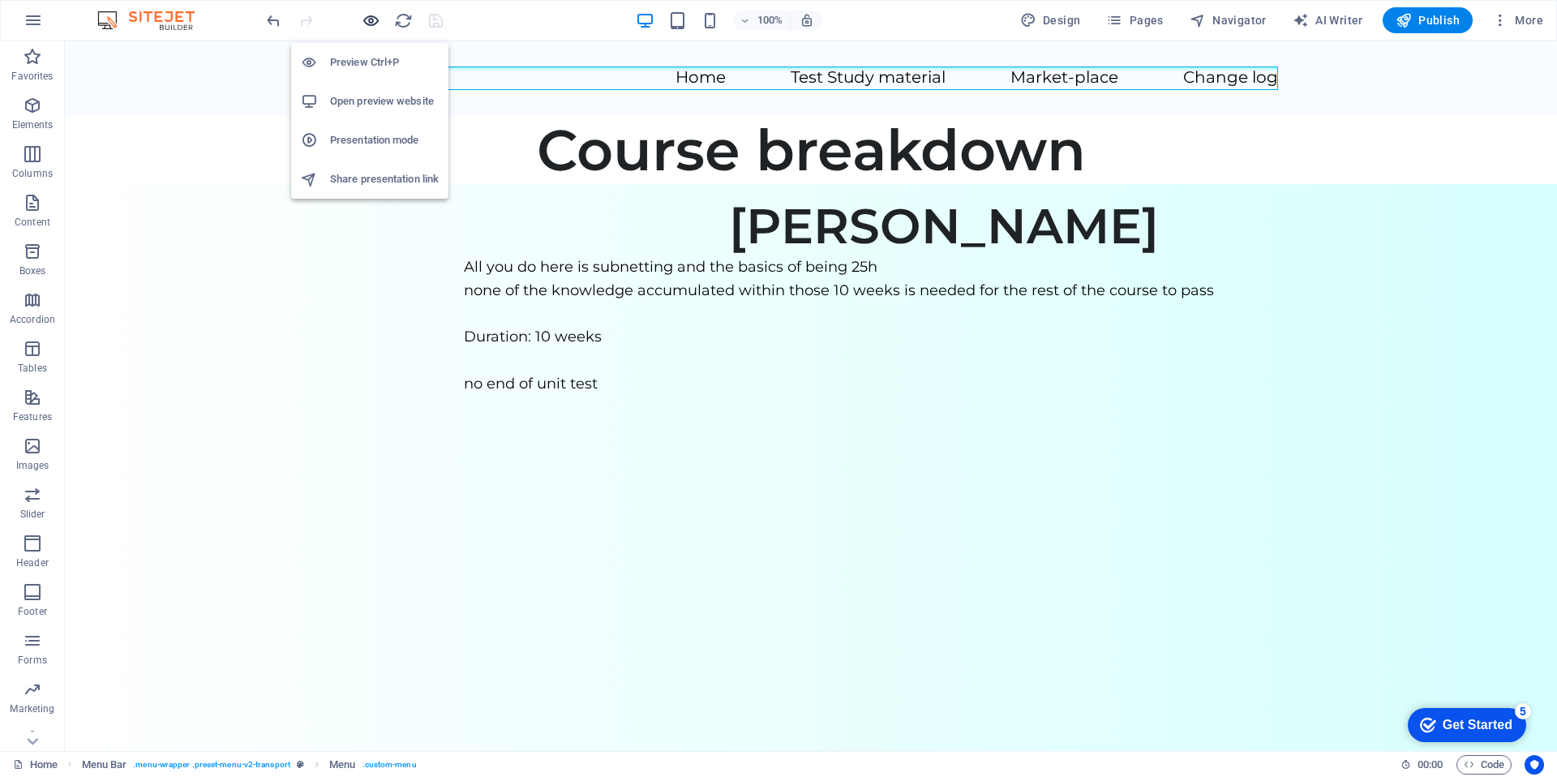
click at [370, 14] on icon "button" at bounding box center [371, 20] width 19 height 19
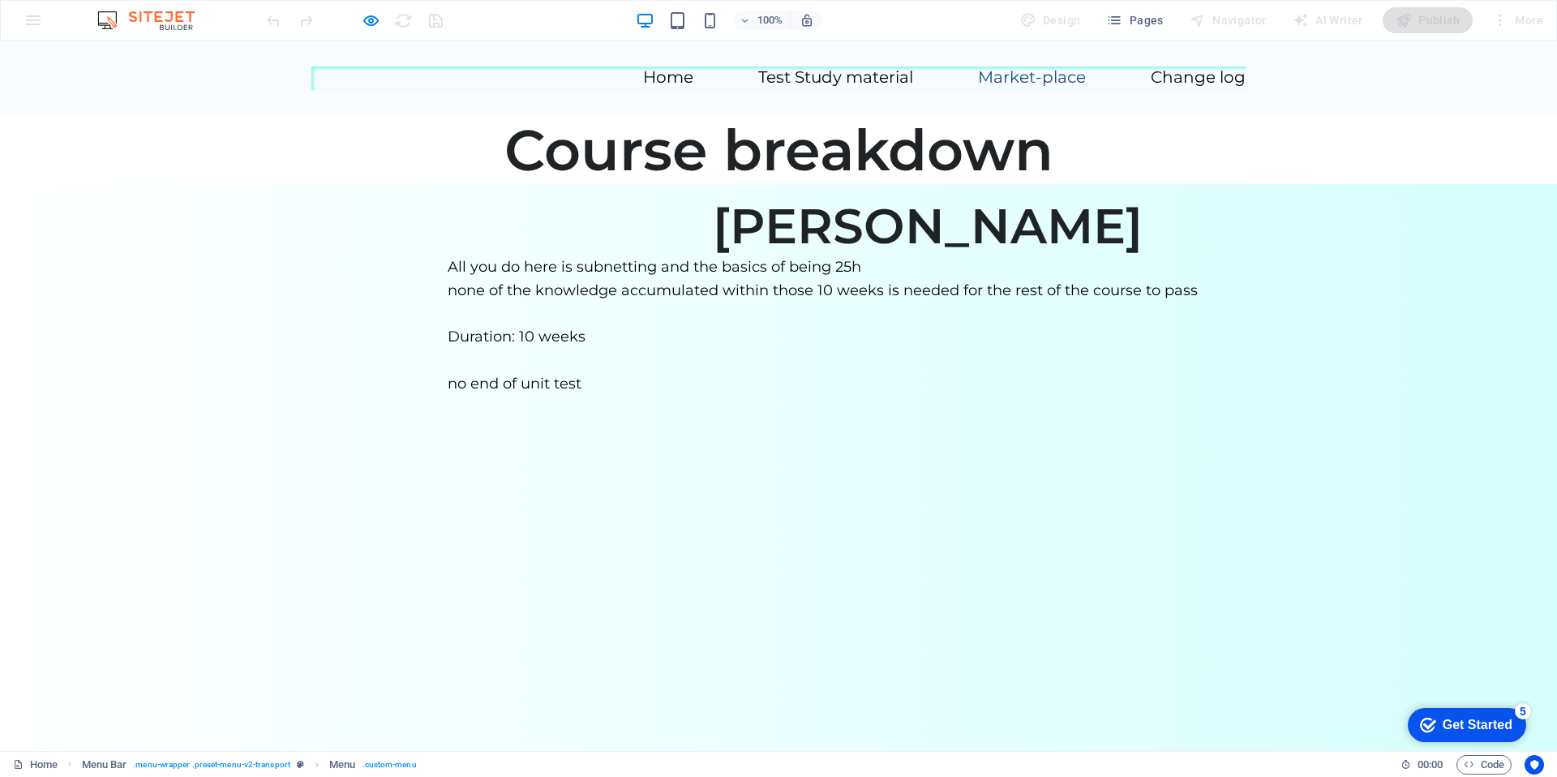
click at [1016, 71] on link "Market-place" at bounding box center [1032, 77] width 108 height 16
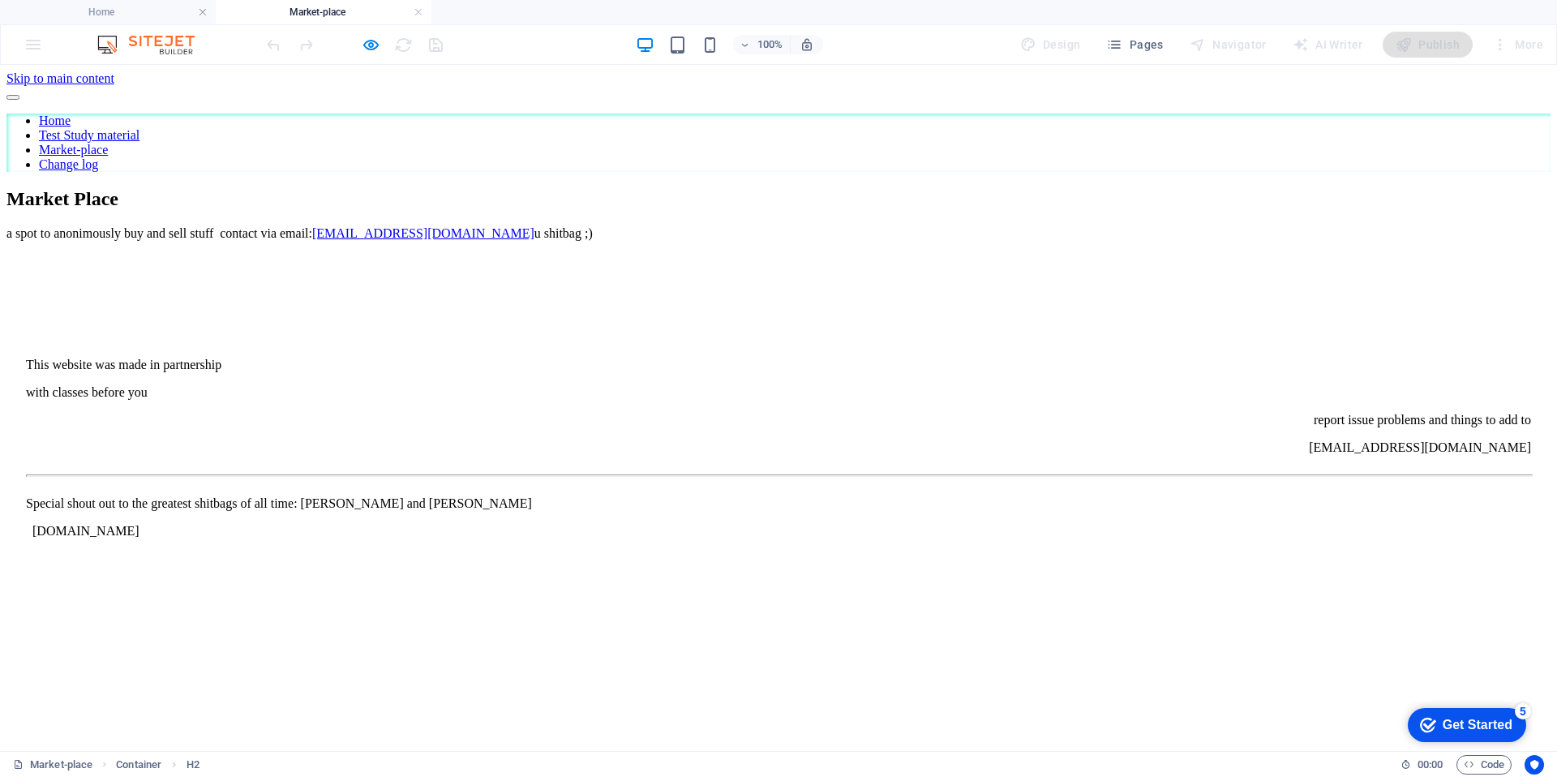
click at [672, 241] on div "a spot to anonimously buy and sell stuff contact via email: [EMAIL_ADDRESS][DOM…" at bounding box center [778, 233] width 1544 height 15
click at [670, 241] on div "a spot to anonimously buy and sell stuff contact via email: [EMAIL_ADDRESS][DOM…" at bounding box center [778, 233] width 1544 height 15
click at [1142, 54] on button "Pages" at bounding box center [1134, 45] width 70 height 26
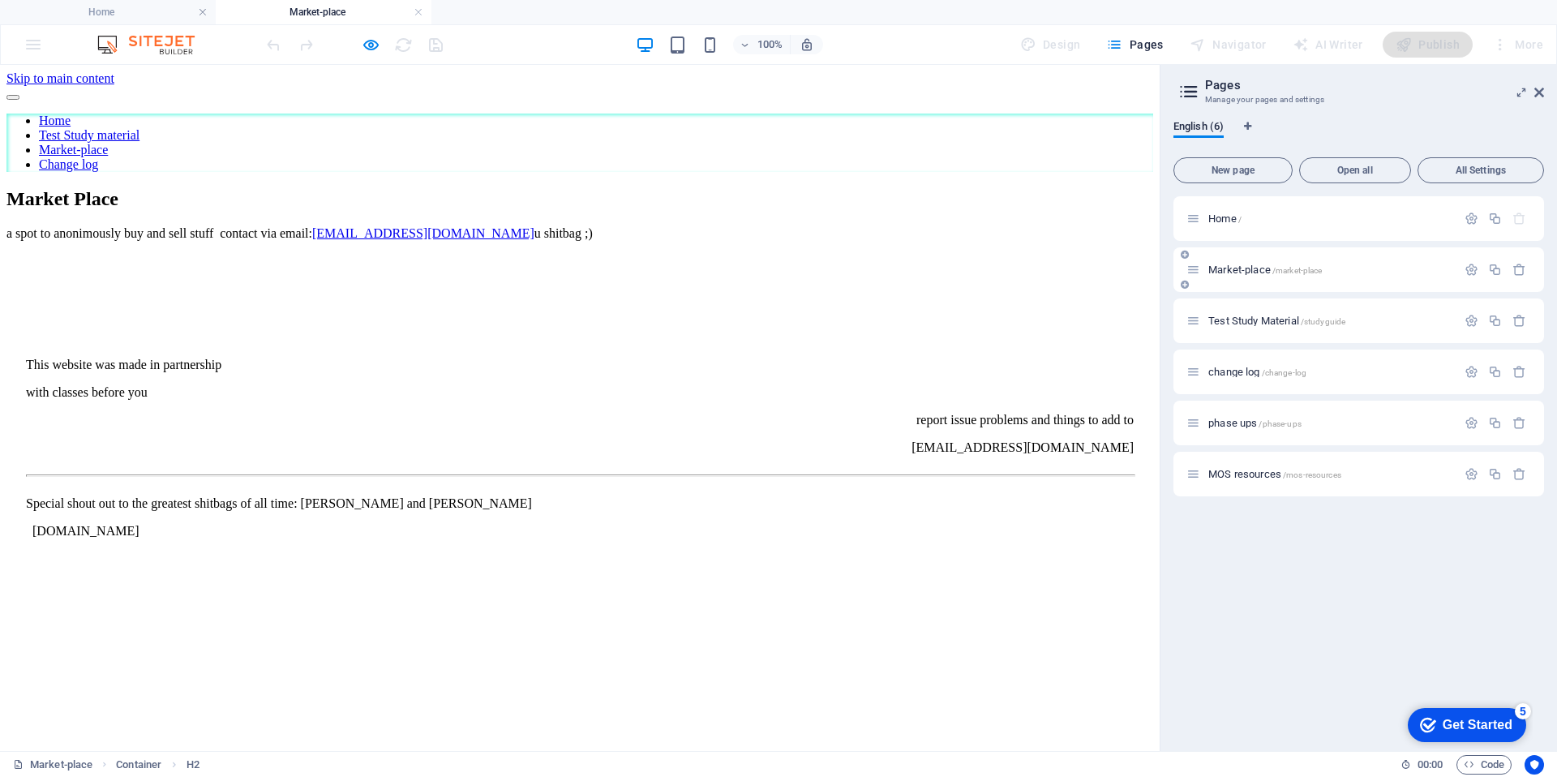
click at [1334, 271] on p "Market-place /market-place" at bounding box center [1329, 269] width 243 height 11
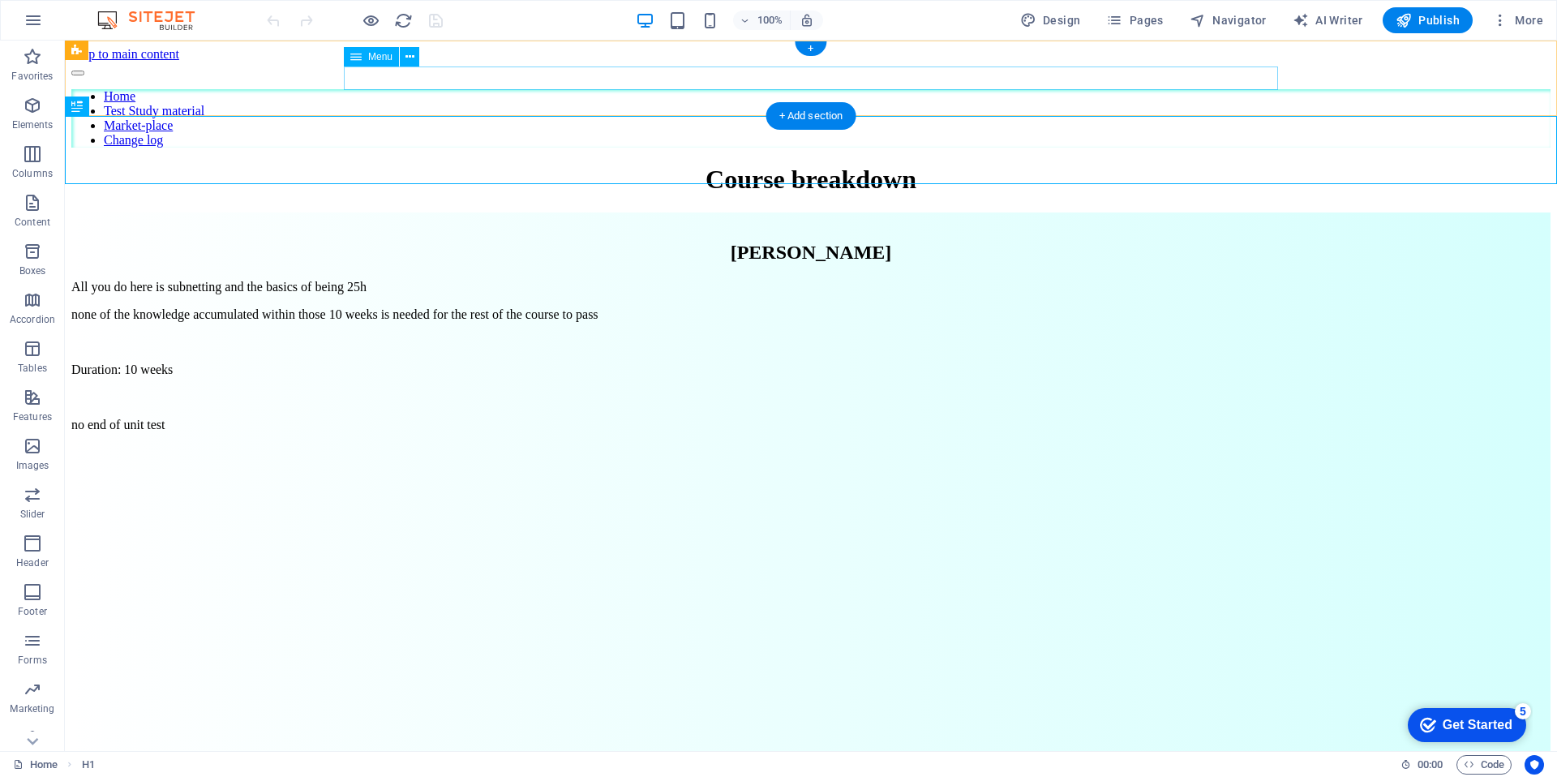
click at [1073, 89] on nav "Home Test Study material Market-place Change log" at bounding box center [810, 118] width 1479 height 58
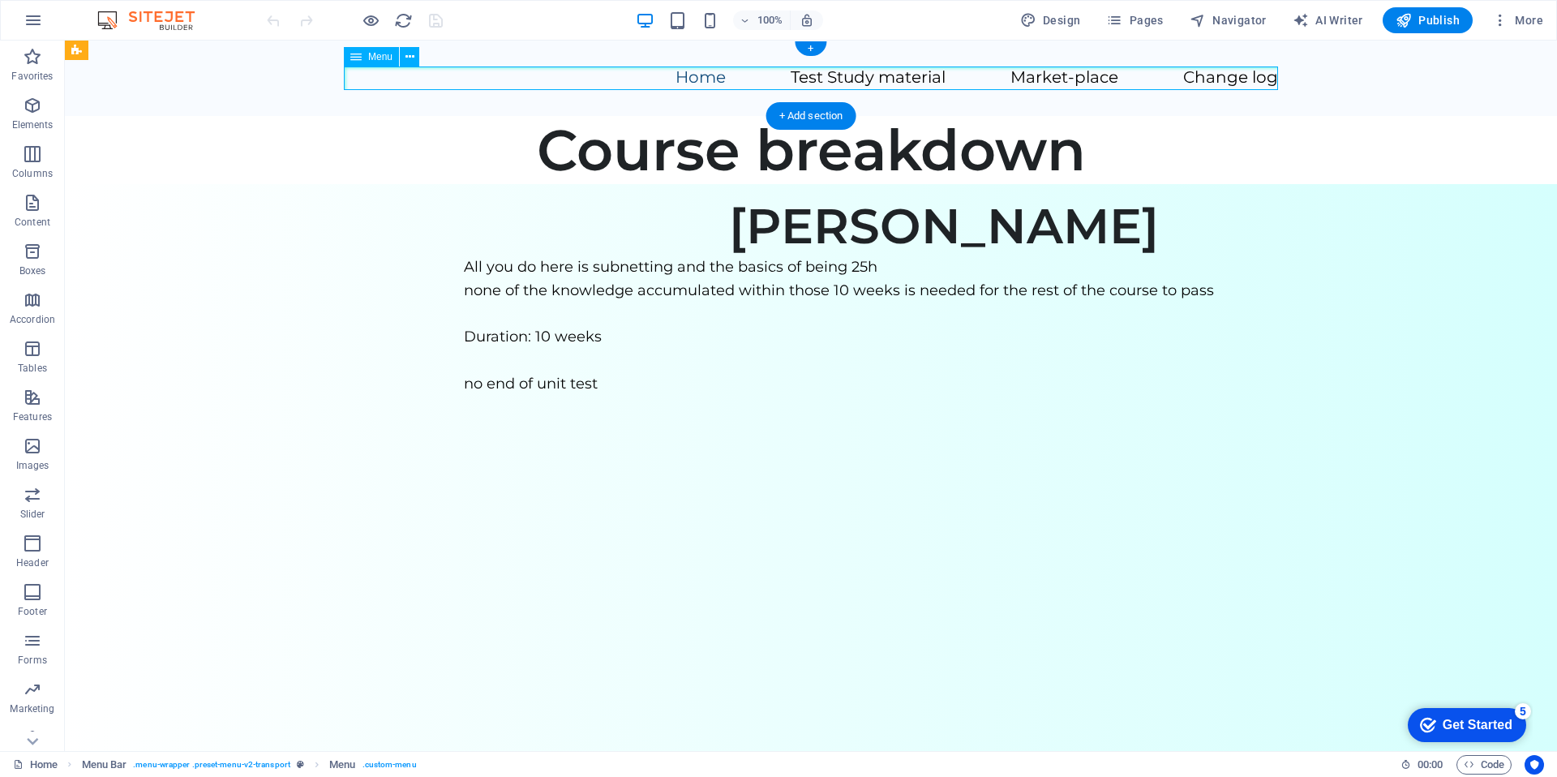
click at [1050, 73] on nav "Home Test Study material Market-place Change log" at bounding box center [811, 78] width 934 height 24
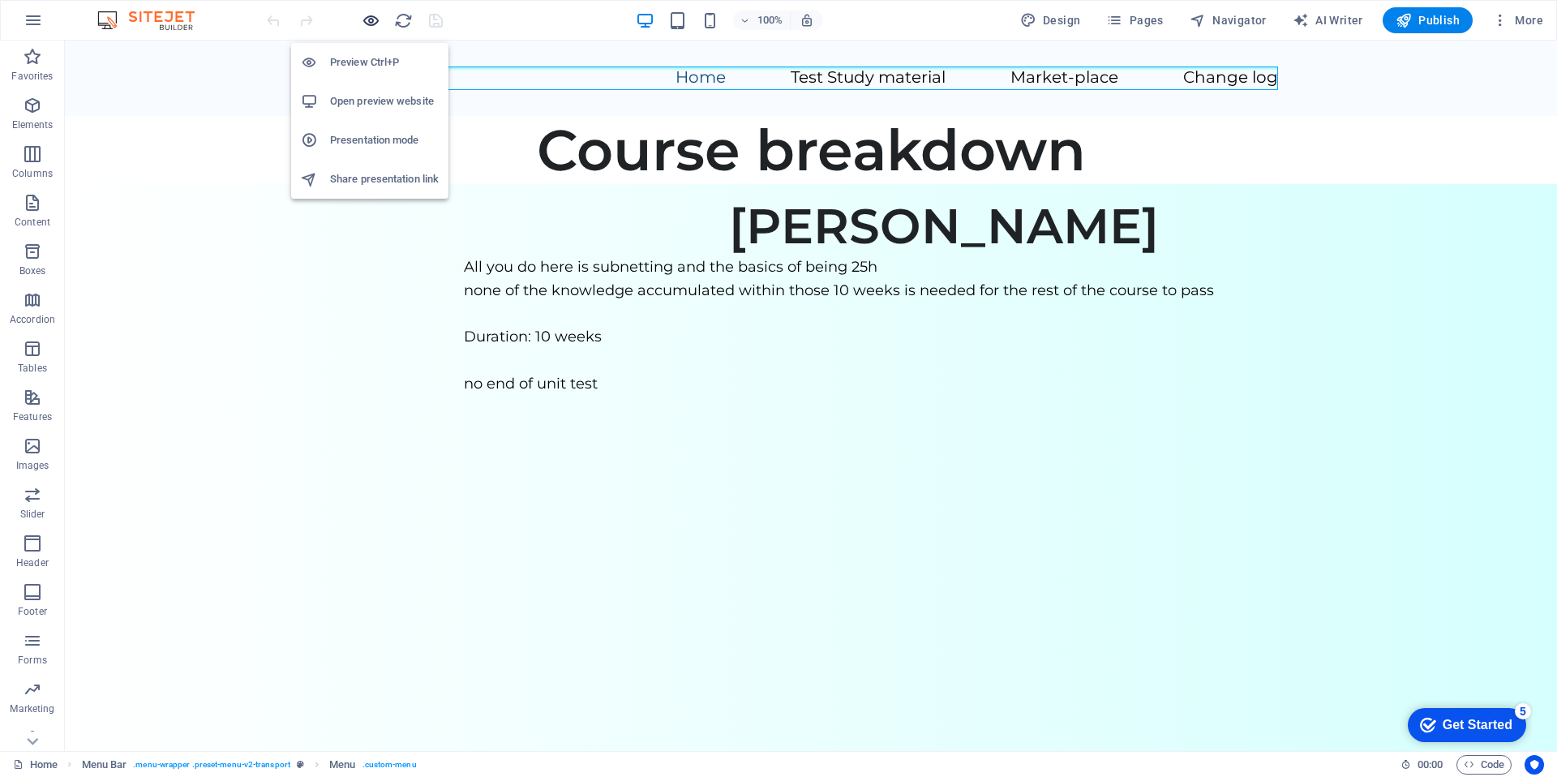
click at [379, 24] on icon "button" at bounding box center [371, 20] width 19 height 19
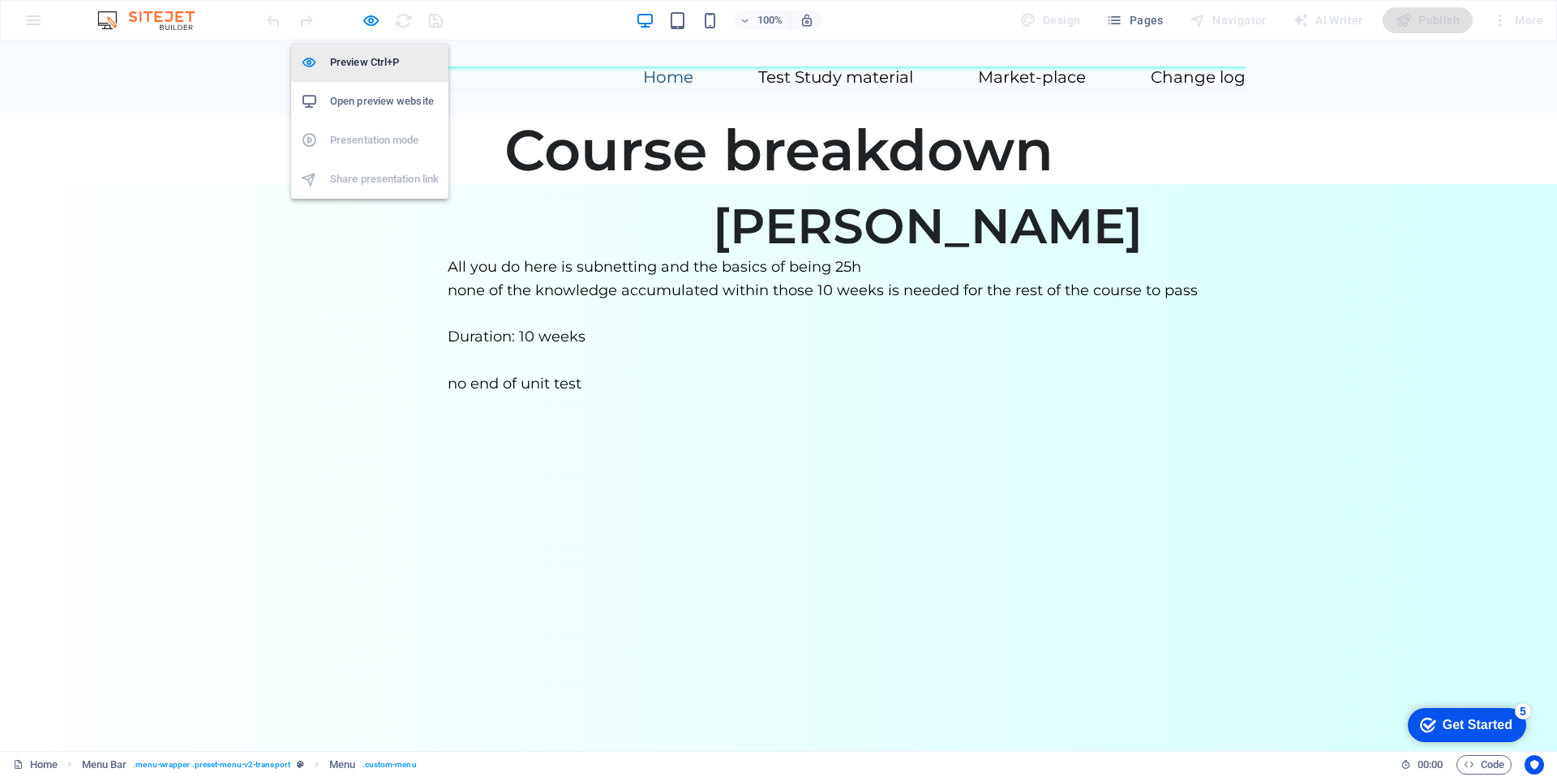
click at [370, 57] on h6 "Preview Ctrl+P" at bounding box center [384, 62] width 109 height 19
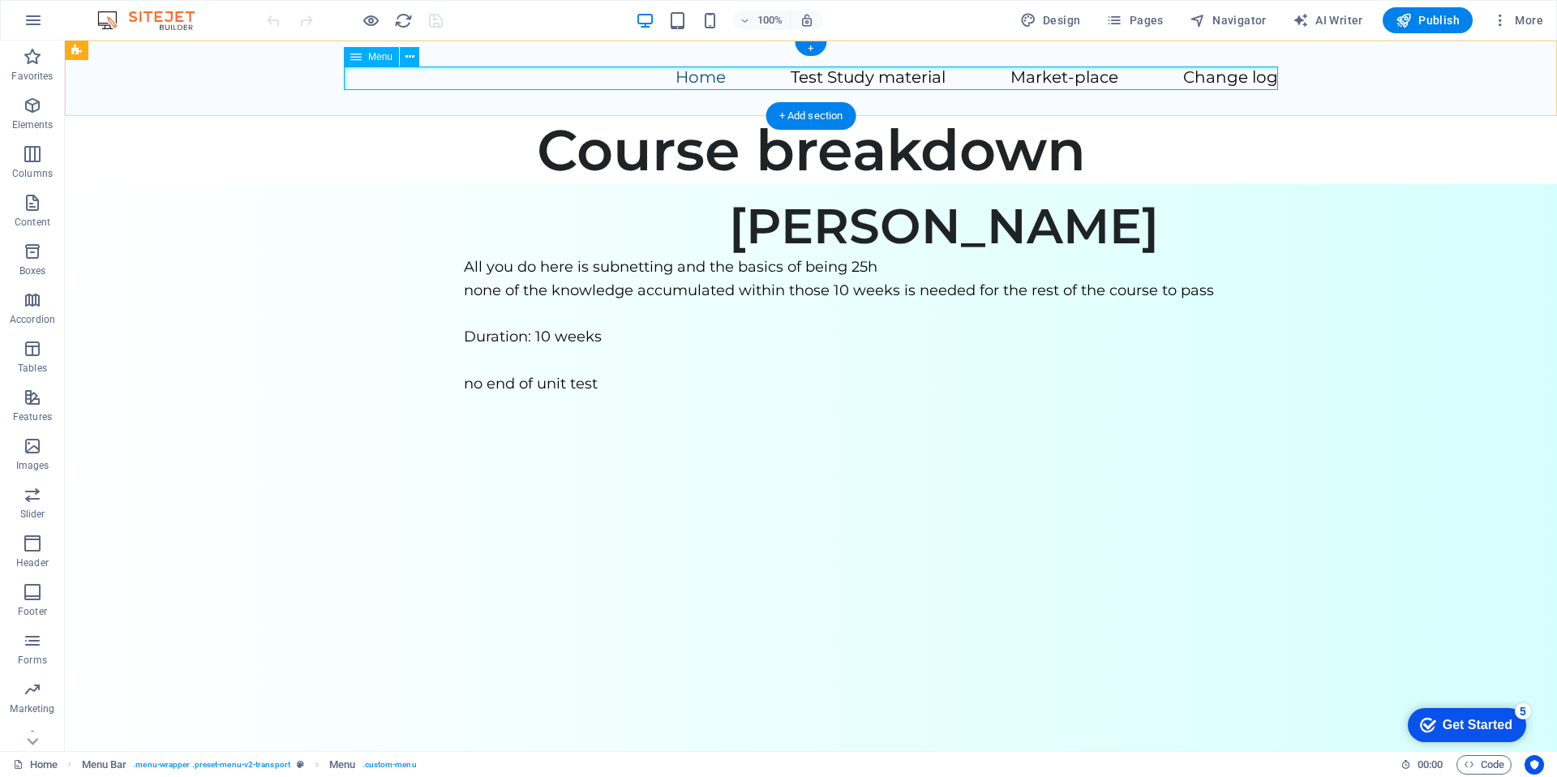
click at [1066, 73] on nav "Home Test Study material Market-place Change log" at bounding box center [811, 78] width 934 height 24
click at [1061, 79] on nav "Home Test Study material Market-place Change log" at bounding box center [811, 78] width 934 height 24
click at [1140, 30] on button "Pages" at bounding box center [1134, 20] width 70 height 26
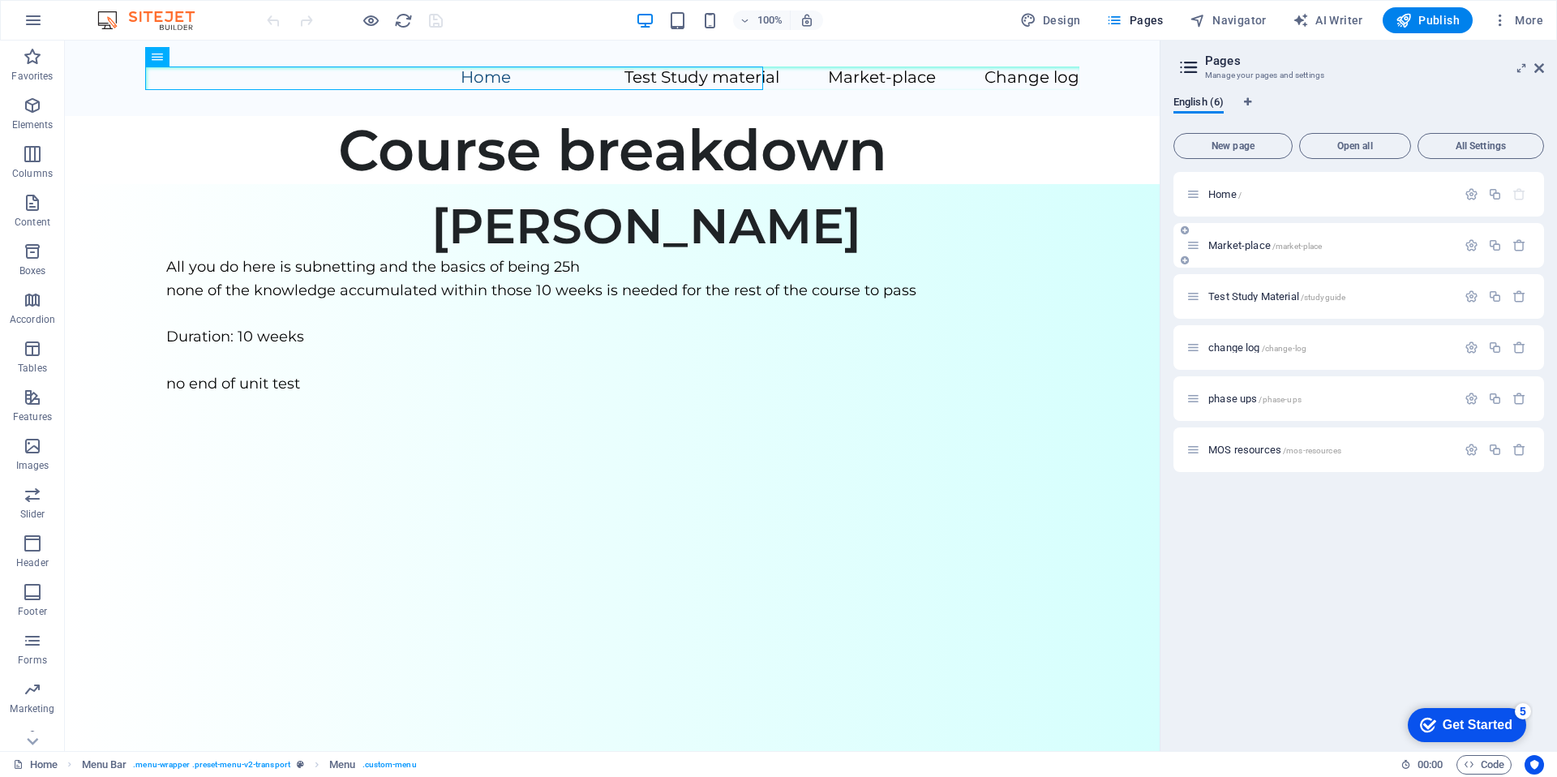
click at [1337, 251] on div "Market-place /market-place" at bounding box center [1321, 245] width 270 height 19
click at [1326, 253] on div "Market-place /market-place" at bounding box center [1321, 245] width 270 height 19
click at [1470, 248] on icon "button" at bounding box center [1471, 245] width 14 height 14
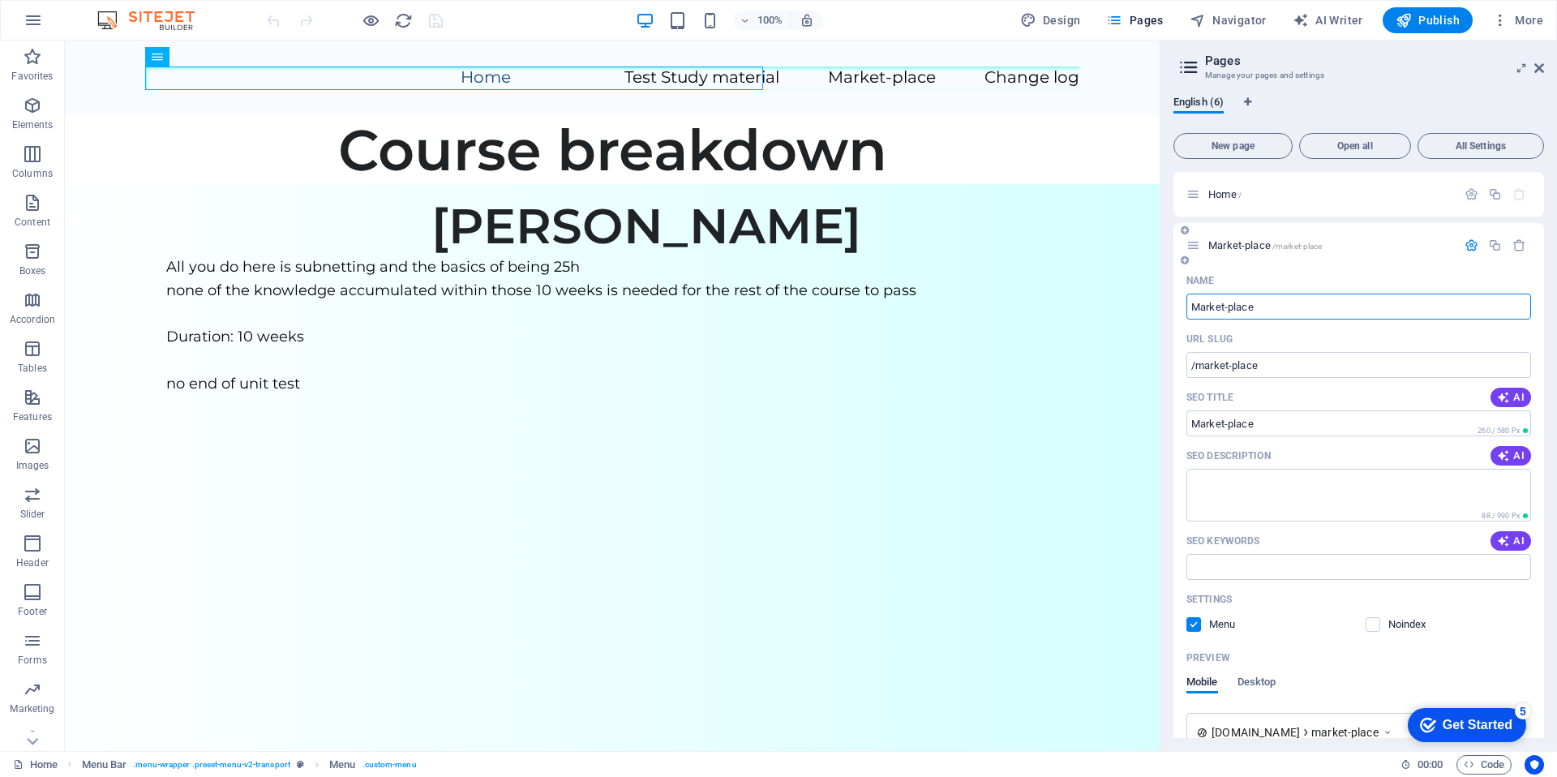
click at [1194, 248] on icon at bounding box center [1193, 245] width 14 height 14
click at [1343, 143] on span "Open all" at bounding box center [1354, 146] width 97 height 10
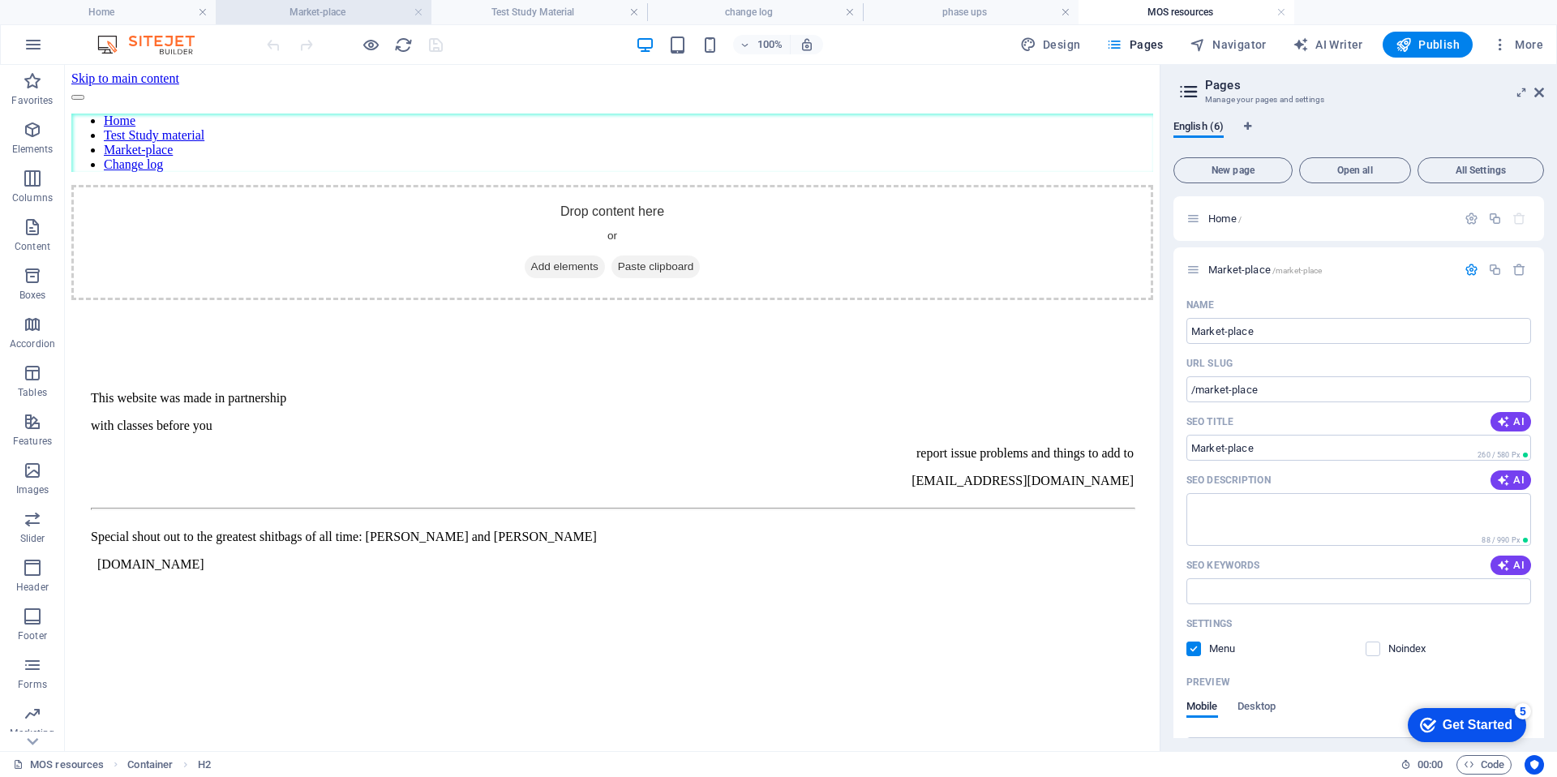
click at [346, 15] on h4 "Market-place" at bounding box center [324, 12] width 216 height 18
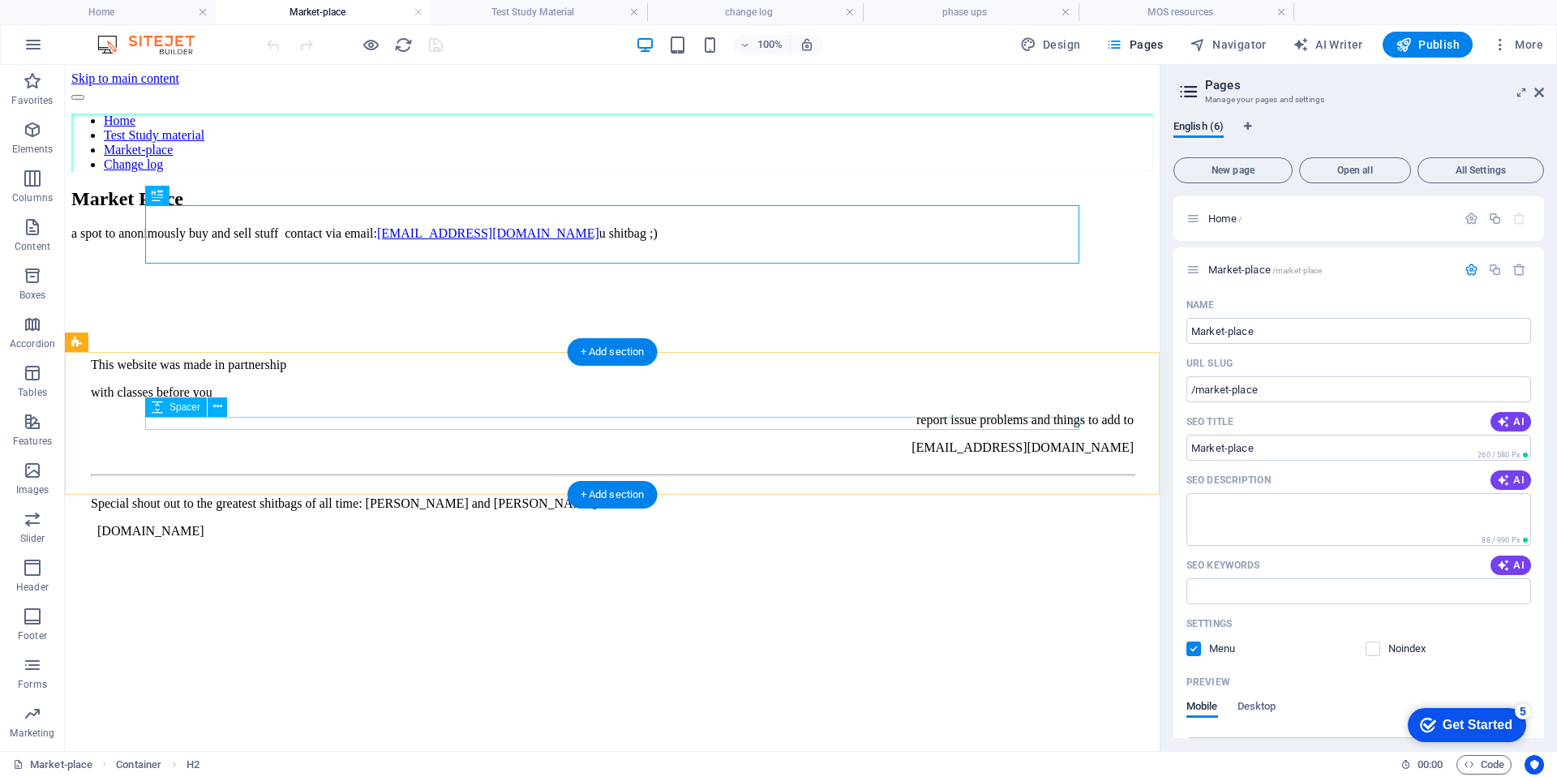
click at [487, 267] on div at bounding box center [611, 260] width 1081 height 13
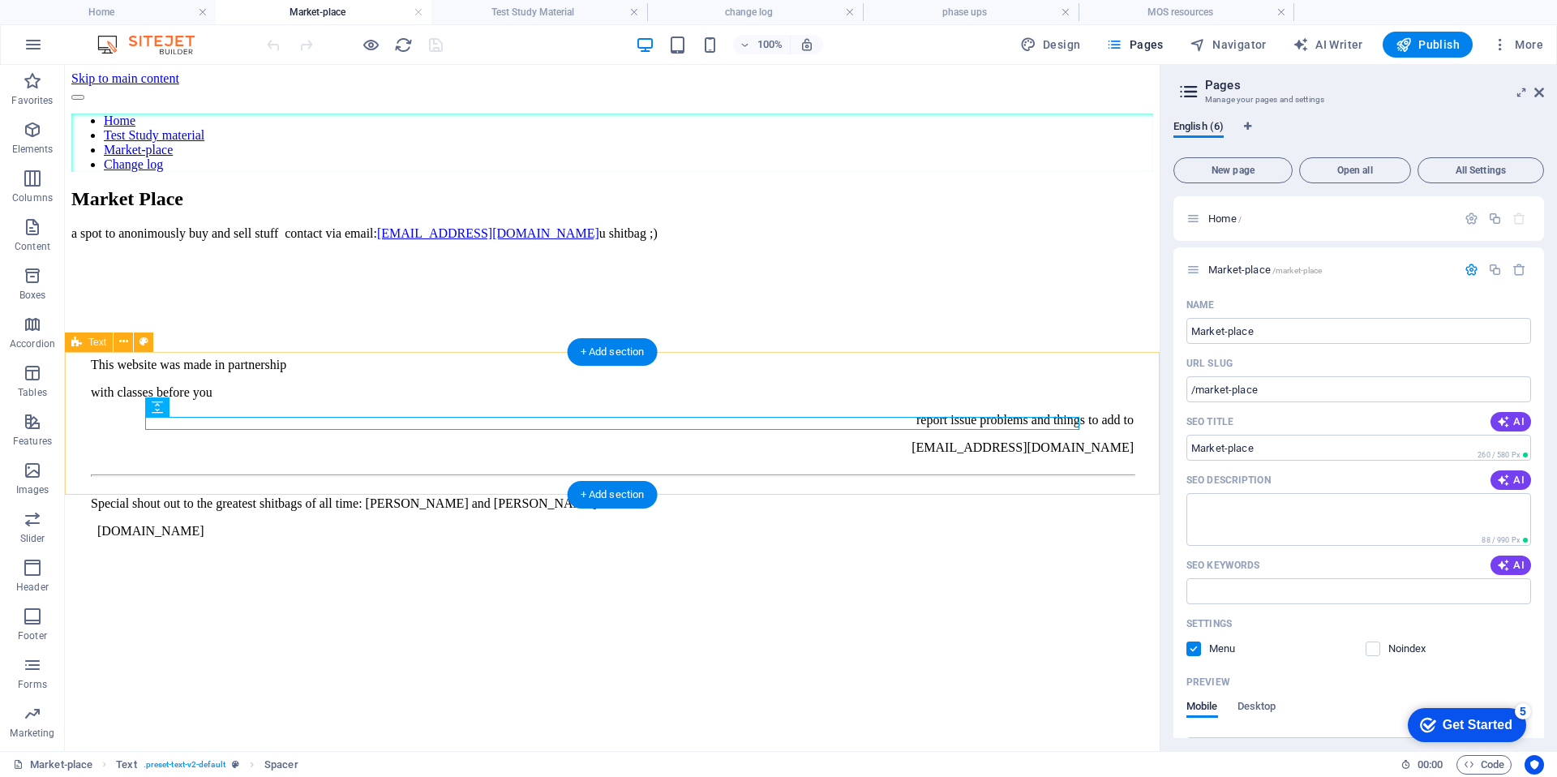
click at [490, 267] on div at bounding box center [611, 260] width 1081 height 13
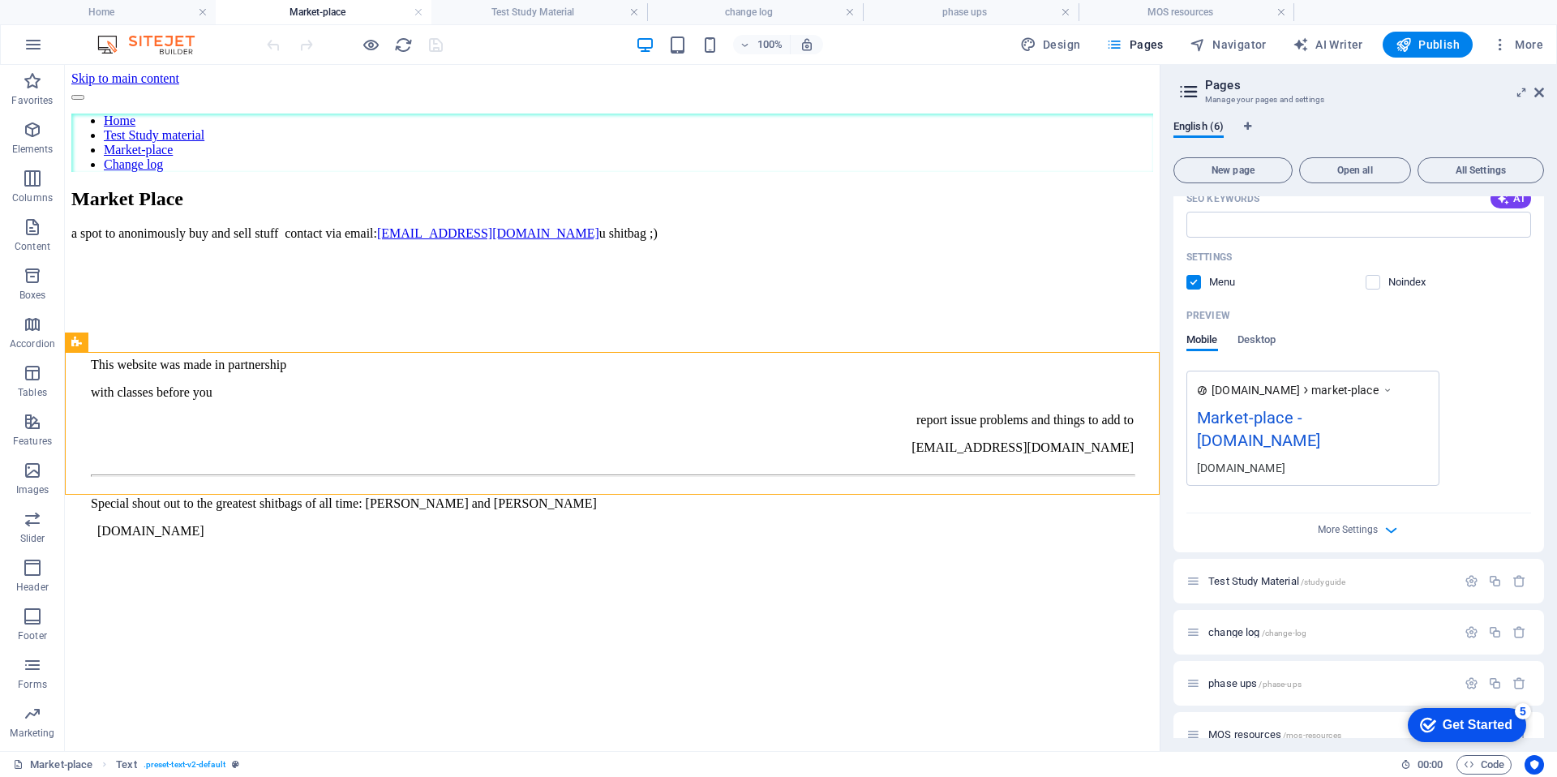
scroll to position [369, 0]
click at [1393, 388] on icon at bounding box center [1386, 387] width 11 height 16
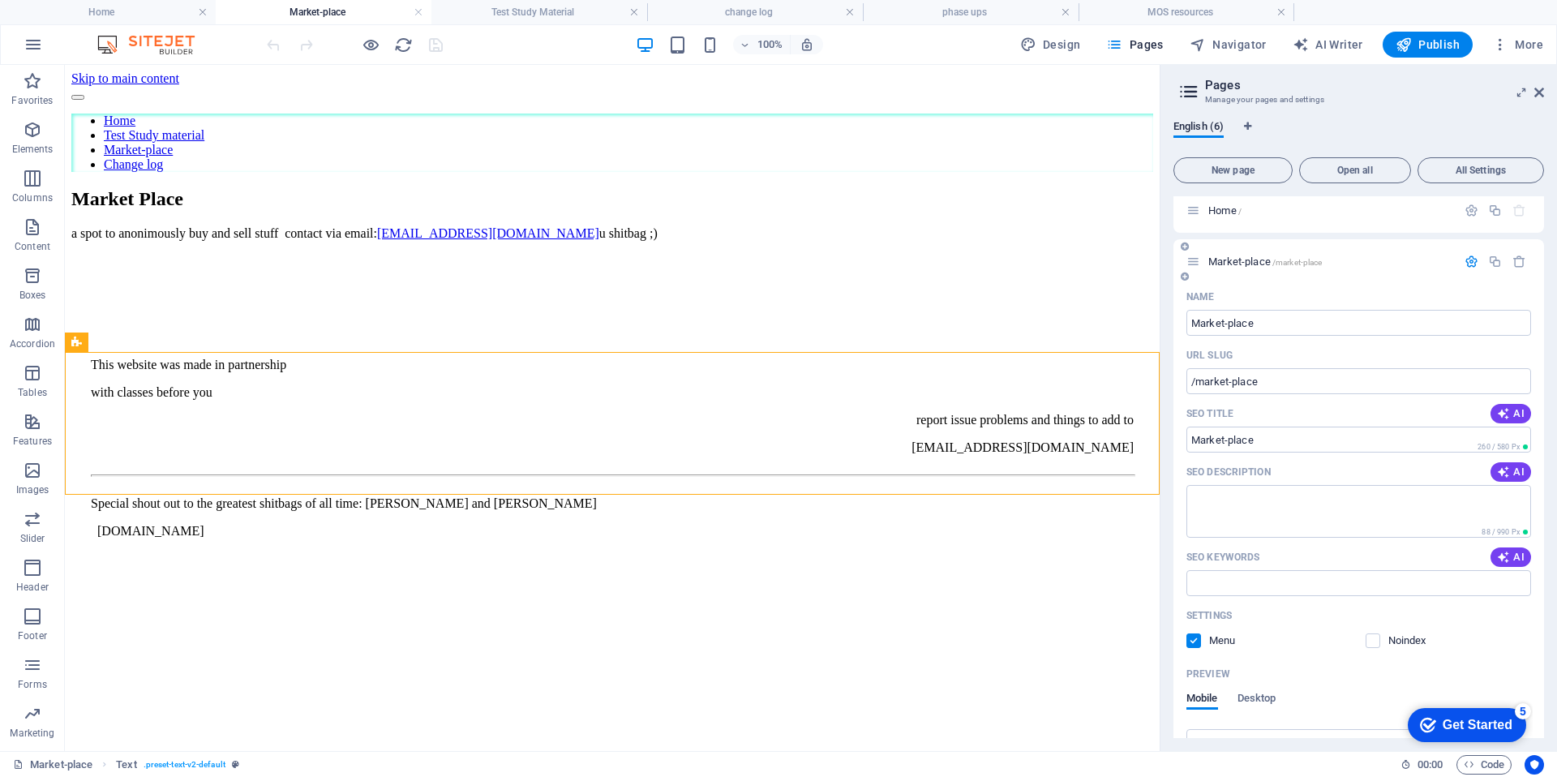
scroll to position [0, 0]
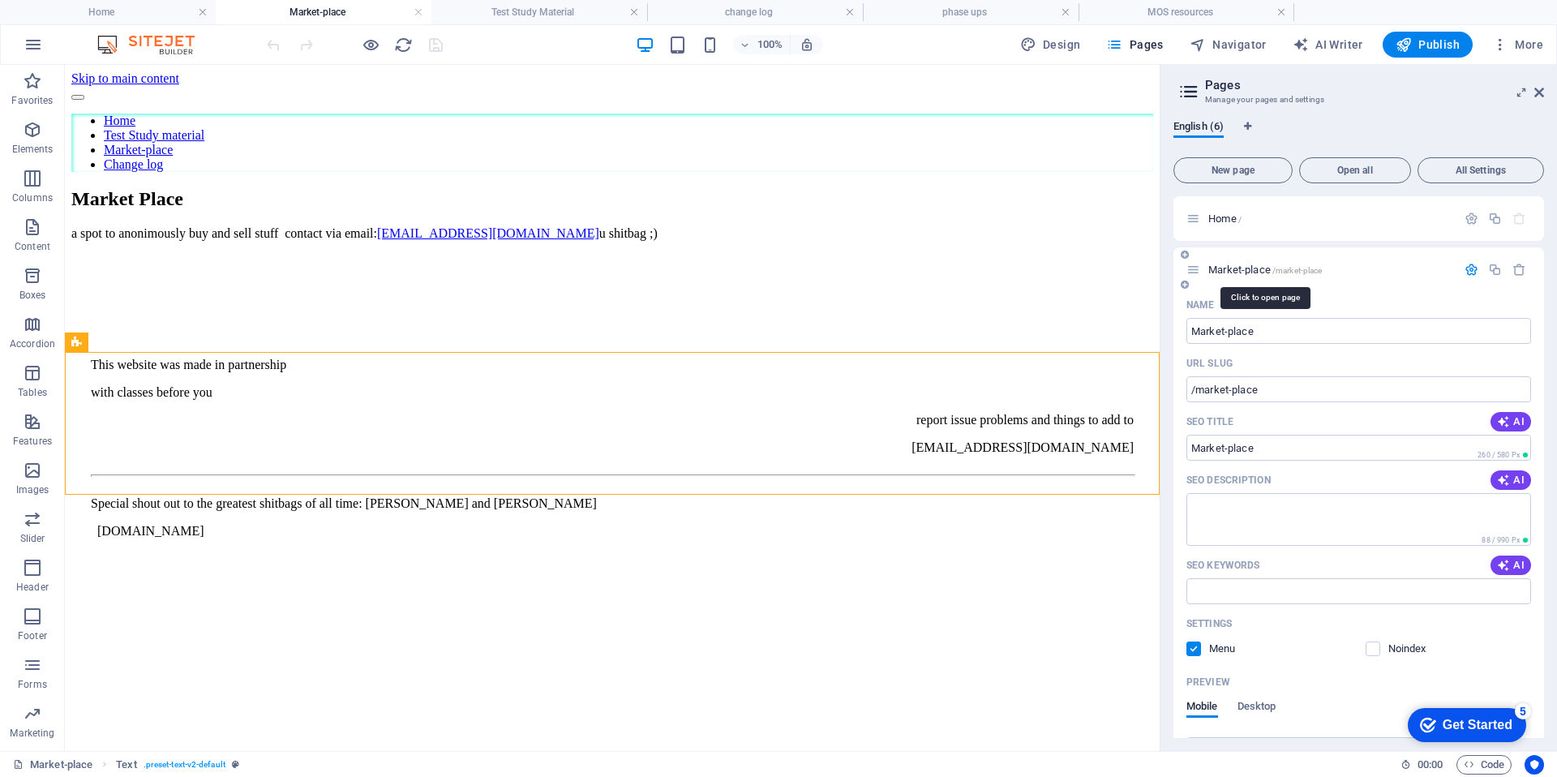
click at [1245, 270] on span "Market-place /market-place" at bounding box center [1264, 269] width 113 height 12
click at [1241, 270] on span "Market-place /market-place" at bounding box center [1264, 269] width 113 height 12
click at [548, 113] on nav "Home Test Study material Market-place Change log" at bounding box center [611, 142] width 1081 height 58
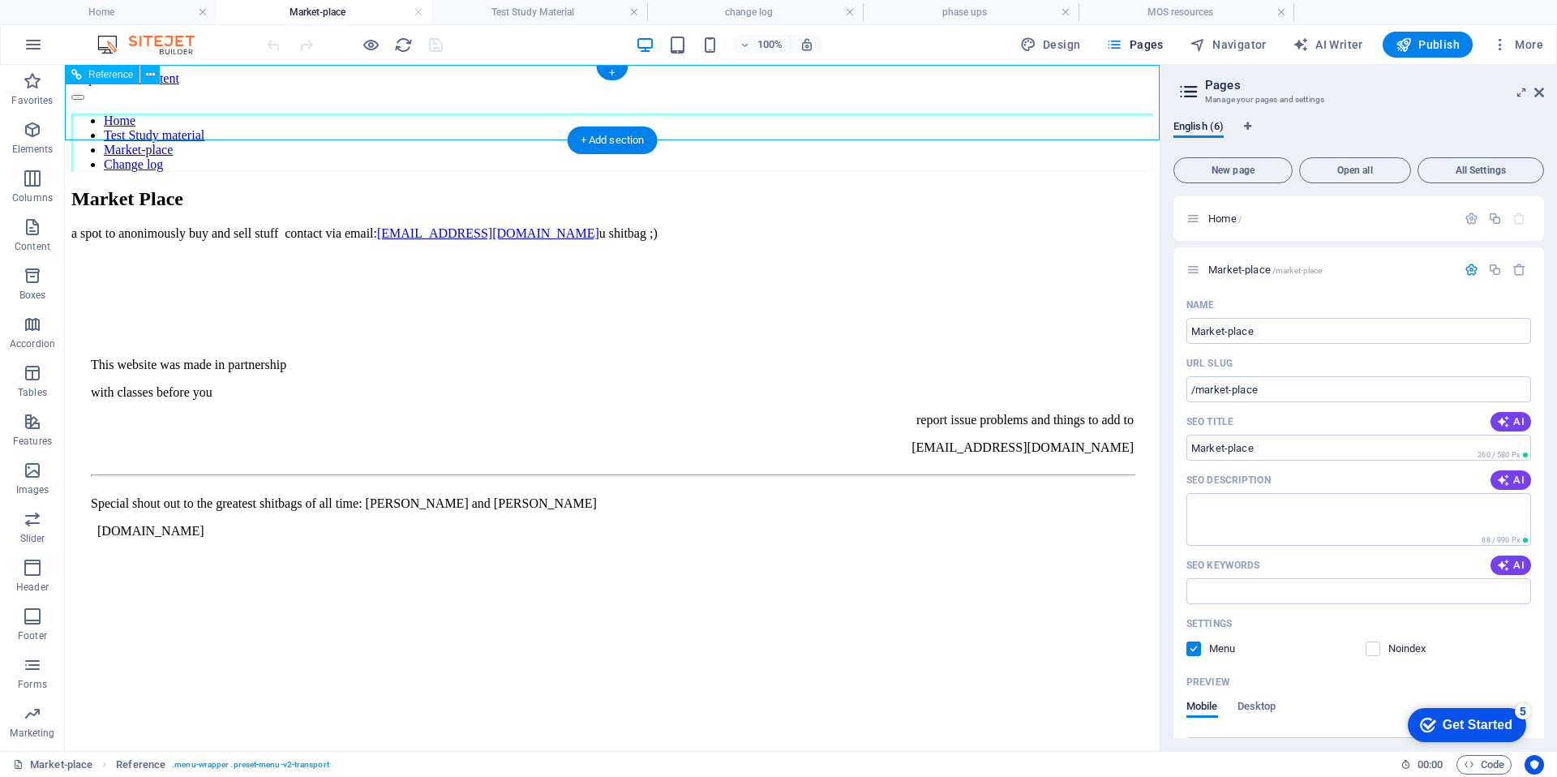
click at [307, 113] on nav "Home Test Study material Market-place Change log" at bounding box center [611, 142] width 1081 height 58
click at [253, 113] on nav "Home Test Study material Market-place Change log" at bounding box center [611, 142] width 1081 height 58
click at [173, 118] on div "Home Test Study material Market-place Change log" at bounding box center [611, 129] width 1081 height 86
click at [148, 79] on icon at bounding box center [150, 74] width 9 height 17
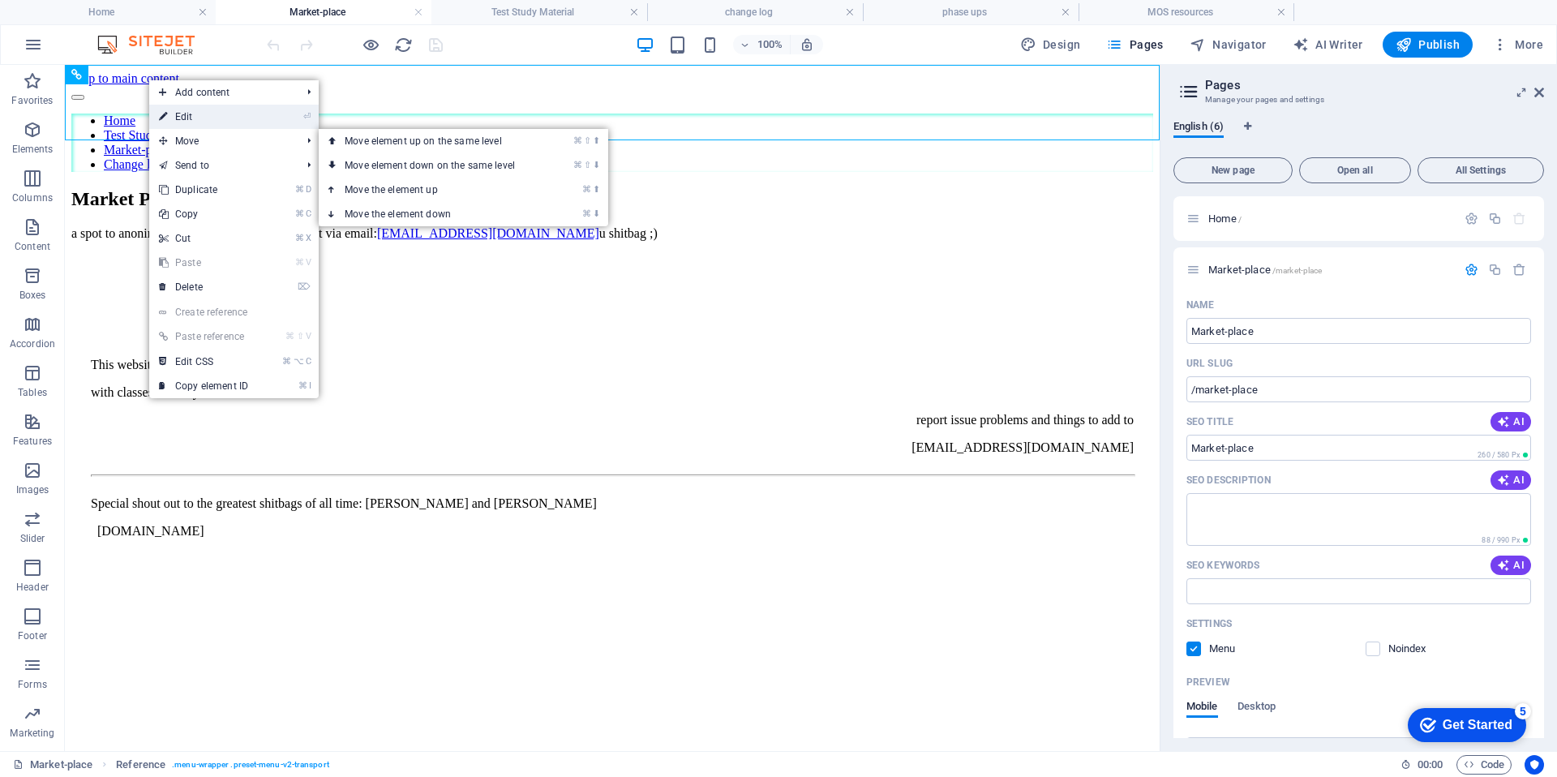
click at [200, 122] on link "⏎ Edit" at bounding box center [203, 117] width 109 height 24
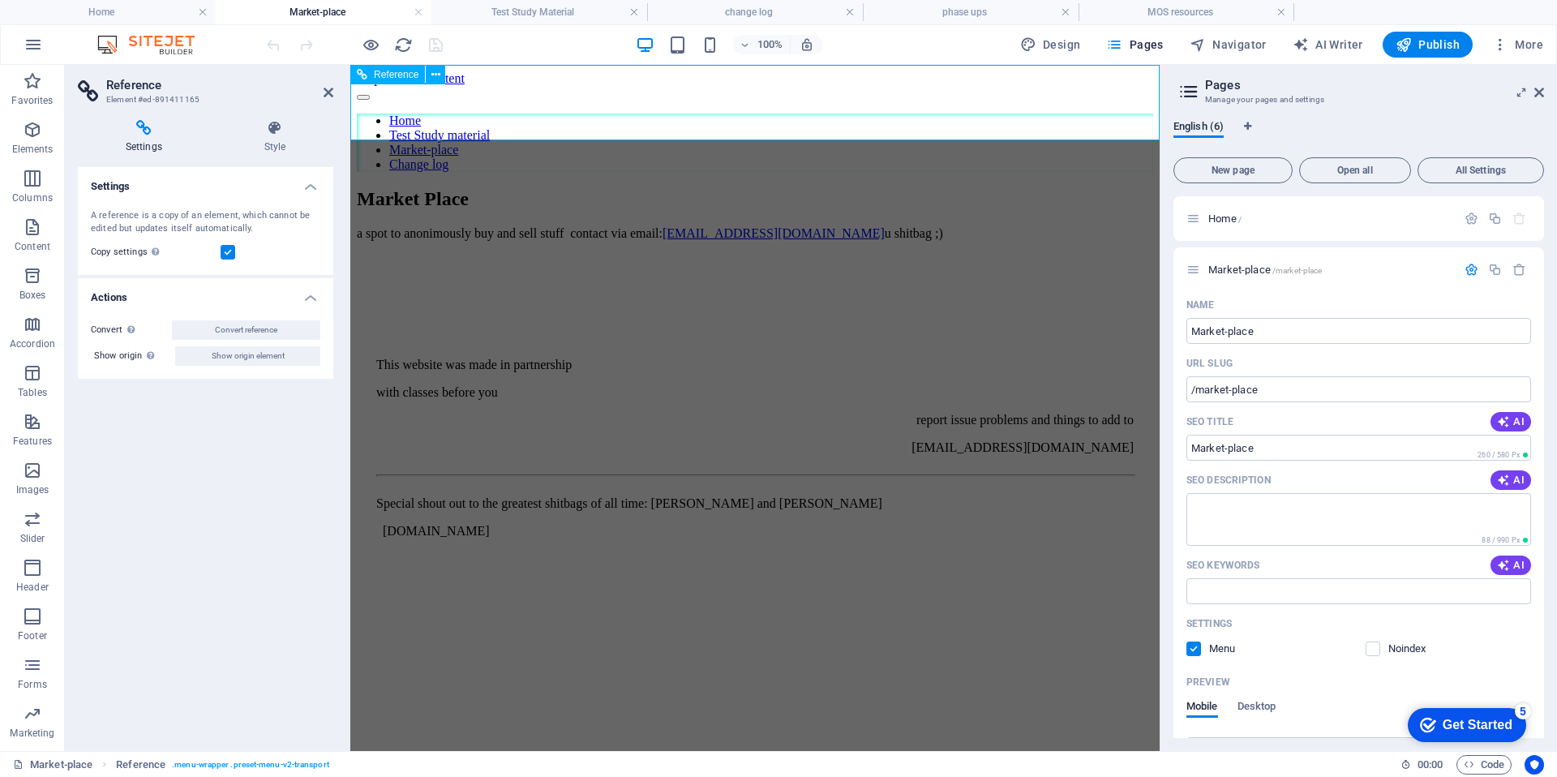
click at [474, 86] on div "Home Test Study material Market-place Change log" at bounding box center [755, 129] width 796 height 86
click at [155, 20] on h4 "Home" at bounding box center [108, 12] width 216 height 18
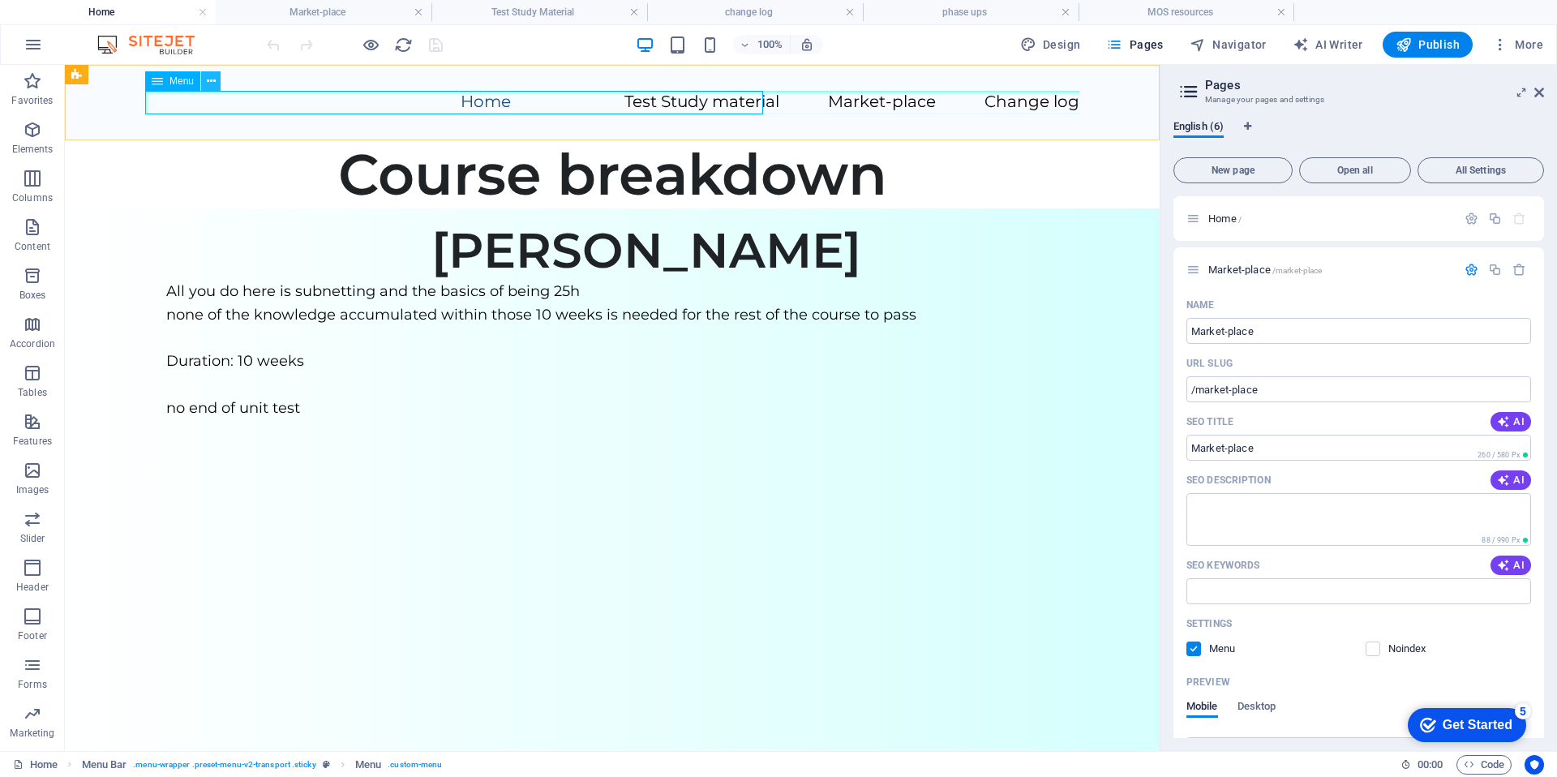
click at [203, 81] on button at bounding box center [210, 80] width 19 height 19
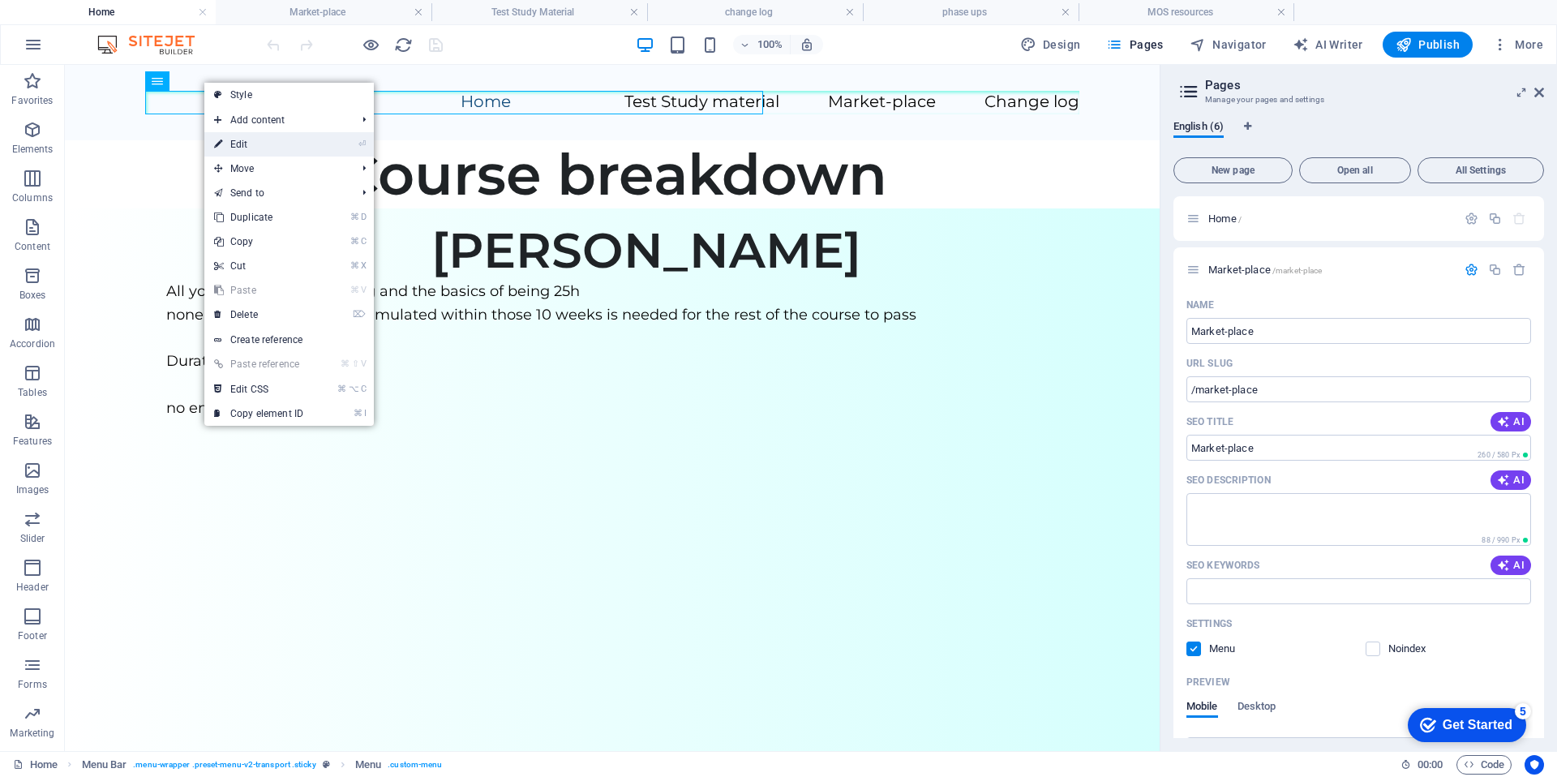
click at [285, 145] on link "⏎ Edit" at bounding box center [258, 144] width 109 height 24
select select
select select "2"
select select
select select "1"
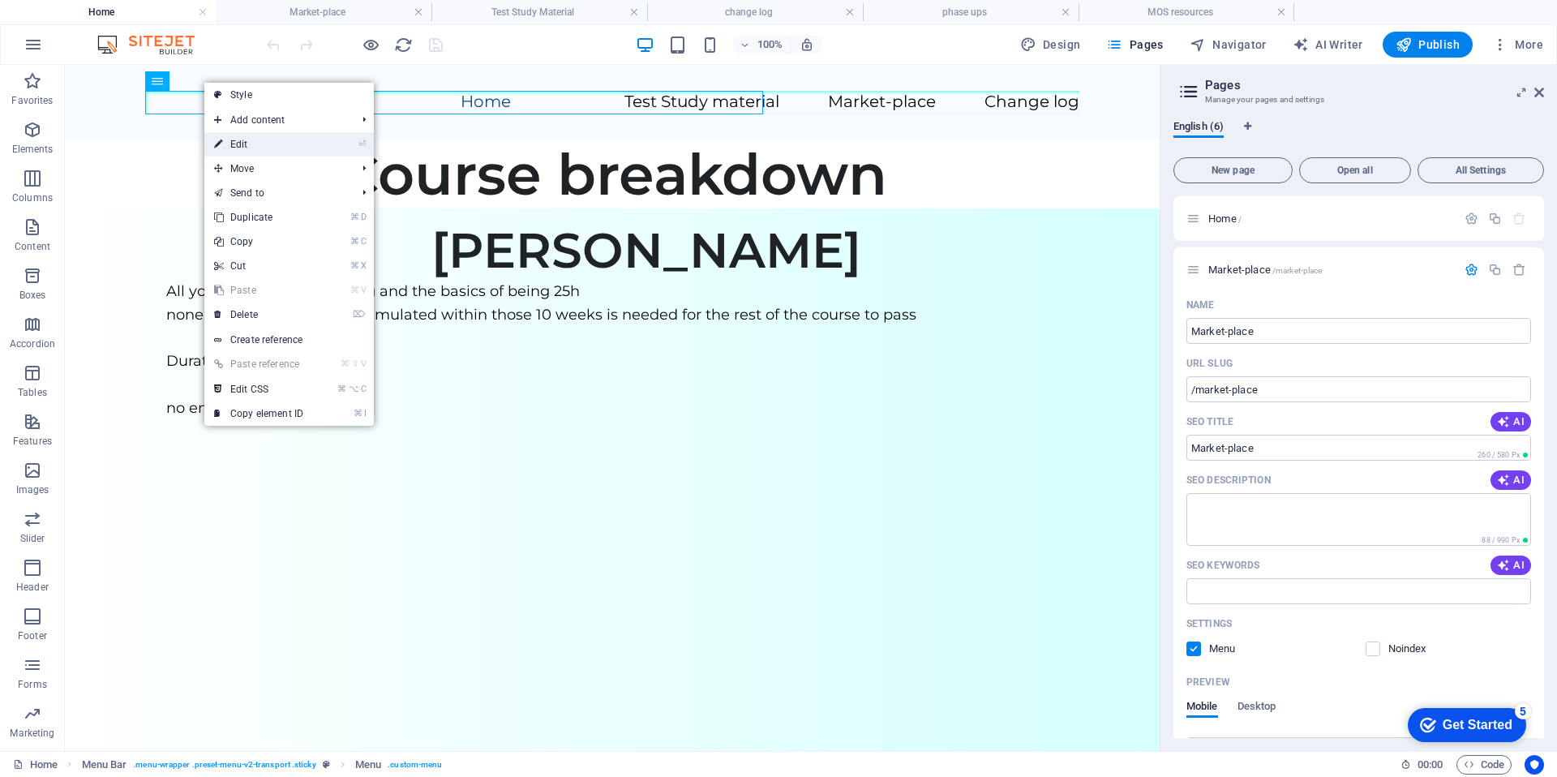
select select
select select "3"
select select
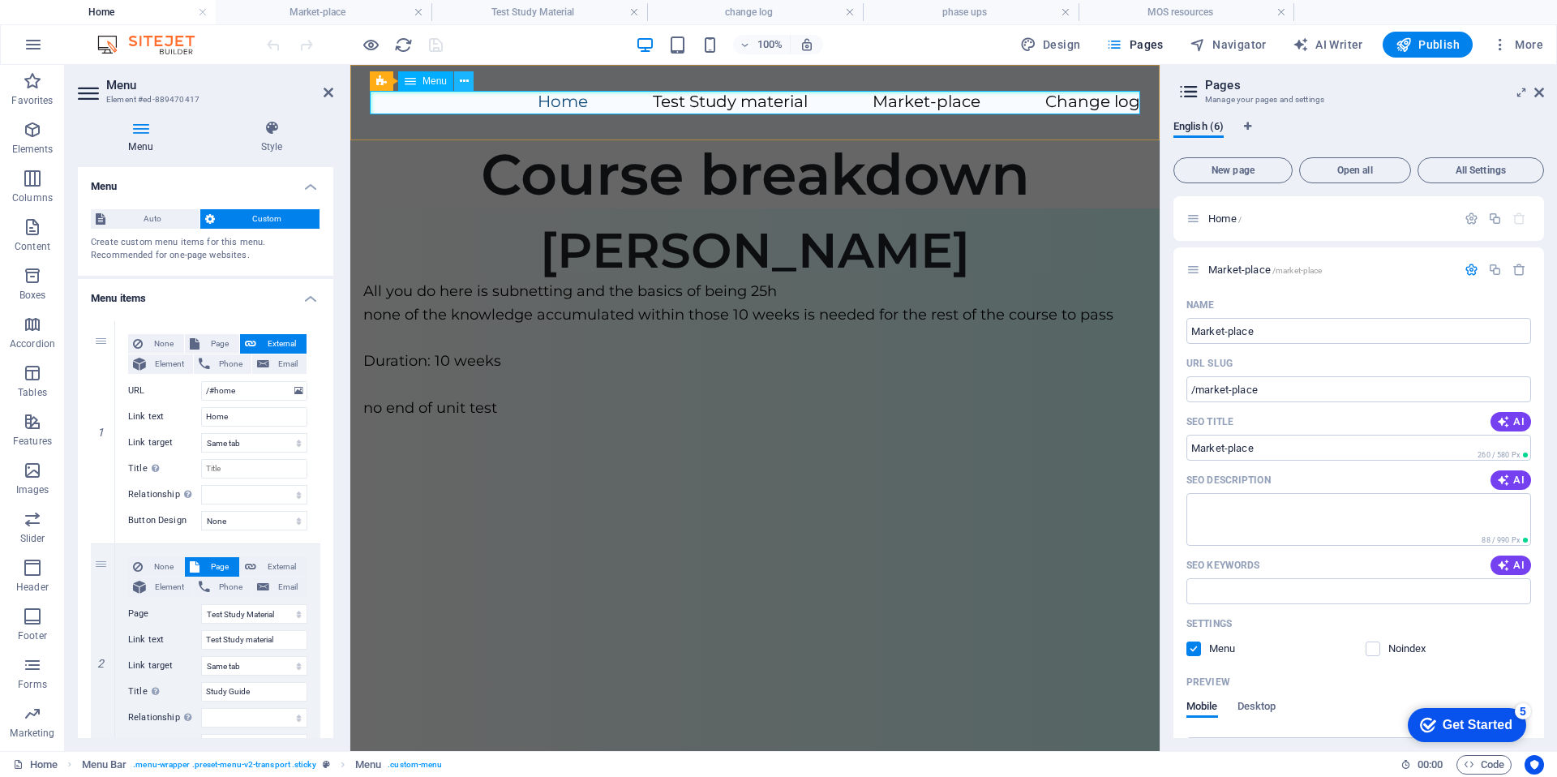
click at [463, 85] on icon at bounding box center [464, 81] width 9 height 17
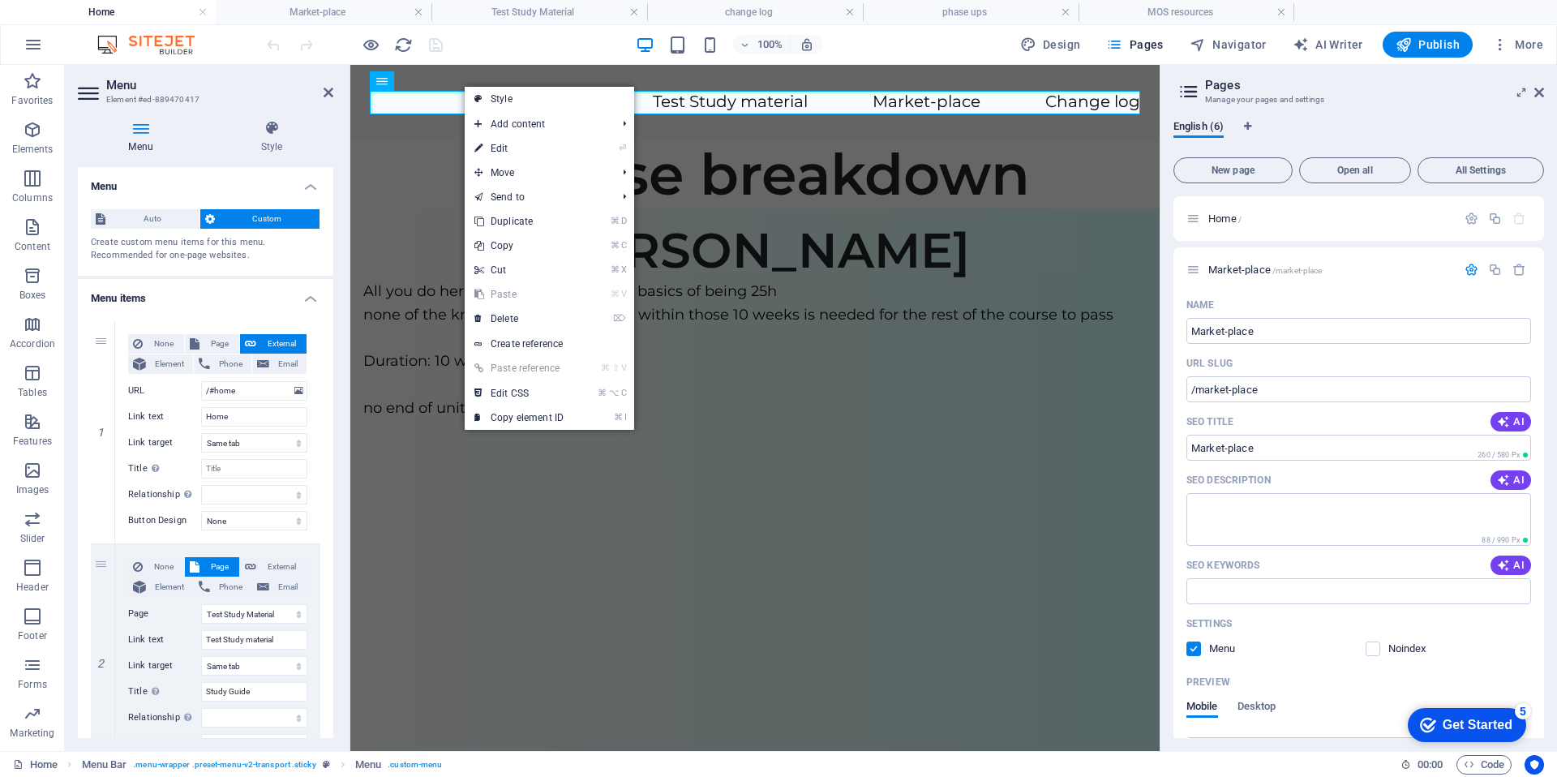
click at [281, 276] on ul "Menu Auto Custom Create custom menu items for this menu. Recommended for one-pa…" at bounding box center [205, 696] width 255 height 1058
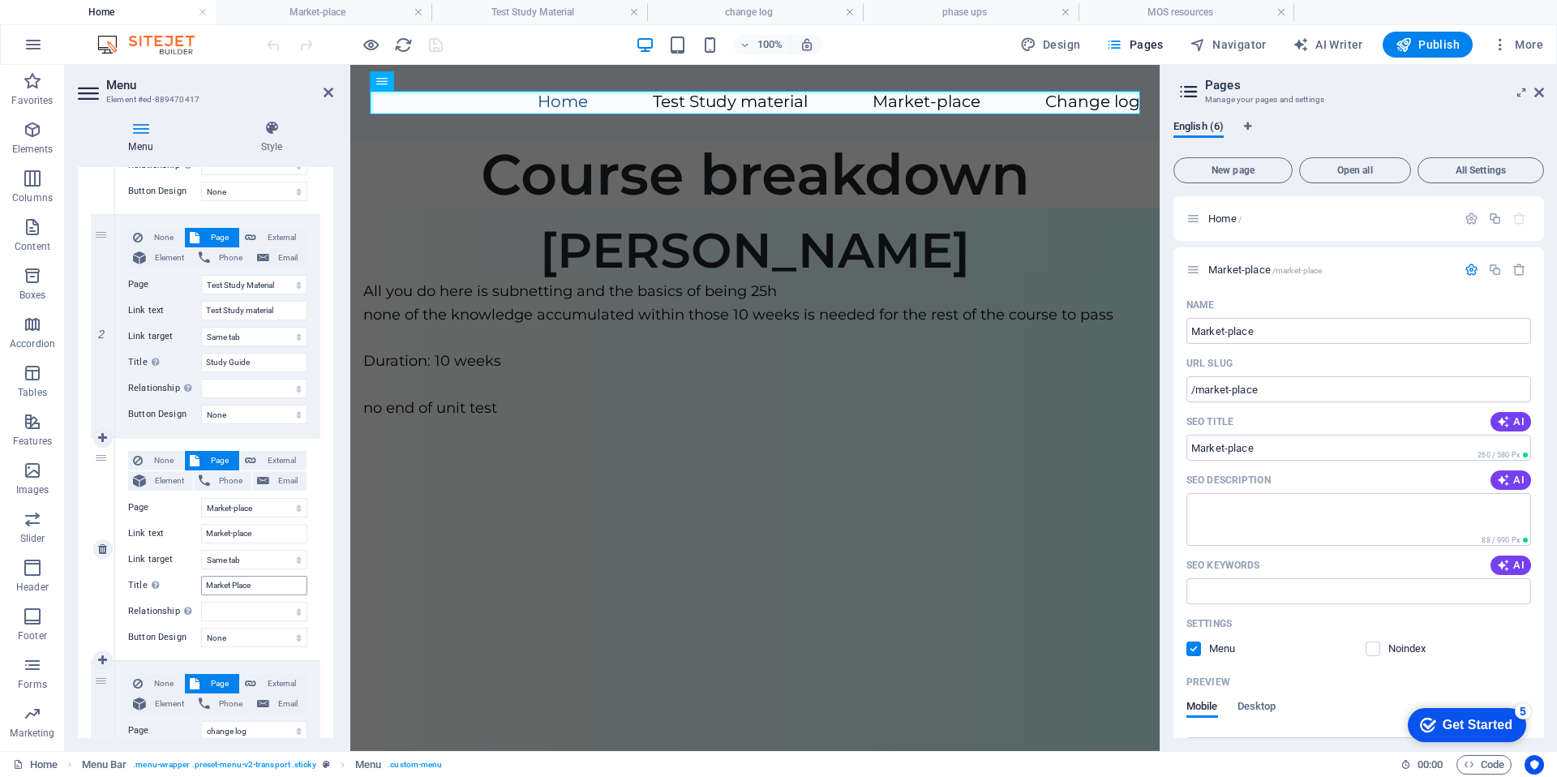
scroll to position [325, 0]
click at [173, 529] on label "Link text" at bounding box center [164, 537] width 73 height 19
click at [201, 529] on input "Market-place" at bounding box center [254, 537] width 106 height 19
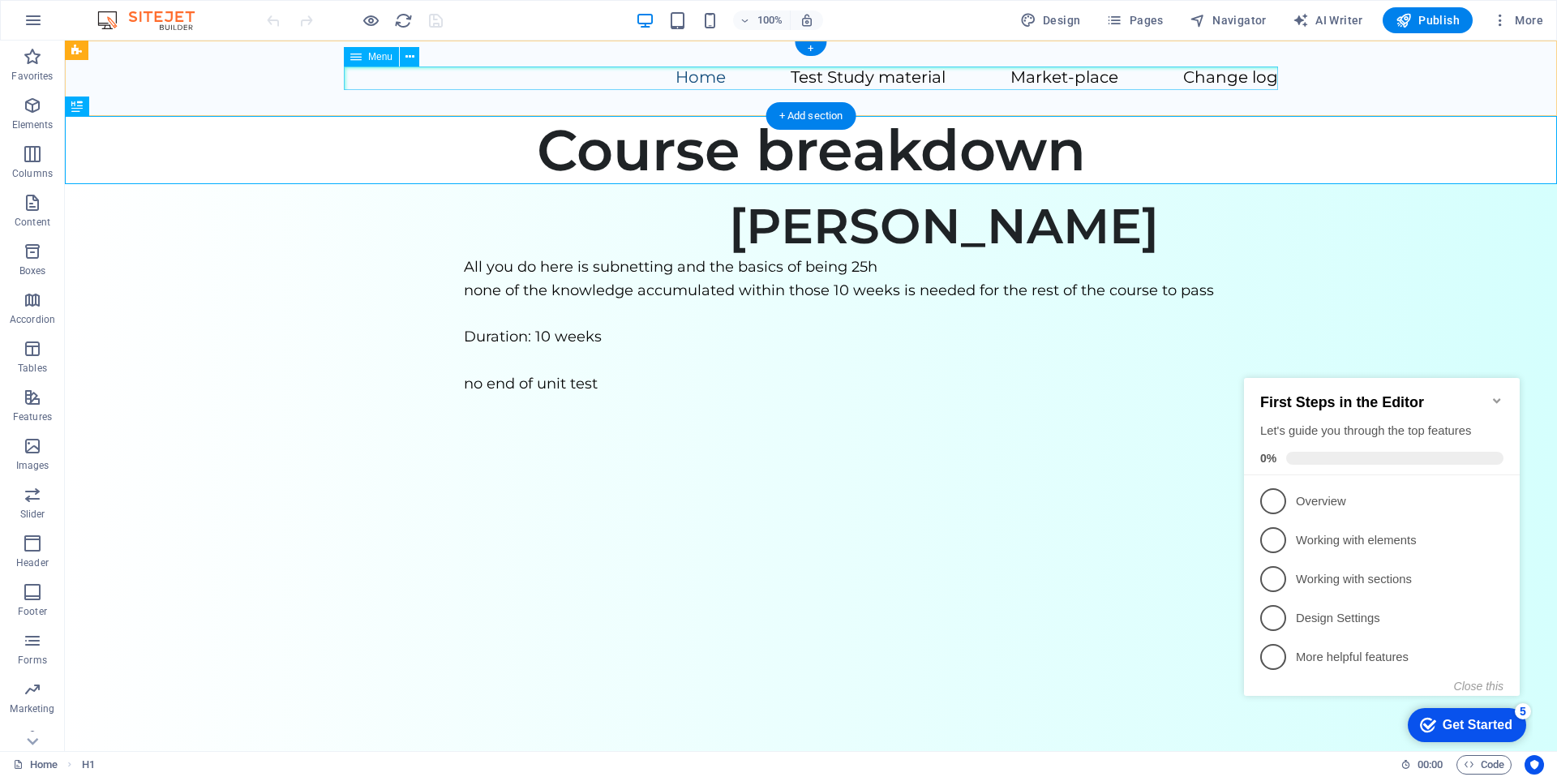
click at [1038, 79] on nav "Home Test Study material Market-place Change log" at bounding box center [811, 78] width 934 height 24
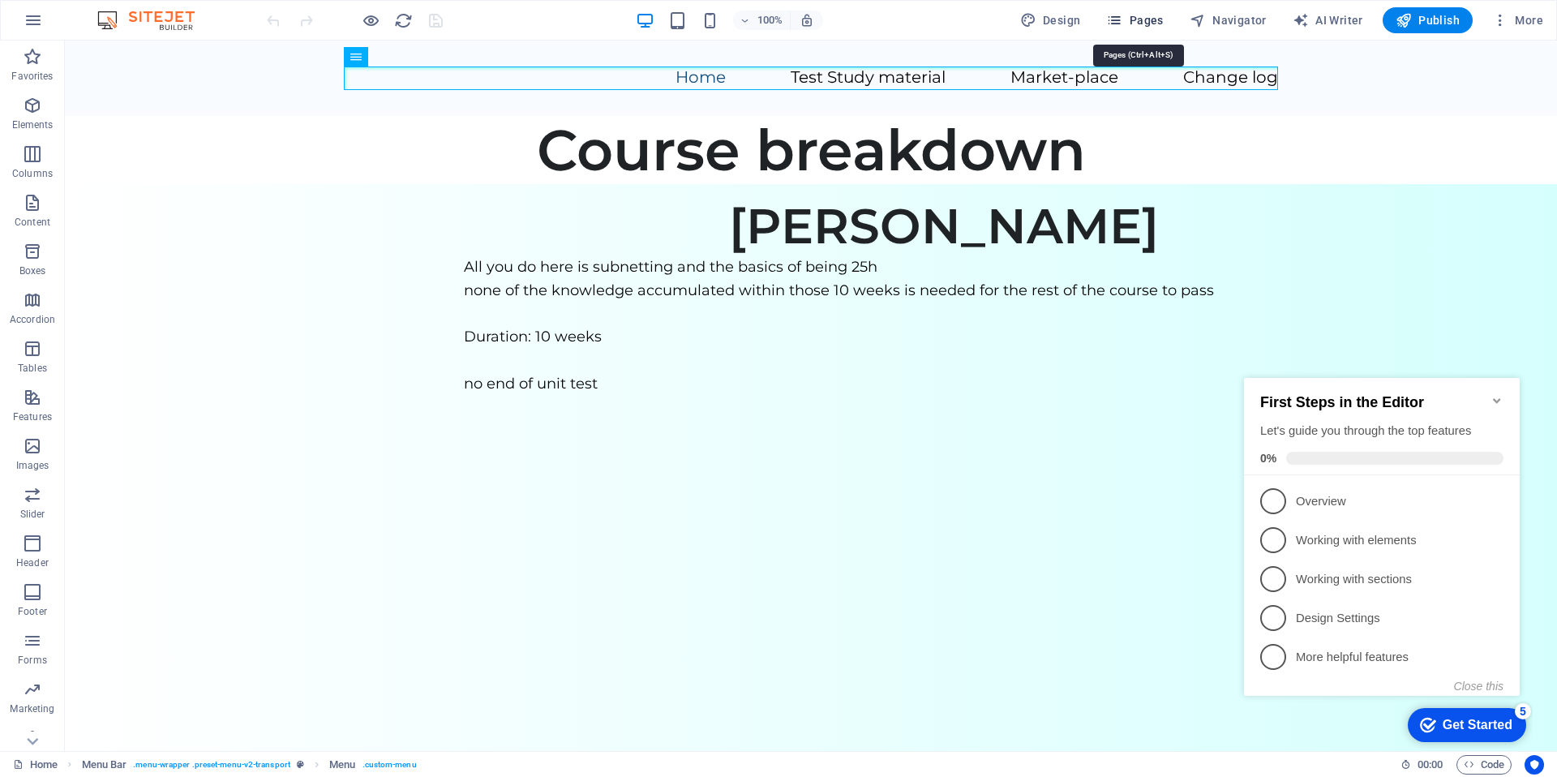
click at [1135, 20] on span "Pages" at bounding box center [1134, 20] width 57 height 16
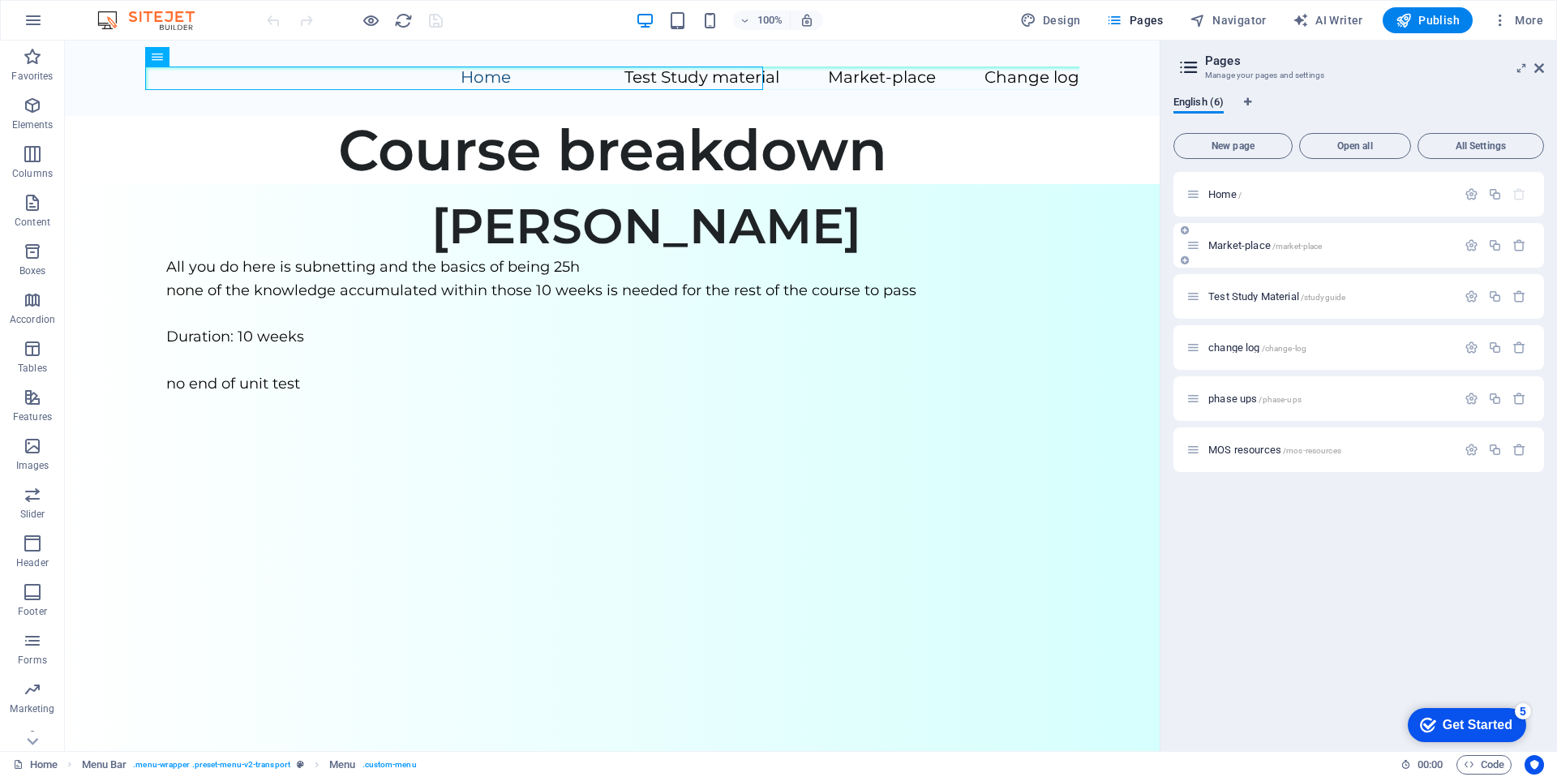
click at [1281, 233] on div "Market-place /market-place" at bounding box center [1358, 245] width 370 height 45
click at [1336, 136] on button "Open all" at bounding box center [1355, 146] width 112 height 26
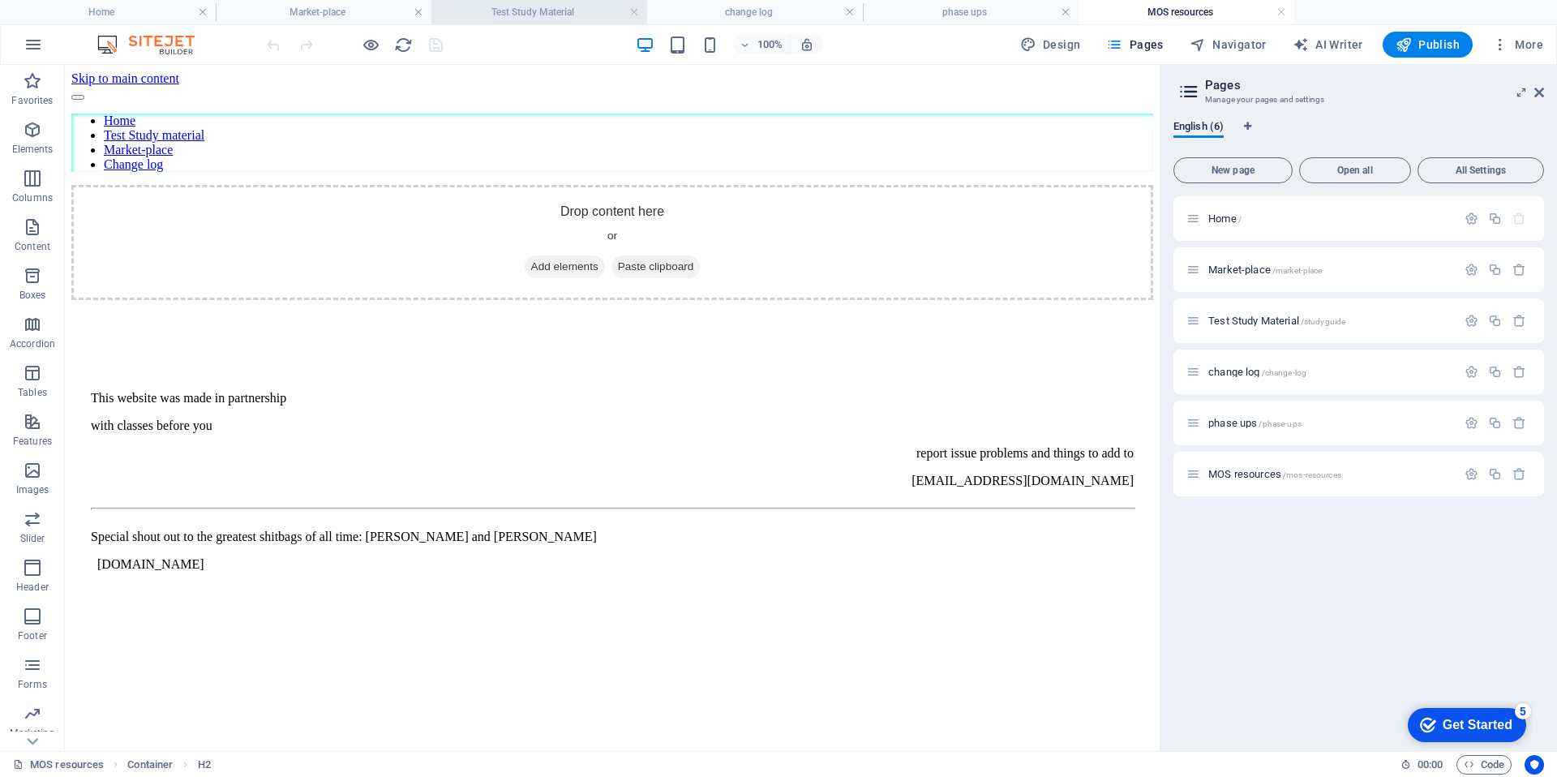
click at [456, 15] on h4 "Test Study Material" at bounding box center [539, 12] width 216 height 18
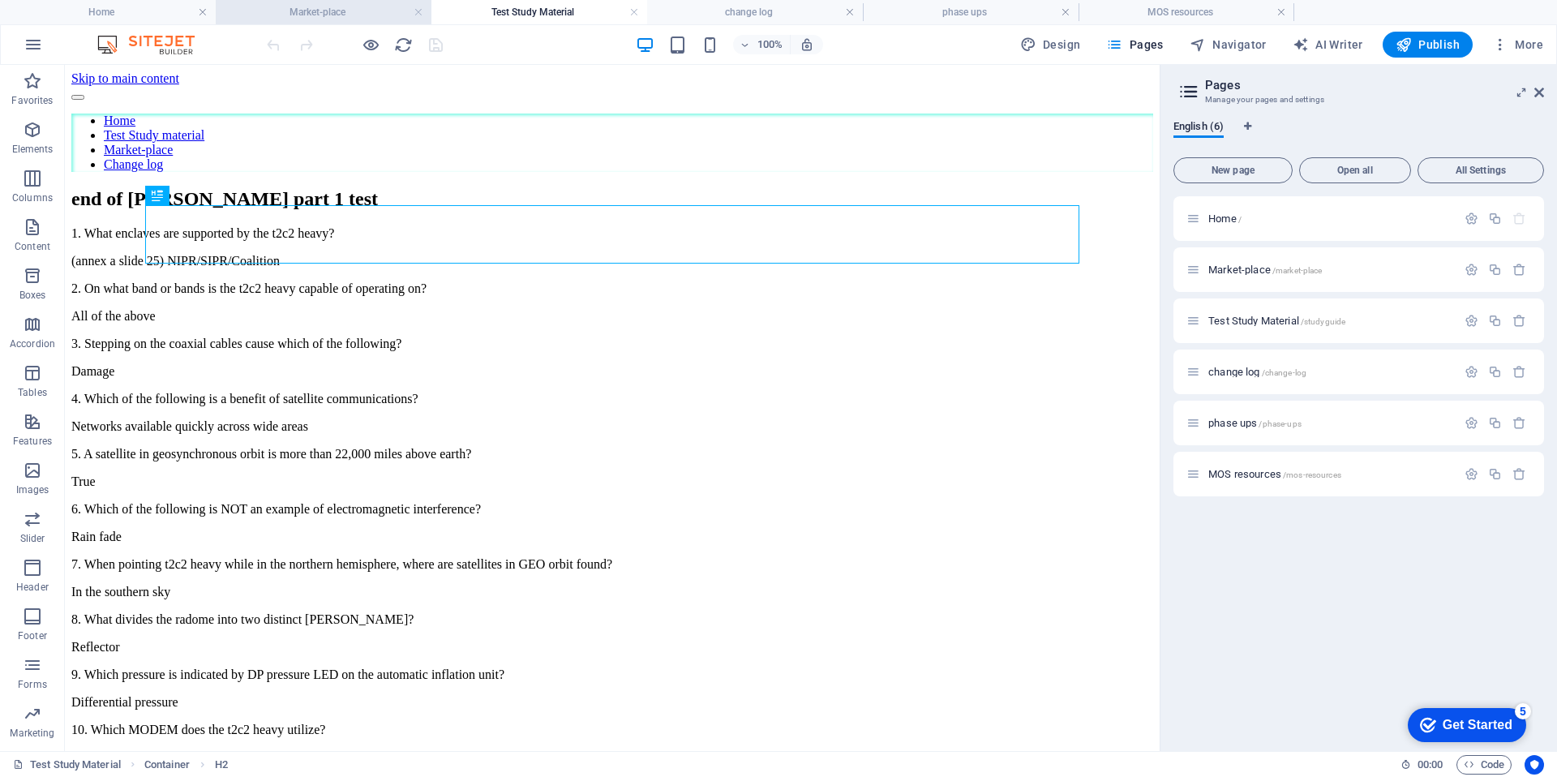
click at [358, 4] on h4 "Market-place" at bounding box center [324, 12] width 216 height 18
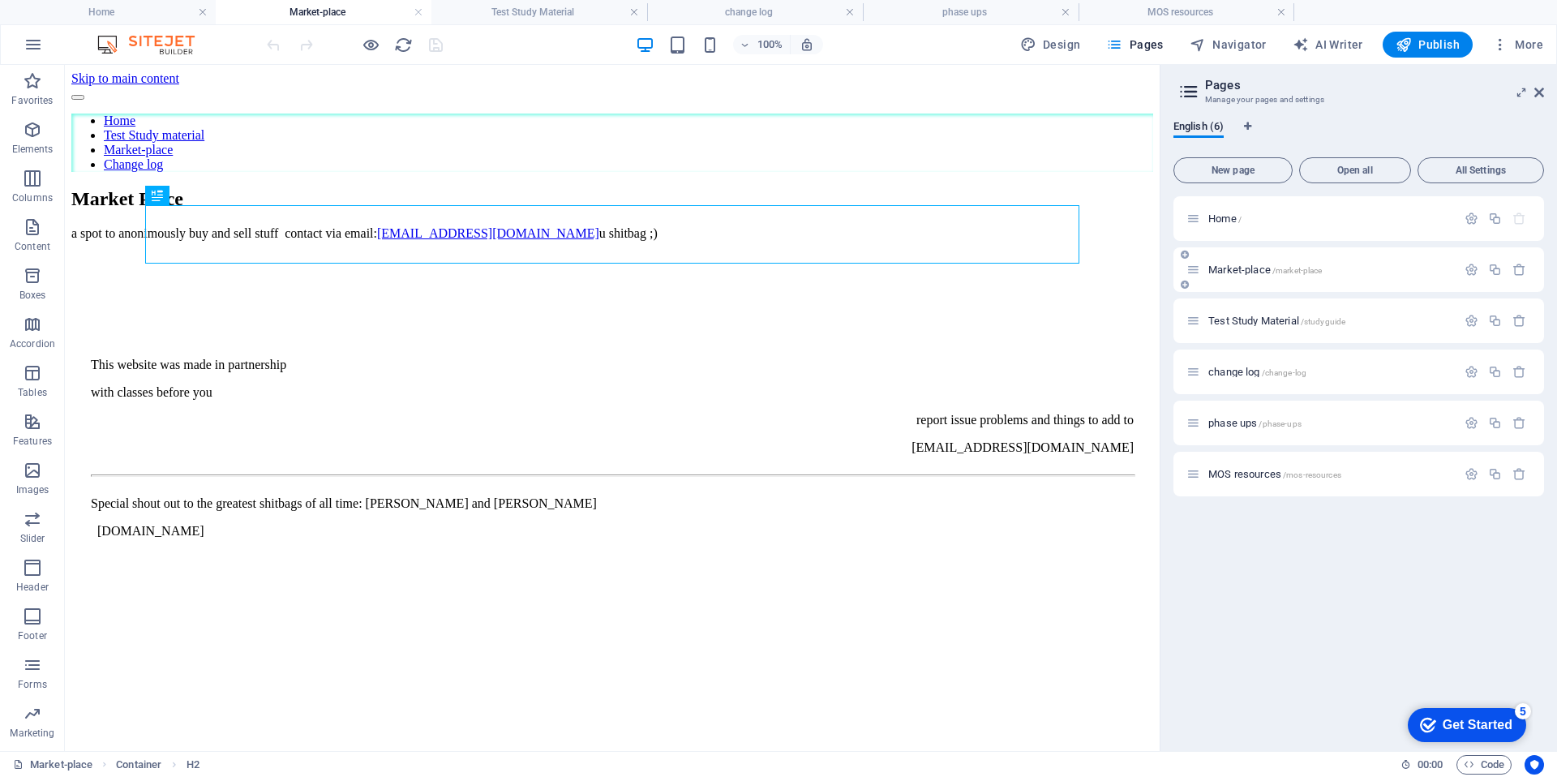
click at [1324, 281] on div "Market-place /market-place" at bounding box center [1358, 269] width 370 height 45
click at [1474, 272] on icon "button" at bounding box center [1471, 270] width 14 height 14
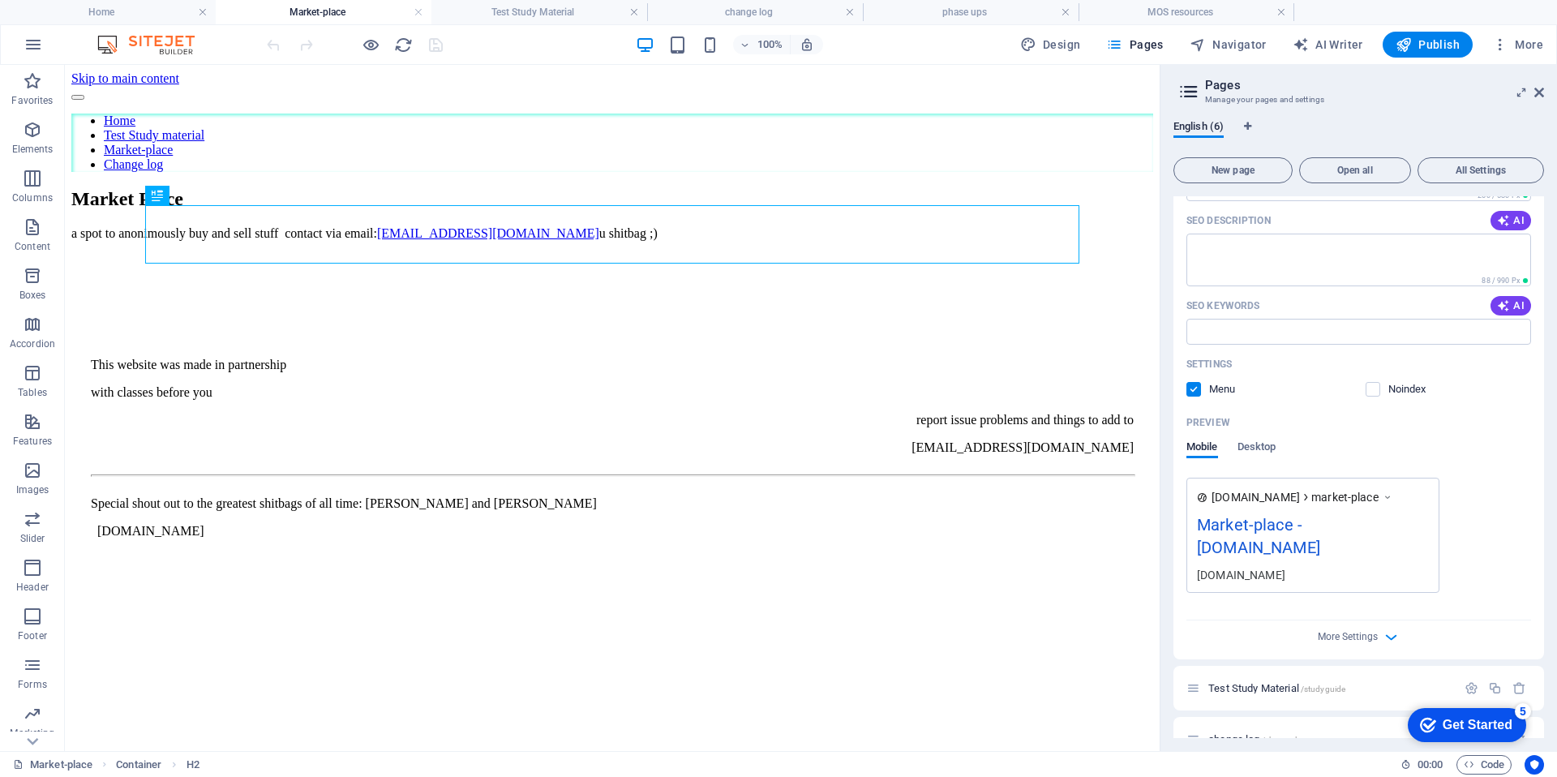
scroll to position [369, 0]
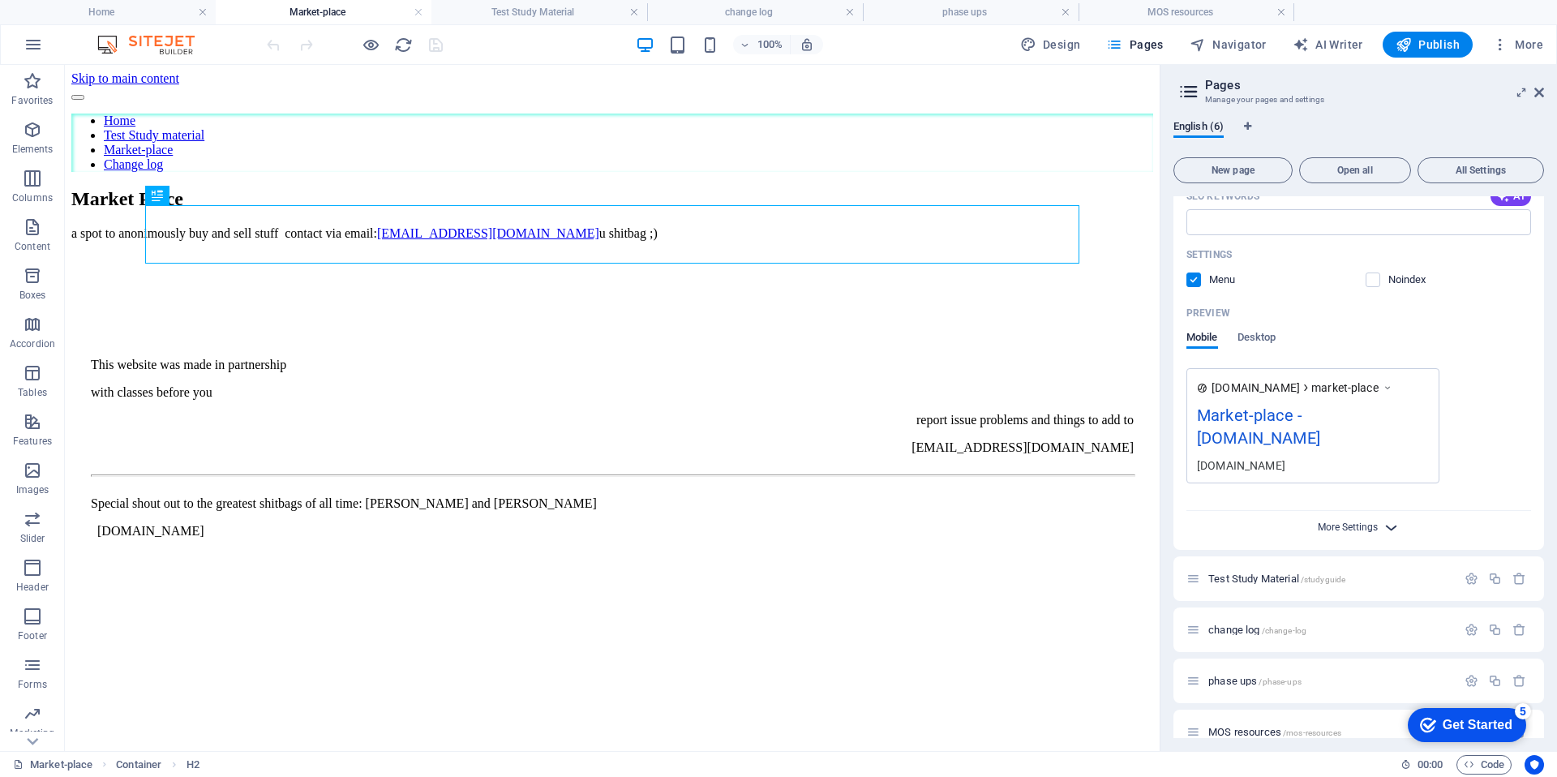
click at [1360, 521] on span "More Settings" at bounding box center [1347, 526] width 60 height 11
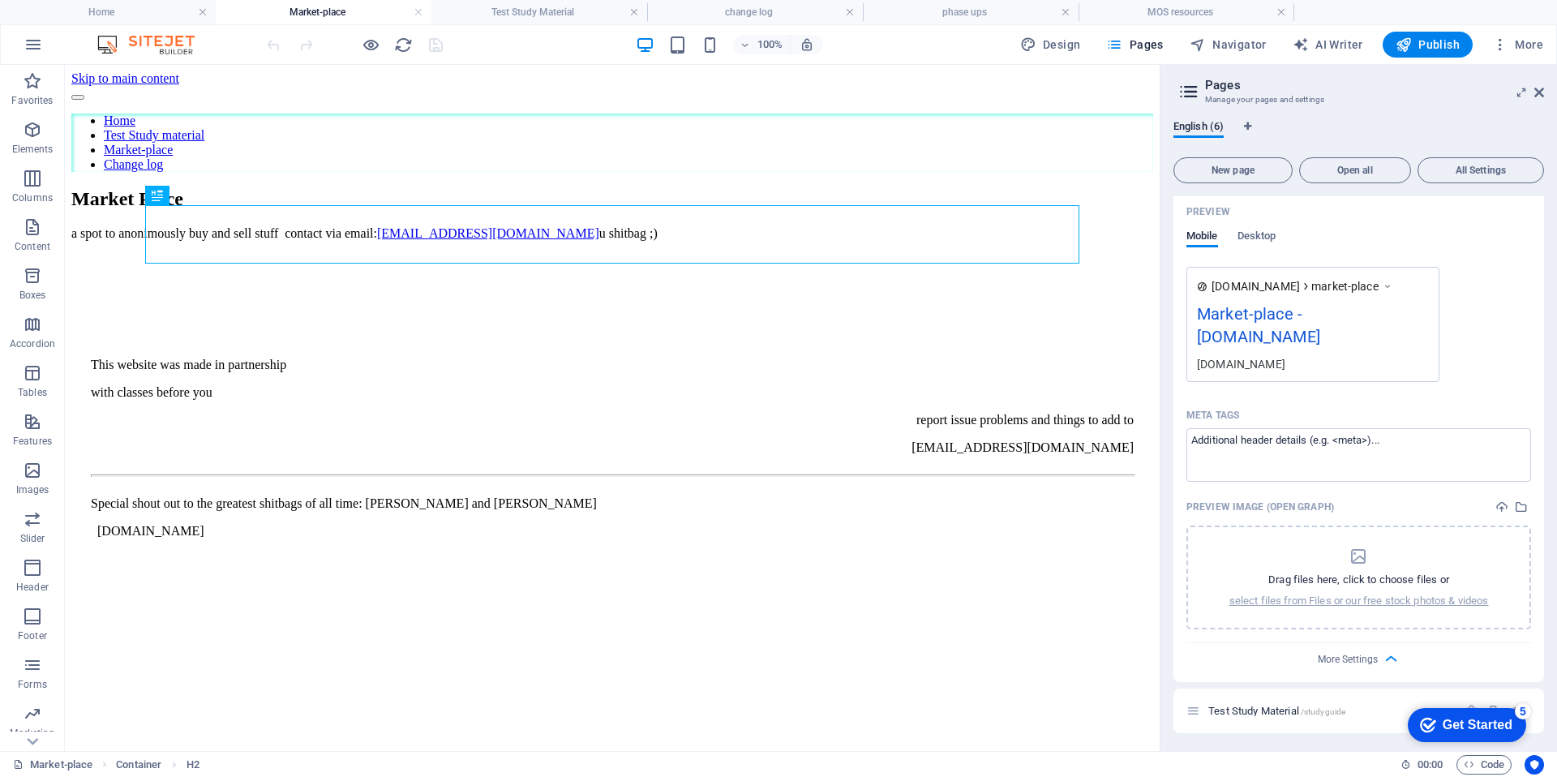
scroll to position [479, 0]
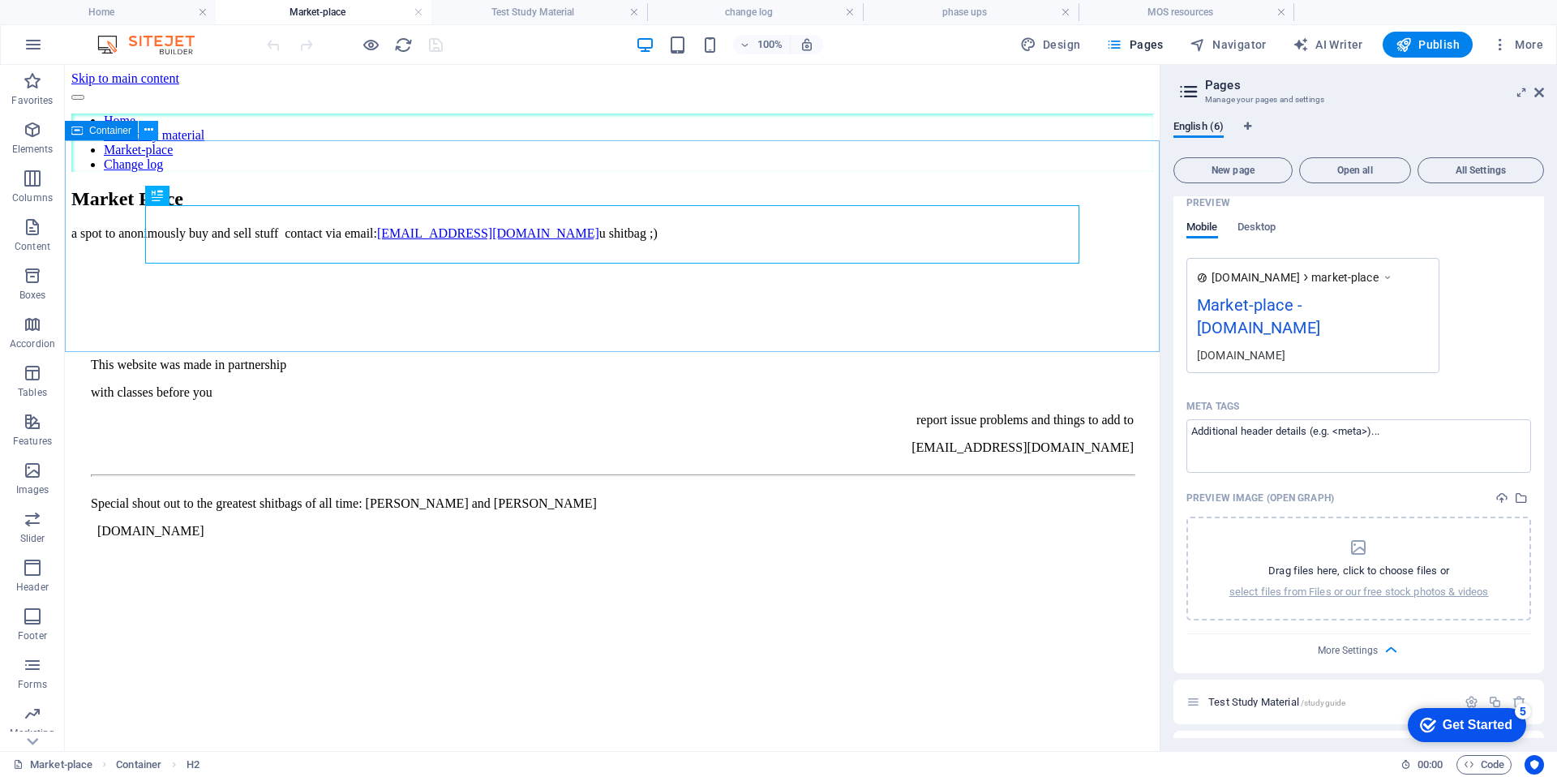
click at [151, 137] on icon at bounding box center [148, 130] width 9 height 17
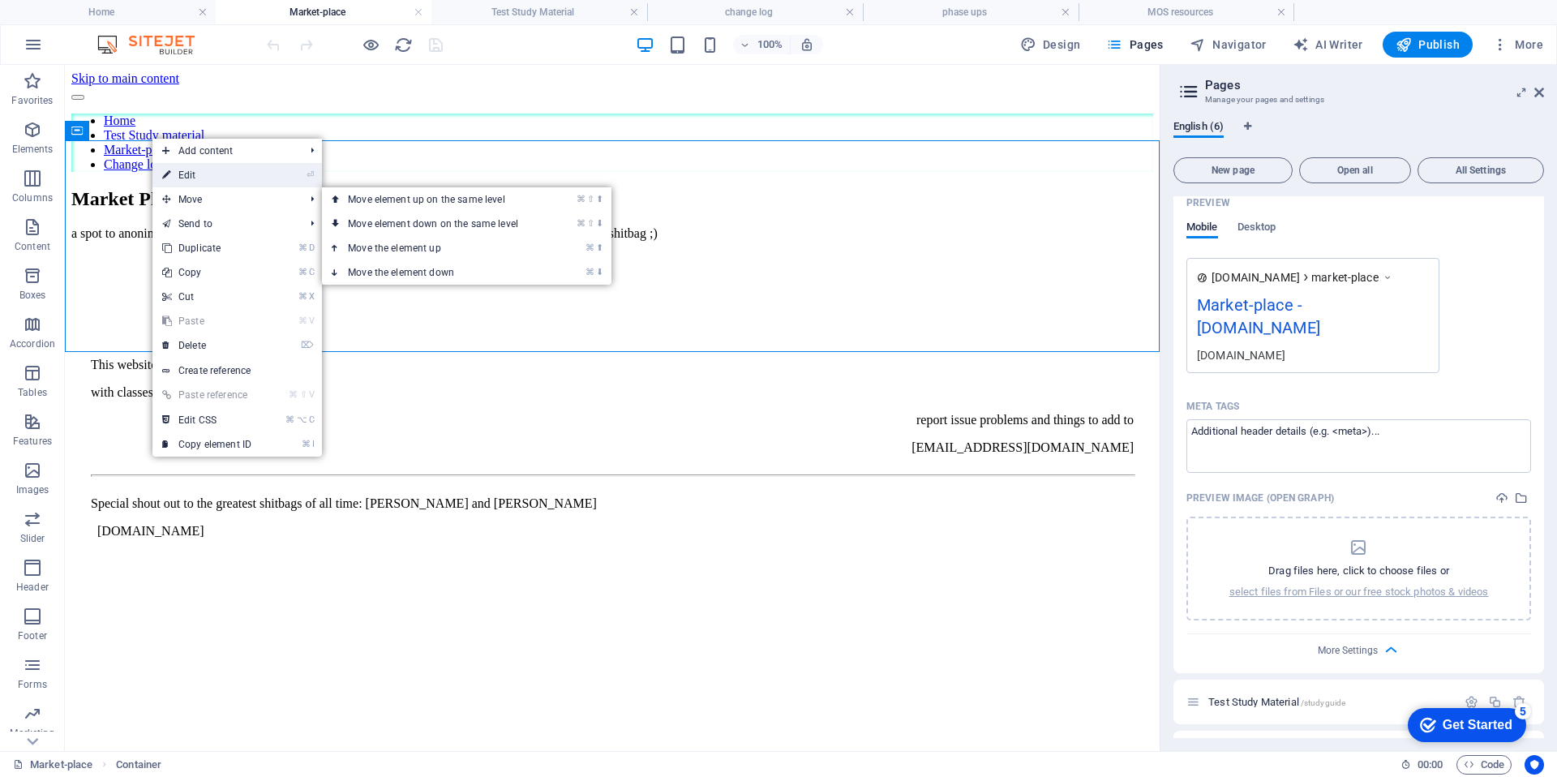
click at [200, 178] on link "⏎ Edit" at bounding box center [206, 175] width 109 height 24
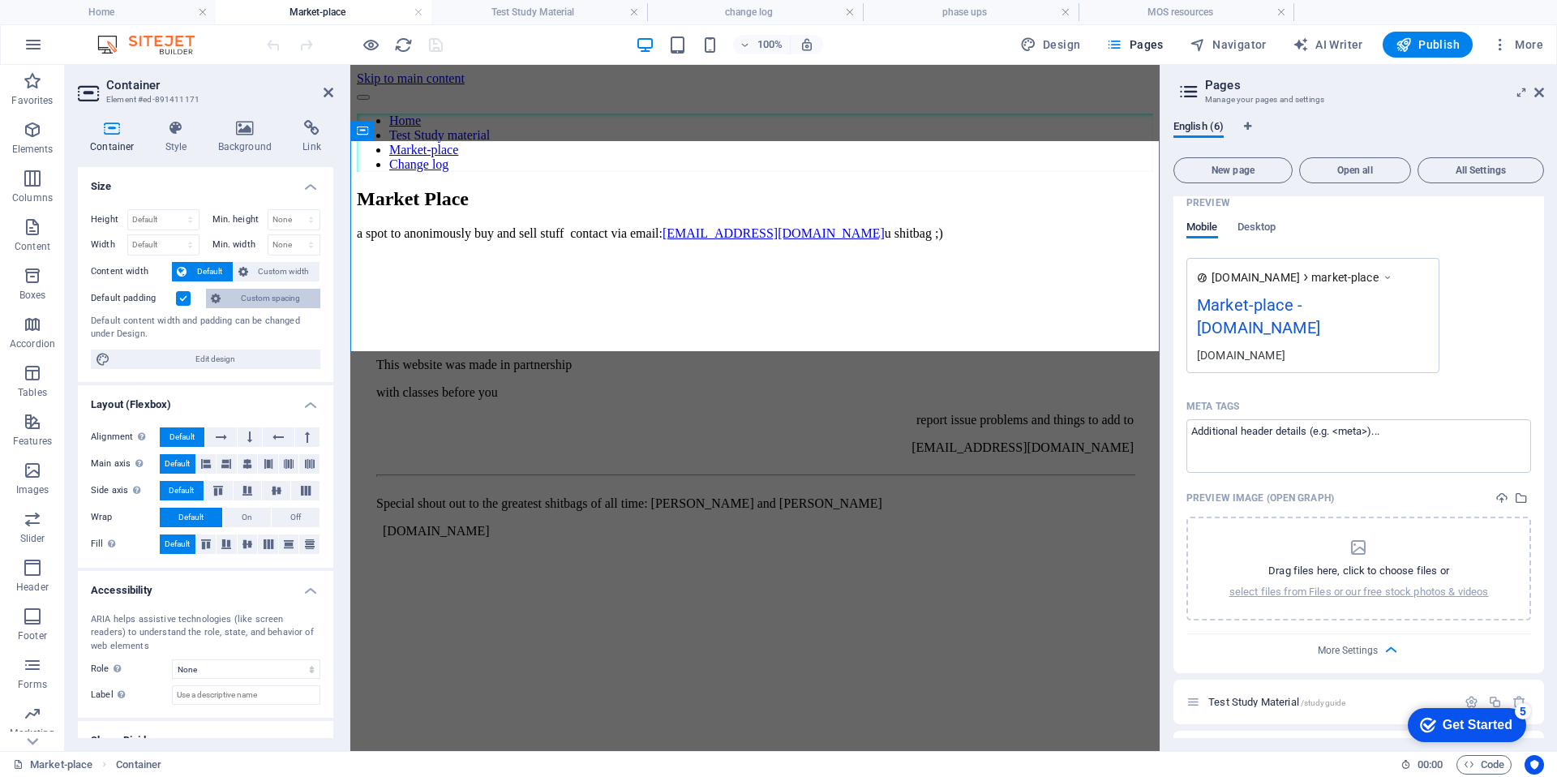
scroll to position [58, 0]
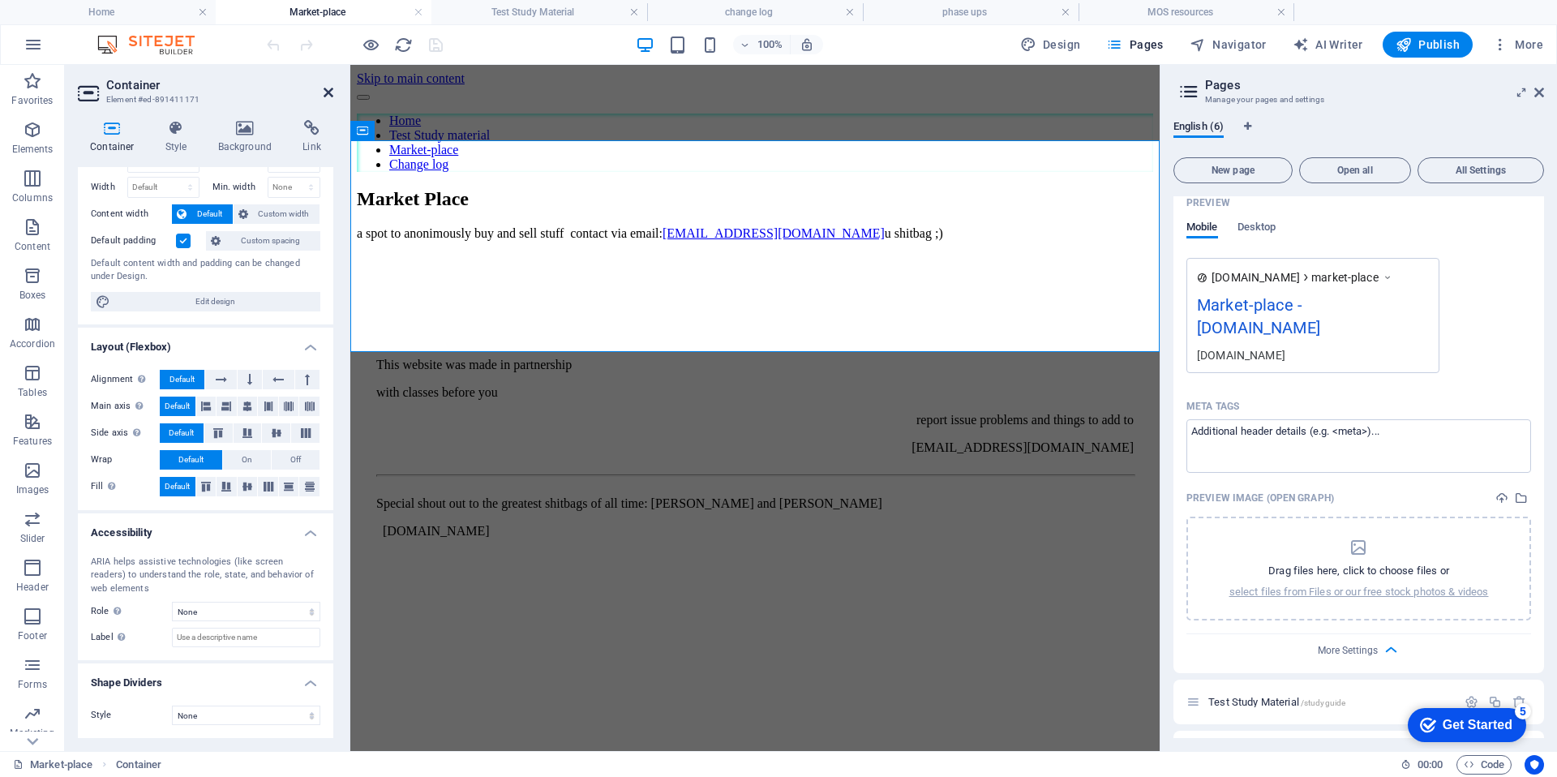
click at [328, 92] on icon at bounding box center [328, 92] width 10 height 13
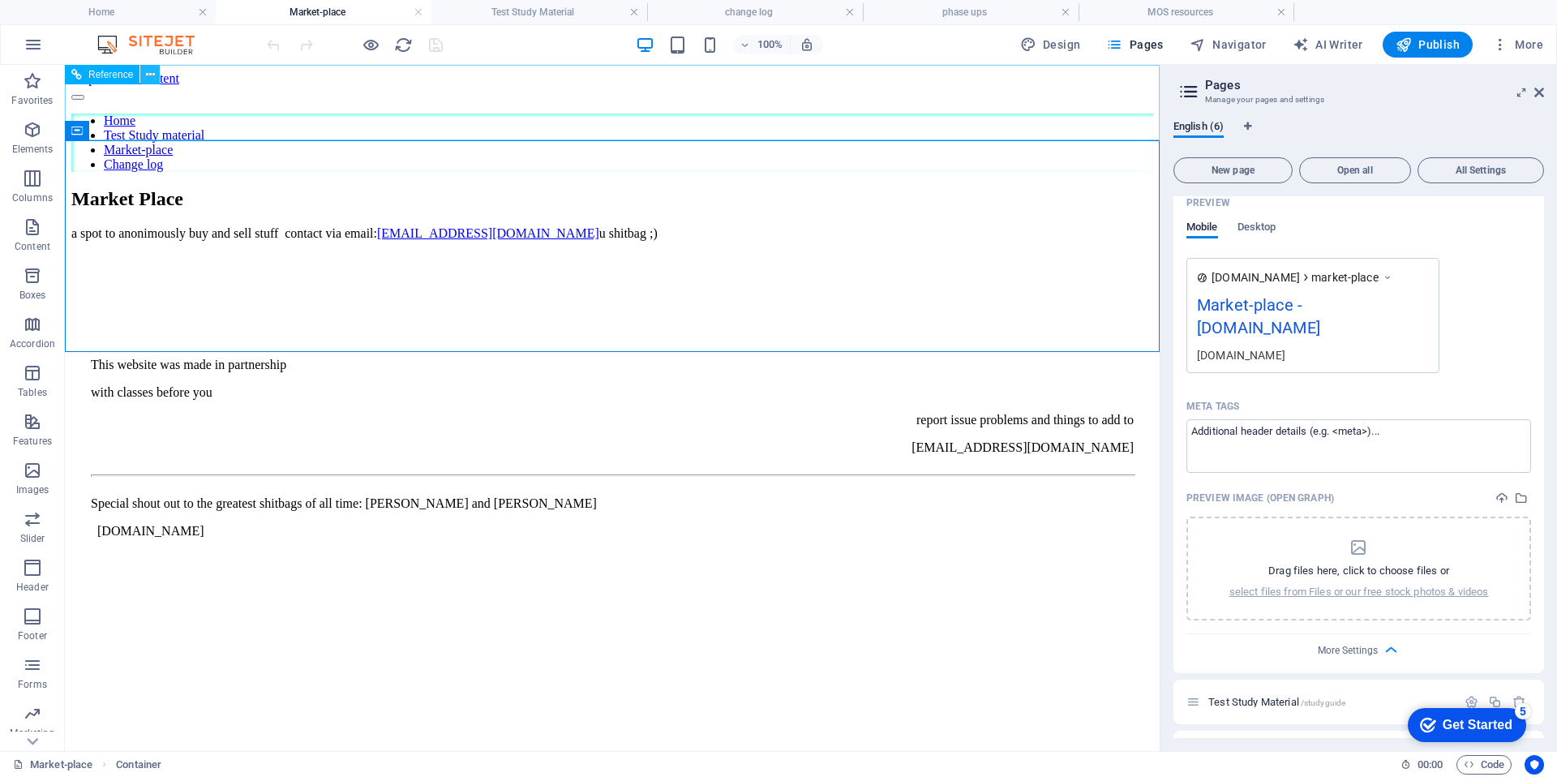
click at [151, 81] on icon at bounding box center [150, 74] width 9 height 17
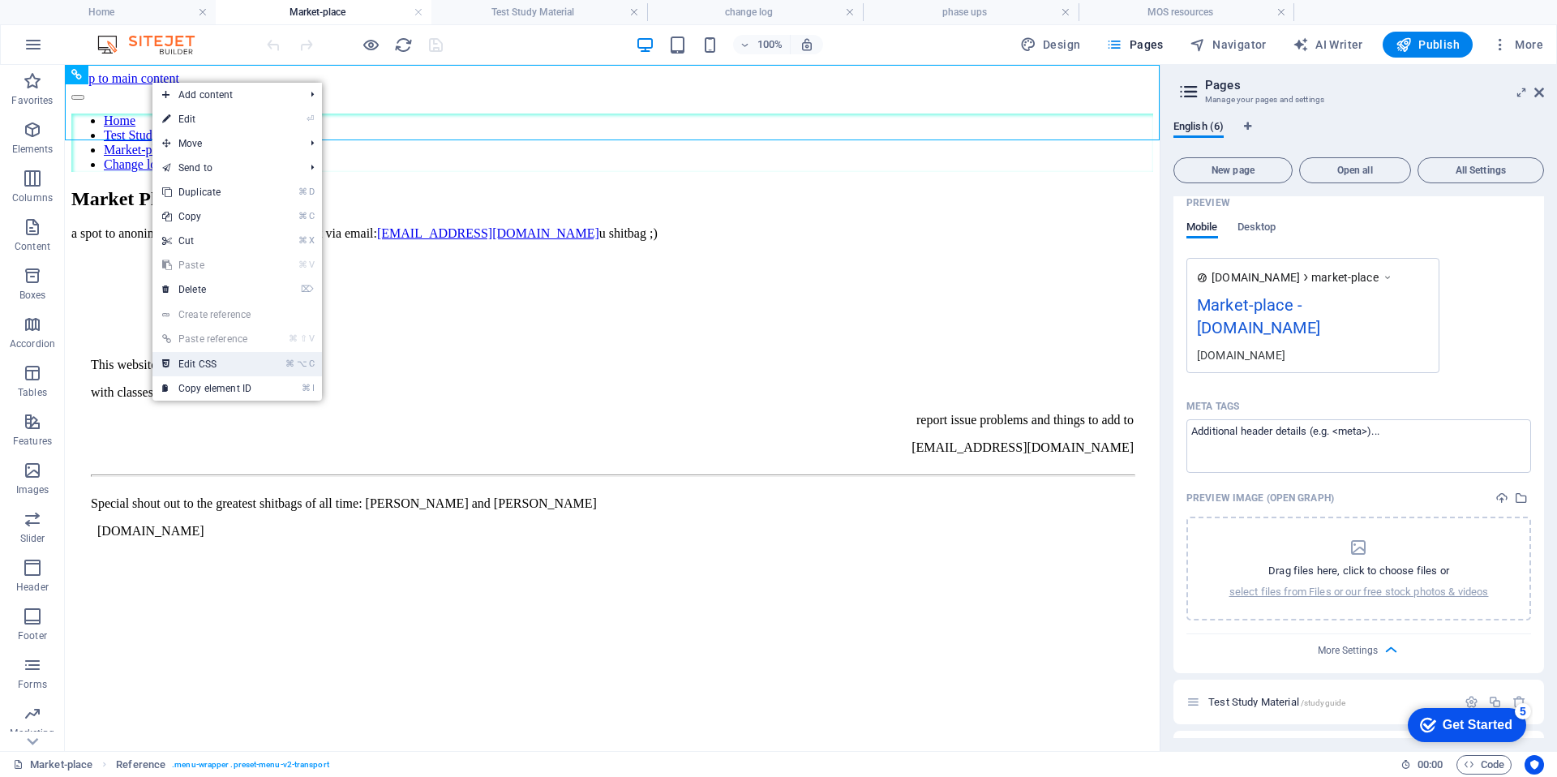
click at [246, 366] on link "⌘ ⌥ C Edit CSS" at bounding box center [206, 364] width 109 height 24
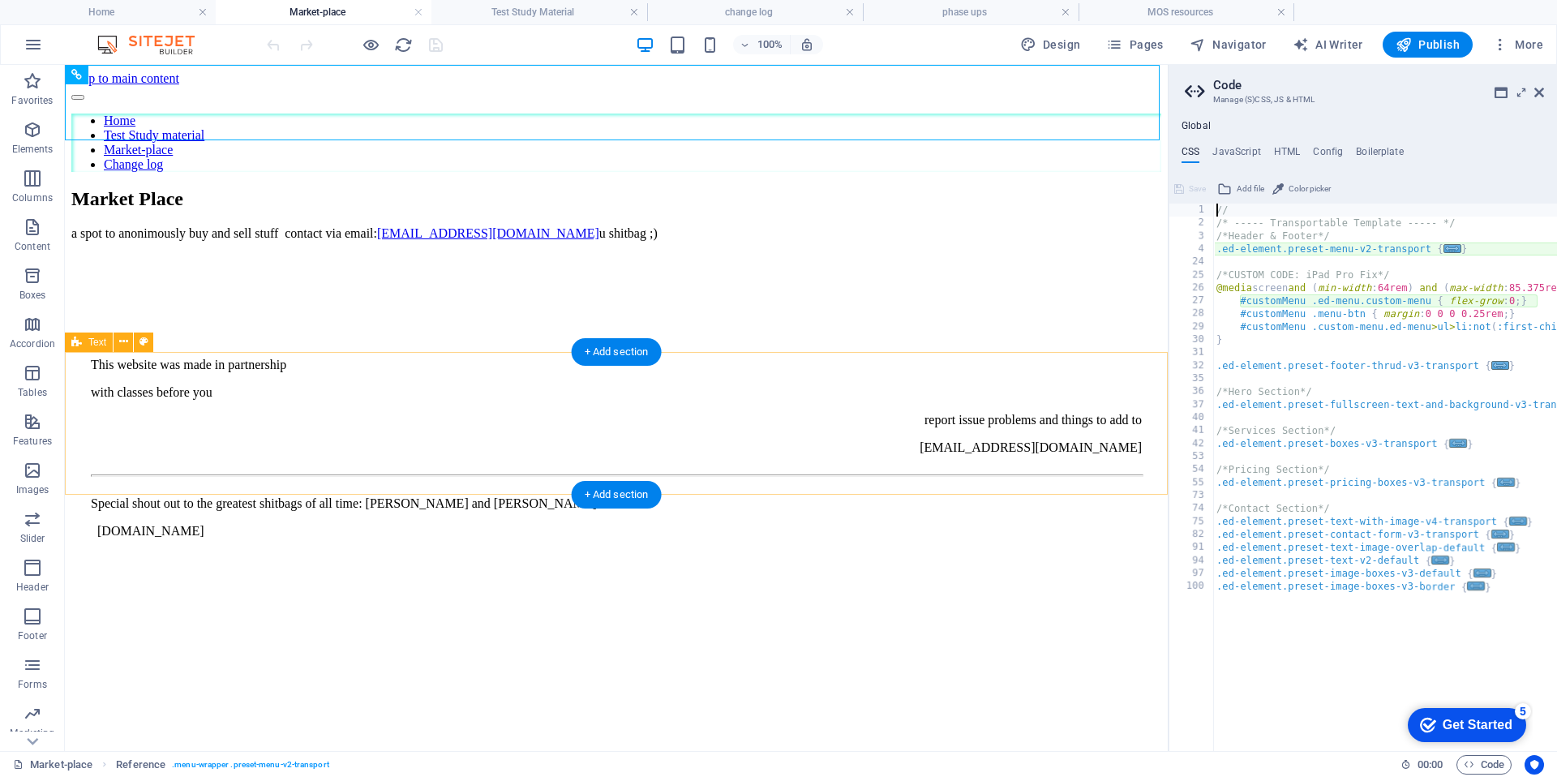
type textarea "@include menu-v2("
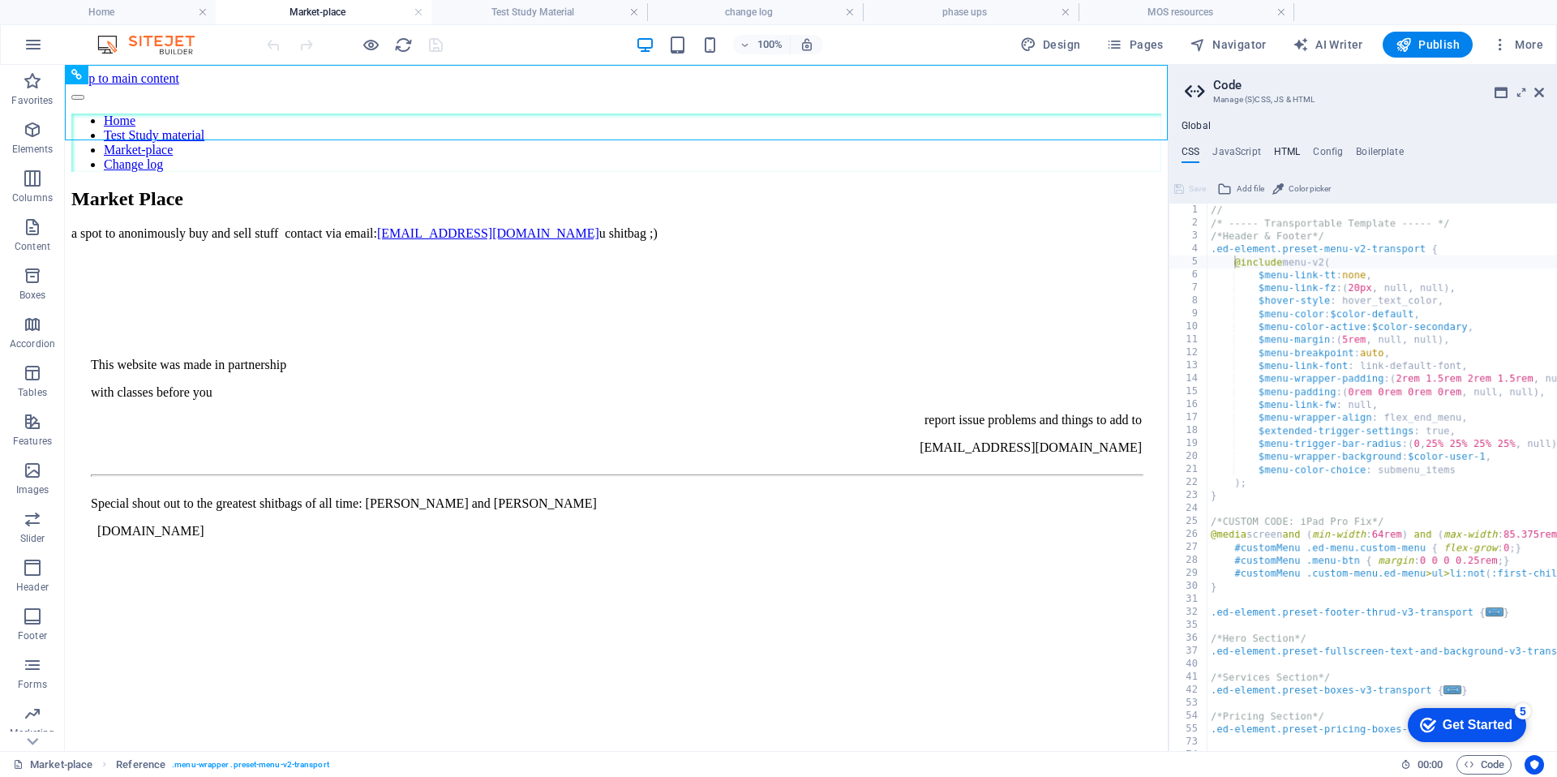
click at [1282, 151] on h4 "HTML" at bounding box center [1287, 155] width 27 height 18
type textarea "<a href="#main-content" class="wv-link-content button">Skip to main content</a>"
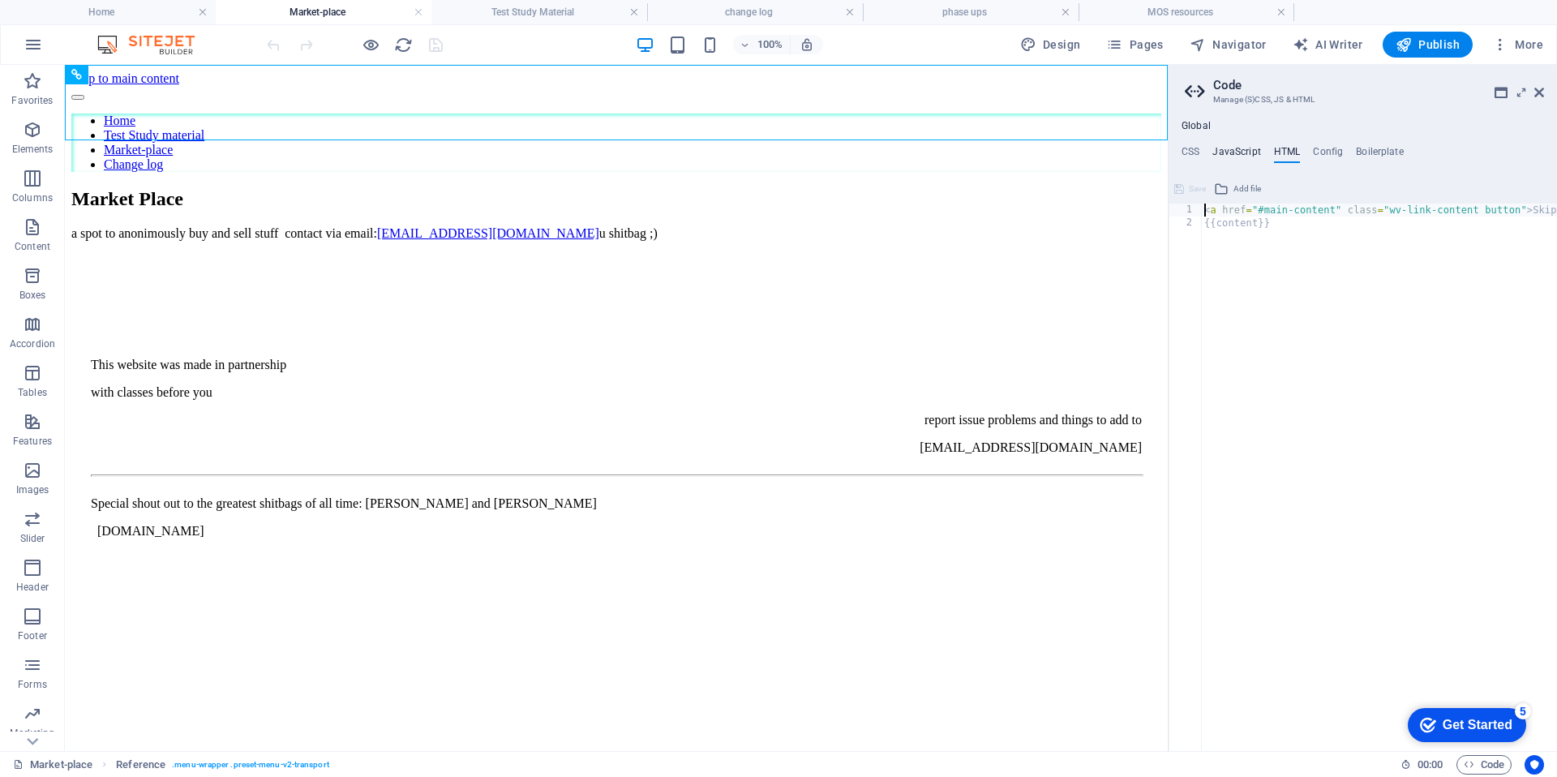
click at [1243, 148] on h4 "JavaScript" at bounding box center [1236, 155] width 48 height 18
type textarea "/* JS for preset "Menu V2" */"
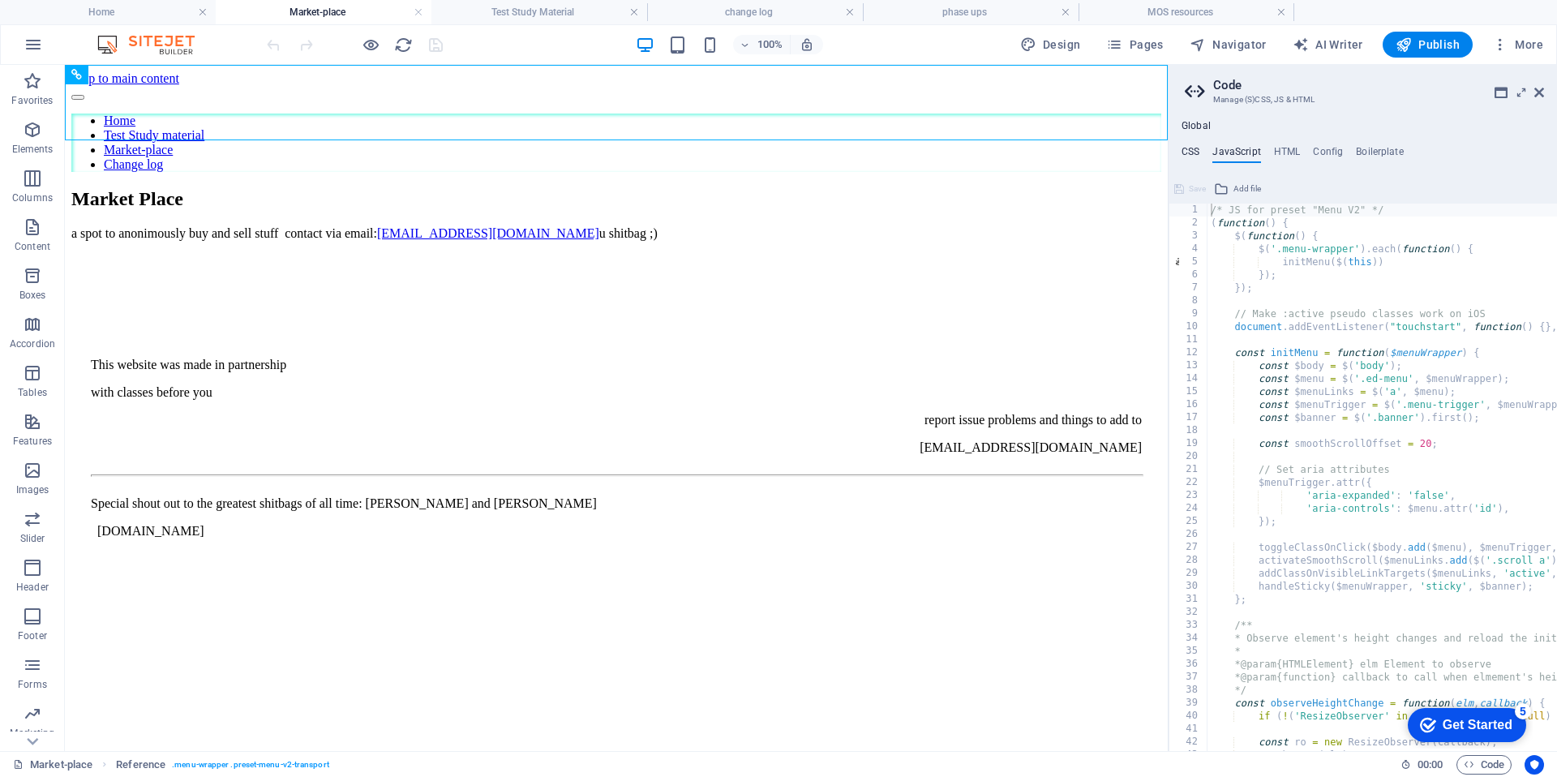
click at [1184, 154] on h4 "CSS" at bounding box center [1190, 155] width 18 height 18
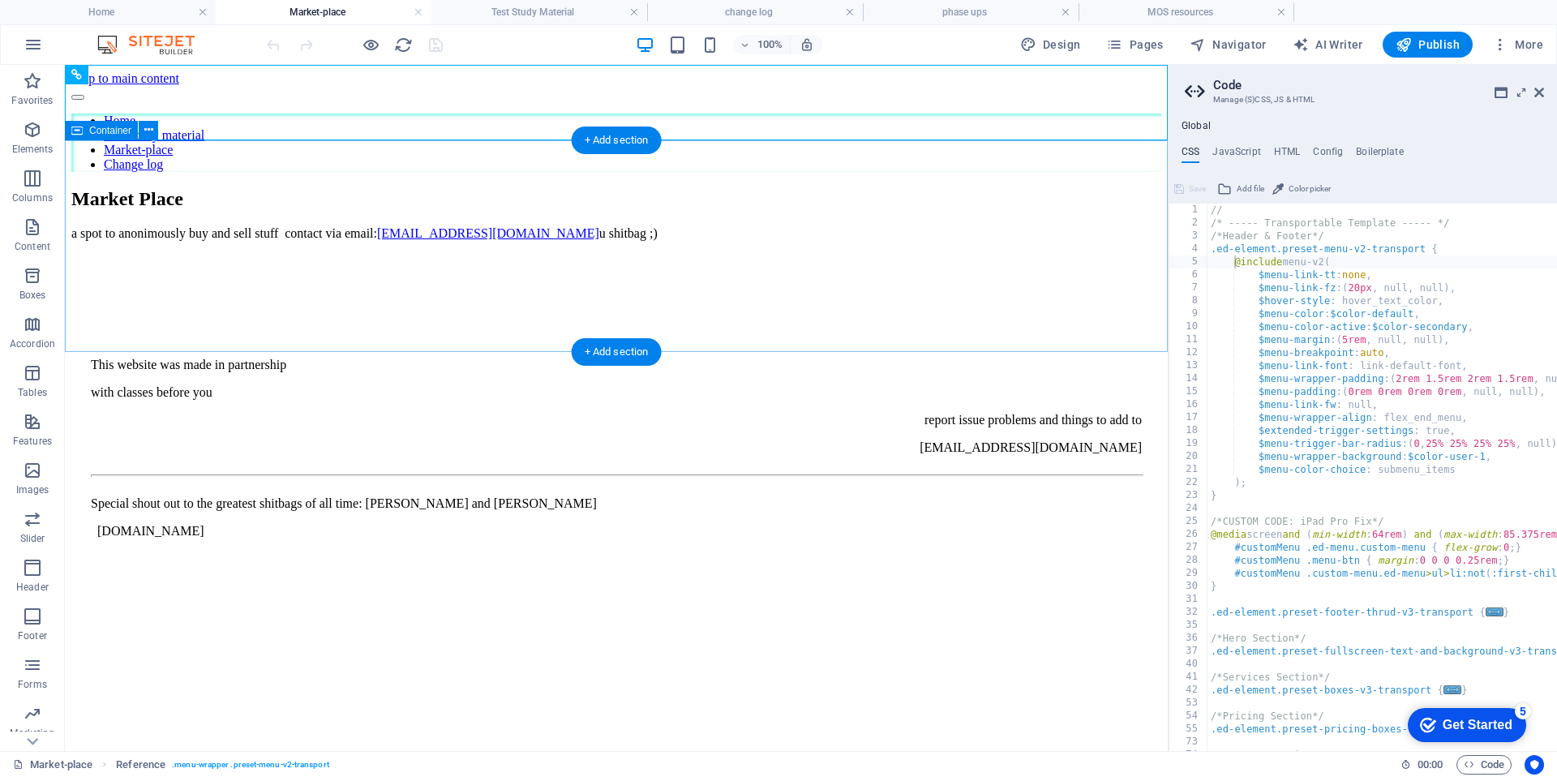
click at [1099, 226] on div "Market Place a spot to anonimously buy and sell stuff contact via email: orders…" at bounding box center [616, 214] width 1090 height 53
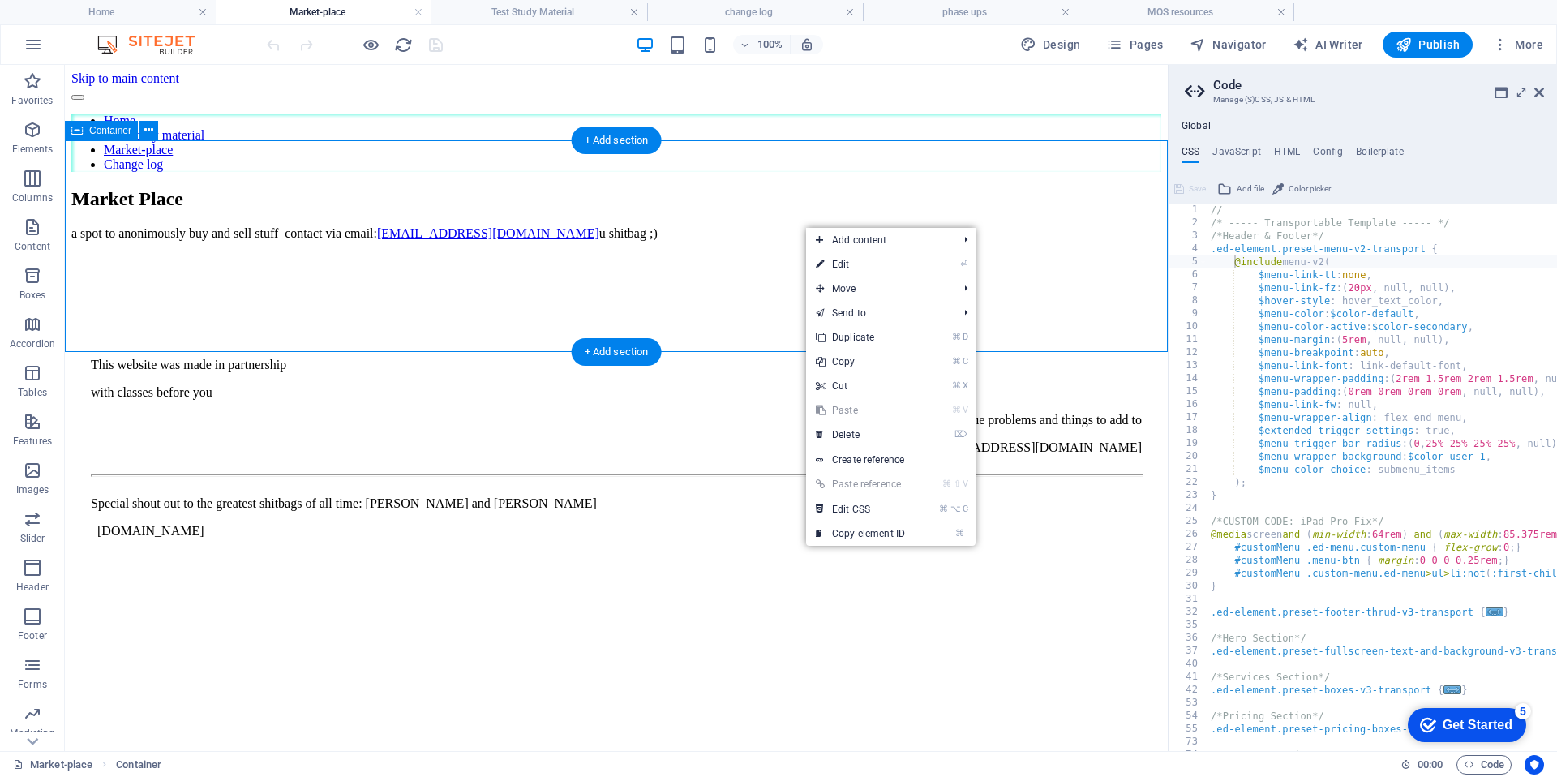
click at [759, 188] on div "Market Place a spot to anonimously buy and sell stuff contact via email: orders…" at bounding box center [616, 214] width 1090 height 53
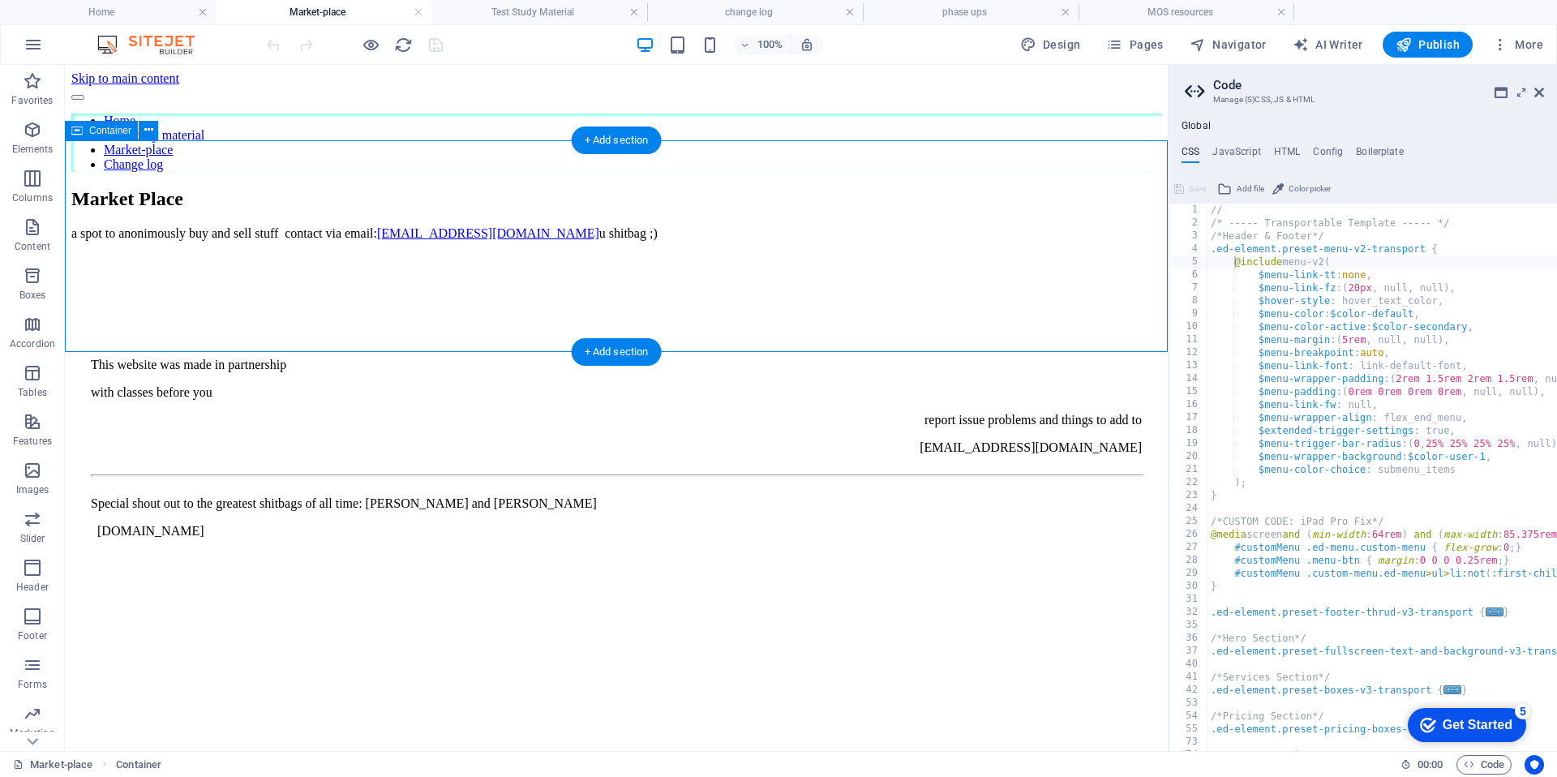
click at [759, 188] on div "Market Place a spot to anonimously buy and sell stuff contact via email: orders…" at bounding box center [616, 214] width 1090 height 53
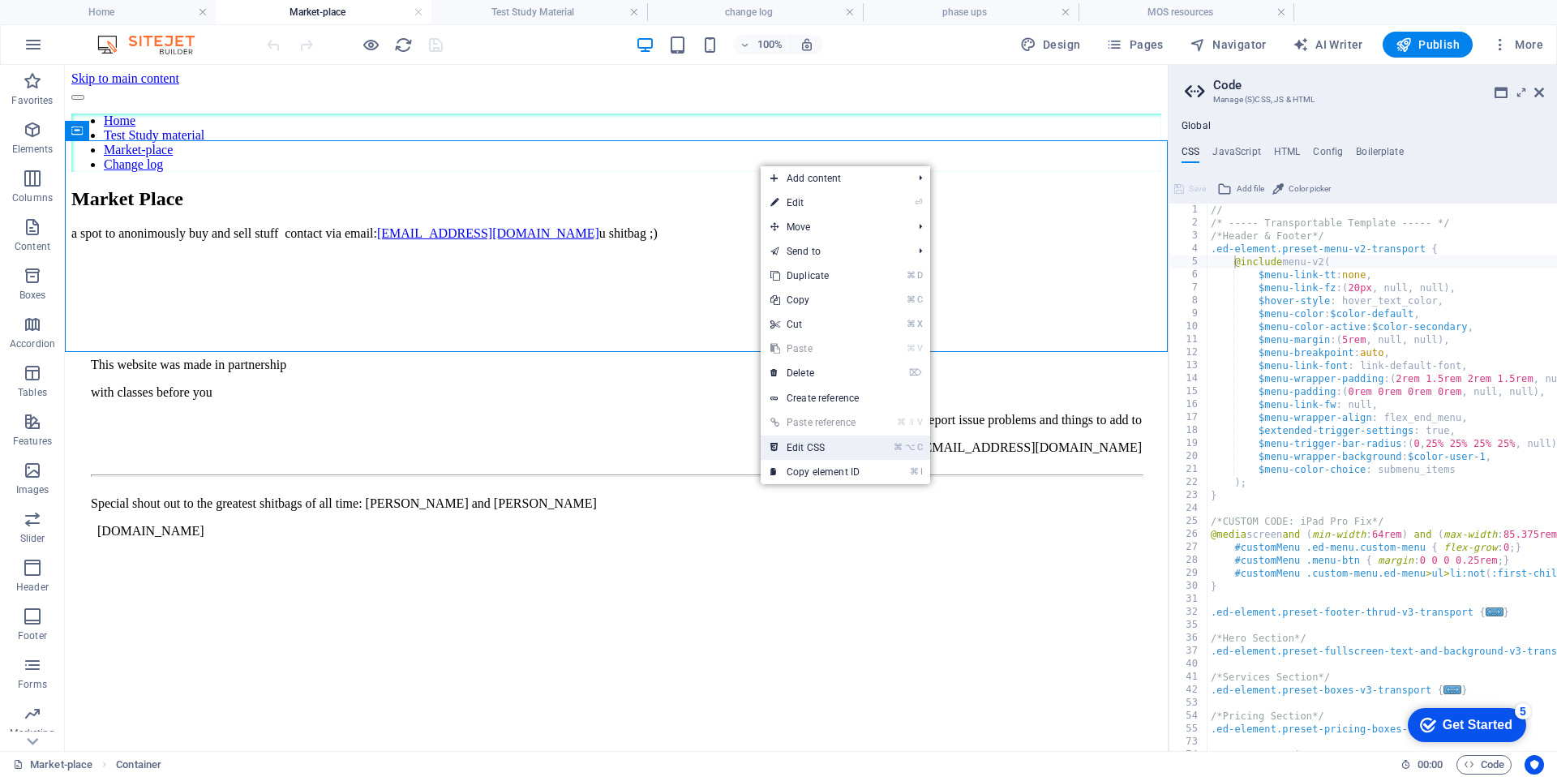
click at [853, 441] on link "⌘ ⌥ C Edit CSS" at bounding box center [814, 447] width 109 height 24
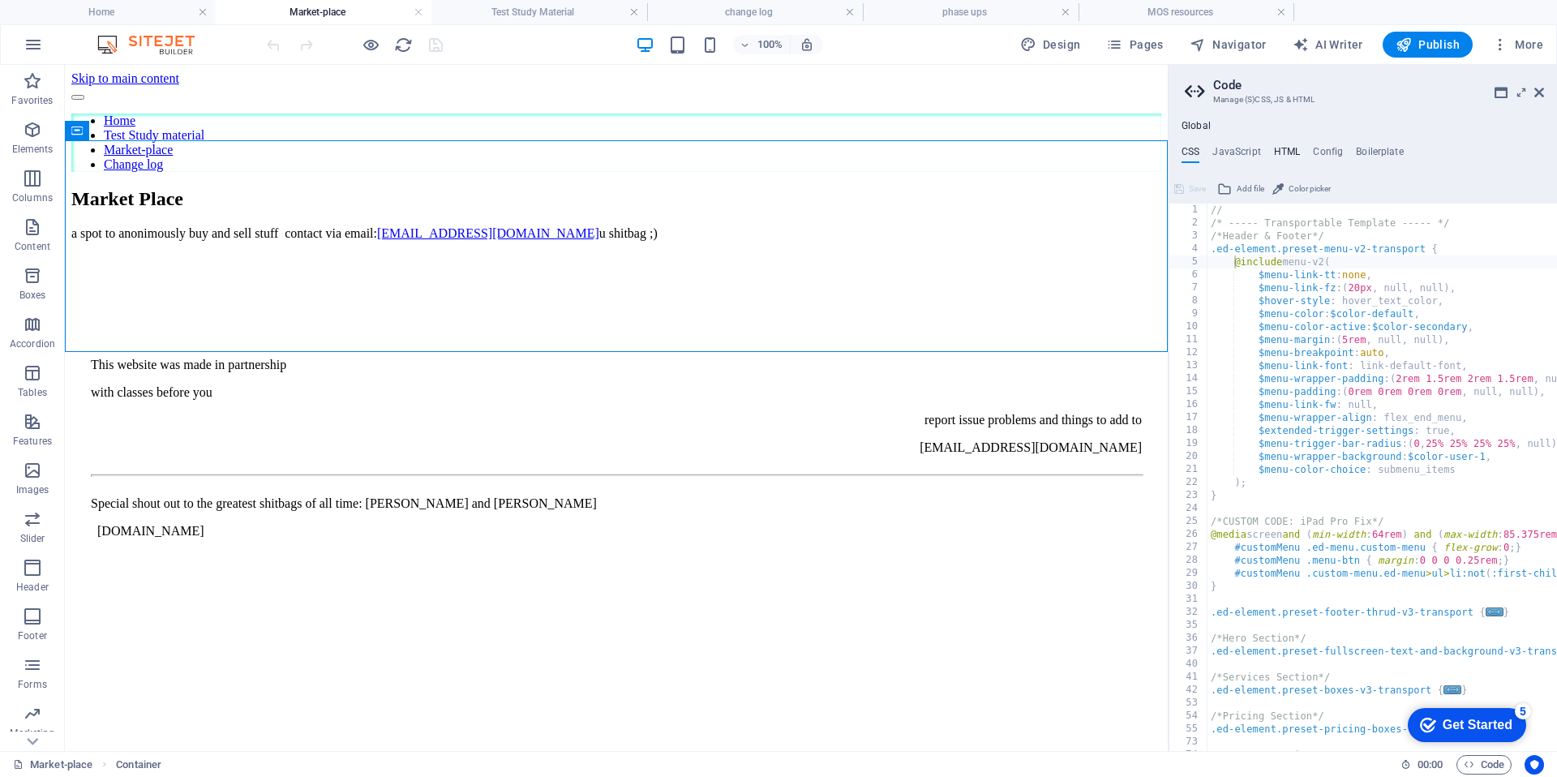
click at [1283, 161] on h4 "HTML" at bounding box center [1287, 155] width 27 height 18
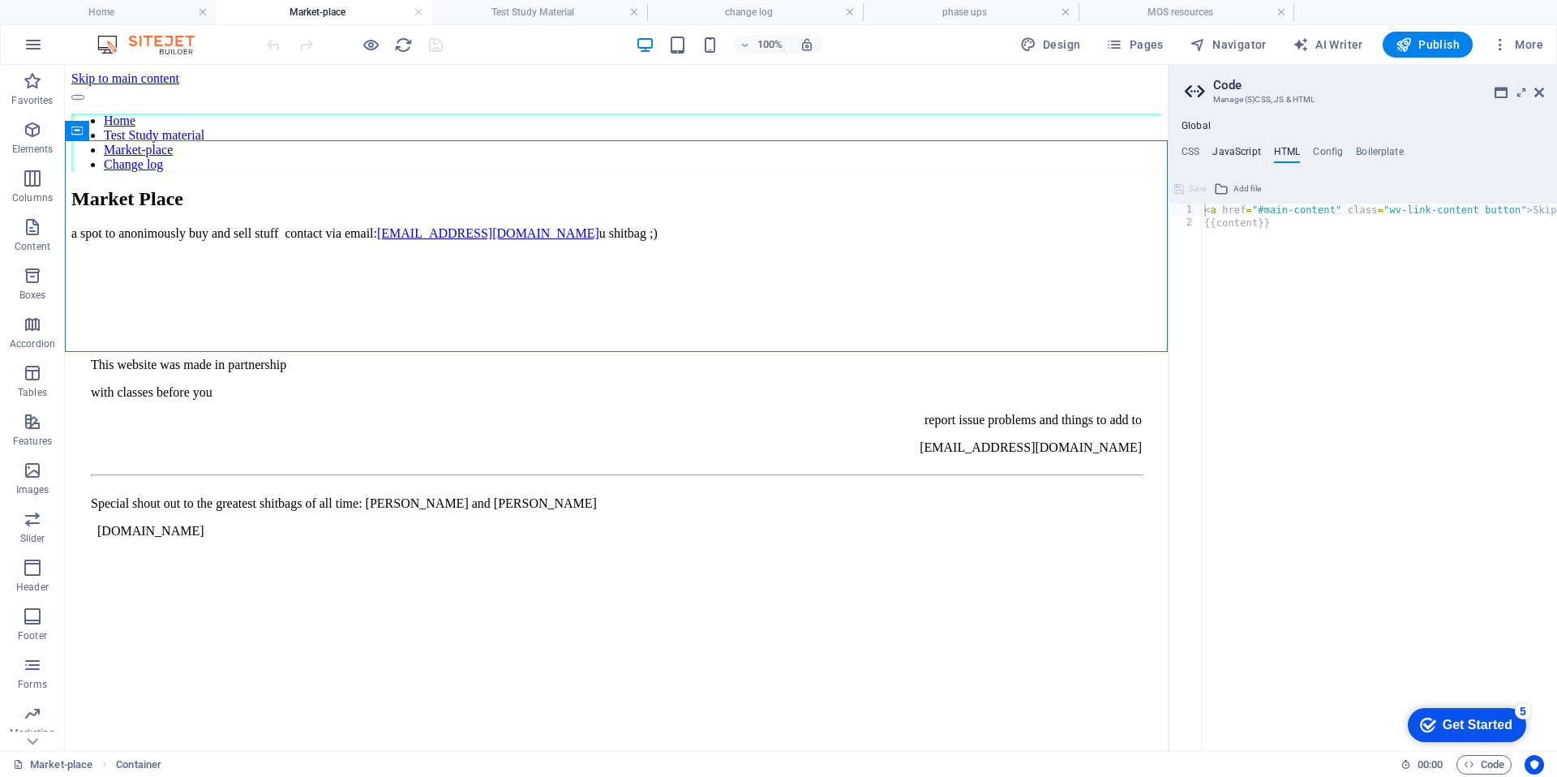
click at [1239, 147] on h4 "JavaScript" at bounding box center [1236, 155] width 48 height 18
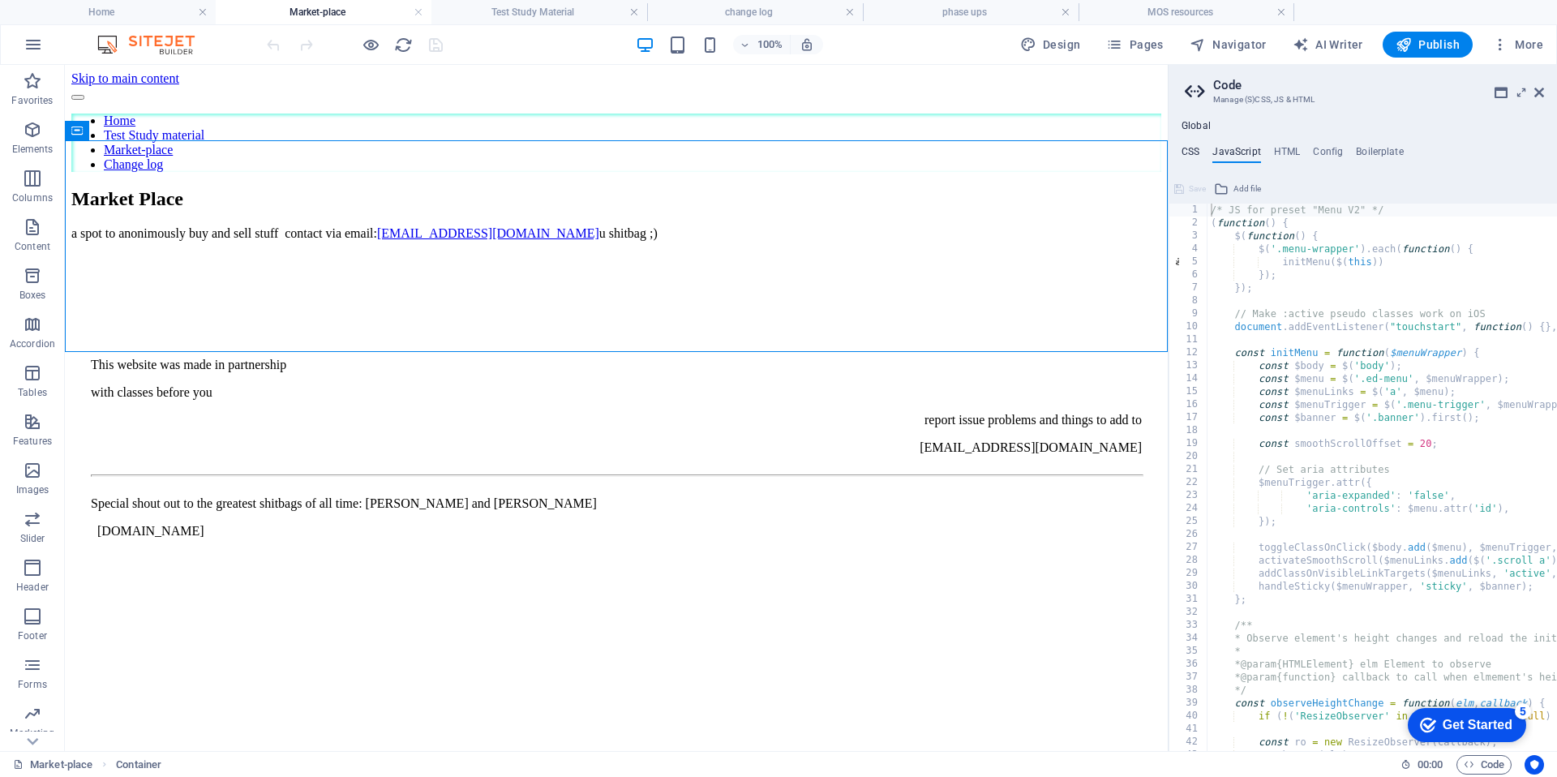
click at [1188, 153] on h4 "CSS" at bounding box center [1190, 155] width 18 height 18
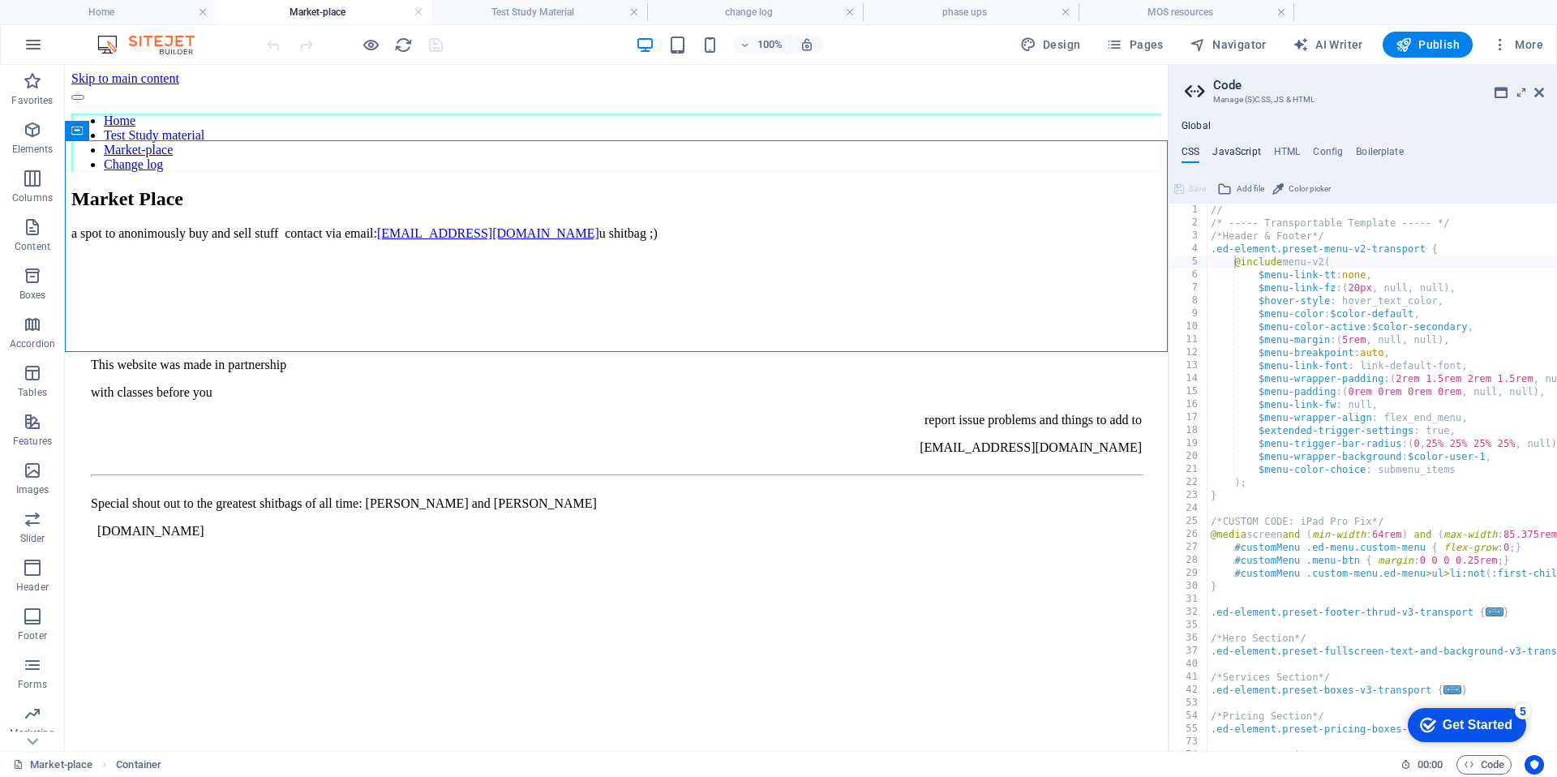
click at [1223, 152] on h4 "JavaScript" at bounding box center [1236, 155] width 48 height 18
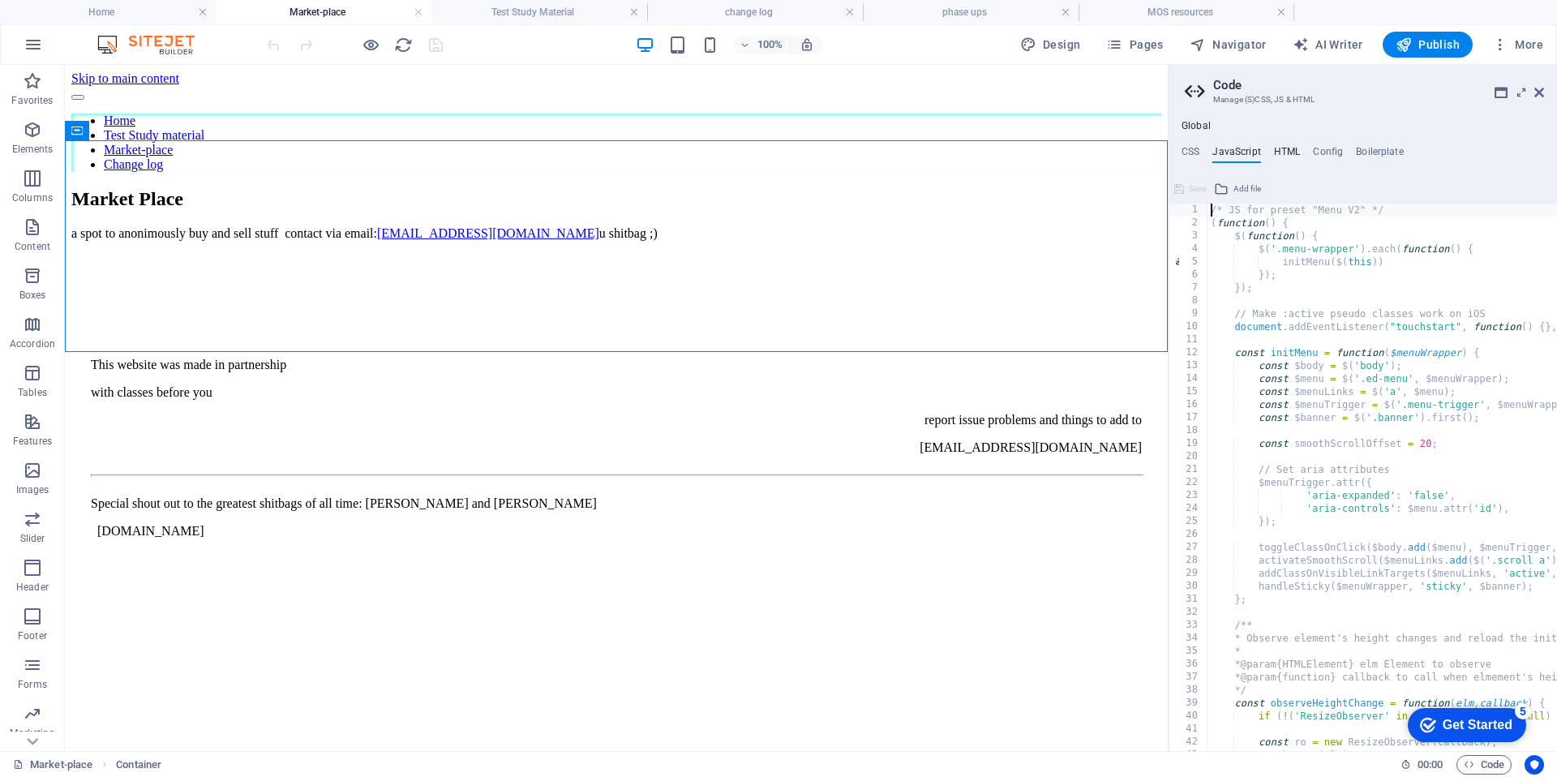
click at [1294, 151] on h4 "HTML" at bounding box center [1287, 155] width 27 height 18
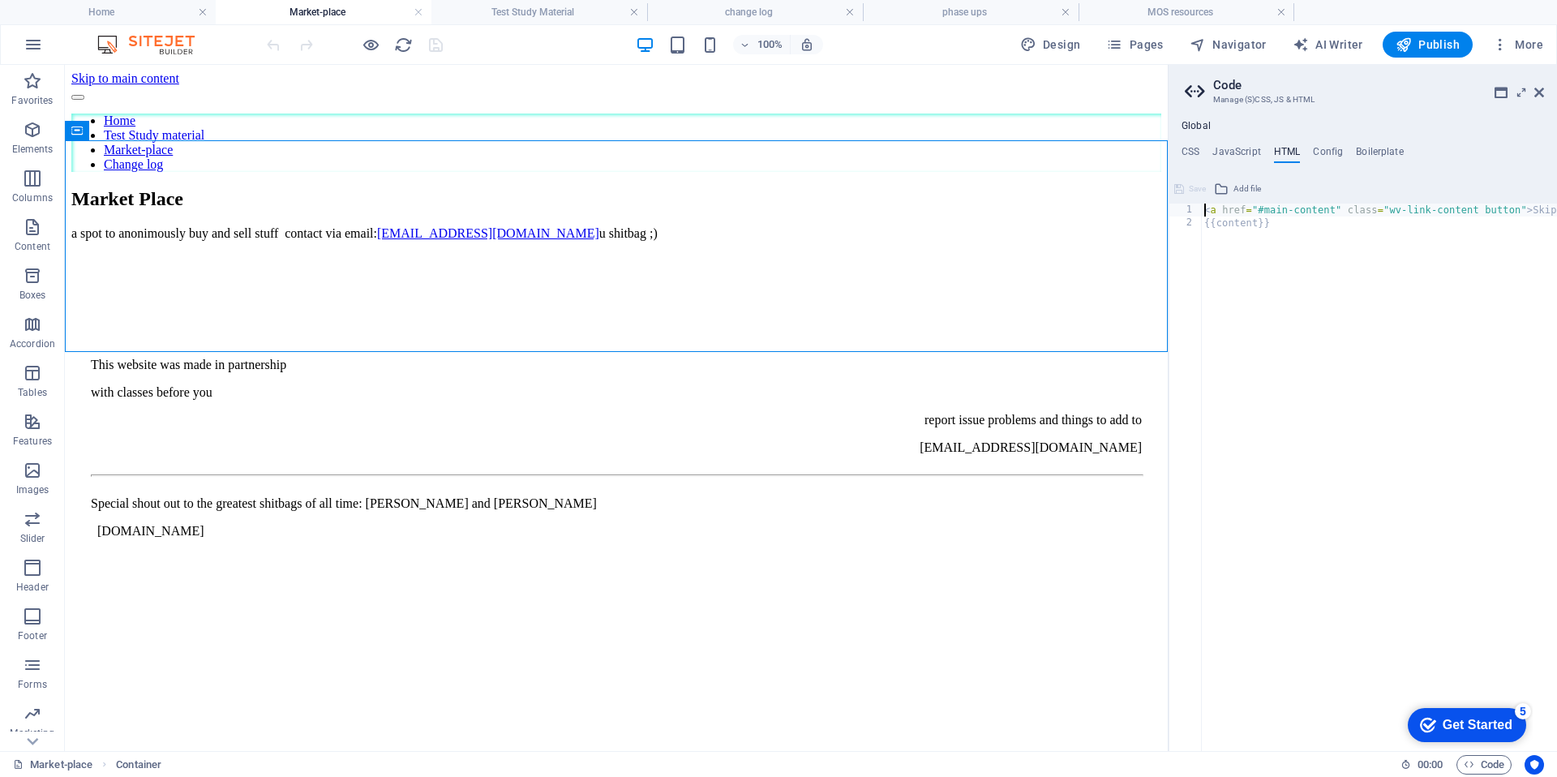
click at [1282, 156] on h4 "HTML" at bounding box center [1287, 155] width 27 height 18
type textarea "{{content}}"
click at [1288, 238] on div "< a href = "#main-content" class = "wv-link-content button" > Skip to main cont…" at bounding box center [1439, 489] width 477 height 573
click at [738, 241] on div "a spot to anonimously buy and sell stuff contact via email: orders@25hstudy.com…" at bounding box center [616, 233] width 1090 height 15
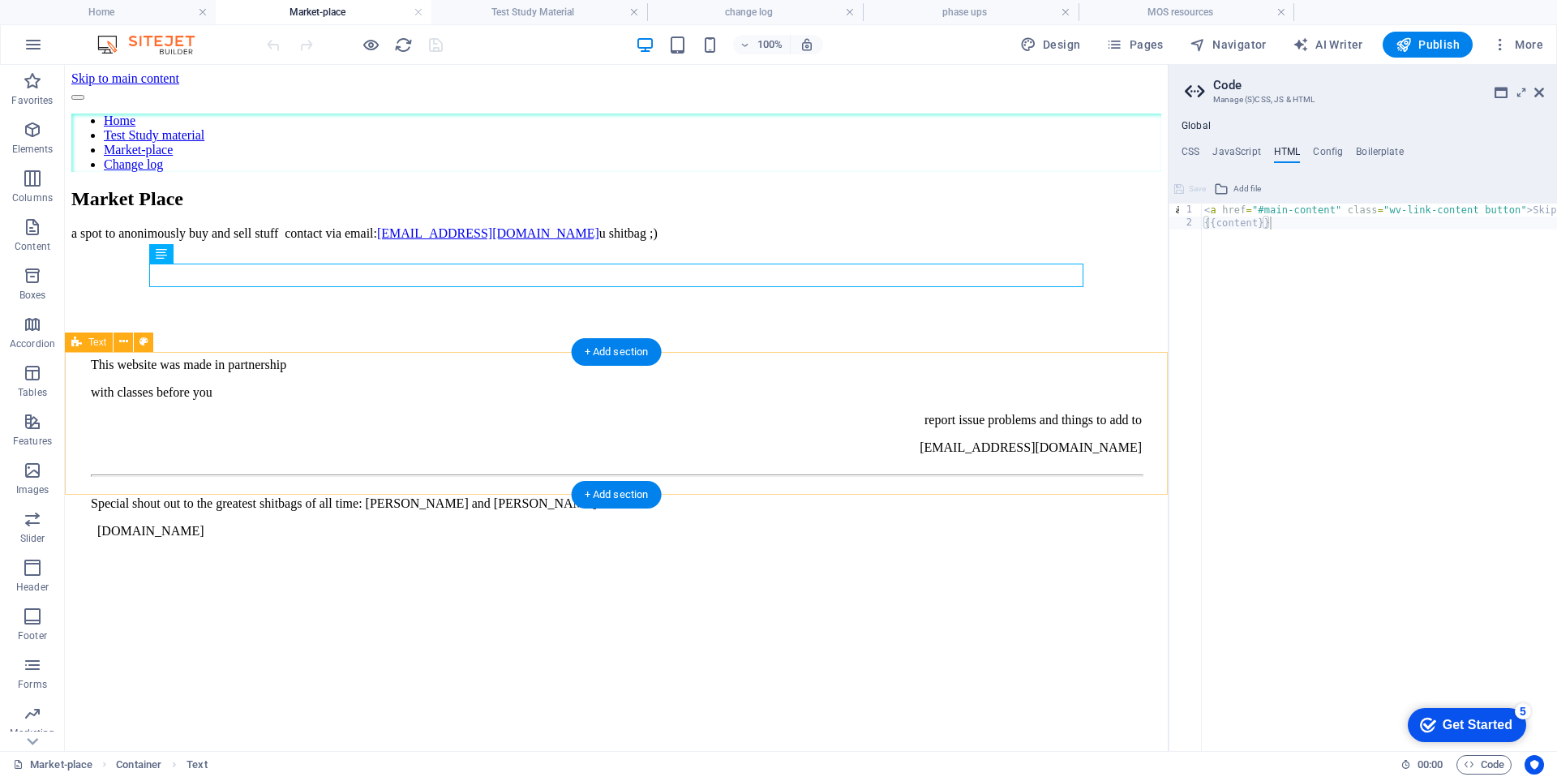
click at [739, 267] on div at bounding box center [616, 260] width 1090 height 13
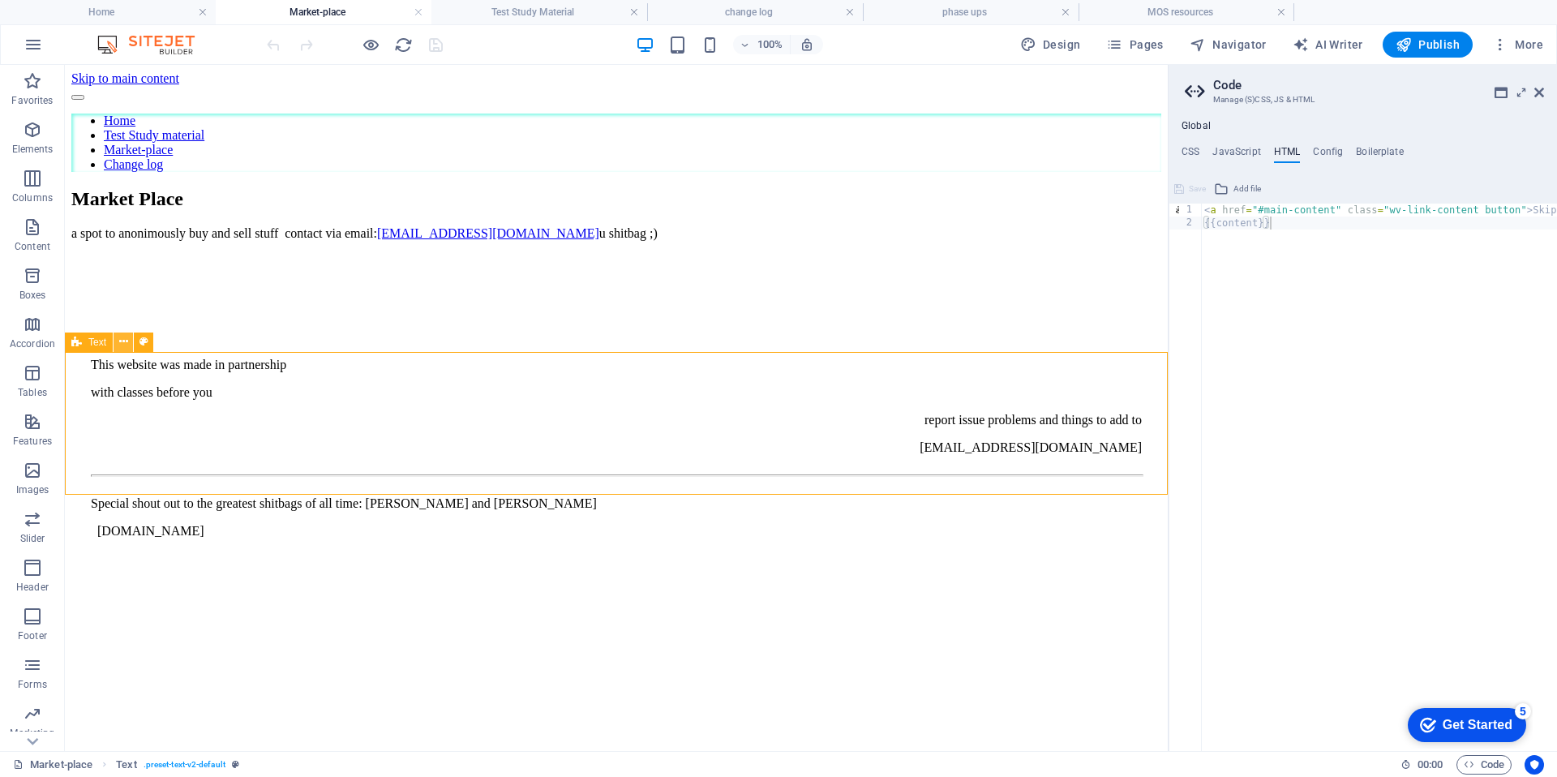
click at [119, 344] on icon at bounding box center [123, 341] width 9 height 17
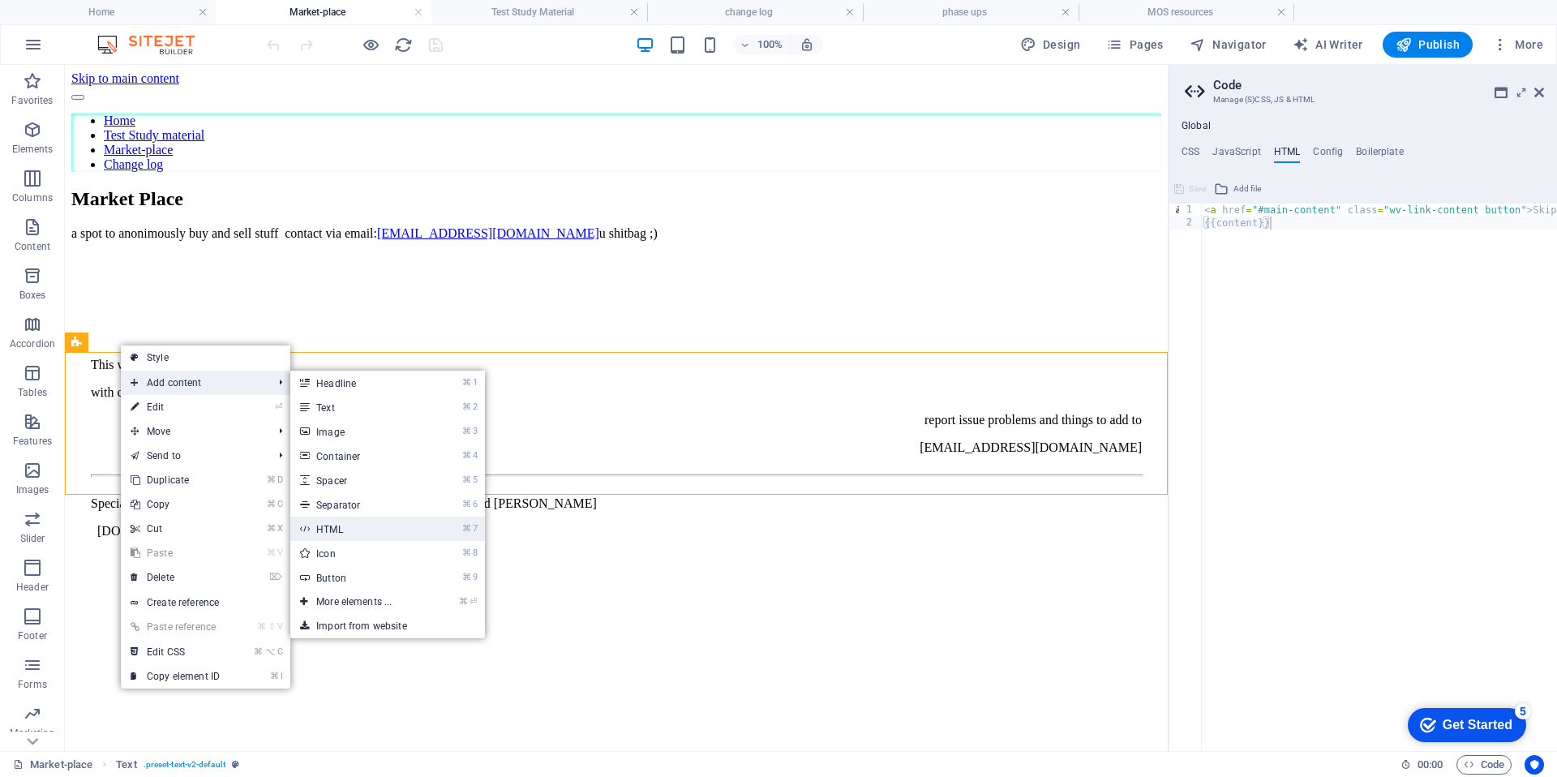
click at [340, 520] on link "⌘ 7 HTML" at bounding box center [357, 528] width 134 height 24
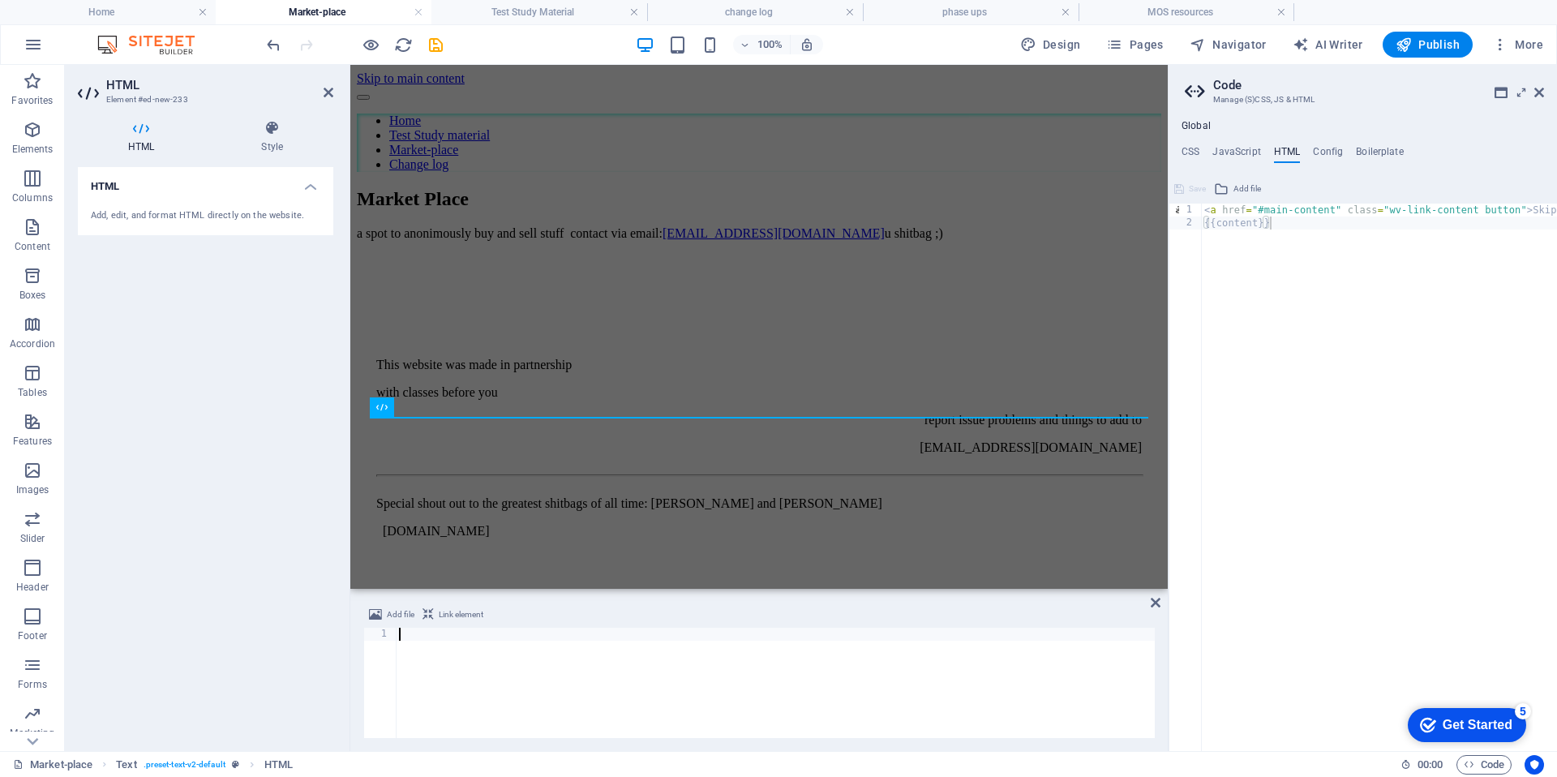
click at [490, 644] on div at bounding box center [775, 695] width 759 height 136
click at [507, 643] on div at bounding box center [775, 695] width 759 height 136
paste textarea "</form>"
type textarea "</form>"
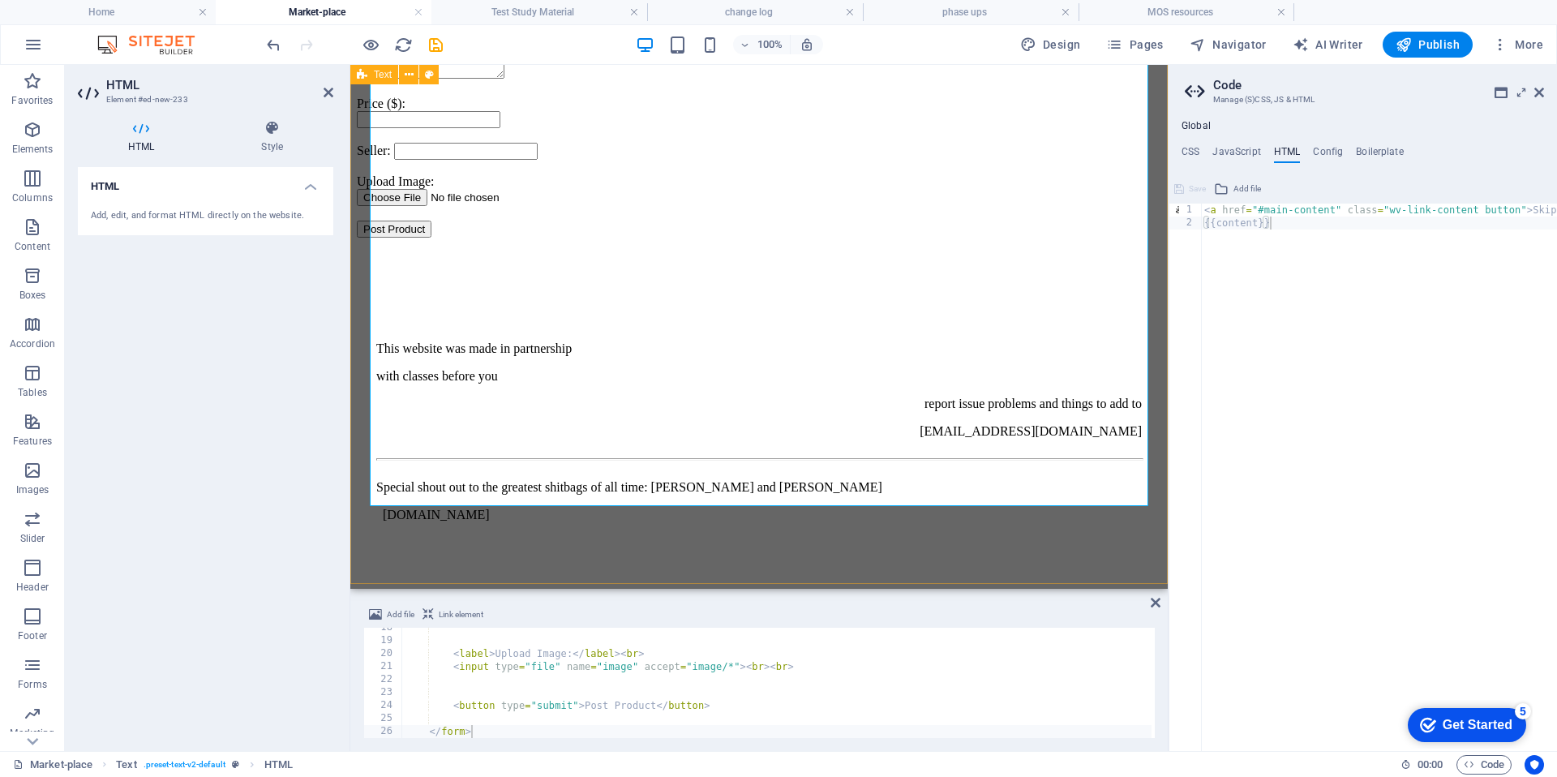
scroll to position [452, 0]
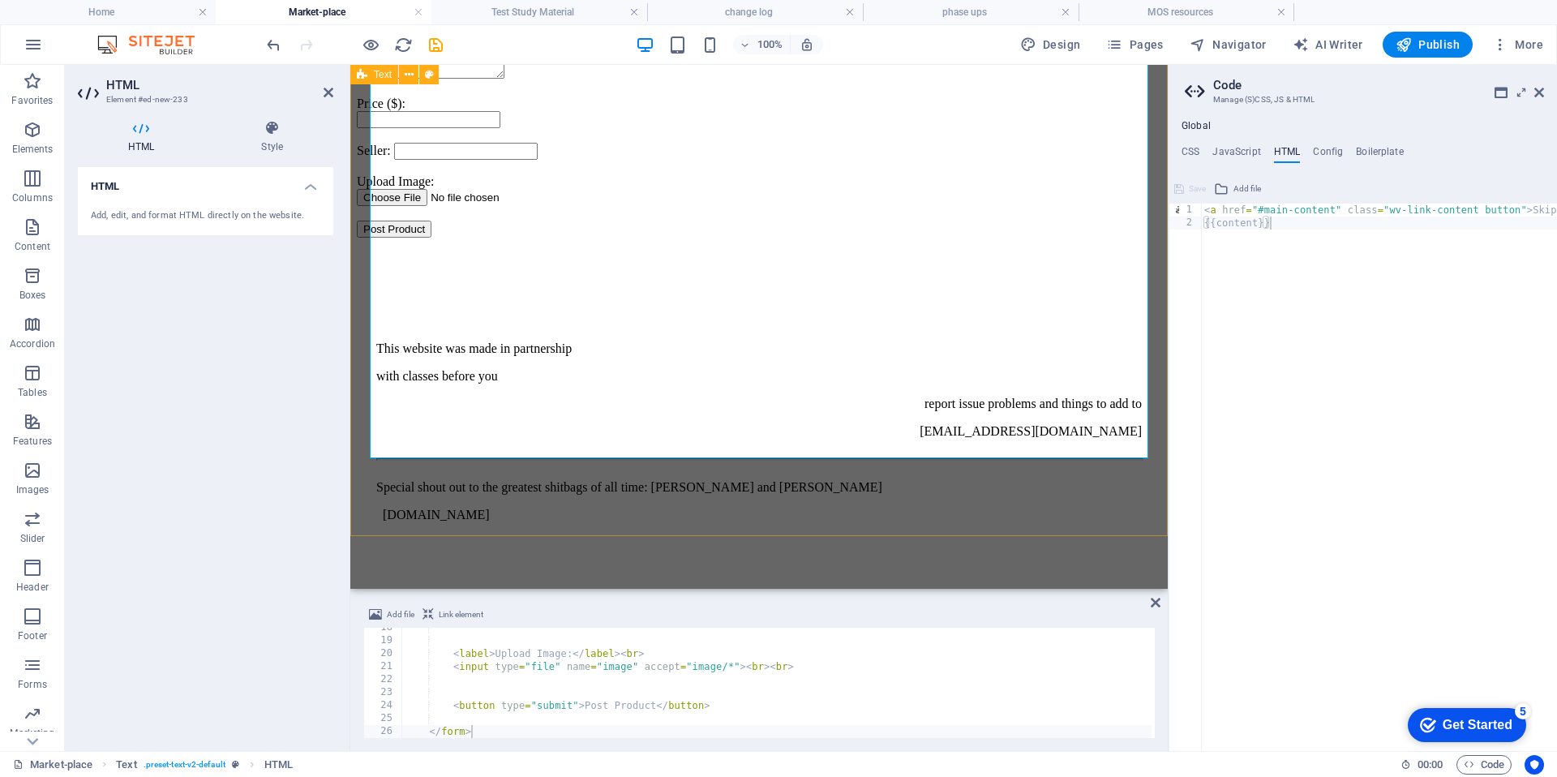
click at [617, 251] on div "Post Your Product Product Name: Description: Price ($): Seller: Upload Image: P…" at bounding box center [759, 101] width 804 height 300
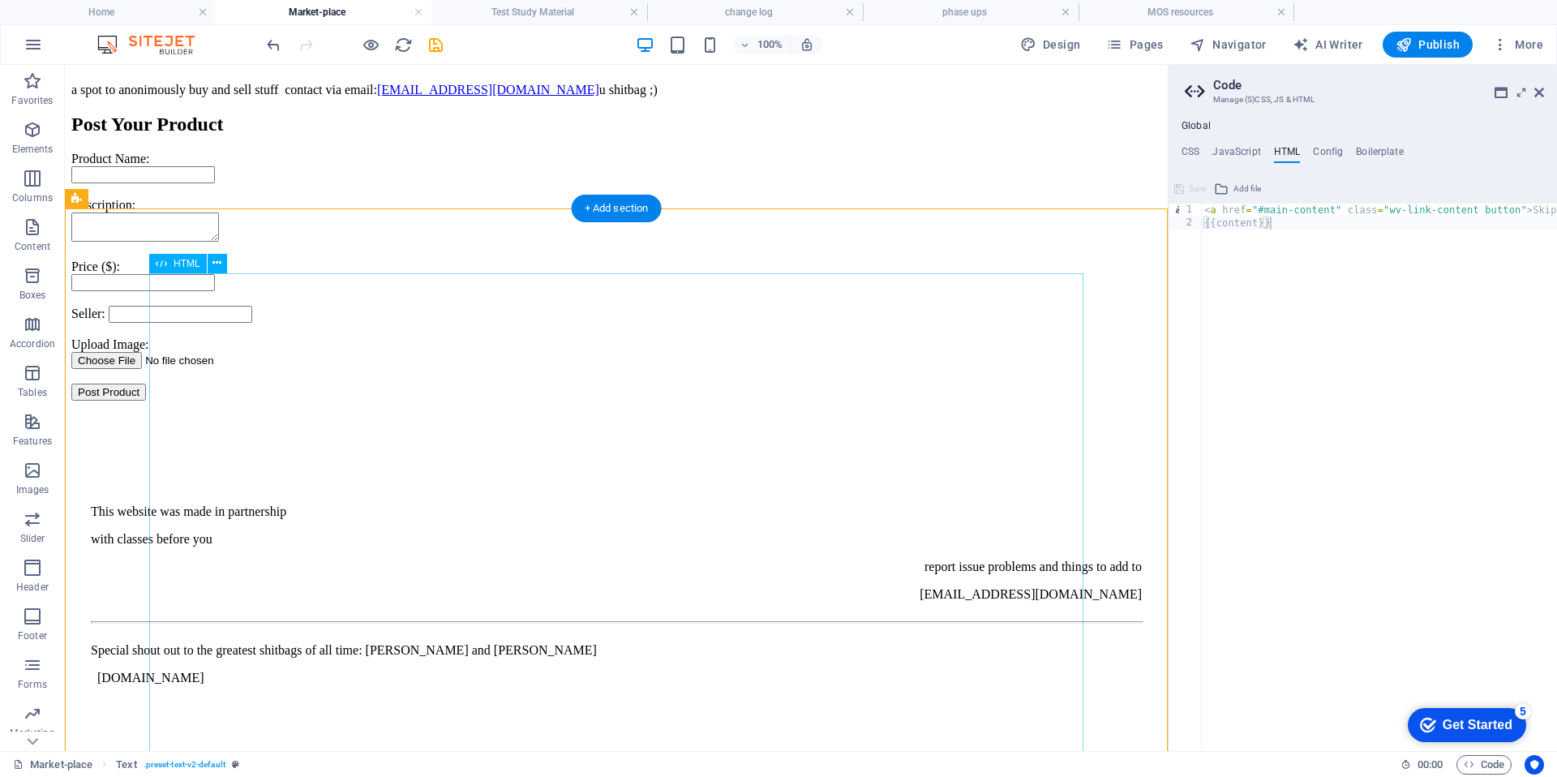
scroll to position [148, 0]
click at [226, 347] on div "Post Your Product Product Name: Description: Price ($): Seller: Upload Image: P…" at bounding box center [616, 256] width 1090 height 287
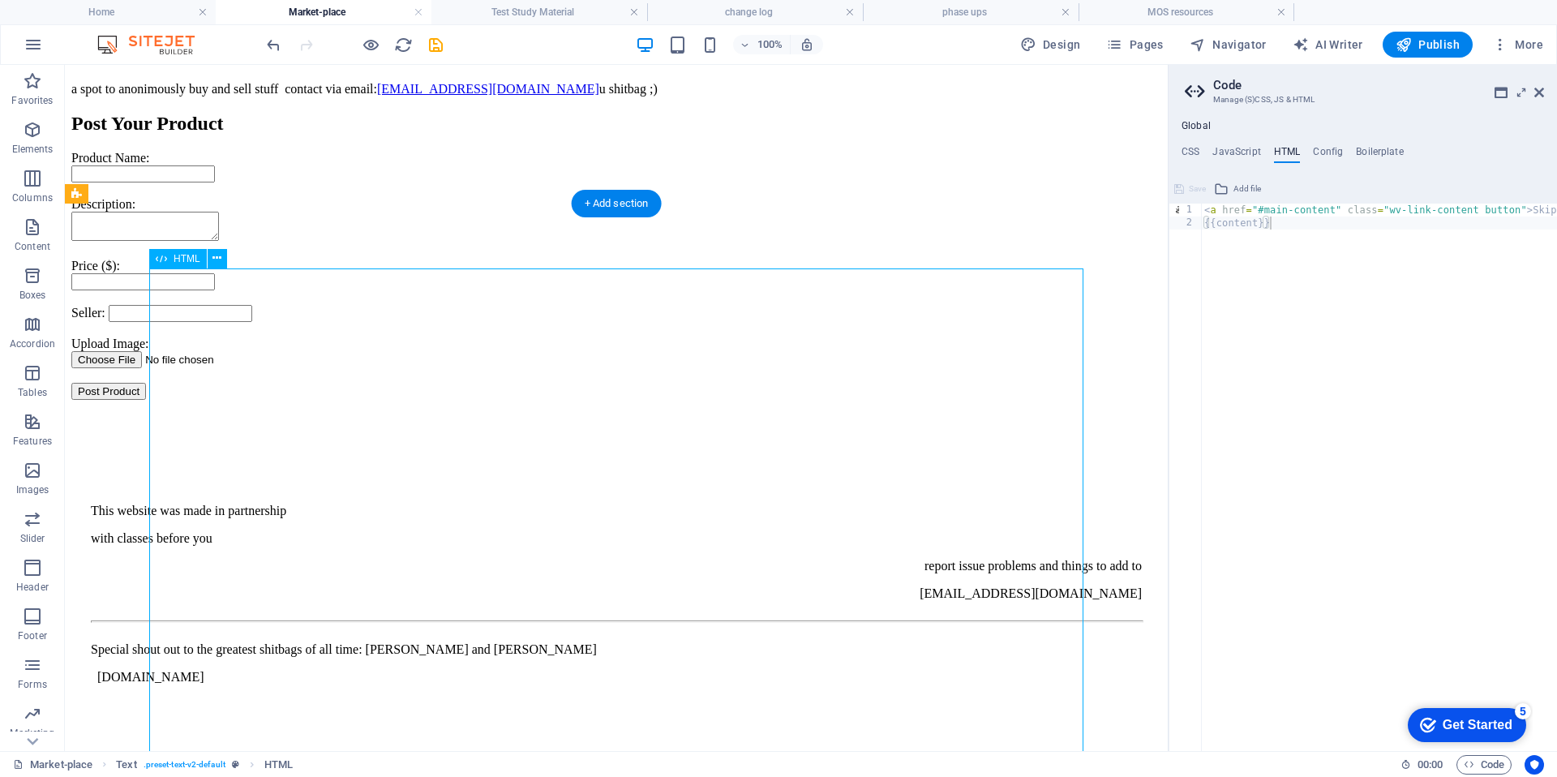
click at [224, 359] on div "Post Your Product Product Name: Description: Price ($): Seller: Upload Image: P…" at bounding box center [616, 256] width 1090 height 287
click at [224, 366] on div "Post Your Product Product Name: Description: Price ($): Seller: Upload Image: P…" at bounding box center [616, 256] width 1090 height 287
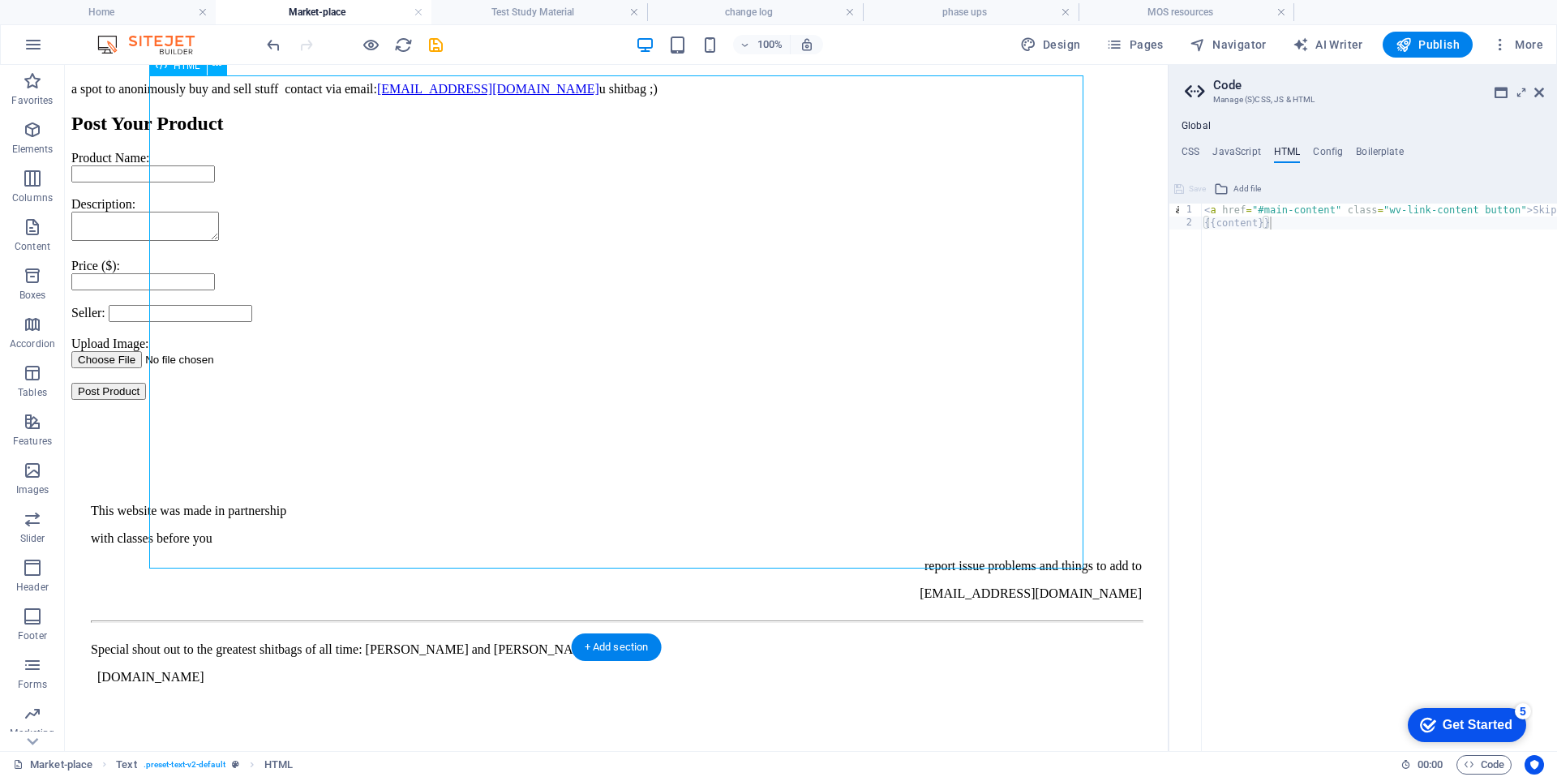
scroll to position [408, 0]
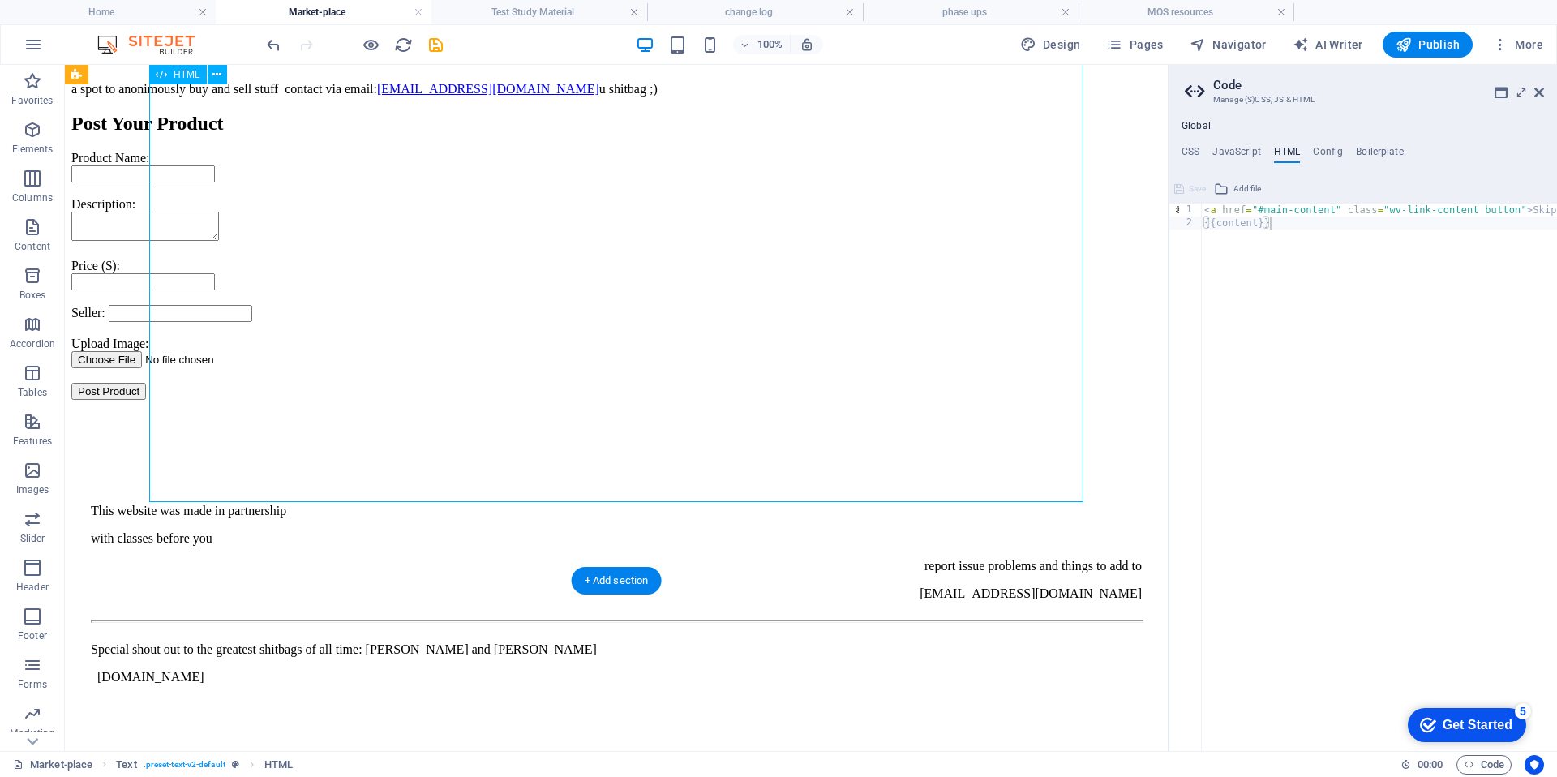
click at [205, 400] on div "Post Your Product Product Name: Description: Price ($): Seller: Upload Image: P…" at bounding box center [616, 256] width 1090 height 287
click at [212, 501] on button at bounding box center [221, 491] width 19 height 19
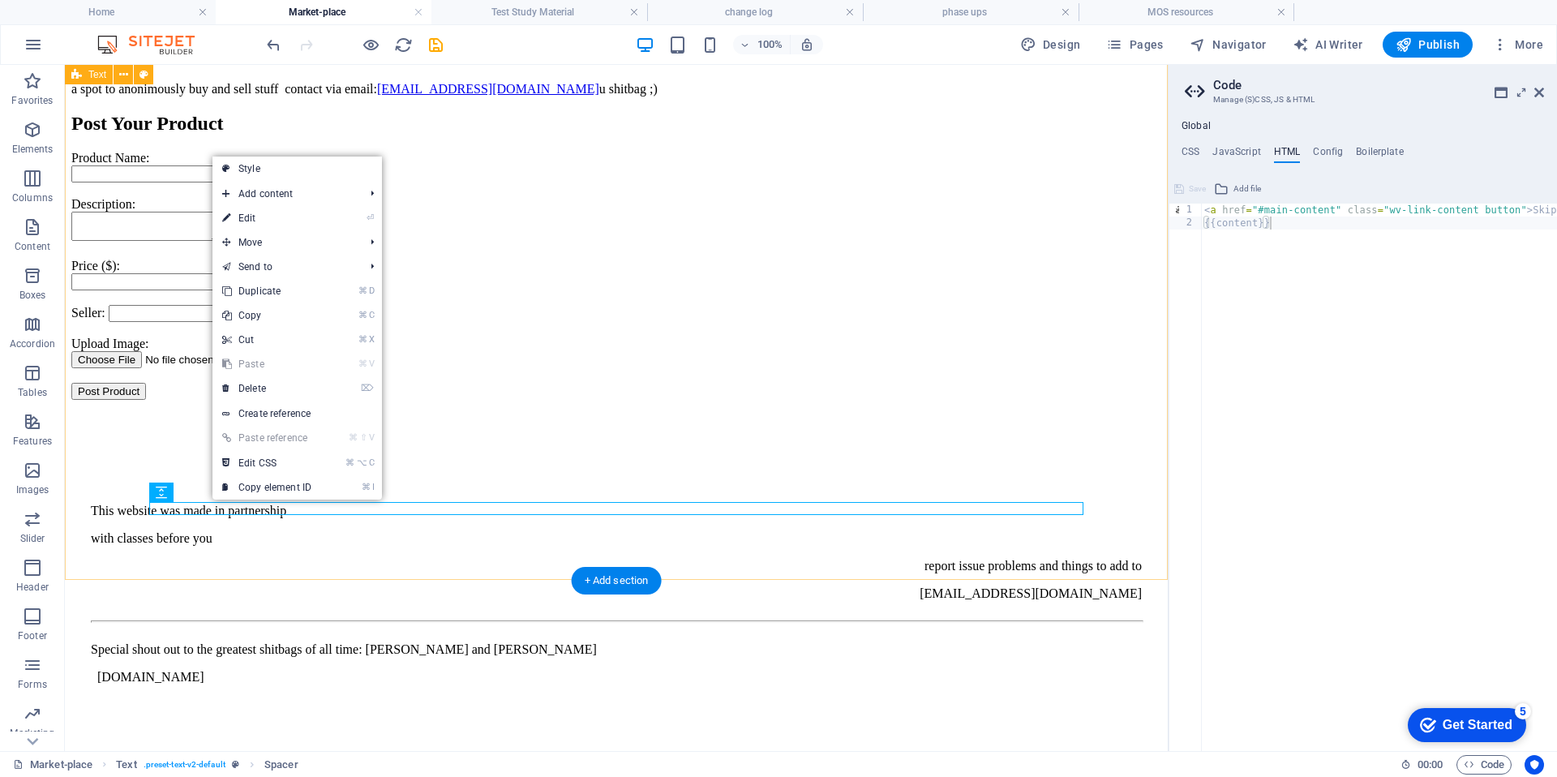
click at [212, 413] on div "Post Your Product Product Name: Description: Price ($): Seller: Upload Image: P…" at bounding box center [616, 263] width 1090 height 300
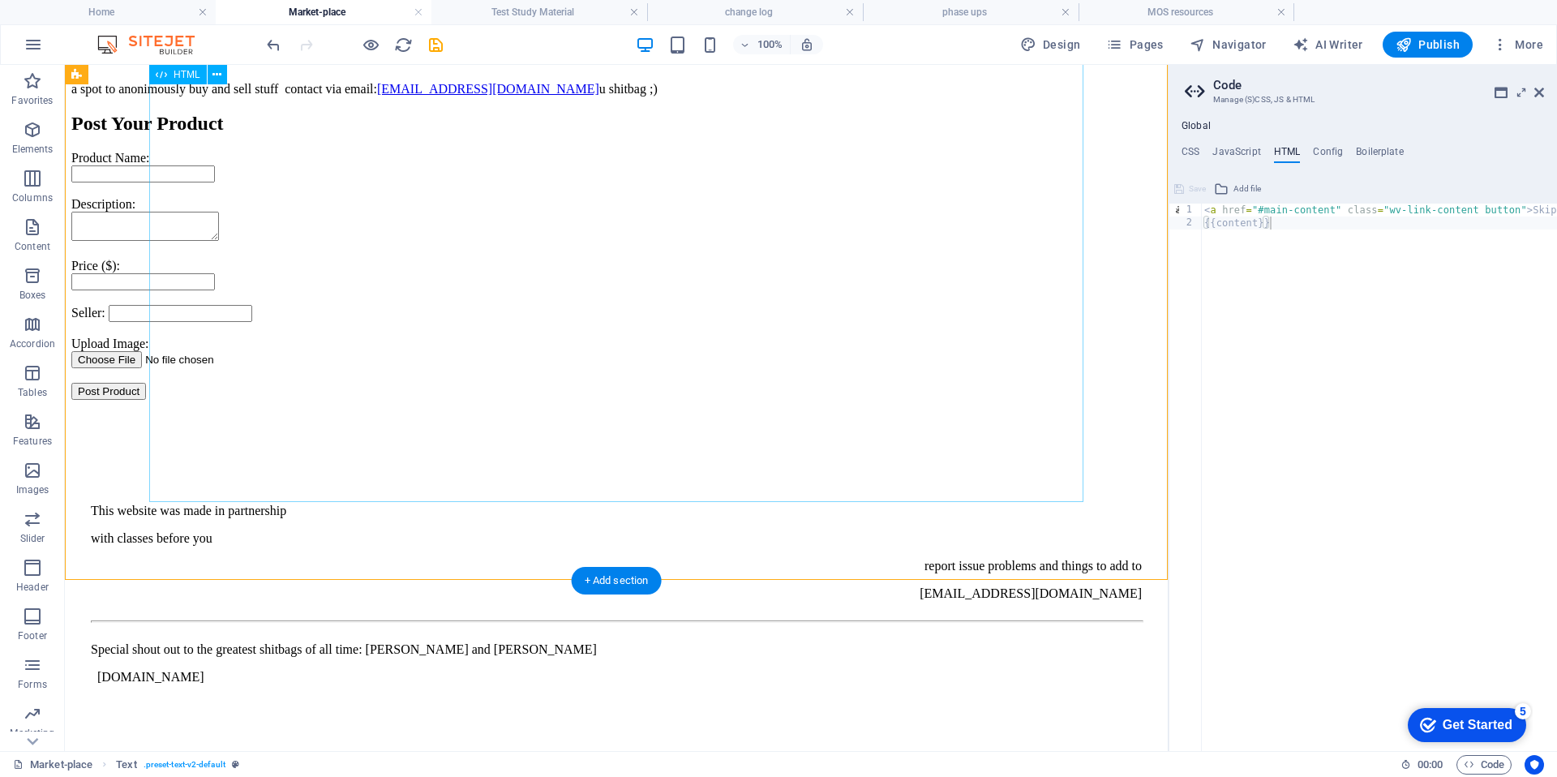
click at [238, 400] on div "Post Your Product Product Name: Description: Price ($): Seller: Upload Image: P…" at bounding box center [616, 256] width 1090 height 287
click at [229, 400] on div "Post Your Product Product Name: Description: Price ($): Seller: Upload Image: P…" at bounding box center [616, 256] width 1090 height 287
click at [216, 400] on div "Post Your Product Product Name: Description: Price ($): Seller: Upload Image: P…" at bounding box center [616, 256] width 1090 height 287
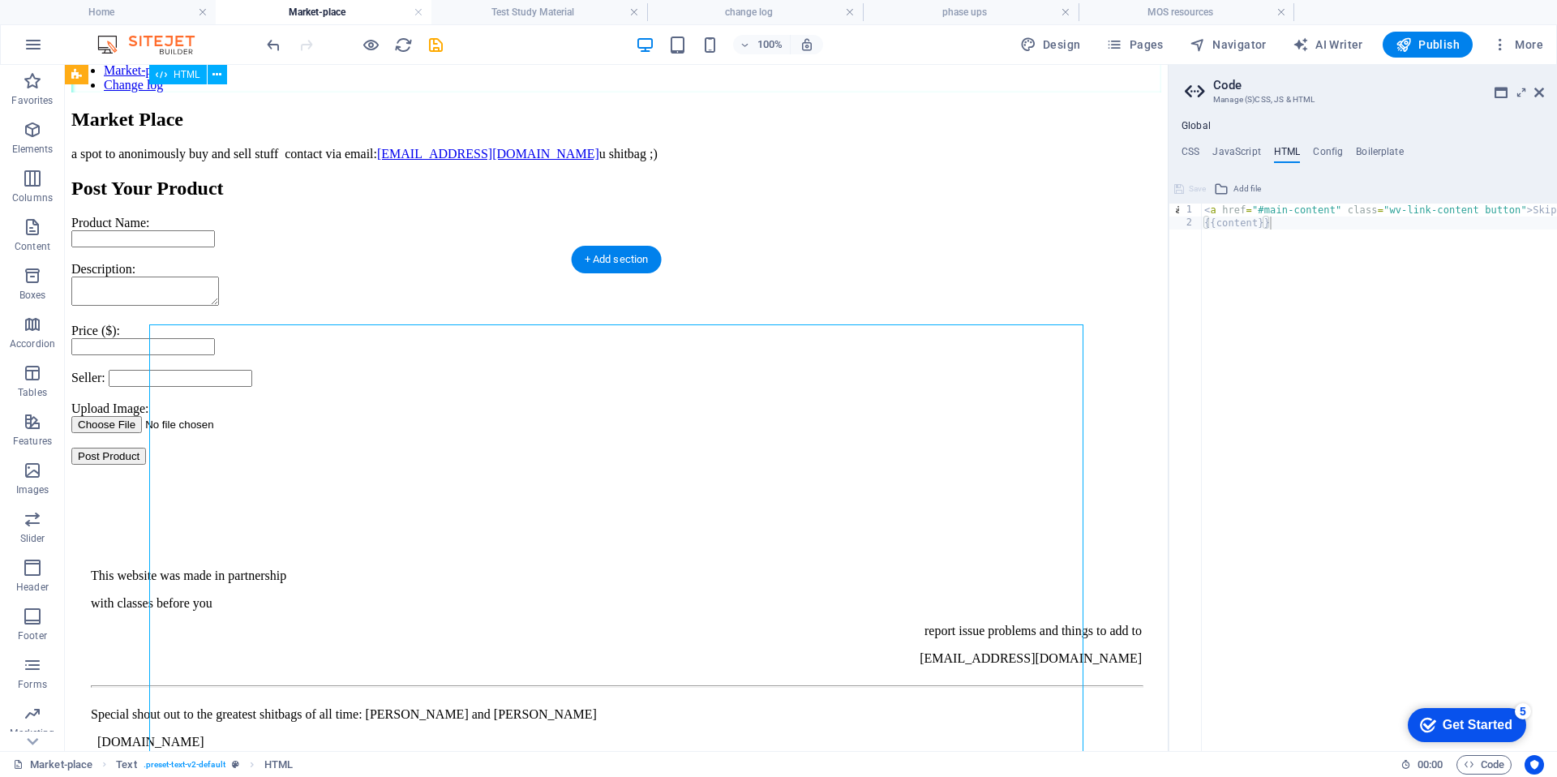
scroll to position [50, 0]
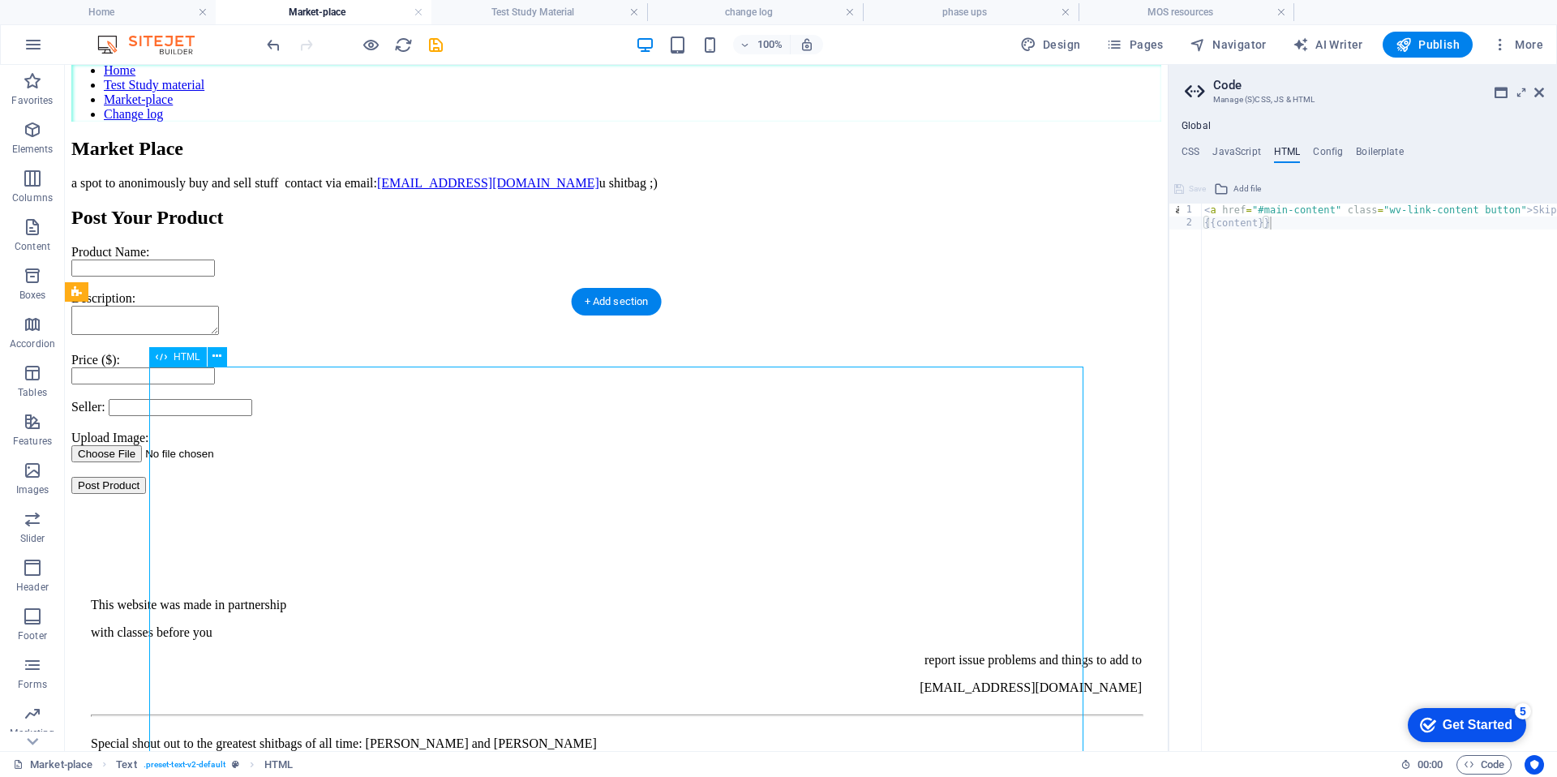
click at [232, 458] on div "Post Your Product Product Name: Description: Price ($): Seller: Upload Image: P…" at bounding box center [616, 350] width 1090 height 287
click at [216, 357] on icon at bounding box center [216, 356] width 9 height 17
click at [910, 160] on div "Market Place" at bounding box center [616, 149] width 1090 height 22
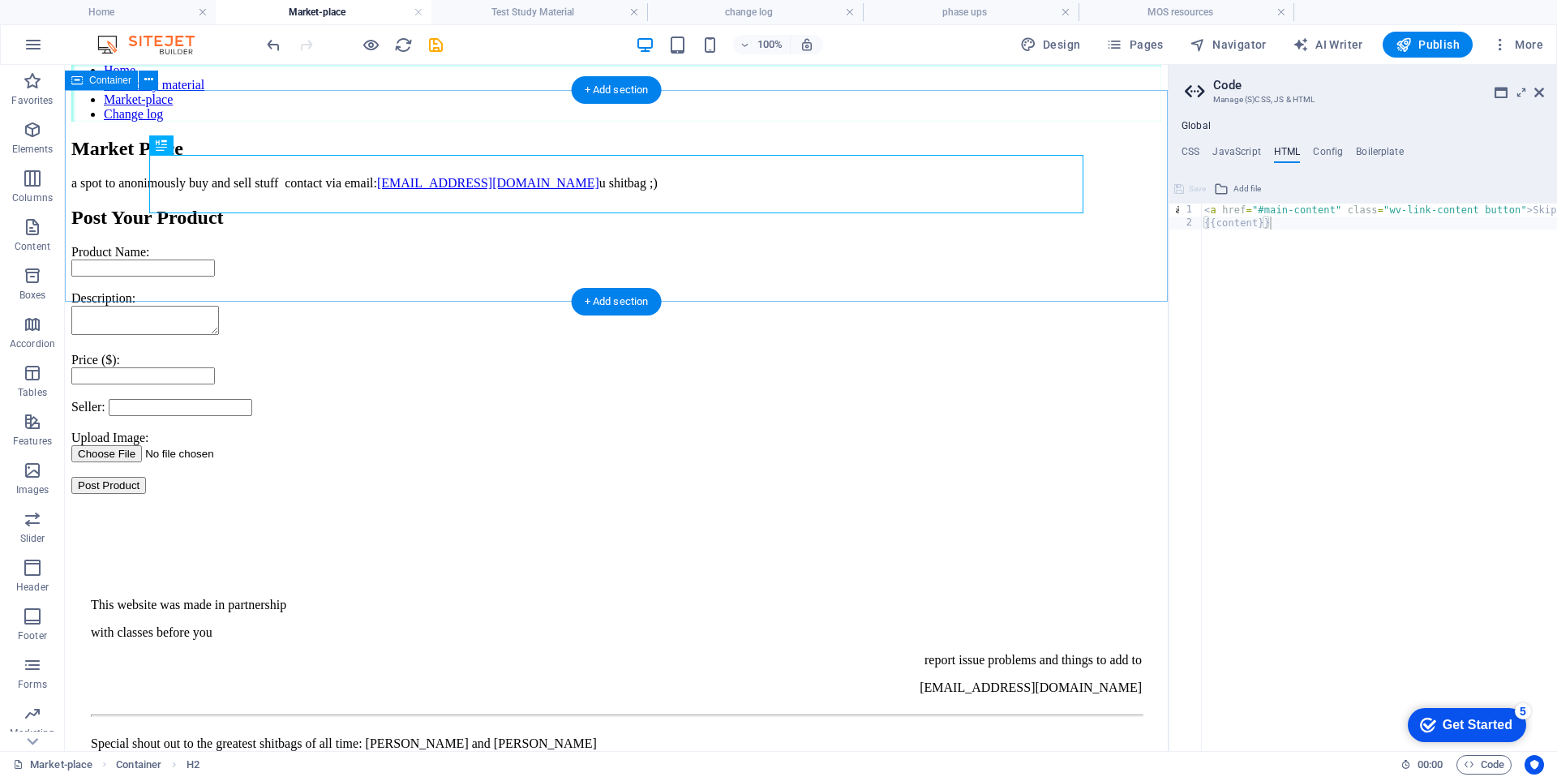
click at [886, 191] on div "Market Place a spot to anonimously buy and sell stuff contact via email: orders…" at bounding box center [616, 164] width 1090 height 53
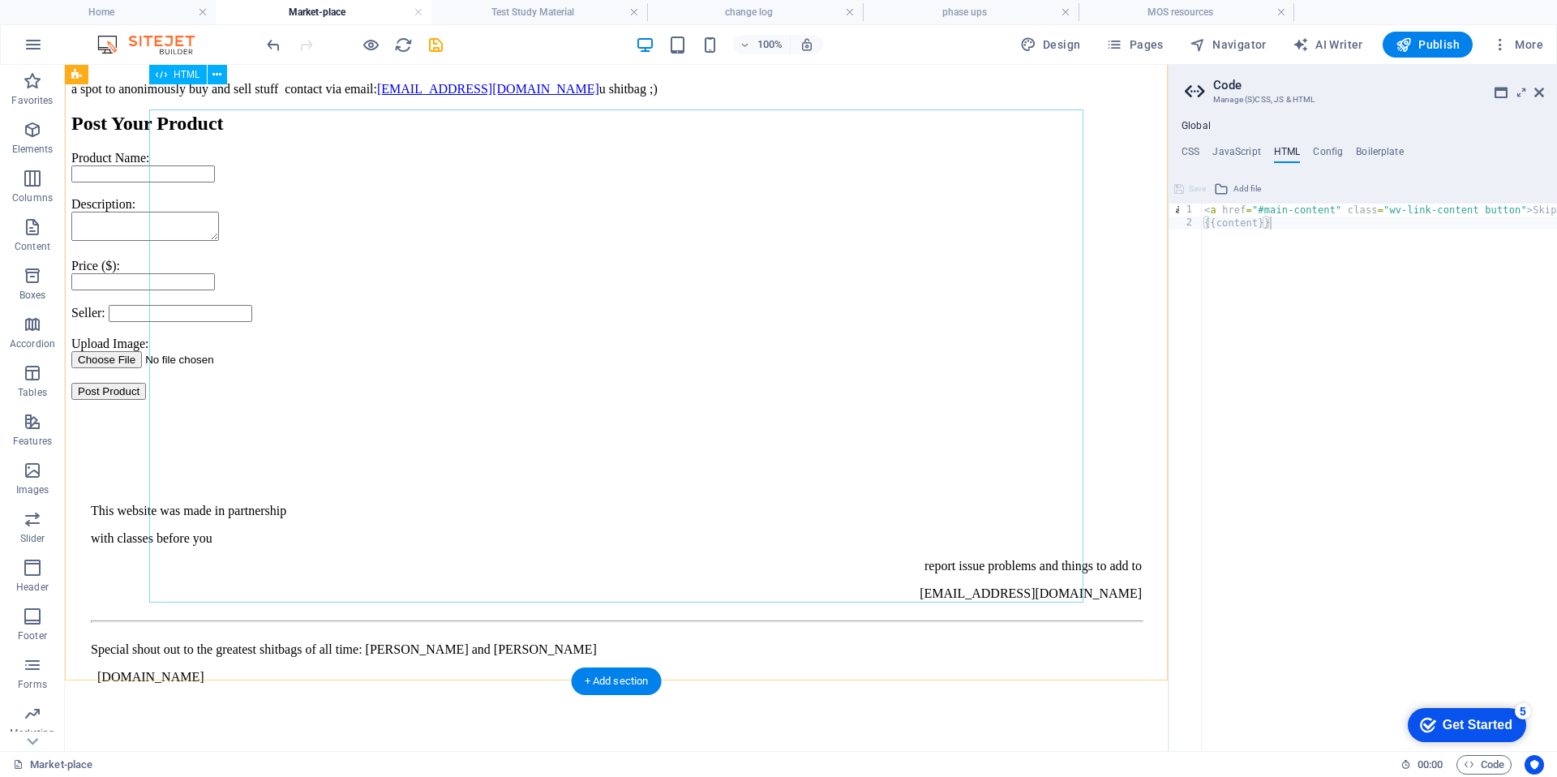
scroll to position [102, 0]
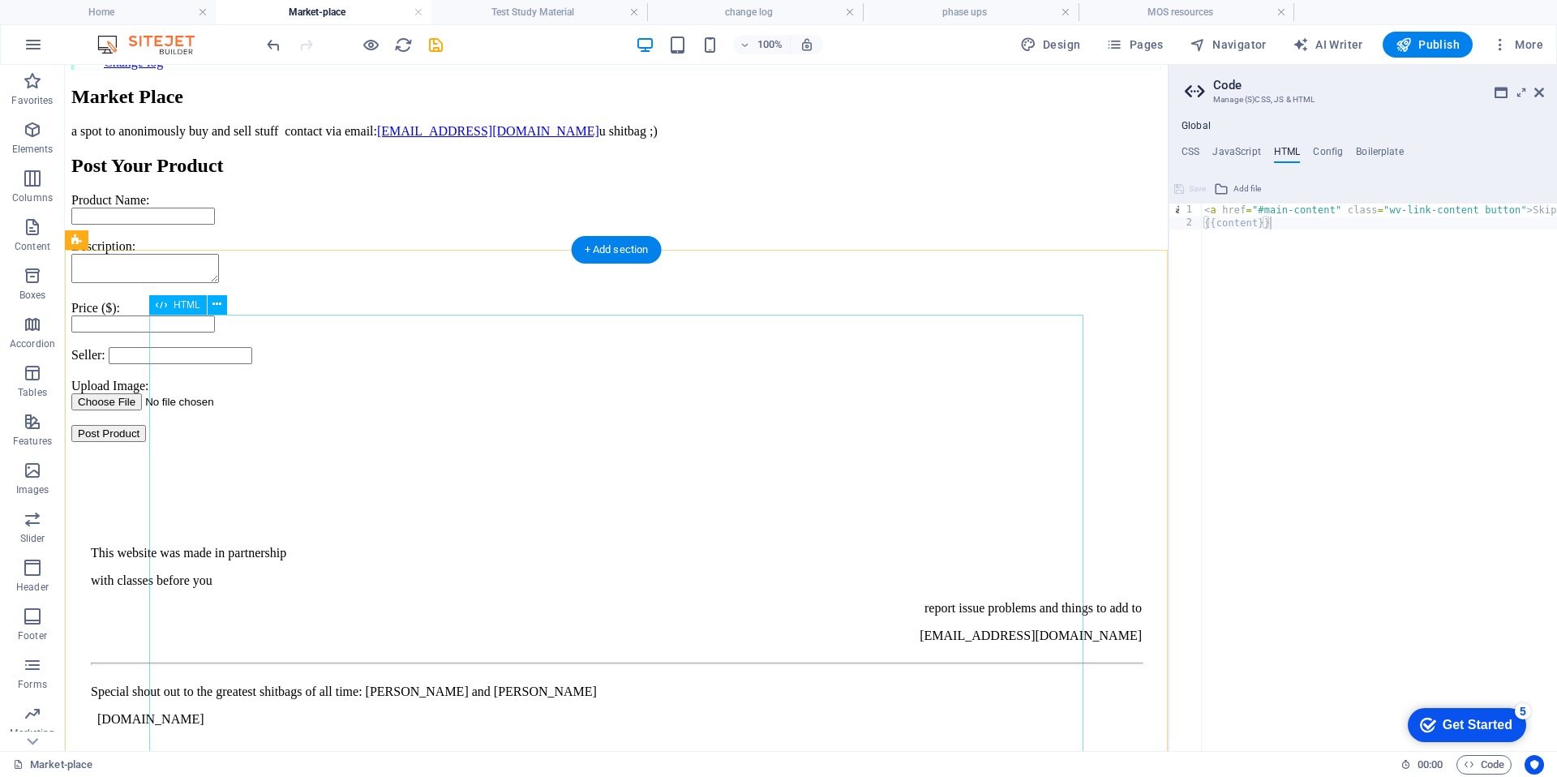
click at [226, 336] on div "Post Your Product Product Name: Description: Price ($): Seller: Upload Image: P…" at bounding box center [616, 298] width 1090 height 287
click at [216, 306] on icon at bounding box center [216, 304] width 9 height 17
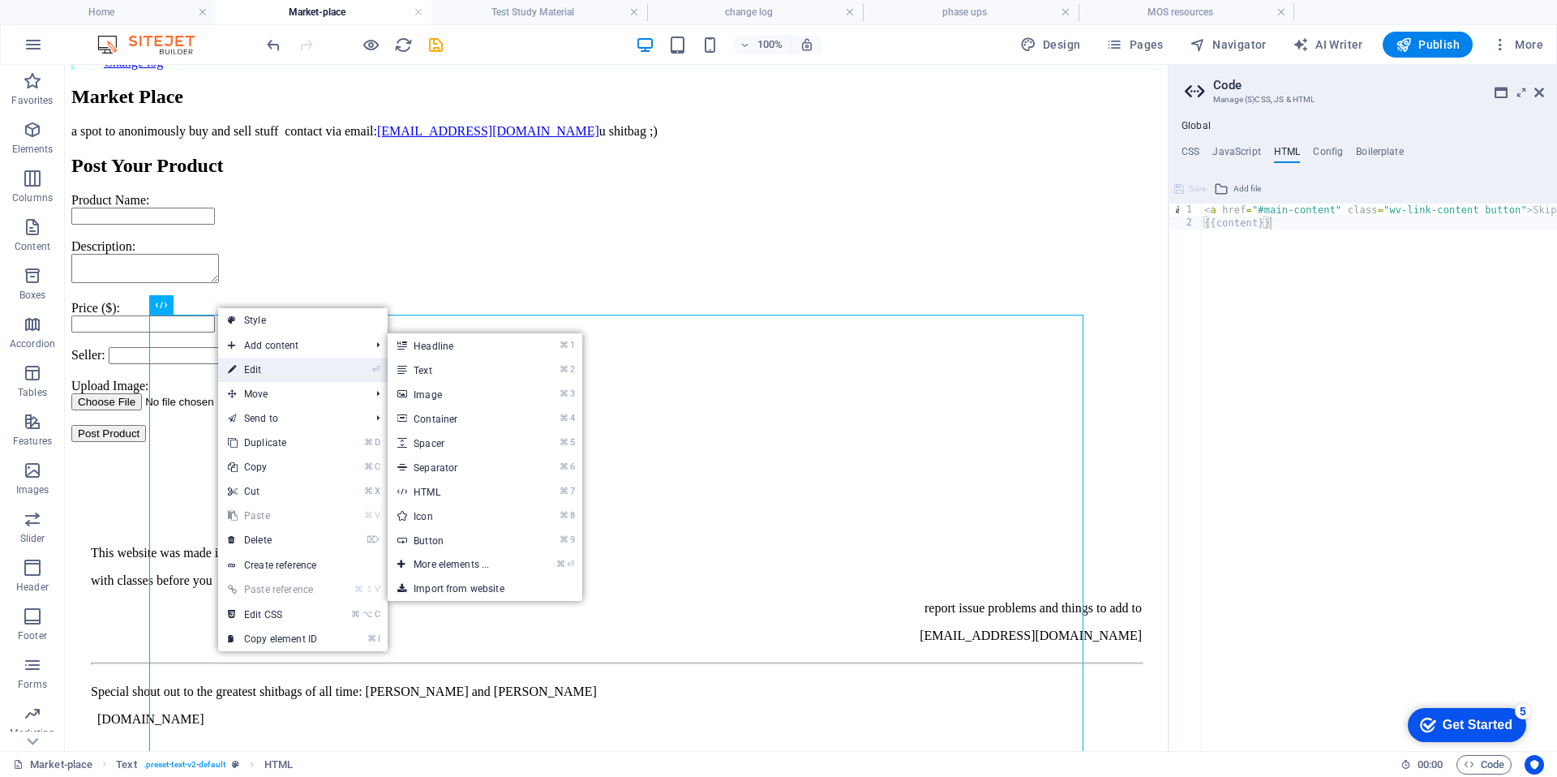
click at [242, 365] on link "⏎ Edit" at bounding box center [272, 370] width 109 height 24
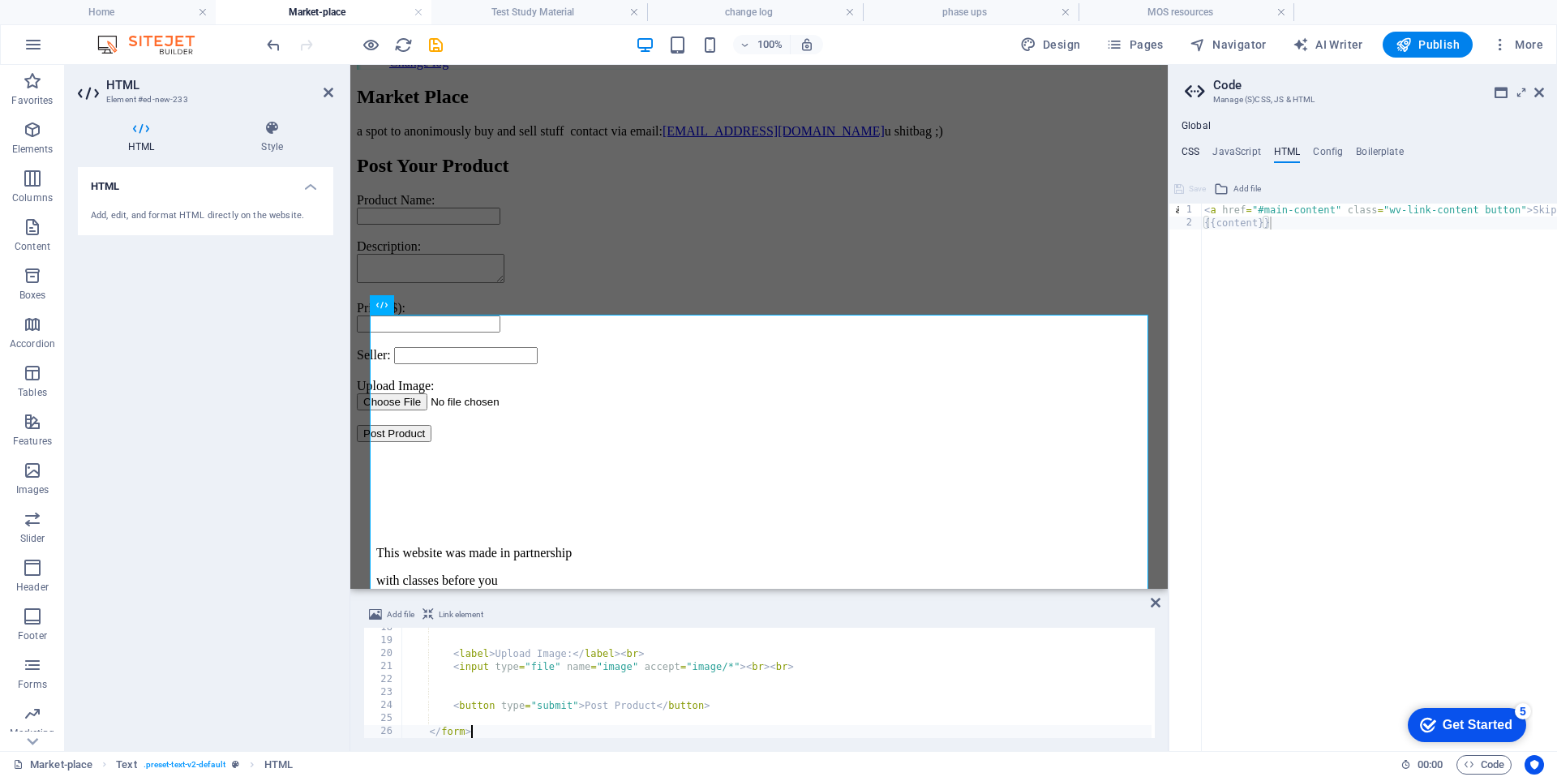
click at [1197, 152] on h4 "CSS" at bounding box center [1190, 155] width 18 height 18
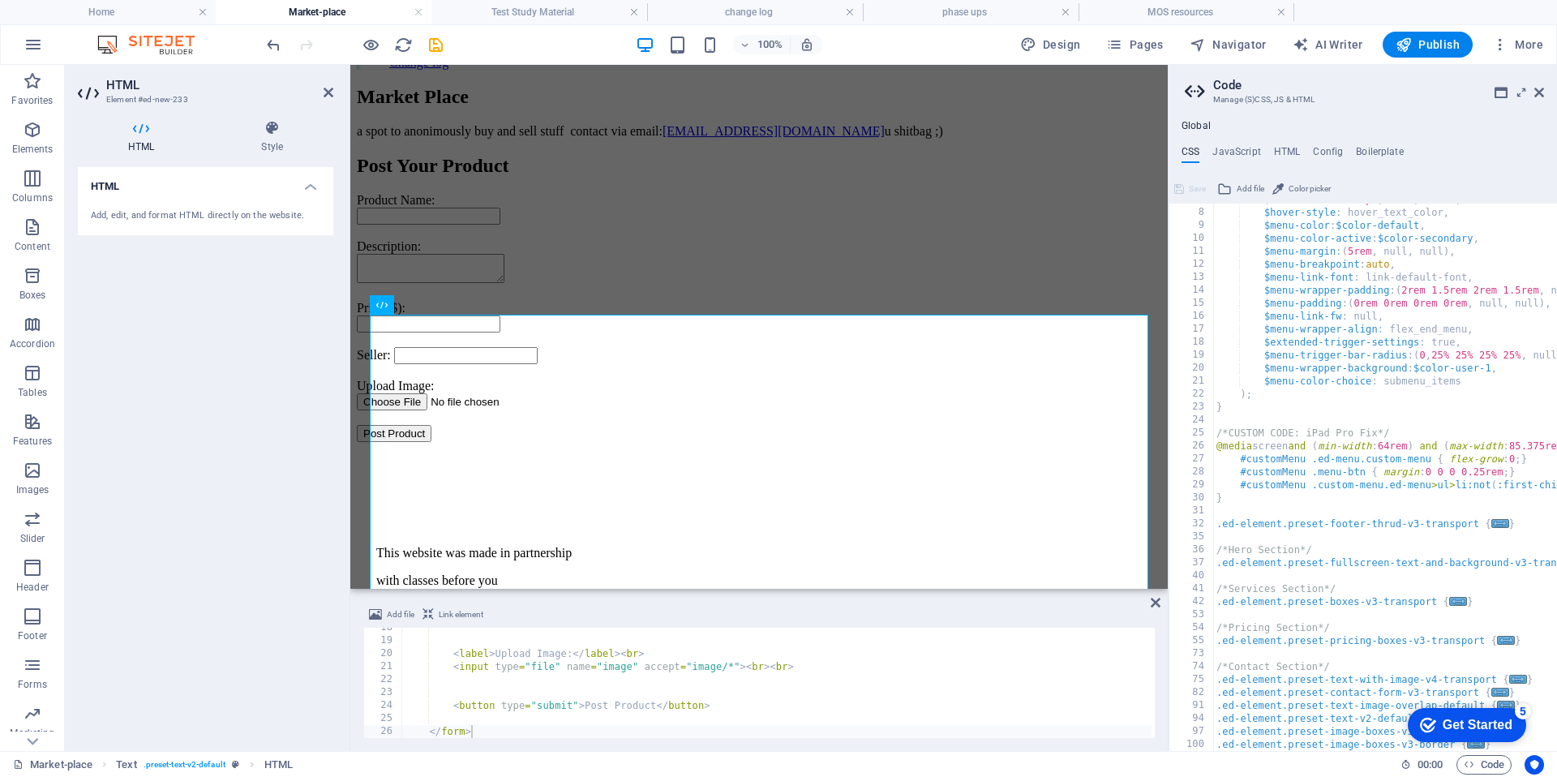
scroll to position [0, 0]
